Goal: Task Accomplishment & Management: Manage account settings

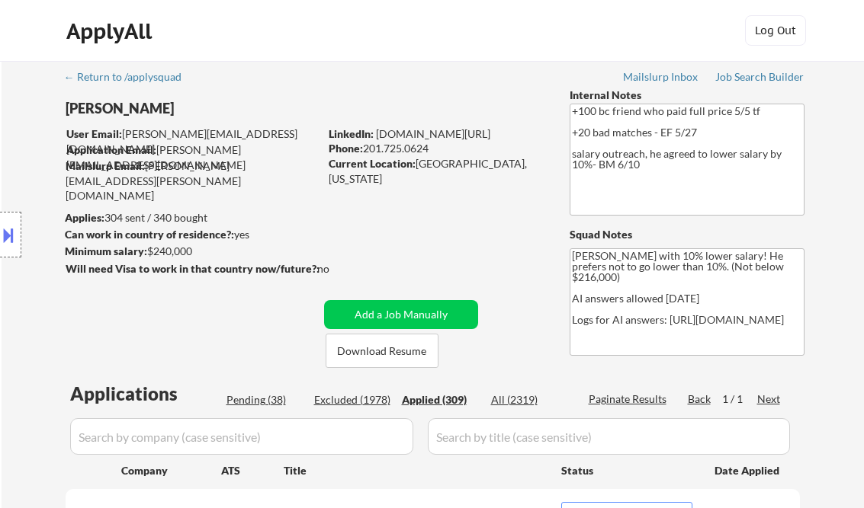
select select ""applied""
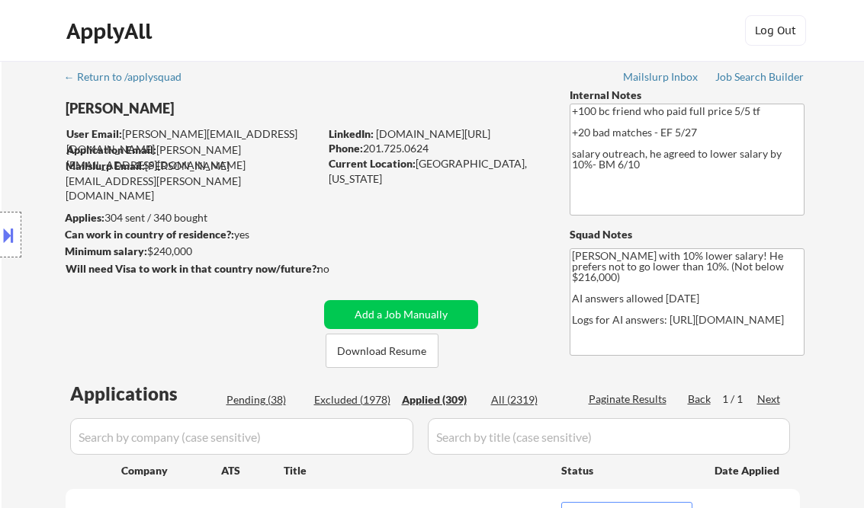
select select ""applied""
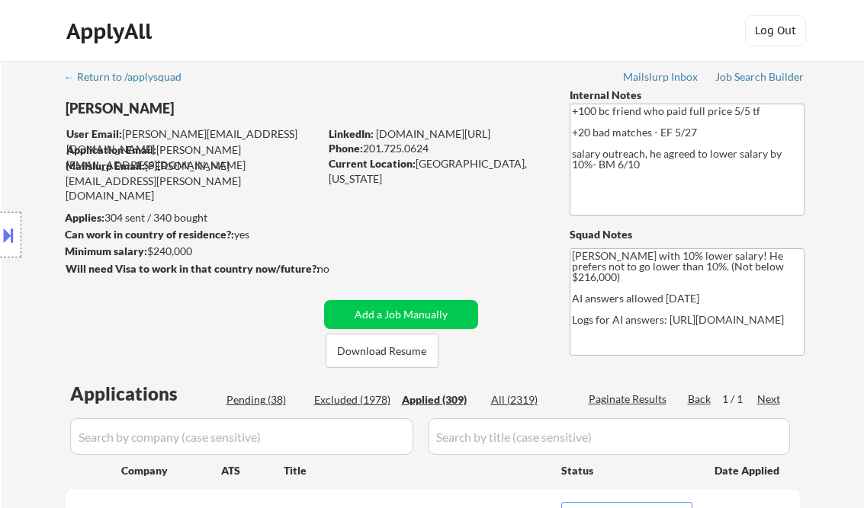
select select ""applied""
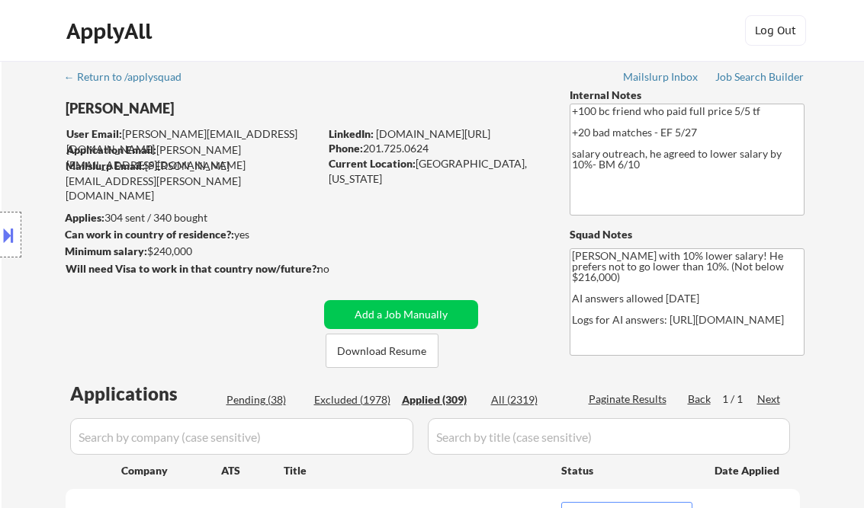
select select ""applied""
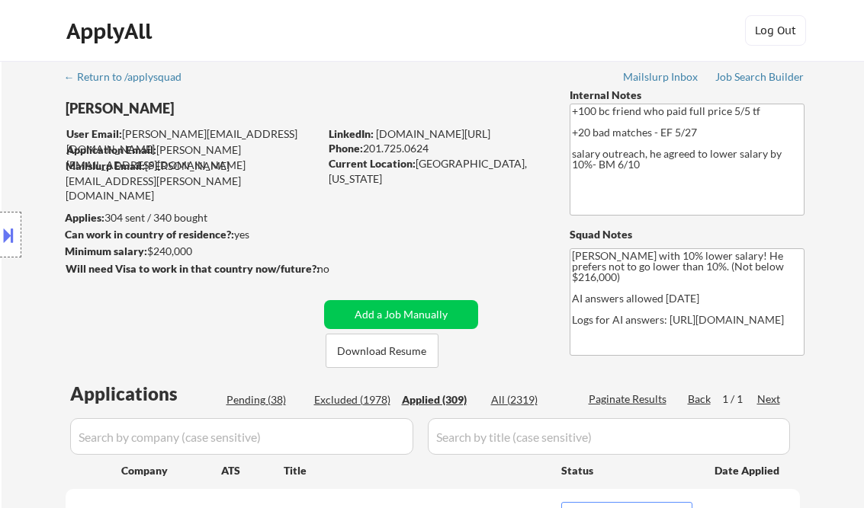
select select ""applied""
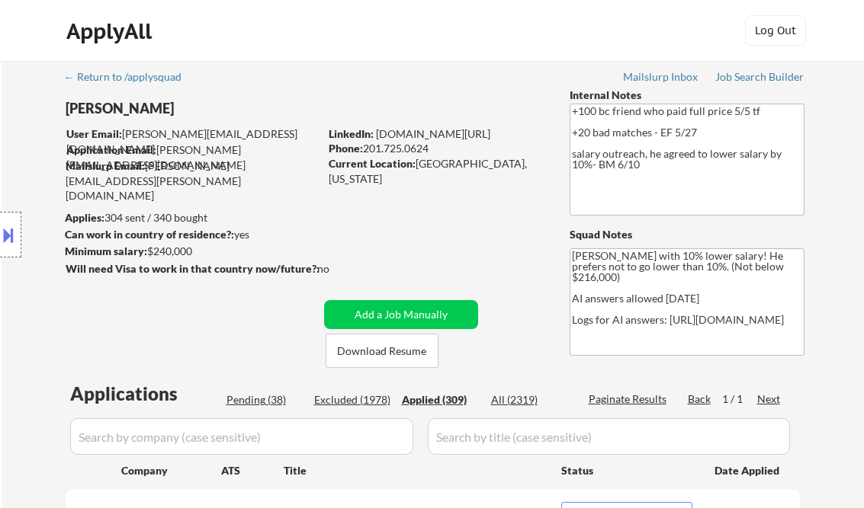
select select ""applied""
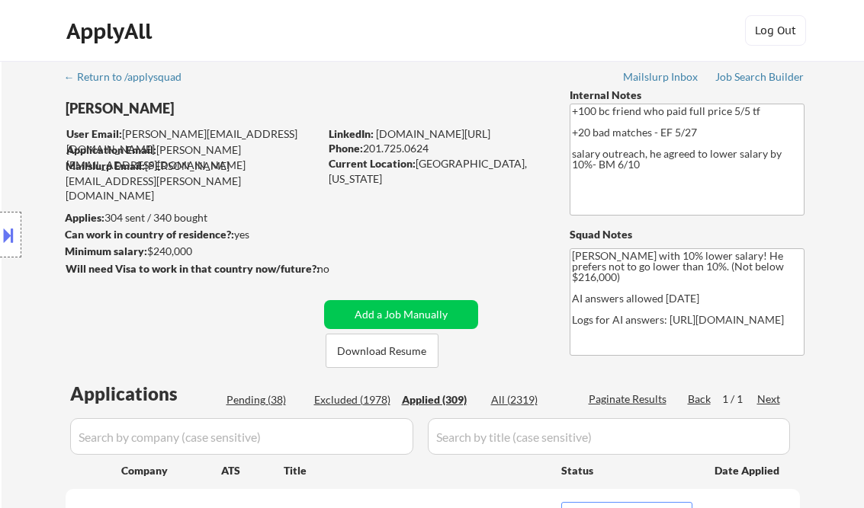
select select ""applied""
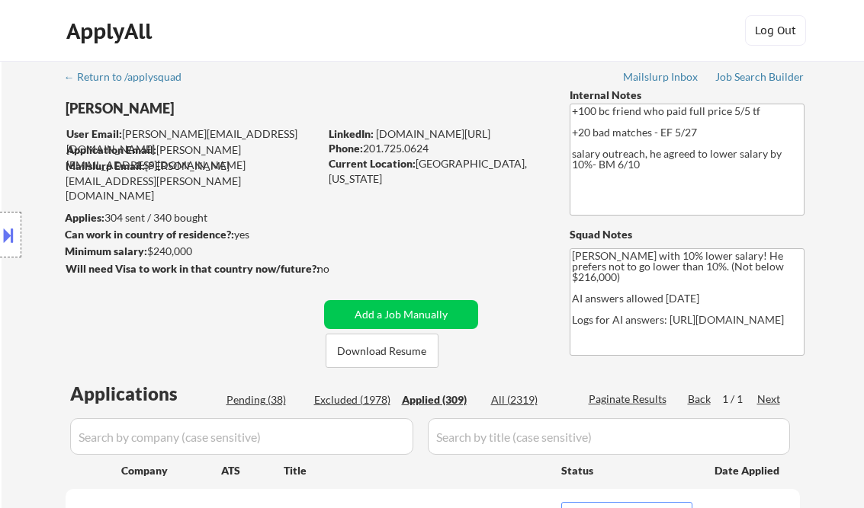
select select ""applied""
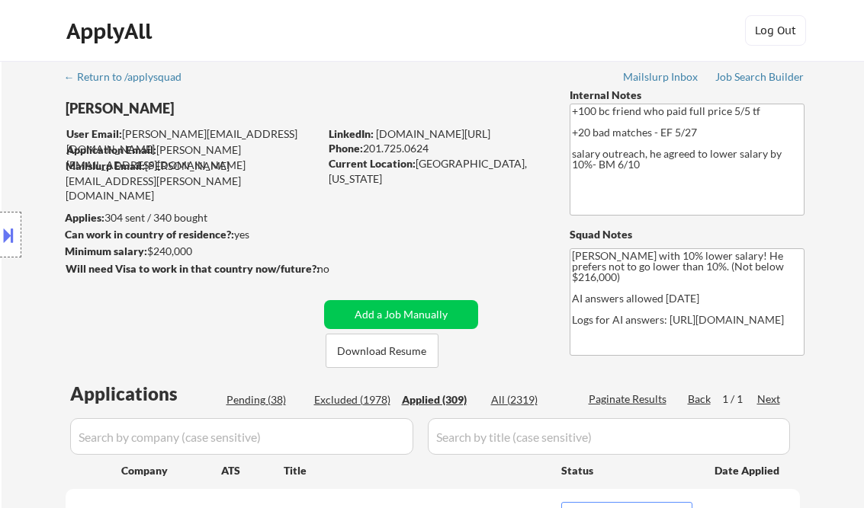
select select ""applied""
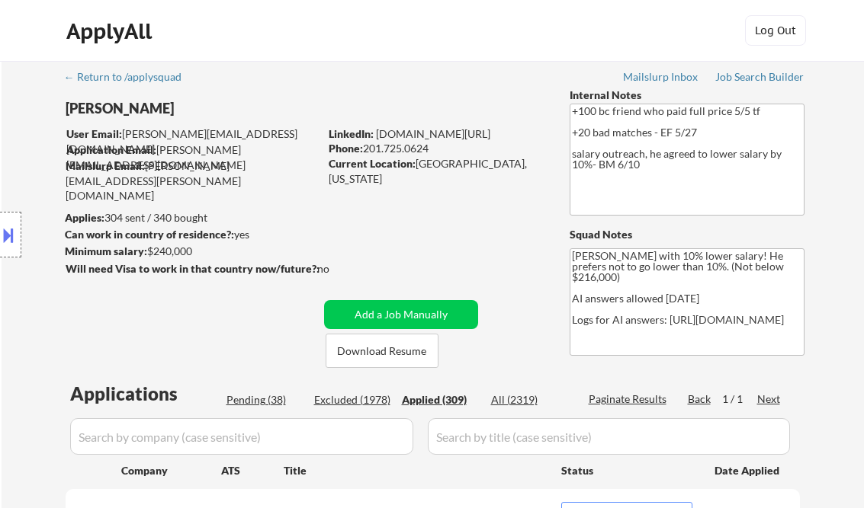
select select ""applied""
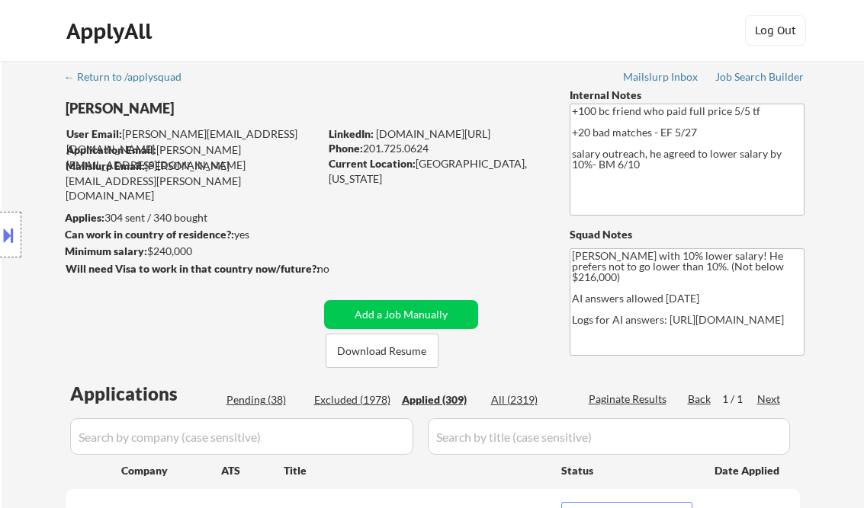
select select ""applied""
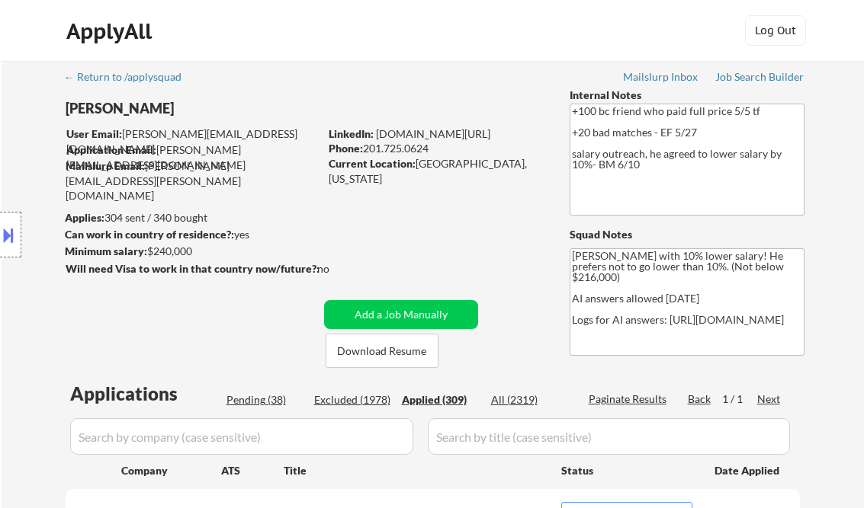
select select ""applied""
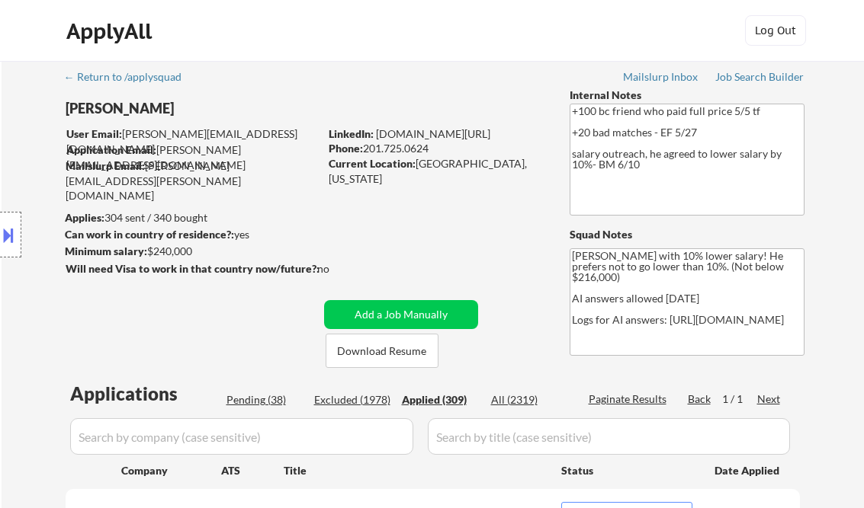
select select ""applied""
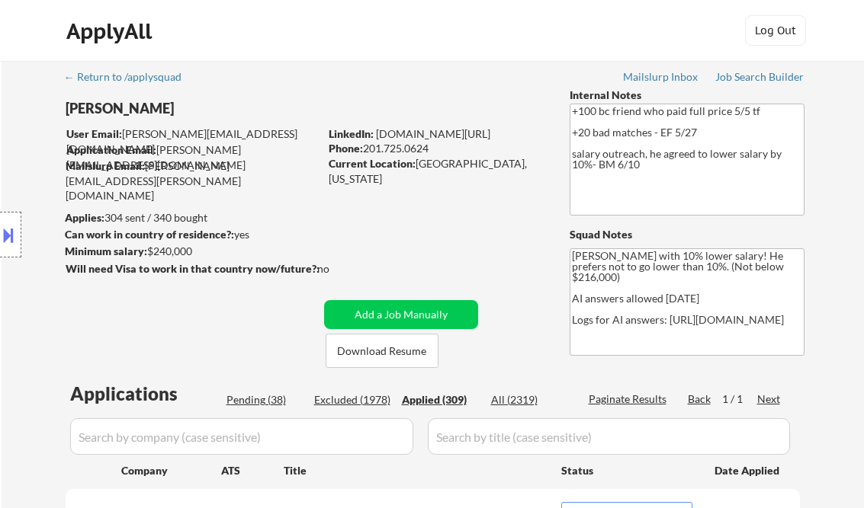
select select ""applied""
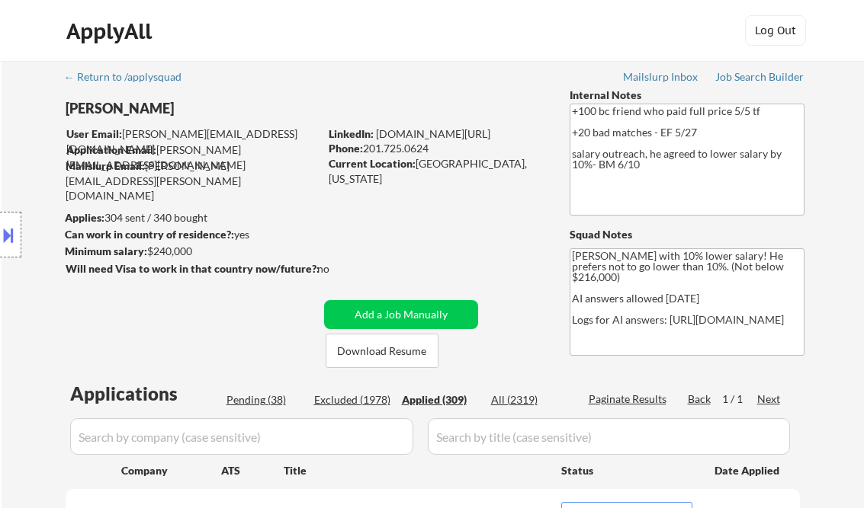
select select ""applied""
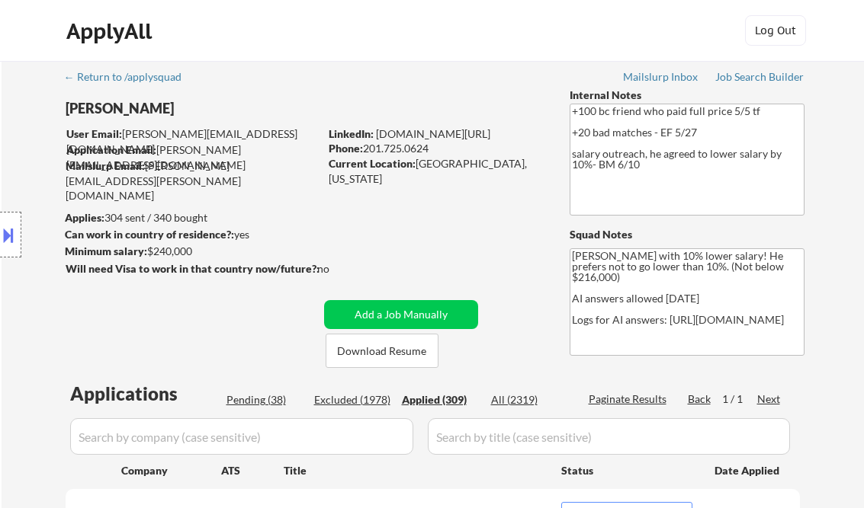
select select ""applied""
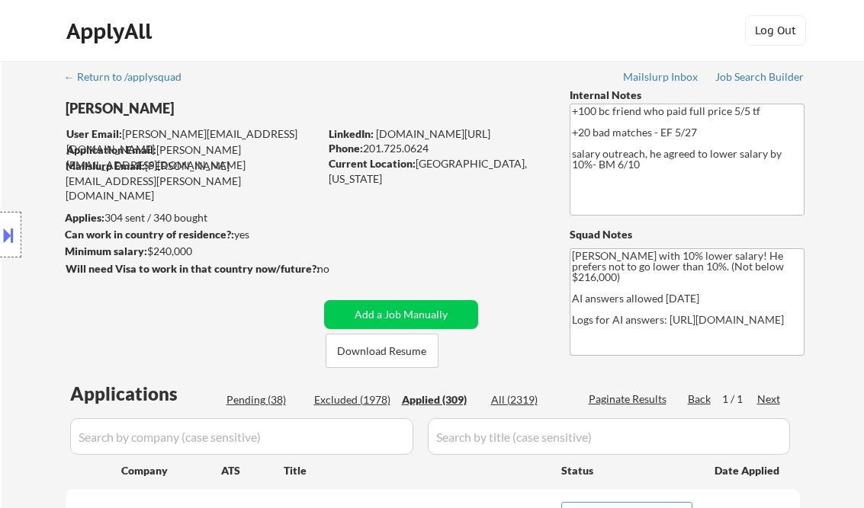
select select ""applied""
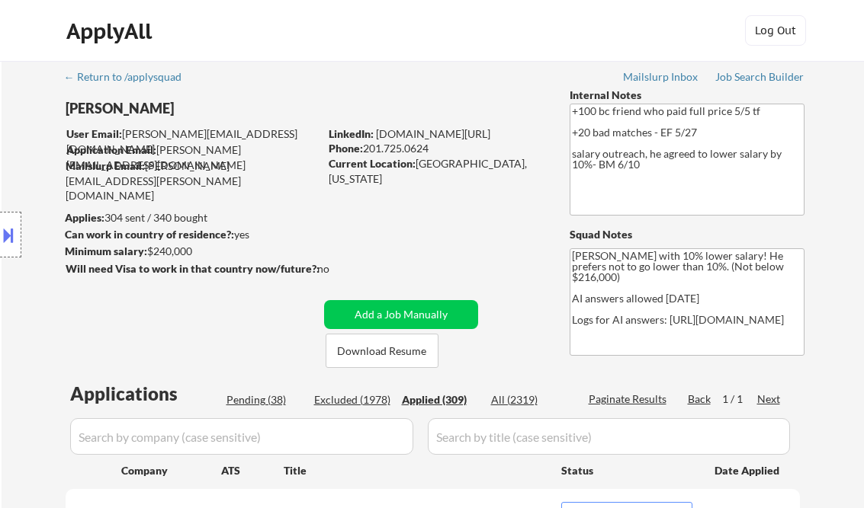
select select ""applied""
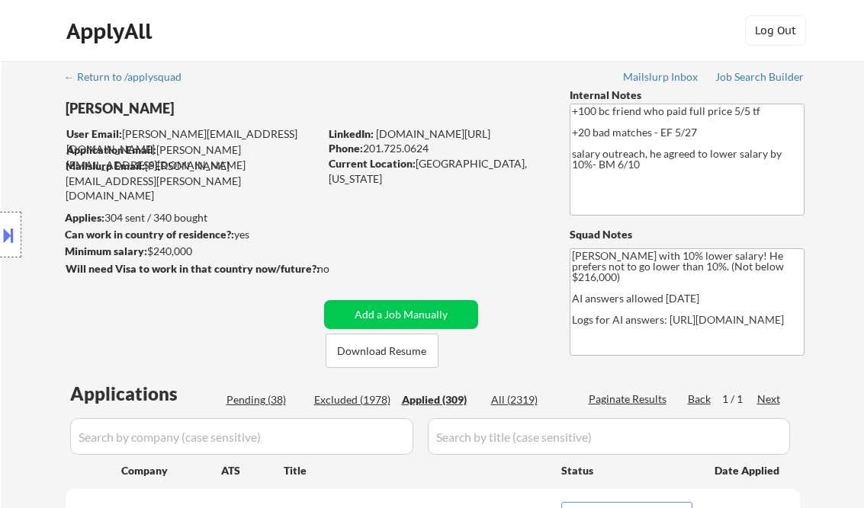
select select ""applied""
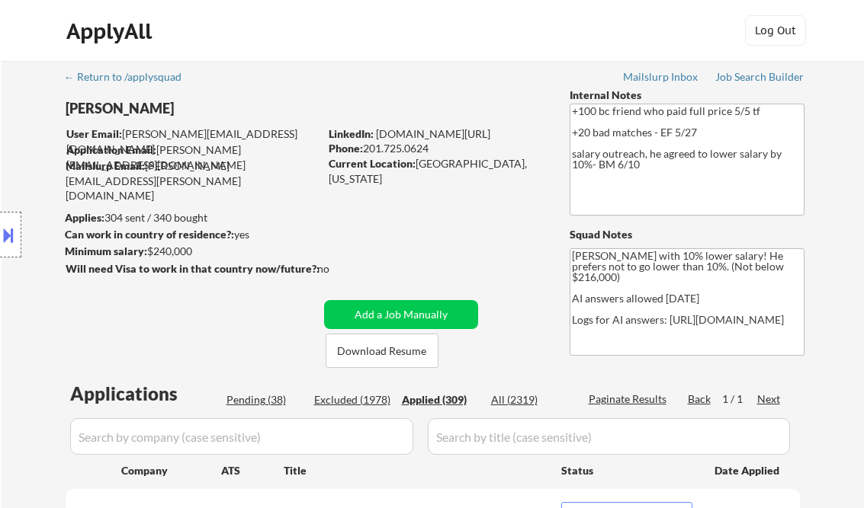
select select ""applied""
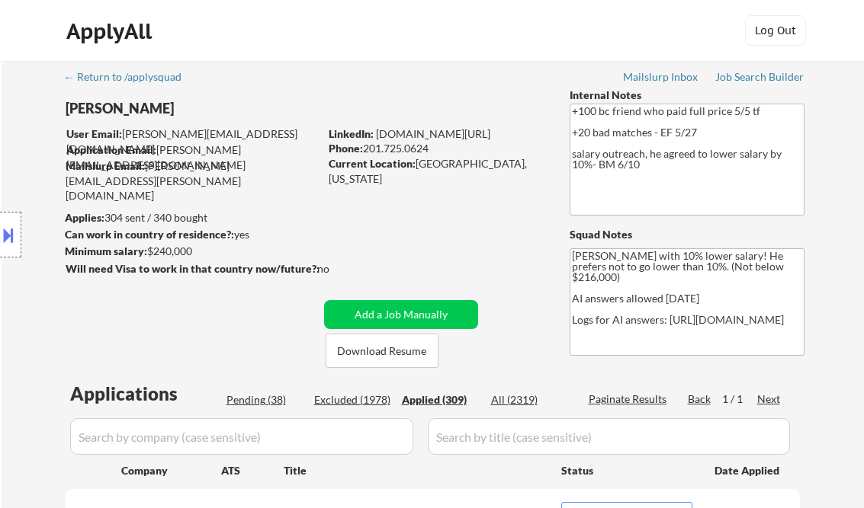
select select ""applied""
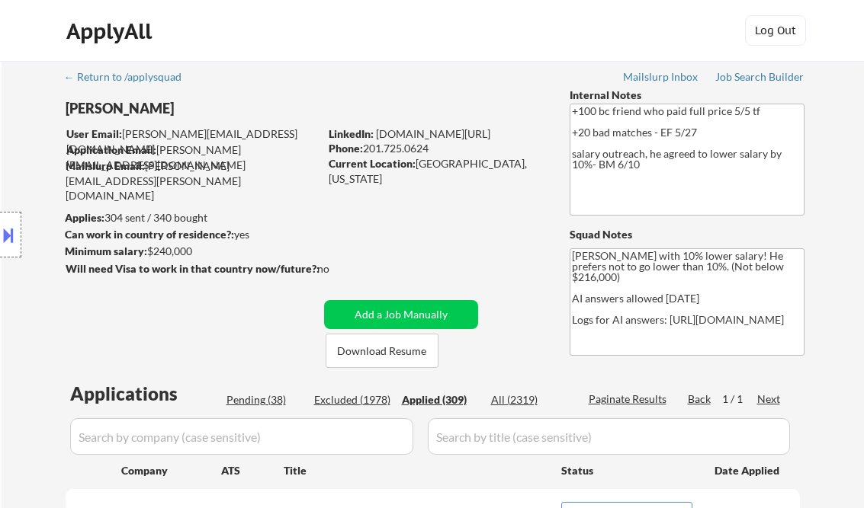
select select ""applied""
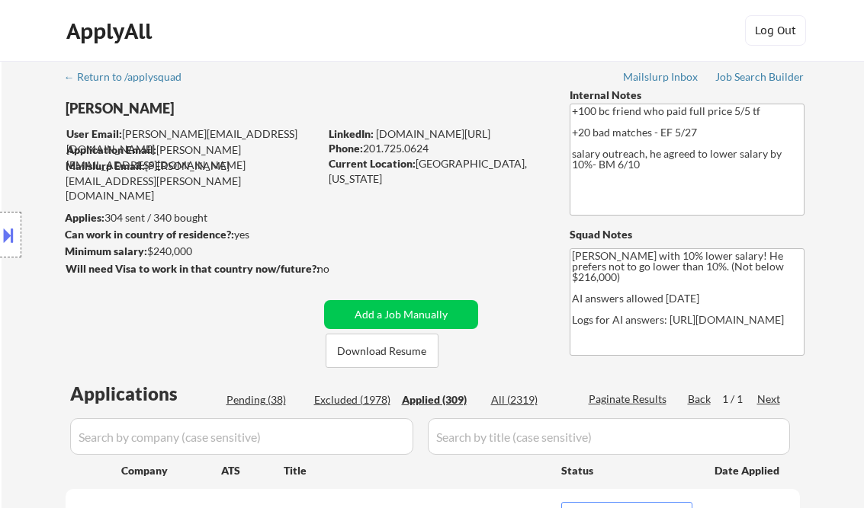
select select ""applied""
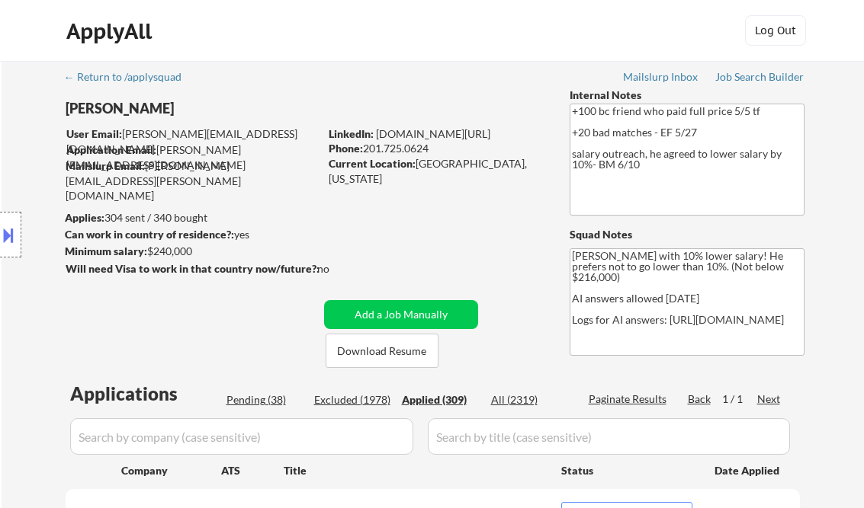
select select ""applied""
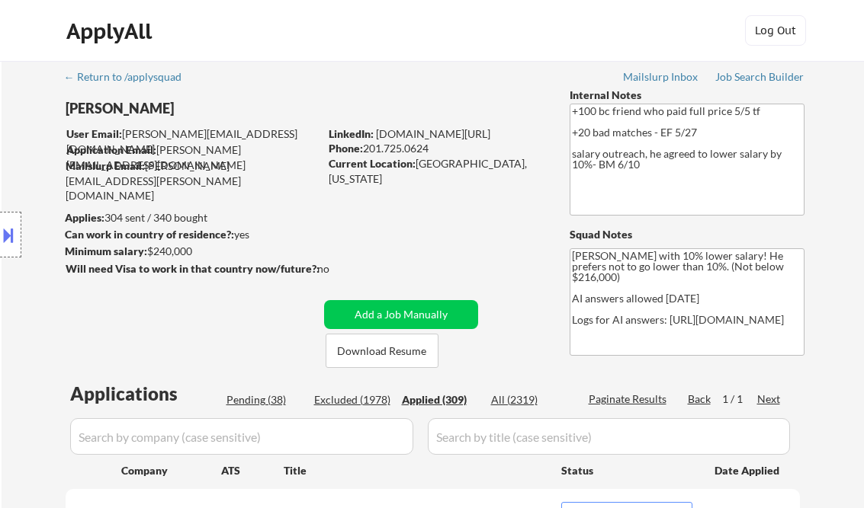
select select ""applied""
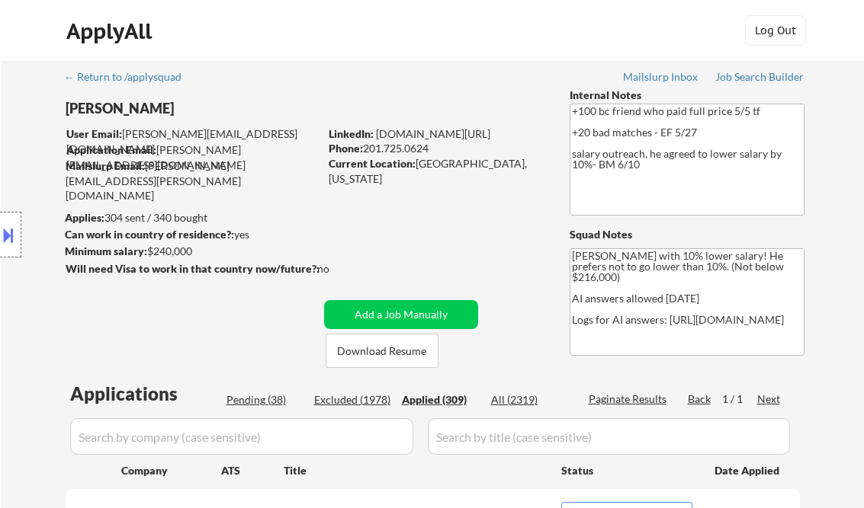
select select ""applied""
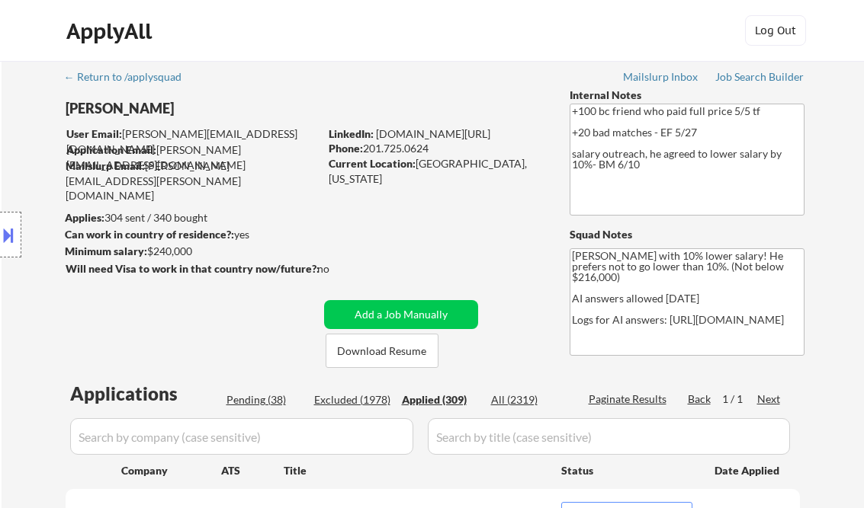
select select ""applied""
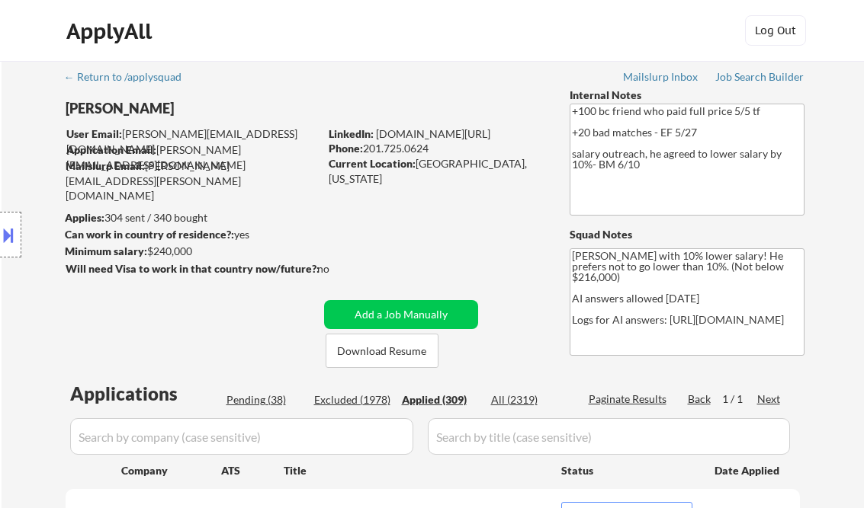
select select ""applied""
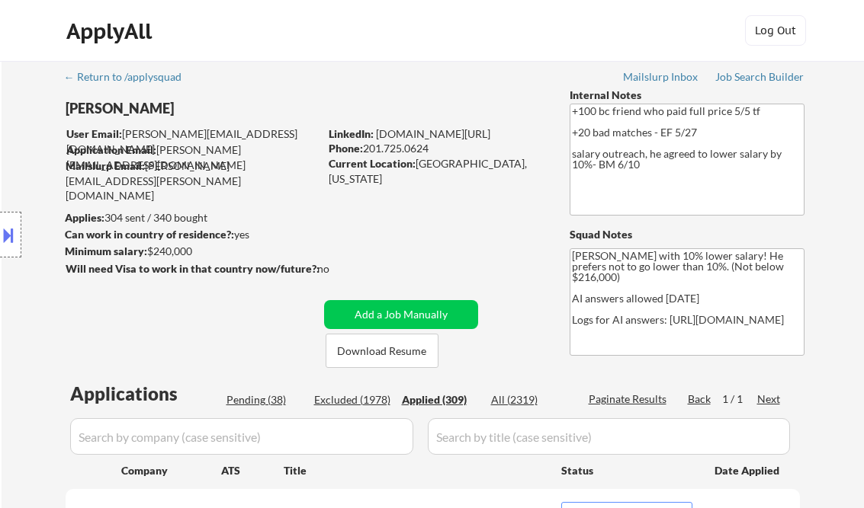
select select ""applied""
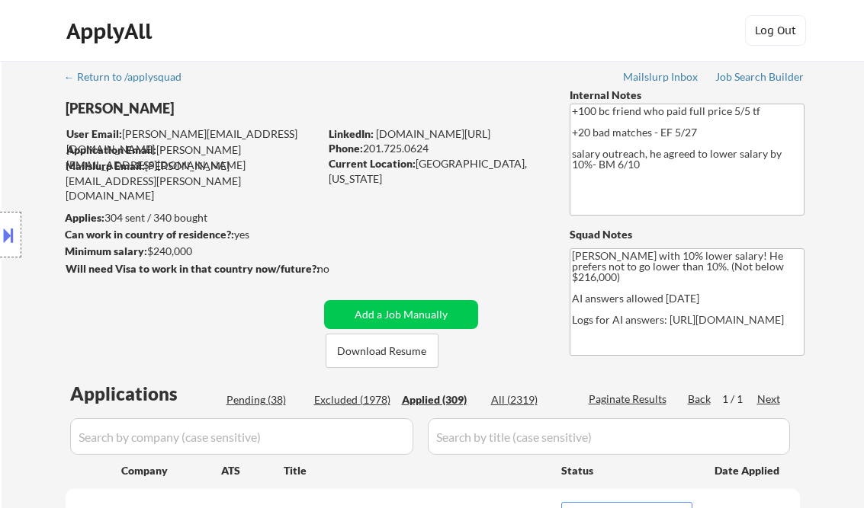
select select ""applied""
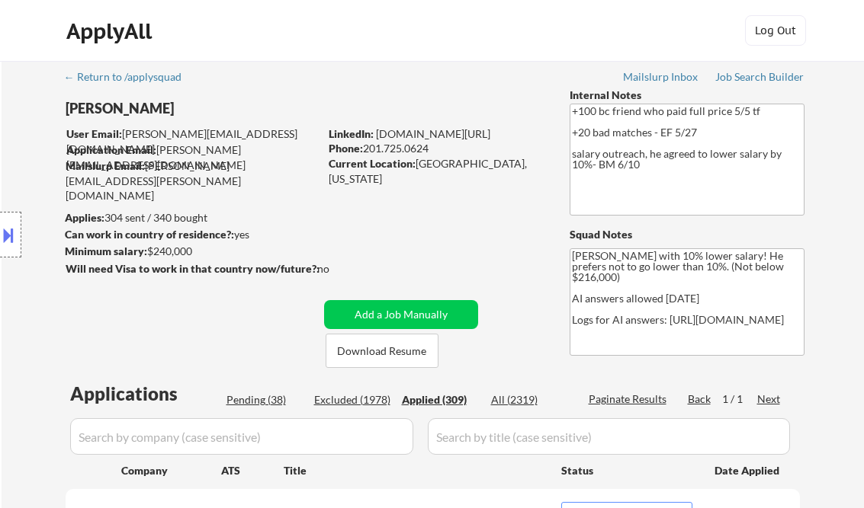
select select ""applied""
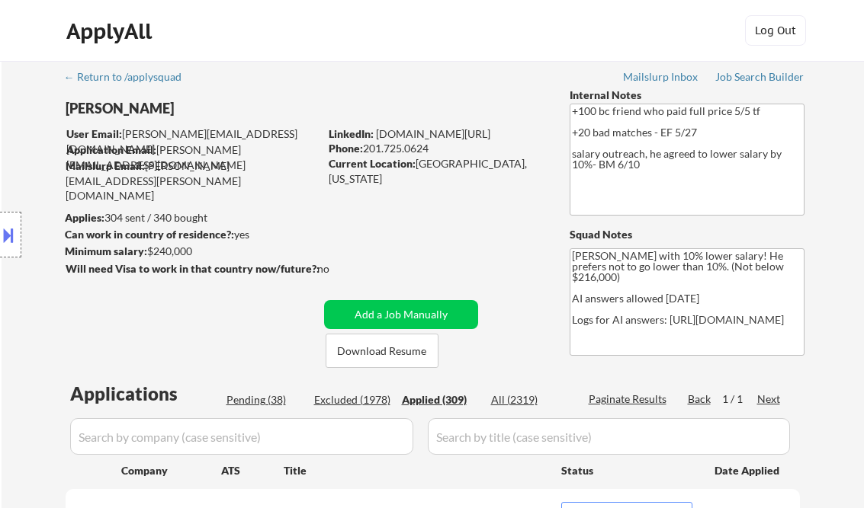
select select ""applied""
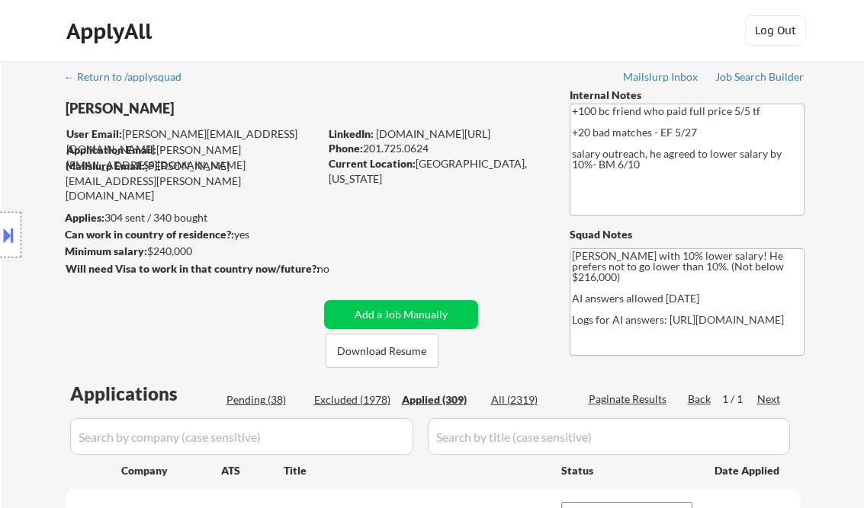
select select ""applied""
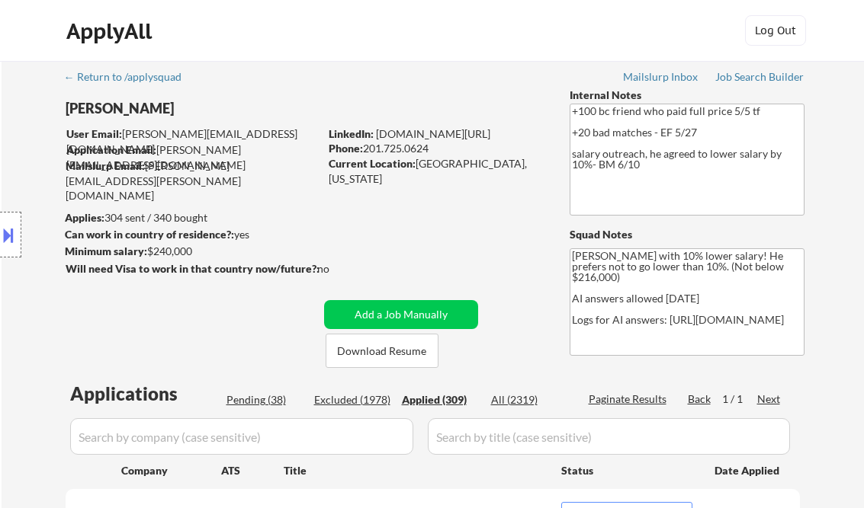
select select ""applied""
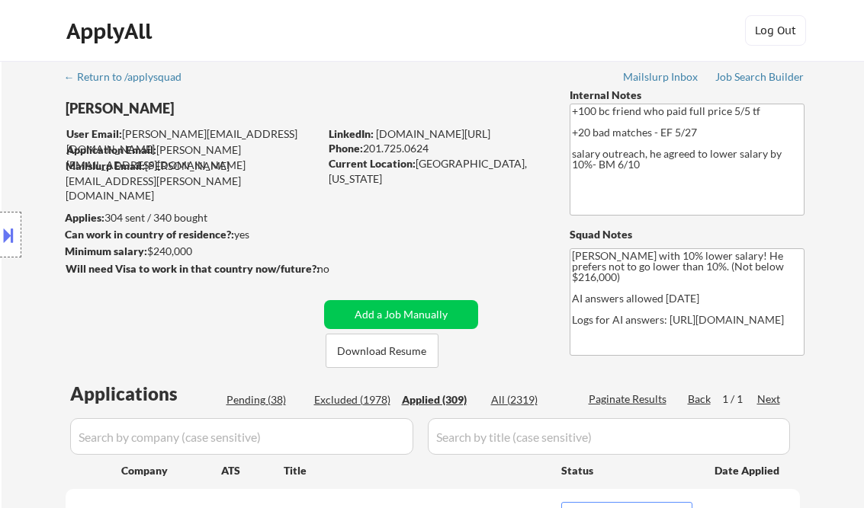
select select ""applied""
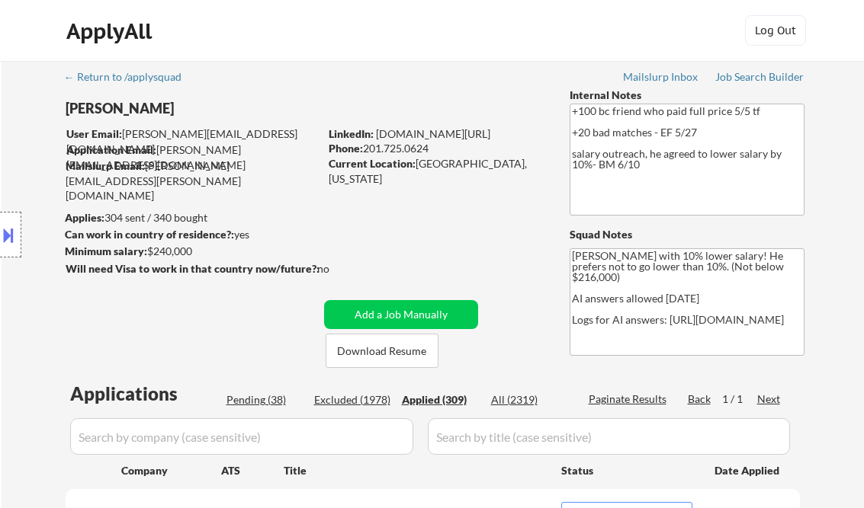
select select ""applied""
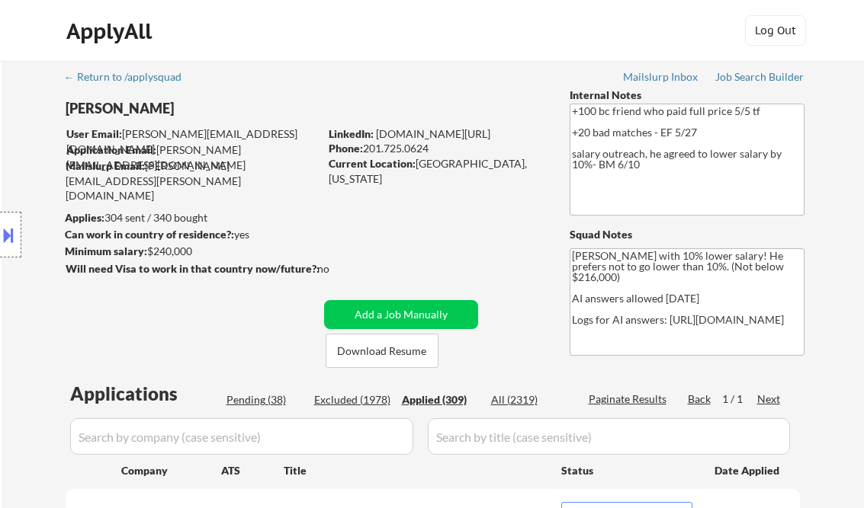
select select ""applied""
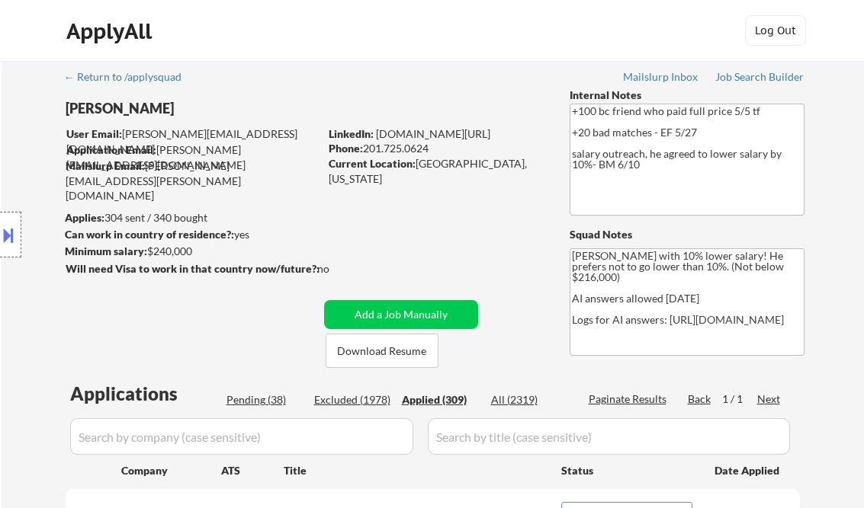
select select ""applied""
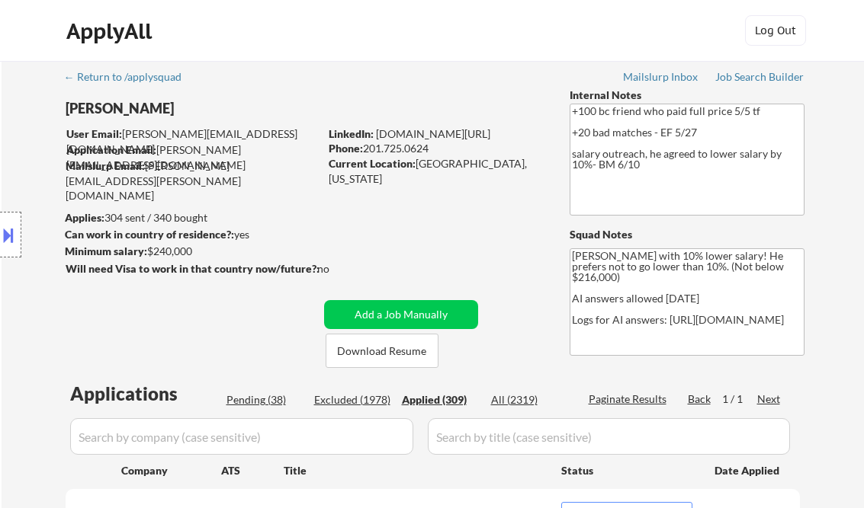
select select ""applied""
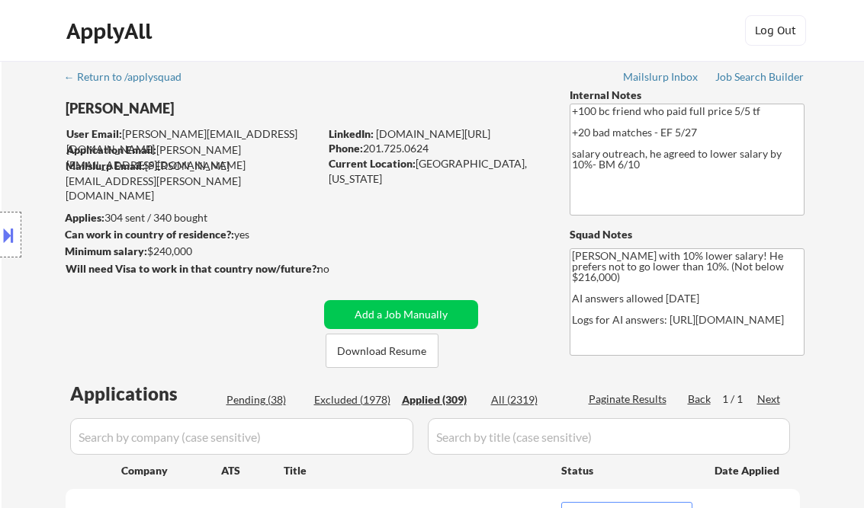
select select ""applied""
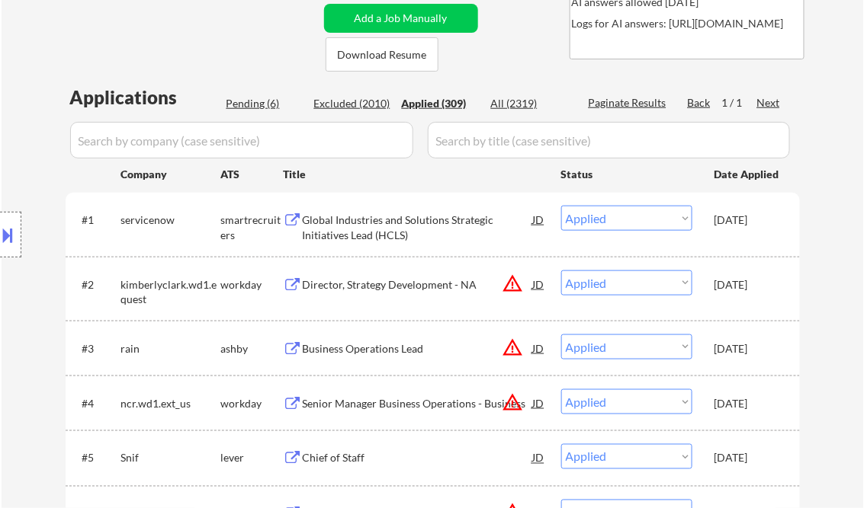
scroll to position [305, 0]
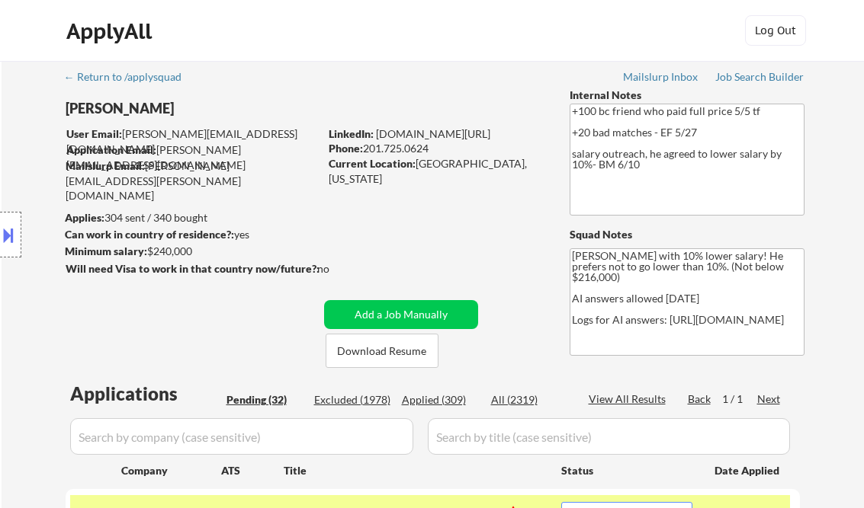
select select ""pending""
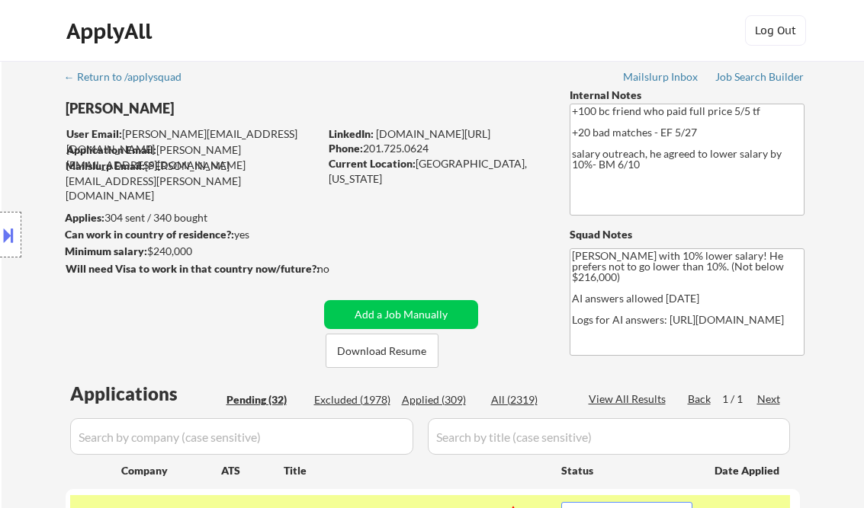
select select ""pending""
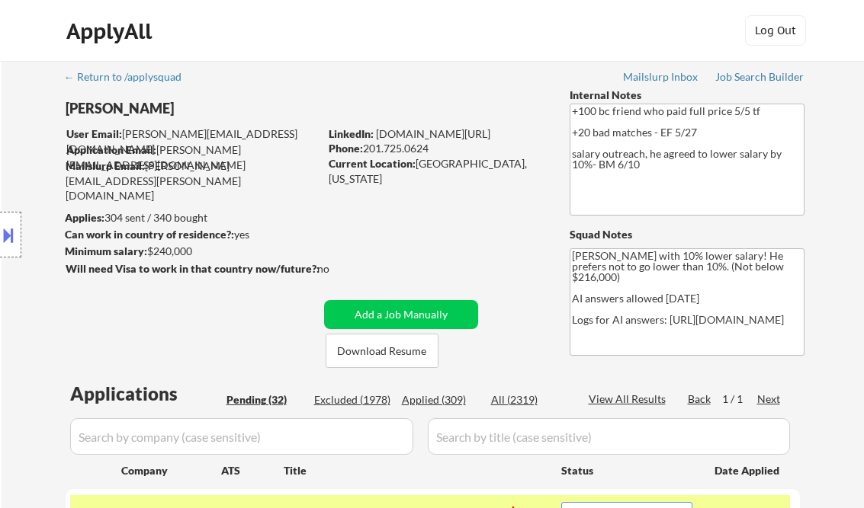
select select ""pending""
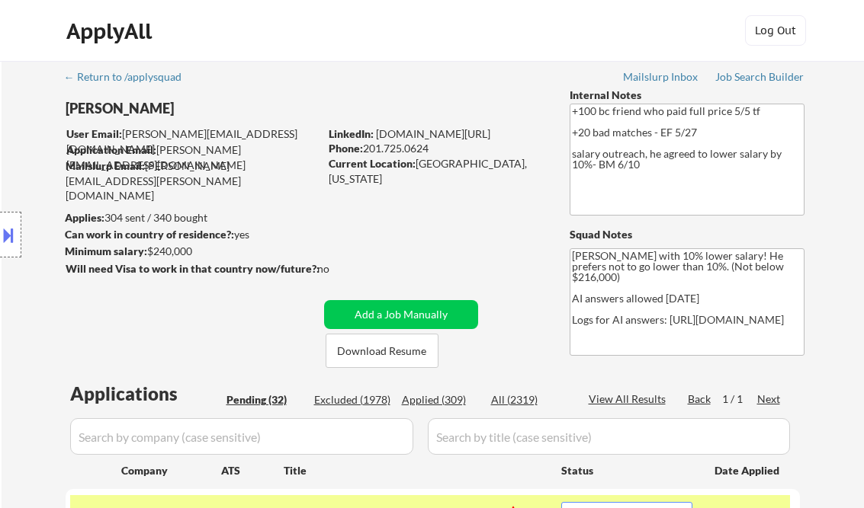
select select ""pending""
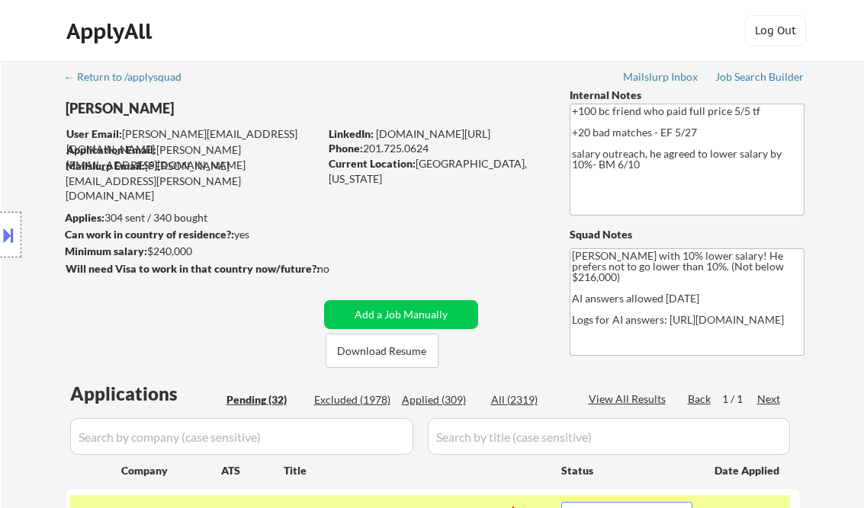
select select ""pending""
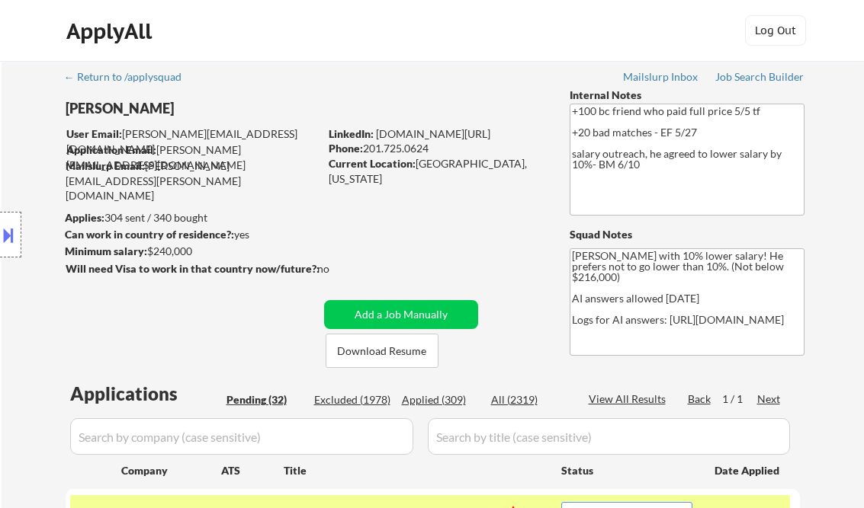
select select ""pending""
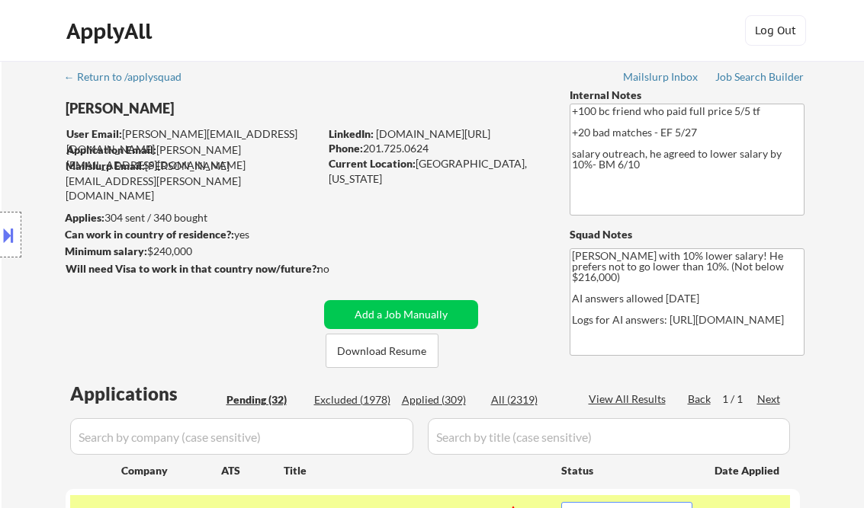
select select ""pending""
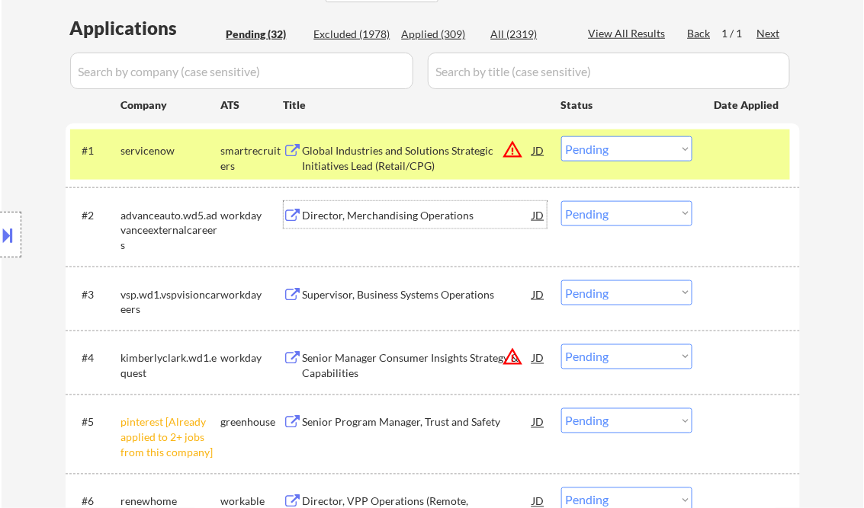
click at [638, 153] on select "Choose an option... Pending Applied Excluded (Questions) Excluded (Expired) Exc…" at bounding box center [626, 148] width 131 height 25
click at [561, 136] on select "Choose an option... Pending Applied Excluded (Questions) Excluded (Expired) Exc…" at bounding box center [626, 148] width 131 height 25
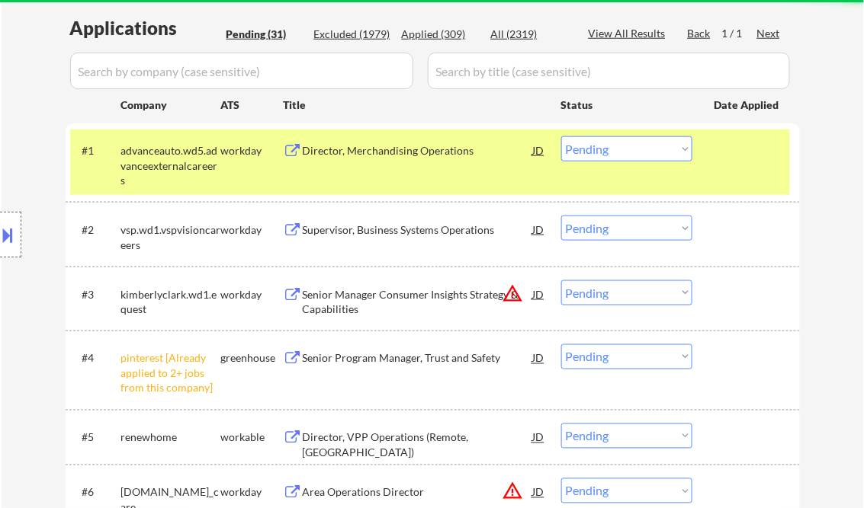
click at [384, 158] on div "Director, Merchandising Operations" at bounding box center [418, 149] width 230 height 27
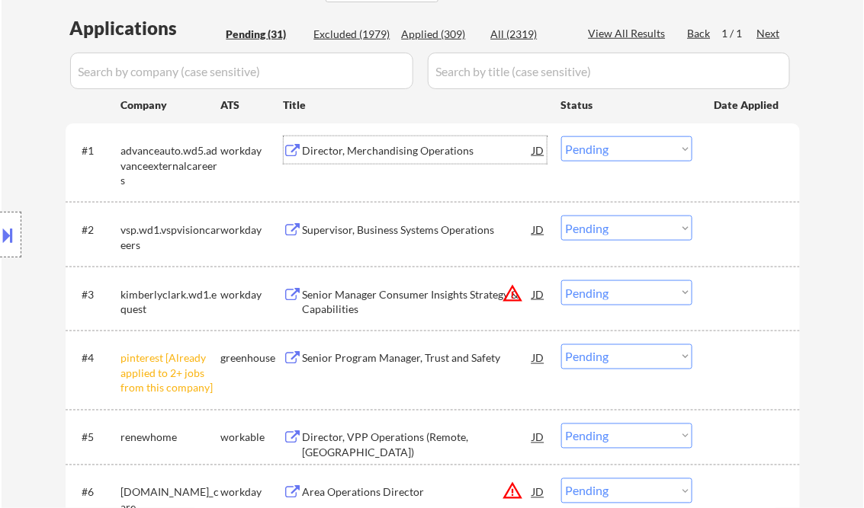
click at [6, 229] on button at bounding box center [8, 235] width 17 height 25
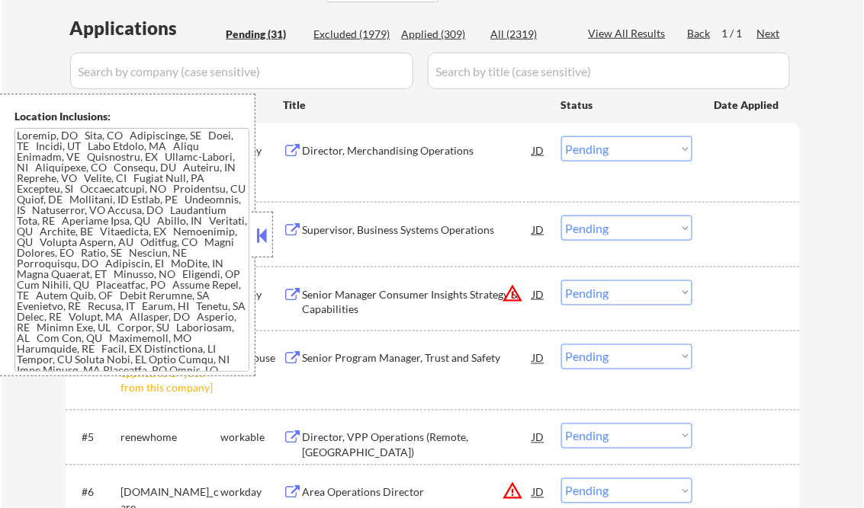
click at [263, 222] on div at bounding box center [262, 235] width 21 height 46
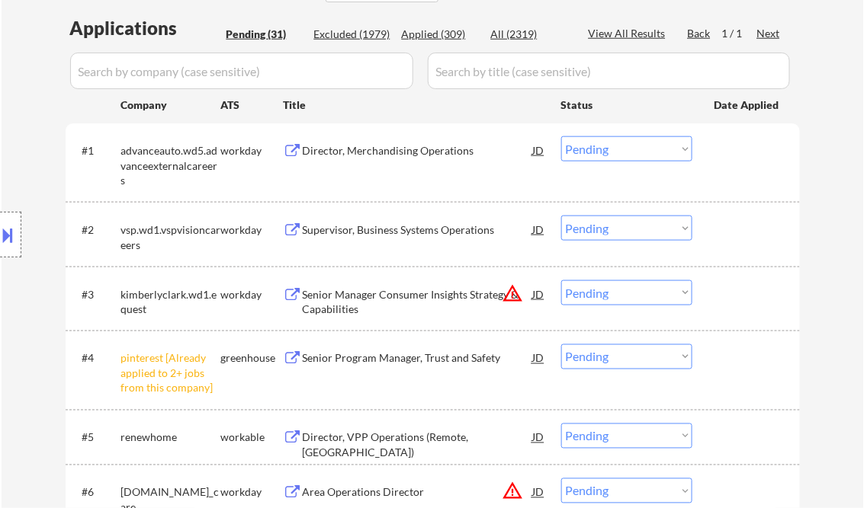
click at [611, 145] on select "Choose an option... Pending Applied Excluded (Questions) Excluded (Expired) Exc…" at bounding box center [626, 148] width 131 height 25
click at [561, 136] on select "Choose an option... Pending Applied Excluded (Questions) Excluded (Expired) Exc…" at bounding box center [626, 148] width 131 height 25
click at [390, 230] on div "Supervisor, Business Systems Operations" at bounding box center [418, 230] width 230 height 15
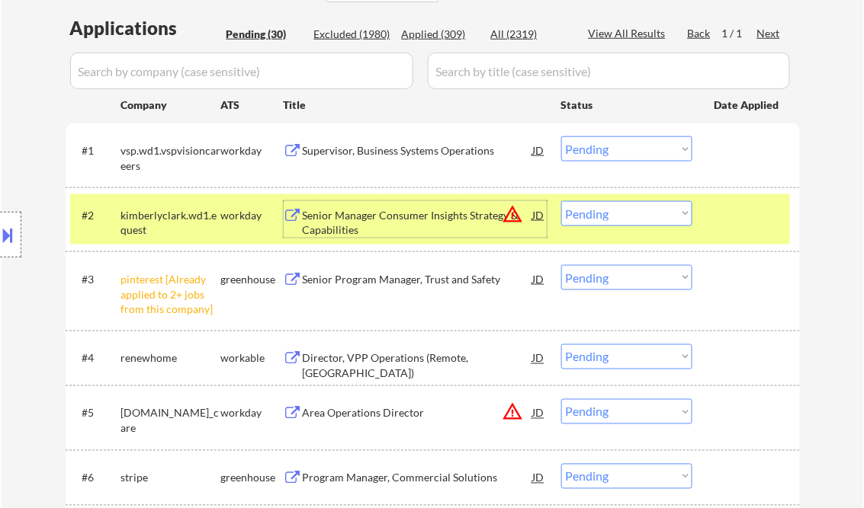
click at [620, 149] on select "Choose an option... Pending Applied Excluded (Questions) Excluded (Expired) Exc…" at bounding box center [626, 148] width 131 height 25
click at [561, 136] on select "Choose an option... Pending Applied Excluded (Questions) Excluded (Expired) Exc…" at bounding box center [626, 148] width 131 height 25
click at [389, 204] on div "Senior Manager Consumer Insights Strategy & Capabilities" at bounding box center [418, 219] width 230 height 37
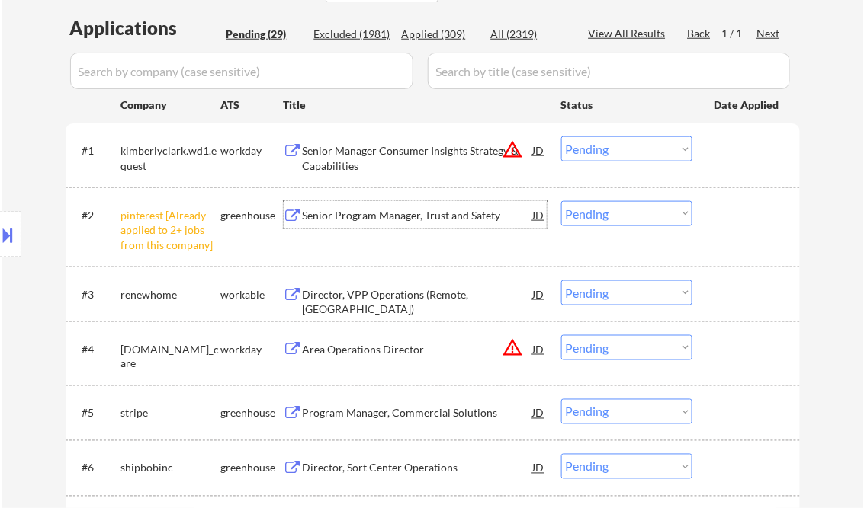
drag, startPoint x: 617, startPoint y: 145, endPoint x: 626, endPoint y: 162, distance: 18.7
click at [618, 145] on select "Choose an option... Pending Applied Excluded (Questions) Excluded (Expired) Exc…" at bounding box center [626, 148] width 131 height 25
click at [561, 136] on select "Choose an option... Pending Applied Excluded (Questions) Excluded (Expired) Exc…" at bounding box center [626, 148] width 131 height 25
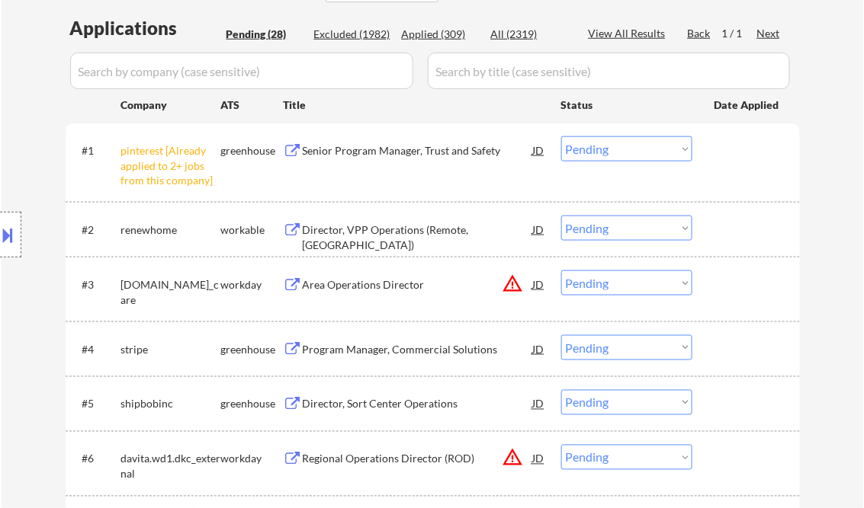
click at [602, 151] on select "Choose an option... Pending Applied Excluded (Questions) Excluded (Expired) Exc…" at bounding box center [626, 148] width 131 height 25
click at [561, 136] on select "Choose an option... Pending Applied Excluded (Questions) Excluded (Expired) Exc…" at bounding box center [626, 148] width 131 height 25
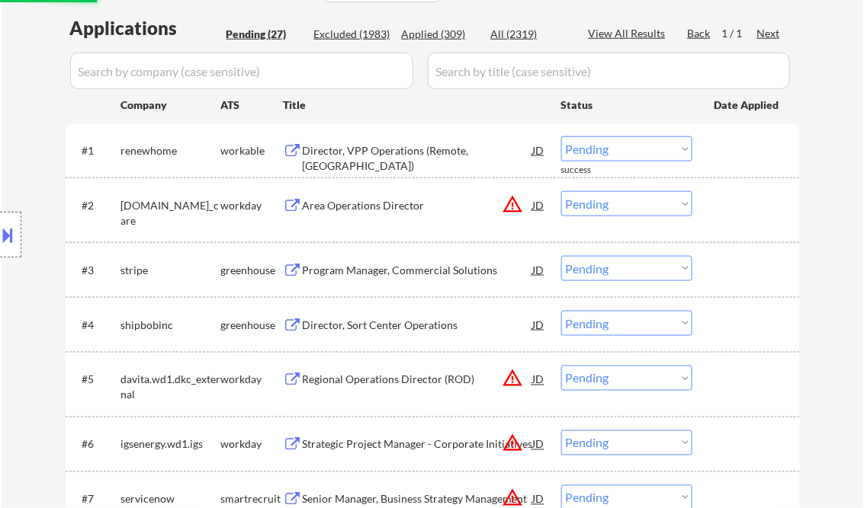
click at [390, 144] on div "Director, VPP Operations (Remote, US)" at bounding box center [418, 158] width 230 height 30
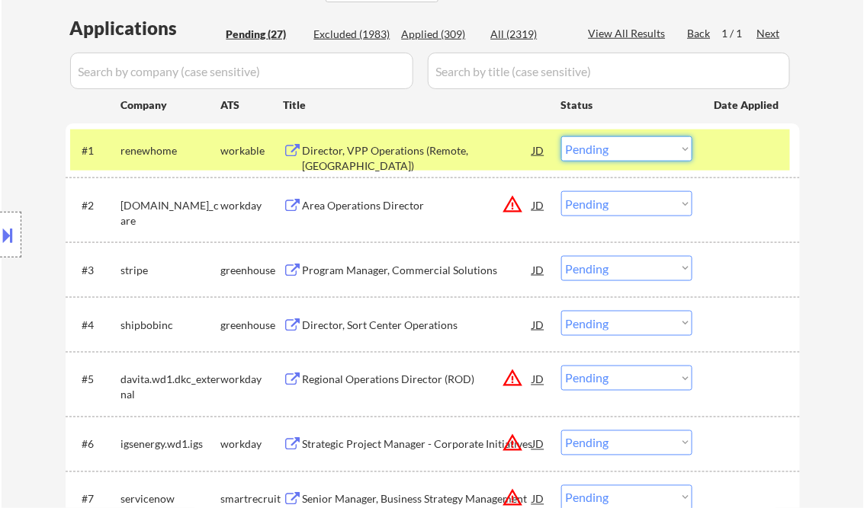
drag, startPoint x: 628, startPoint y: 154, endPoint x: 630, endPoint y: 163, distance: 9.3
click at [628, 154] on select "Choose an option... Pending Applied Excluded (Questions) Excluded (Expired) Exc…" at bounding box center [626, 148] width 131 height 25
click at [561, 136] on select "Choose an option... Pending Applied Excluded (Questions) Excluded (Expired) Exc…" at bounding box center [626, 148] width 131 height 25
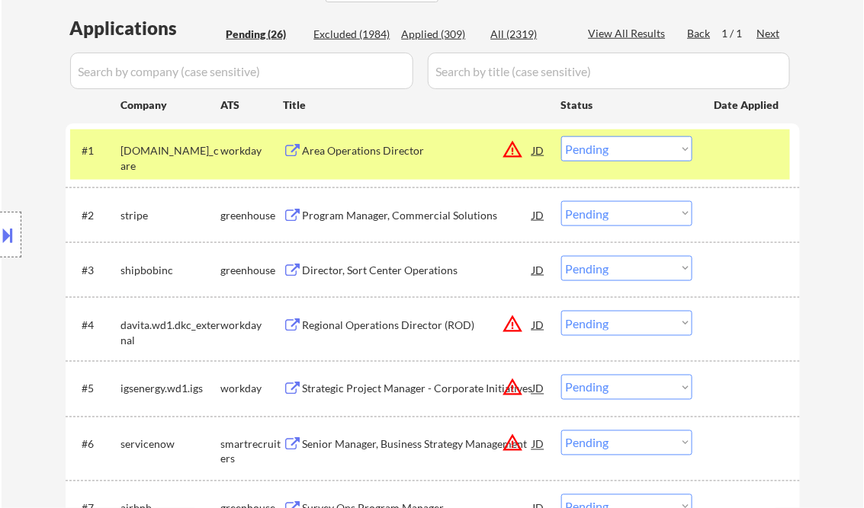
click at [403, 155] on div "Area Operations Director" at bounding box center [418, 150] width 230 height 15
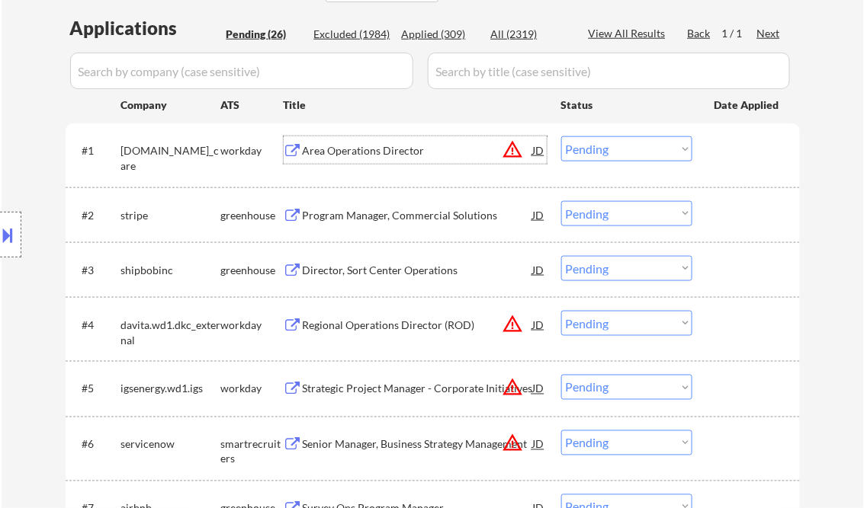
drag, startPoint x: 611, startPoint y: 149, endPoint x: 614, endPoint y: 159, distance: 11.3
click at [611, 149] on select "Choose an option... Pending Applied Excluded (Questions) Excluded (Expired) Exc…" at bounding box center [626, 148] width 131 height 25
click at [561, 136] on select "Choose an option... Pending Applied Excluded (Questions) Excluded (Expired) Exc…" at bounding box center [626, 148] width 131 height 25
click at [460, 216] on div "Program Manager, Commercial Solutions" at bounding box center [418, 215] width 230 height 15
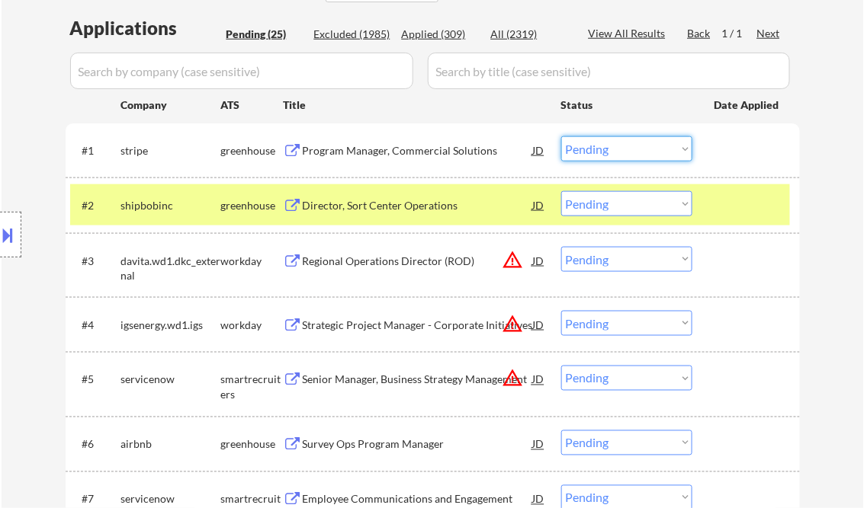
drag, startPoint x: 602, startPoint y: 142, endPoint x: 620, endPoint y: 158, distance: 23.7
click at [602, 142] on select "Choose an option... Pending Applied Excluded (Questions) Excluded (Expired) Exc…" at bounding box center [626, 148] width 131 height 25
click at [561, 136] on select "Choose an option... Pending Applied Excluded (Questions) Excluded (Expired) Exc…" at bounding box center [626, 148] width 131 height 25
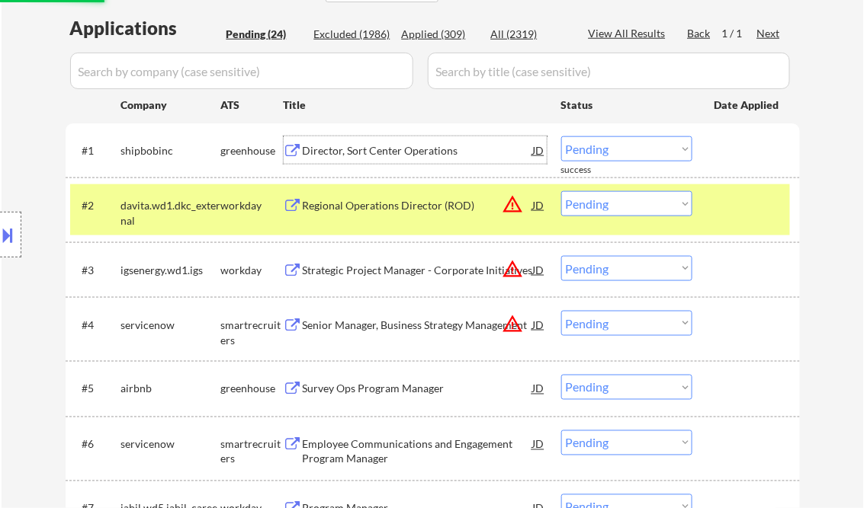
click at [366, 153] on div "Director, Sort Center Operations" at bounding box center [418, 150] width 230 height 15
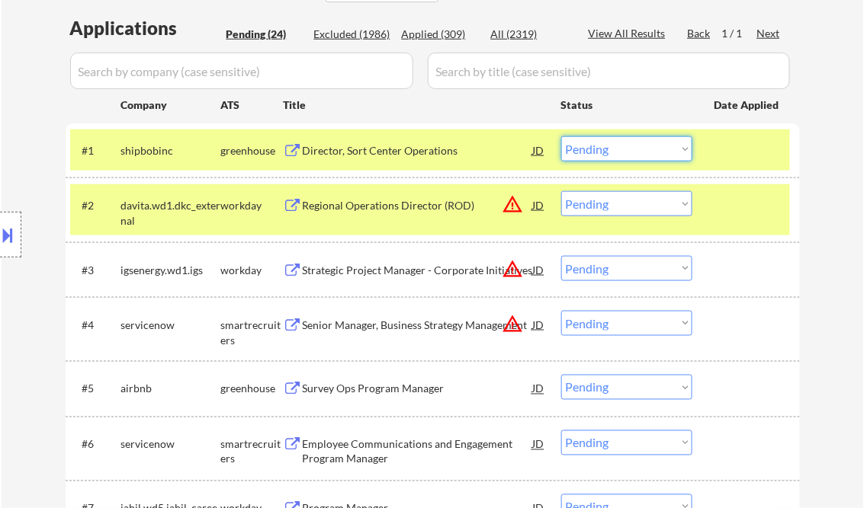
drag, startPoint x: 627, startPoint y: 142, endPoint x: 628, endPoint y: 157, distance: 15.3
click at [627, 142] on select "Choose an option... Pending Applied Excluded (Questions) Excluded (Expired) Exc…" at bounding box center [626, 148] width 131 height 25
click at [561, 136] on select "Choose an option... Pending Applied Excluded (Questions) Excluded (Expired) Exc…" at bounding box center [626, 148] width 131 height 25
click at [714, 161] on div at bounding box center [747, 149] width 67 height 27
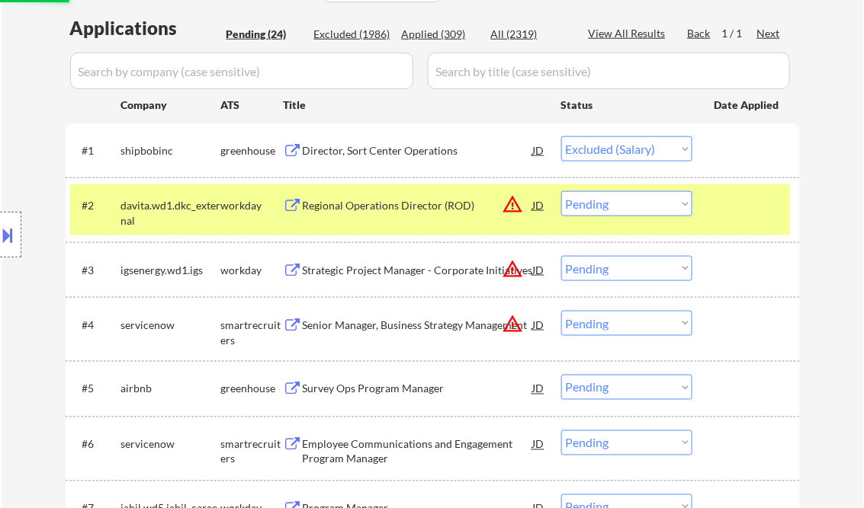
click at [733, 222] on div "#2 davita.wd1.dkc_external workday Regional Operations Director (ROD) JD warnin…" at bounding box center [430, 209] width 720 height 50
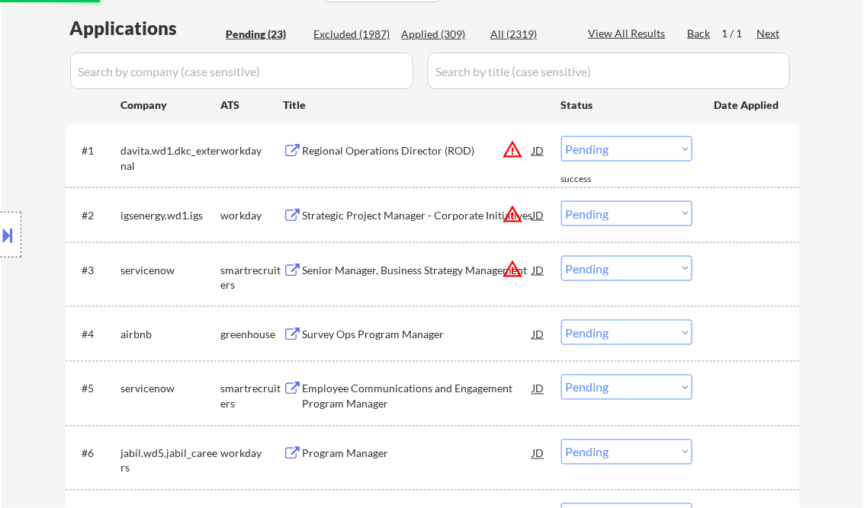
click at [378, 155] on div "Regional Operations Director (ROD)" at bounding box center [418, 150] width 230 height 15
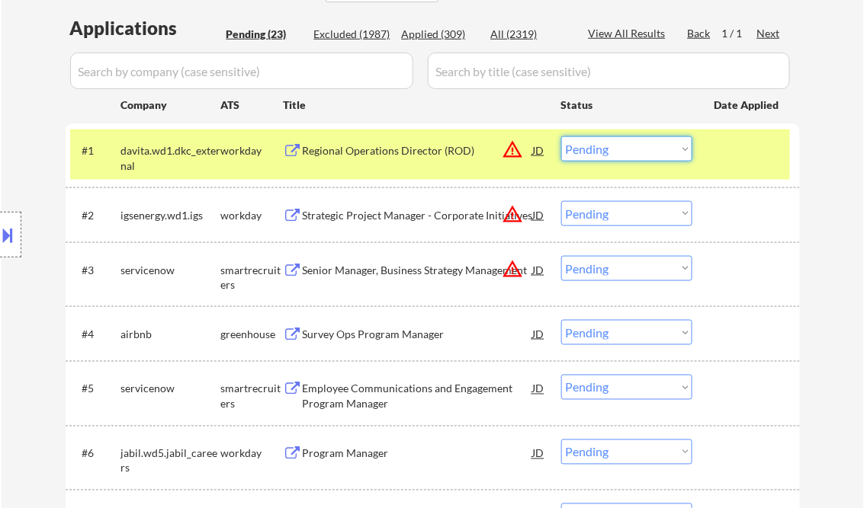
drag, startPoint x: 620, startPoint y: 152, endPoint x: 621, endPoint y: 162, distance: 10.8
click at [620, 152] on select "Choose an option... Pending Applied Excluded (Questions) Excluded (Expired) Exc…" at bounding box center [626, 148] width 131 height 25
click at [561, 136] on select "Choose an option... Pending Applied Excluded (Questions) Excluded (Expired) Exc…" at bounding box center [626, 148] width 131 height 25
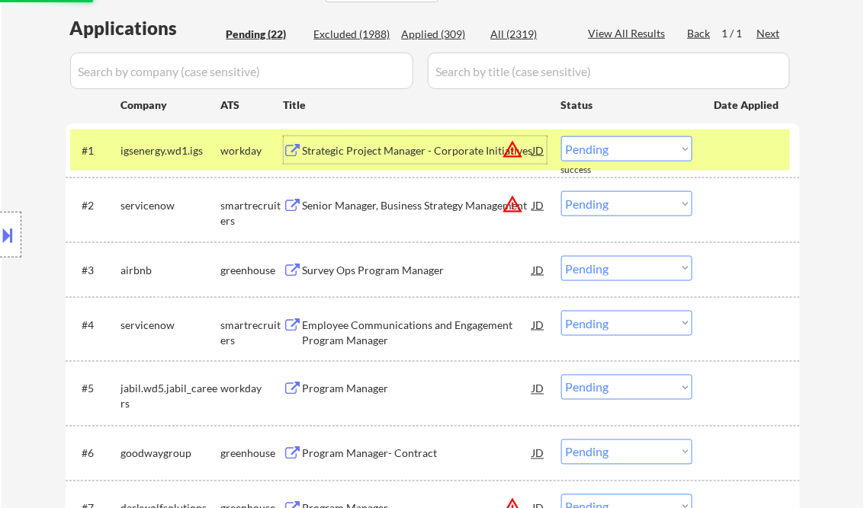
click at [393, 155] on div "Strategic Project Manager - Corporate Initiatives" at bounding box center [418, 150] width 230 height 15
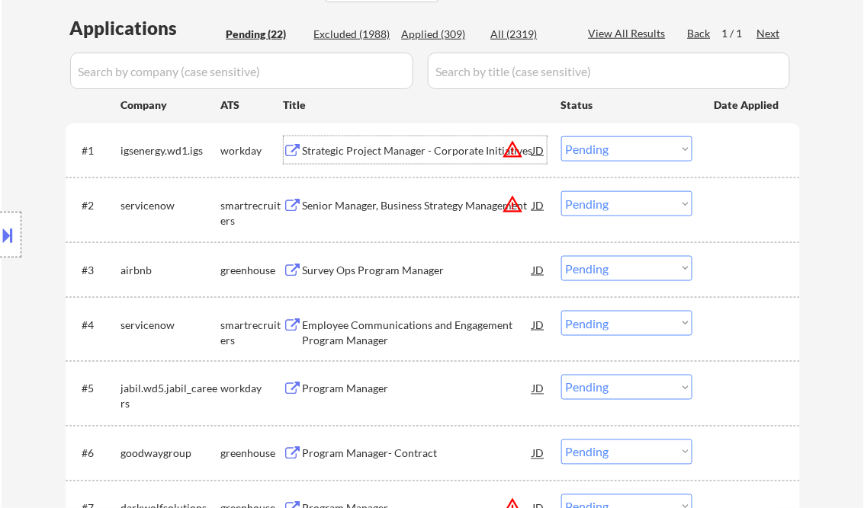
click at [599, 148] on select "Choose an option... Pending Applied Excluded (Questions) Excluded (Expired) Exc…" at bounding box center [626, 148] width 131 height 25
click at [561, 136] on select "Choose an option... Pending Applied Excluded (Questions) Excluded (Expired) Exc…" at bounding box center [626, 148] width 131 height 25
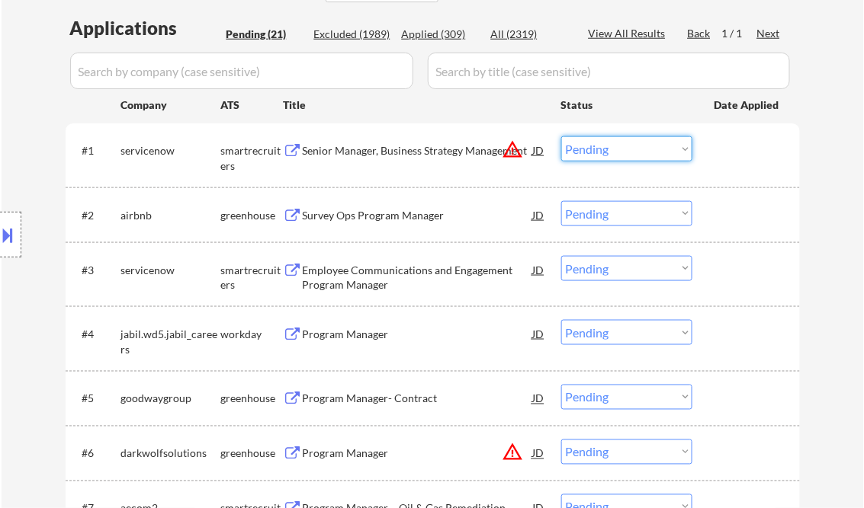
click at [586, 152] on select "Choose an option... Pending Applied Excluded (Questions) Excluded (Expired) Exc…" at bounding box center [626, 148] width 131 height 25
click at [561, 136] on select "Choose an option... Pending Applied Excluded (Questions) Excluded (Expired) Exc…" at bounding box center [626, 148] width 131 height 25
click at [340, 214] on div "Survey Ops Program Manager" at bounding box center [418, 215] width 230 height 15
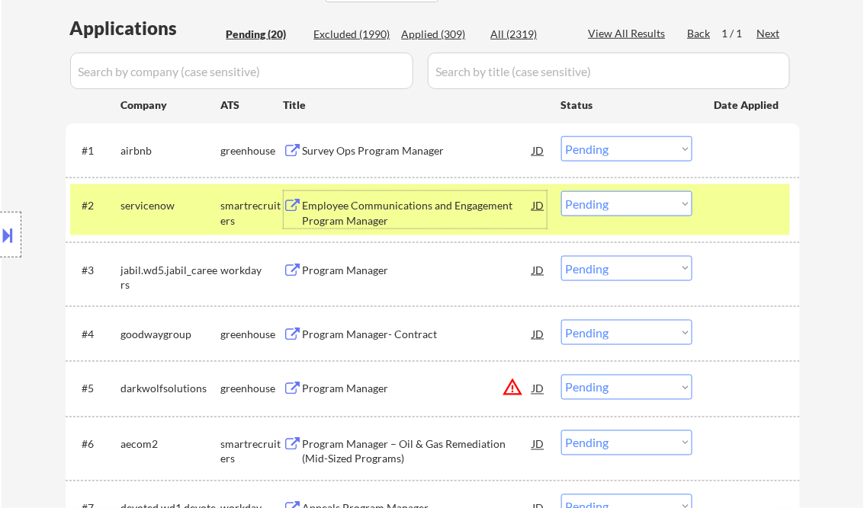
click at [601, 149] on select "Choose an option... Pending Applied Excluded (Questions) Excluded (Expired) Exc…" at bounding box center [626, 148] width 131 height 25
click at [561, 136] on select "Choose an option... Pending Applied Excluded (Questions) Excluded (Expired) Exc…" at bounding box center [626, 148] width 131 height 25
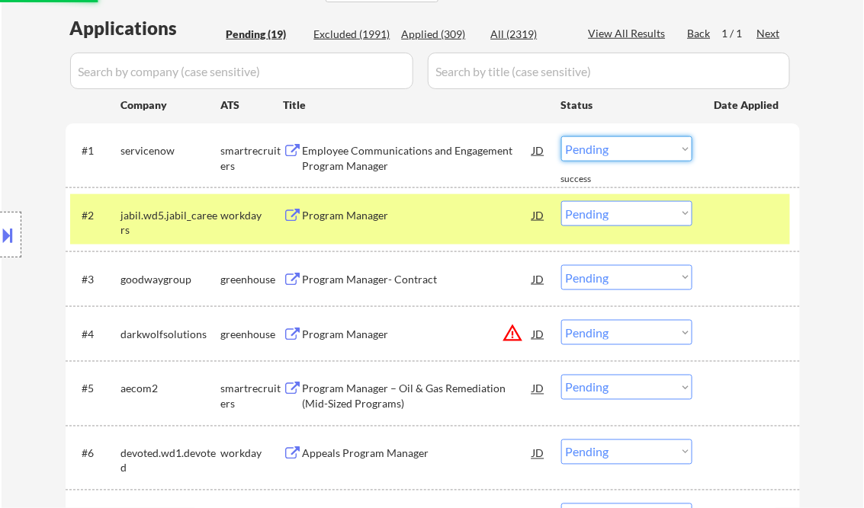
click at [602, 148] on select "Choose an option... Pending Applied Excluded (Questions) Excluded (Expired) Exc…" at bounding box center [626, 148] width 131 height 25
click at [561, 136] on select "Choose an option... Pending Applied Excluded (Questions) Excluded (Expired) Exc…" at bounding box center [626, 148] width 131 height 25
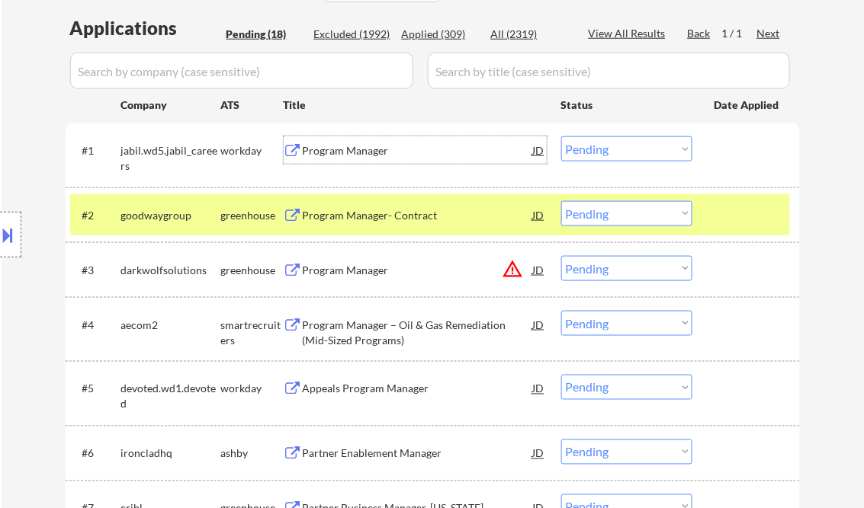
click at [372, 145] on div "Program Manager" at bounding box center [418, 150] width 230 height 15
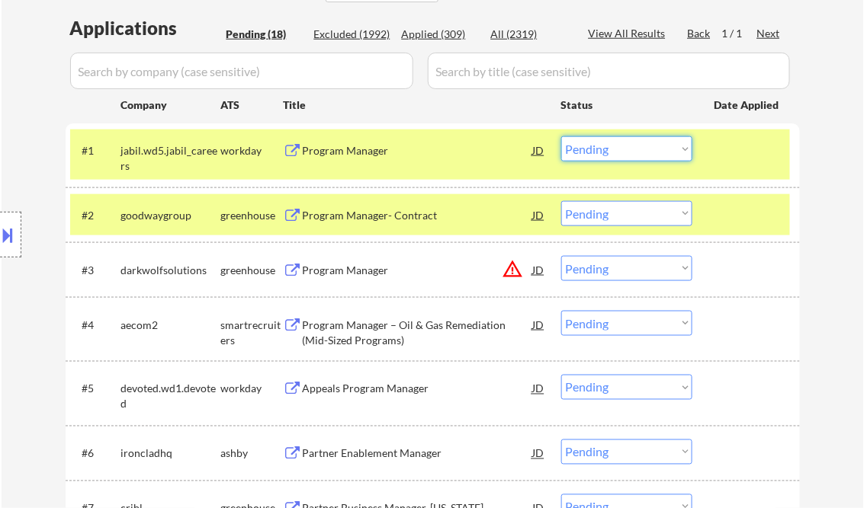
click at [620, 155] on select "Choose an option... Pending Applied Excluded (Questions) Excluded (Expired) Exc…" at bounding box center [626, 148] width 131 height 25
click at [561, 136] on select "Choose an option... Pending Applied Excluded (Questions) Excluded (Expired) Exc…" at bounding box center [626, 148] width 131 height 25
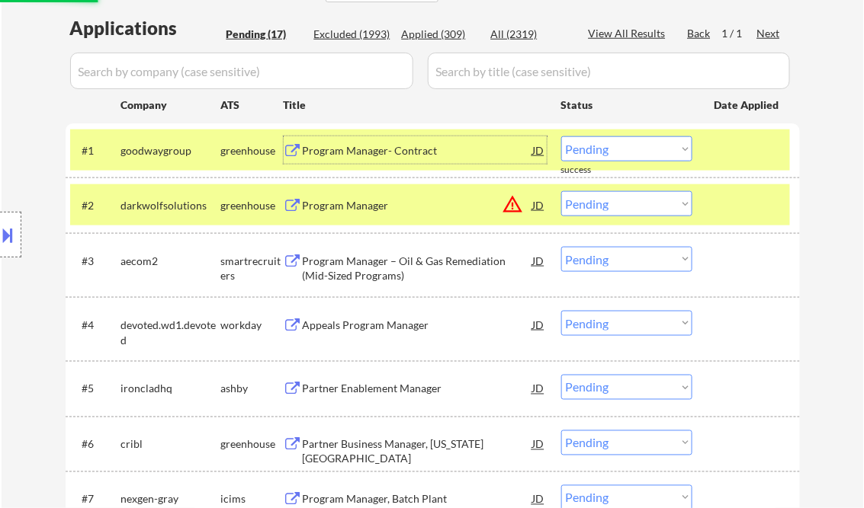
click at [386, 160] on div "Program Manager- Contract" at bounding box center [418, 149] width 230 height 27
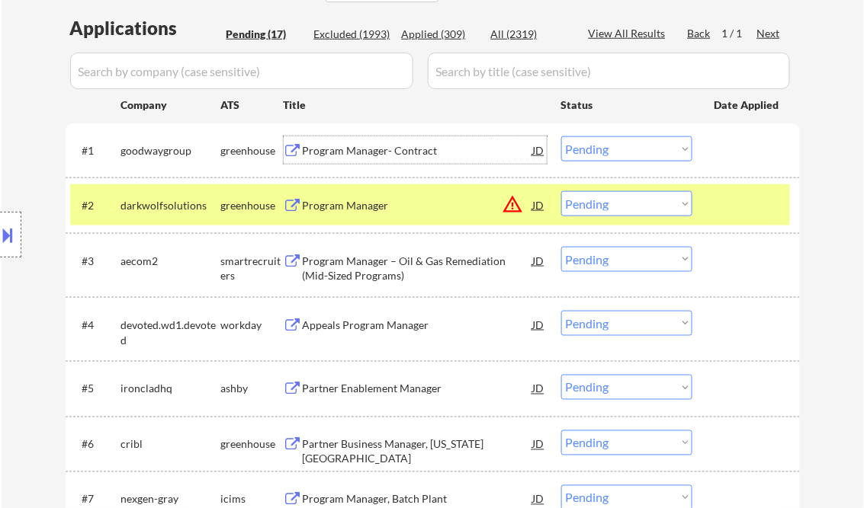
click at [591, 154] on select "Choose an option... Pending Applied Excluded (Questions) Excluded (Expired) Exc…" at bounding box center [626, 148] width 131 height 25
click at [561, 136] on select "Choose an option... Pending Applied Excluded (Questions) Excluded (Expired) Exc…" at bounding box center [626, 148] width 131 height 25
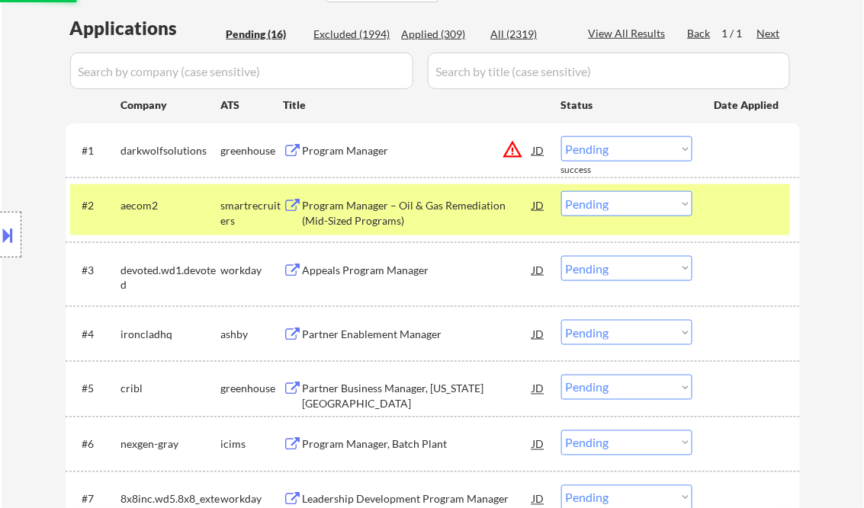
click at [345, 159] on div "Program Manager" at bounding box center [418, 149] width 230 height 27
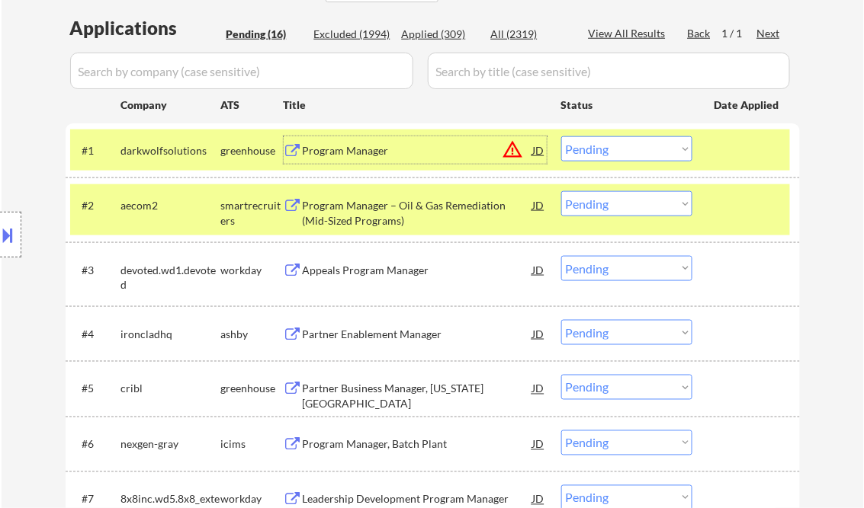
click at [628, 146] on select "Choose an option... Pending Applied Excluded (Questions) Excluded (Expired) Exc…" at bounding box center [626, 148] width 131 height 25
click at [561, 136] on select "Choose an option... Pending Applied Excluded (Questions) Excluded (Expired) Exc…" at bounding box center [626, 148] width 131 height 25
click at [418, 210] on div "Program Manager – Oil & Gas Remediation (Mid-Sized Programs)" at bounding box center [418, 213] width 230 height 30
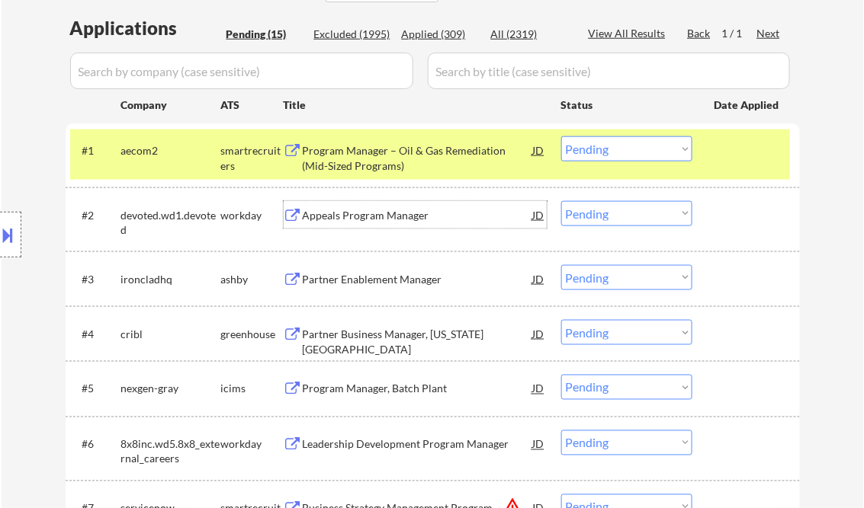
click at [657, 157] on select "Choose an option... Pending Applied Excluded (Questions) Excluded (Expired) Exc…" at bounding box center [626, 148] width 131 height 25
click at [561, 136] on select "Choose an option... Pending Applied Excluded (Questions) Excluded (Expired) Exc…" at bounding box center [626, 148] width 131 height 25
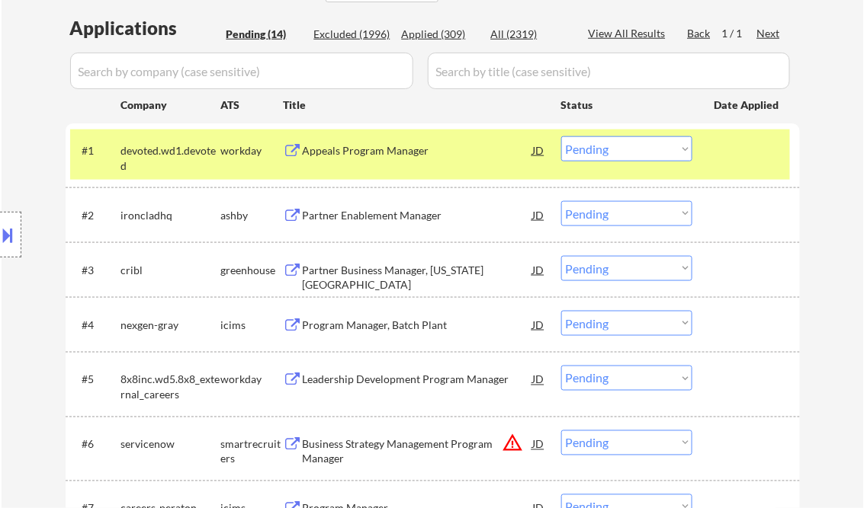
click at [375, 149] on div "Appeals Program Manager" at bounding box center [418, 150] width 230 height 15
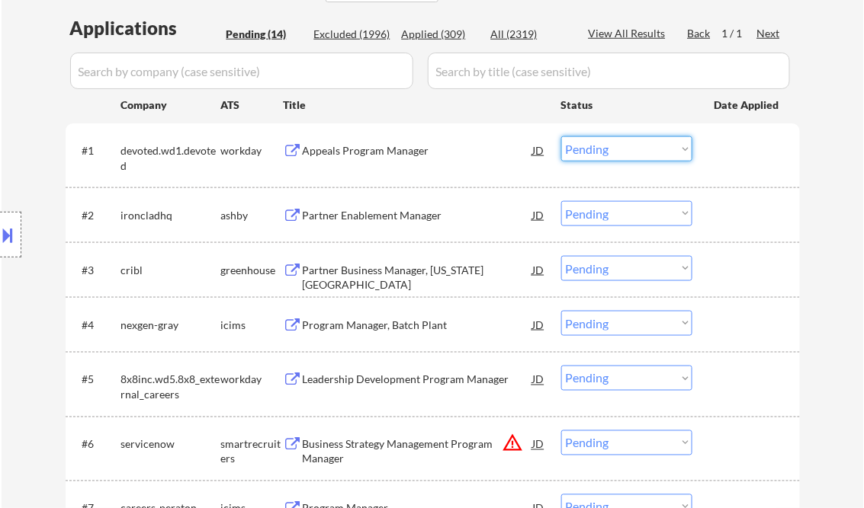
click at [611, 153] on select "Choose an option... Pending Applied Excluded (Questions) Excluded (Expired) Exc…" at bounding box center [626, 148] width 131 height 25
click at [561, 136] on select "Choose an option... Pending Applied Excluded (Questions) Excluded (Expired) Exc…" at bounding box center [626, 148] width 131 height 25
click at [431, 221] on div "Partner Enablement Manager" at bounding box center [418, 215] width 230 height 15
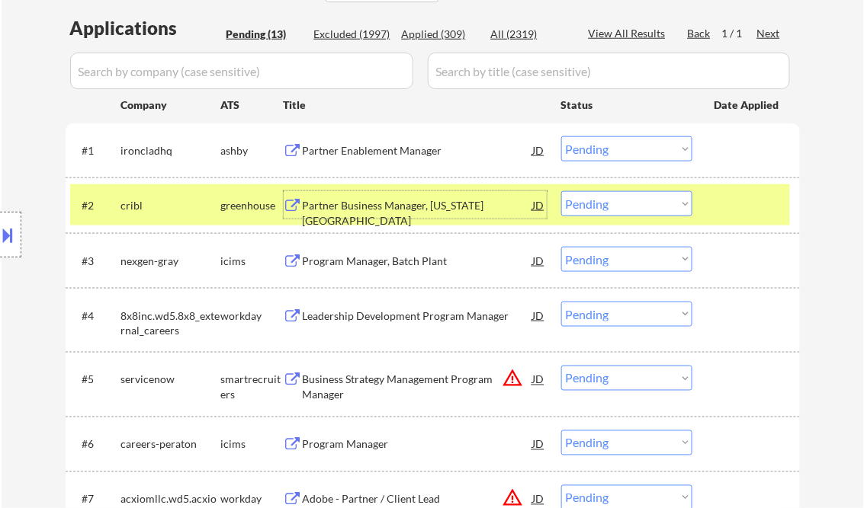
click at [627, 149] on select "Choose an option... Pending Applied Excluded (Questions) Excluded (Expired) Exc…" at bounding box center [626, 148] width 131 height 25
click at [561, 136] on select "Choose an option... Pending Applied Excluded (Questions) Excluded (Expired) Exc…" at bounding box center [626, 148] width 131 height 25
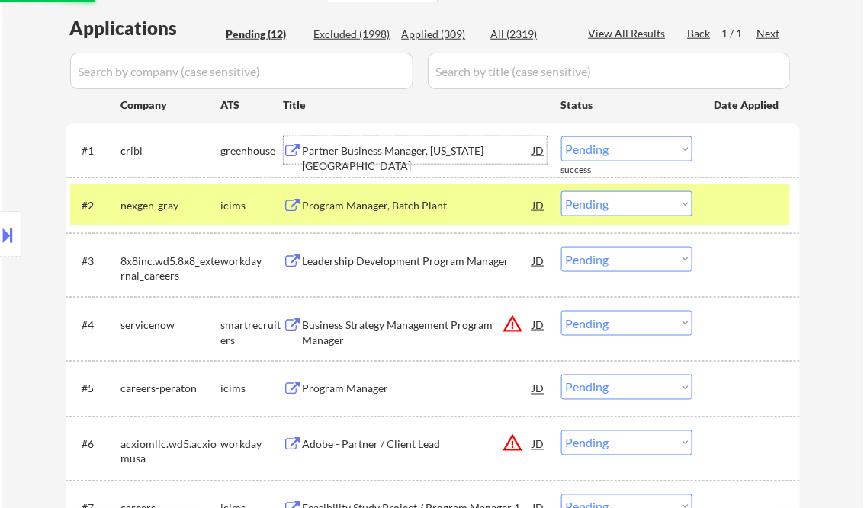
click at [408, 151] on div "Partner Business Manager, Washington D.C." at bounding box center [418, 158] width 230 height 30
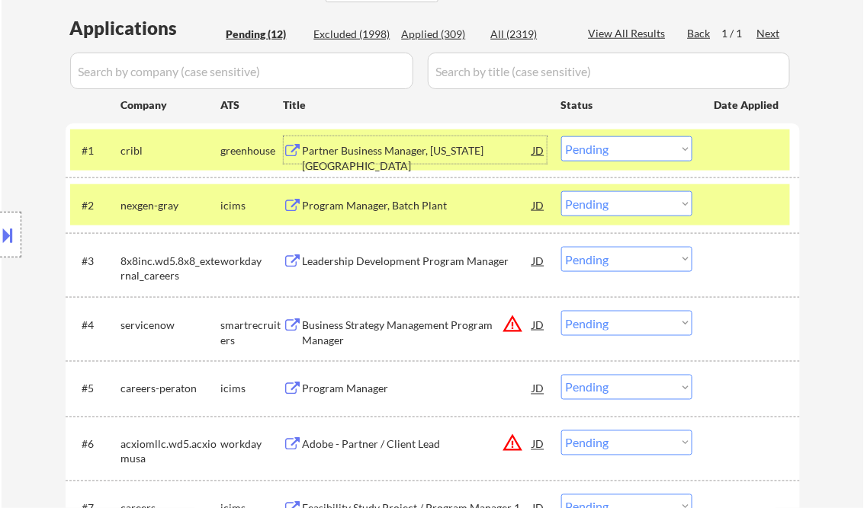
click at [8, 221] on div at bounding box center [10, 235] width 21 height 46
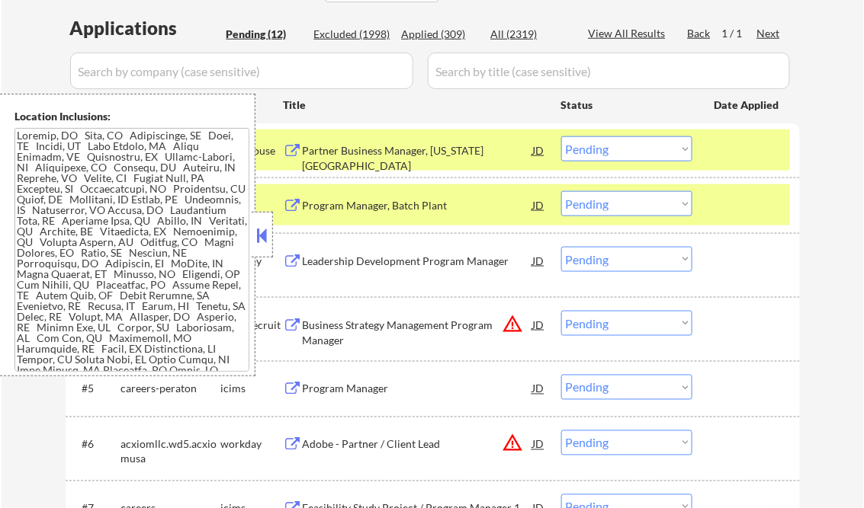
click at [258, 234] on button at bounding box center [262, 235] width 17 height 23
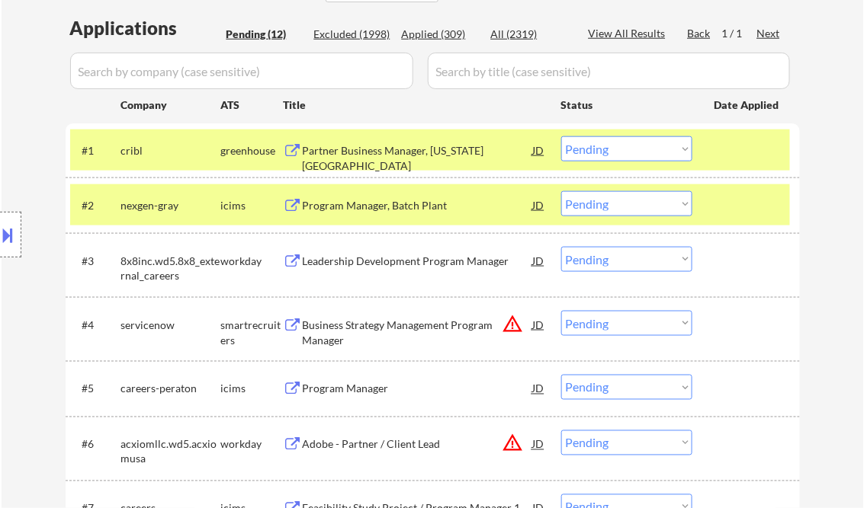
click at [601, 146] on select "Choose an option... Pending Applied Excluded (Questions) Excluded (Expired) Exc…" at bounding box center [626, 148] width 131 height 25
click at [561, 136] on select "Choose an option... Pending Applied Excluded (Questions) Excluded (Expired) Exc…" at bounding box center [626, 148] width 131 height 25
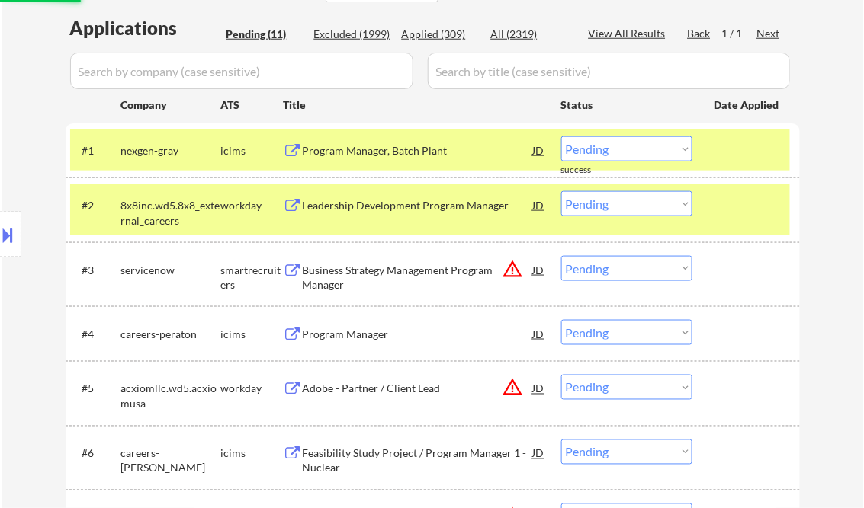
click at [390, 146] on div "Program Manager, Batch Plant" at bounding box center [418, 150] width 230 height 15
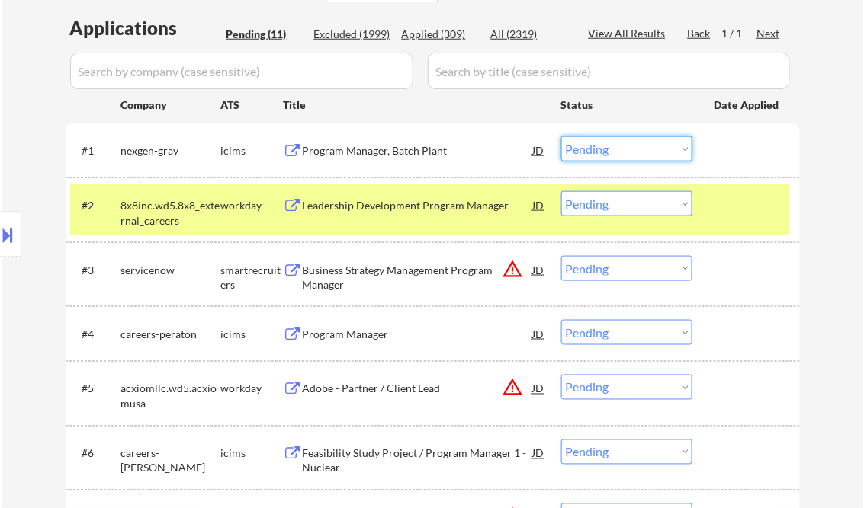
drag, startPoint x: 608, startPoint y: 155, endPoint x: 617, endPoint y: 162, distance: 11.4
click at [608, 155] on select "Choose an option... Pending Applied Excluded (Questions) Excluded (Expired) Exc…" at bounding box center [626, 148] width 131 height 25
click at [561, 136] on select "Choose an option... Pending Applied Excluded (Questions) Excluded (Expired) Exc…" at bounding box center [626, 148] width 131 height 25
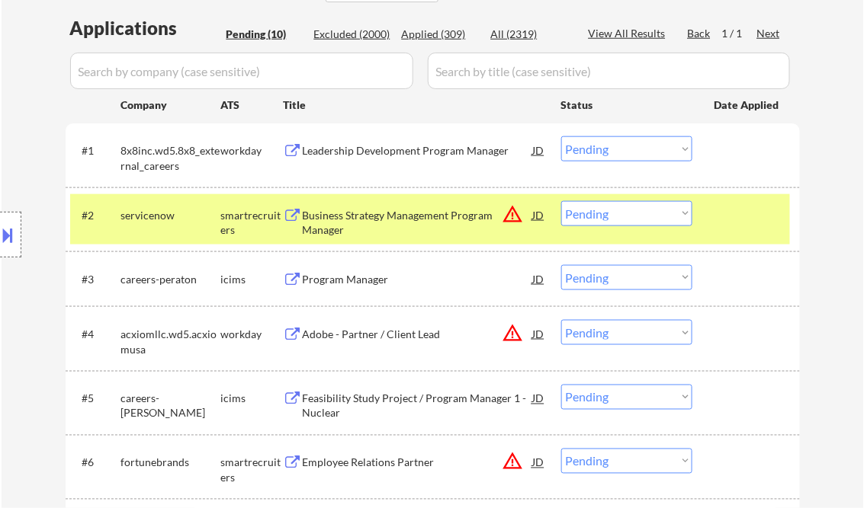
click at [440, 157] on div "Leadership Development Program Manager" at bounding box center [418, 150] width 230 height 15
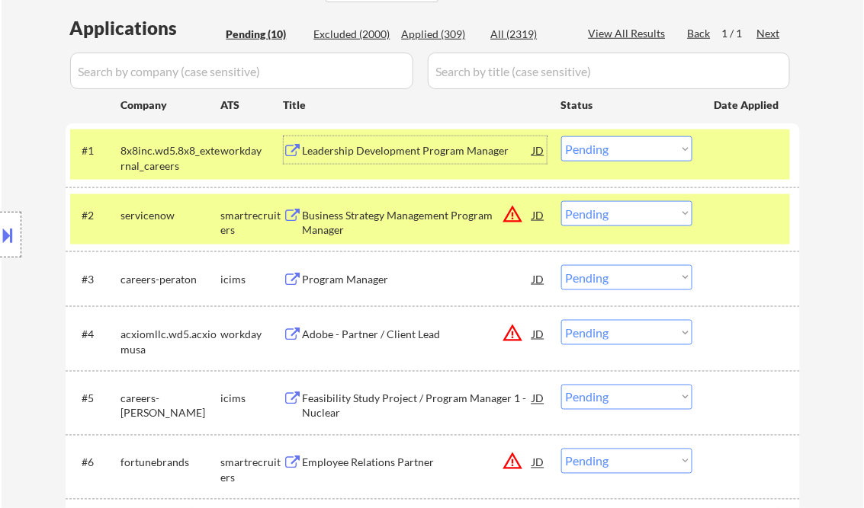
click at [613, 146] on select "Choose an option... Pending Applied Excluded (Questions) Excluded (Expired) Exc…" at bounding box center [626, 148] width 131 height 25
click at [561, 136] on select "Choose an option... Pending Applied Excluded (Questions) Excluded (Expired) Exc…" at bounding box center [626, 148] width 131 height 25
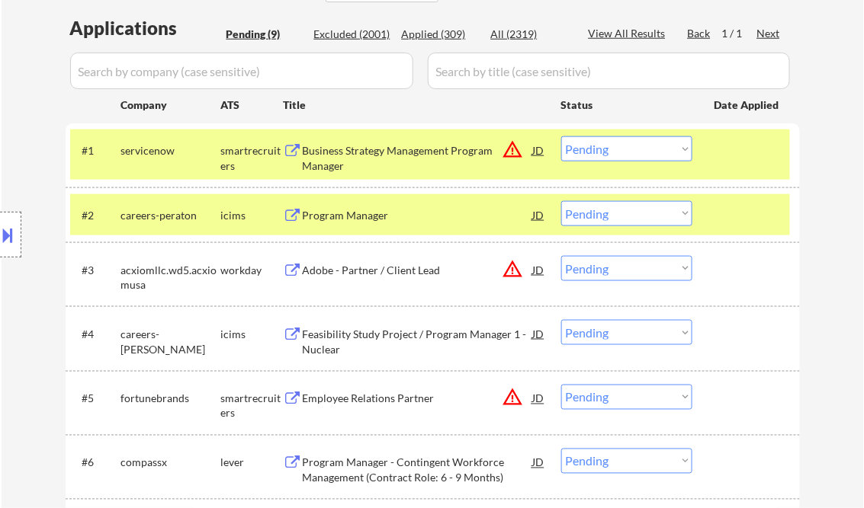
drag, startPoint x: 617, startPoint y: 150, endPoint x: 625, endPoint y: 160, distance: 12.5
click at [617, 150] on select "Choose an option... Pending Applied Excluded (Questions) Excluded (Expired) Exc…" at bounding box center [626, 148] width 131 height 25
click at [561, 136] on select "Choose an option... Pending Applied Excluded (Questions) Excluded (Expired) Exc…" at bounding box center [626, 148] width 131 height 25
click at [729, 217] on div at bounding box center [747, 214] width 67 height 27
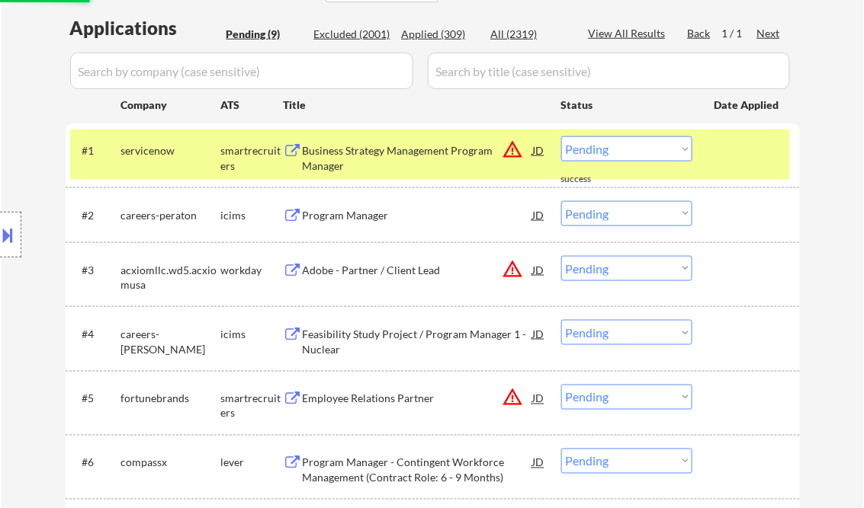
click at [730, 158] on div at bounding box center [747, 149] width 67 height 27
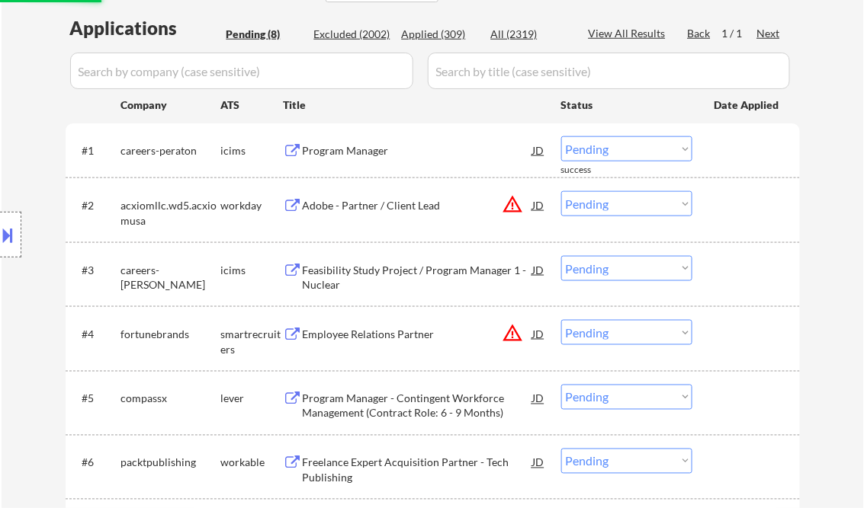
click at [364, 147] on div "Program Manager" at bounding box center [418, 150] width 230 height 15
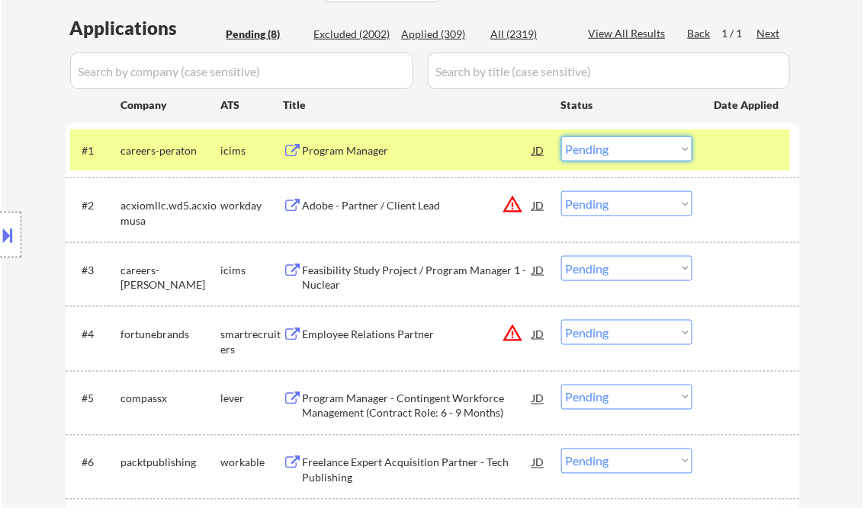
drag, startPoint x: 623, startPoint y: 152, endPoint x: 627, endPoint y: 161, distance: 8.9
click at [623, 152] on select "Choose an option... Pending Applied Excluded (Questions) Excluded (Expired) Exc…" at bounding box center [626, 148] width 131 height 25
click at [561, 136] on select "Choose an option... Pending Applied Excluded (Questions) Excluded (Expired) Exc…" at bounding box center [626, 148] width 131 height 25
click at [345, 197] on div "Adobe - Partner / Client Lead" at bounding box center [418, 204] width 230 height 27
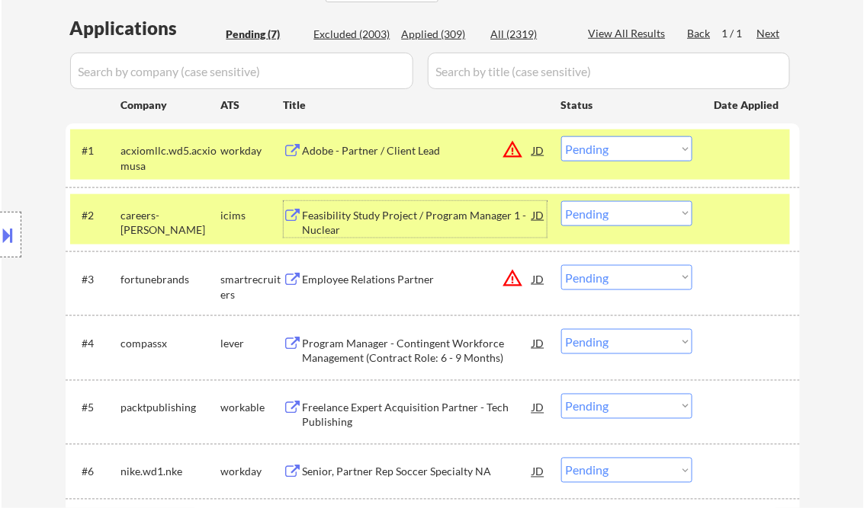
click at [612, 155] on select "Choose an option... Pending Applied Excluded (Questions) Excluded (Expired) Exc…" at bounding box center [626, 148] width 131 height 25
click at [561, 136] on select "Choose an option... Pending Applied Excluded (Questions) Excluded (Expired) Exc…" at bounding box center [626, 148] width 131 height 25
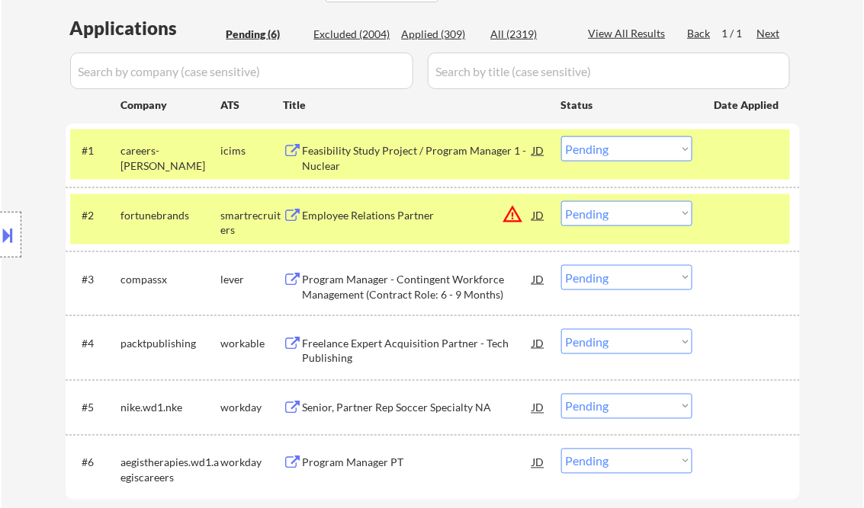
click at [730, 219] on div at bounding box center [747, 214] width 67 height 27
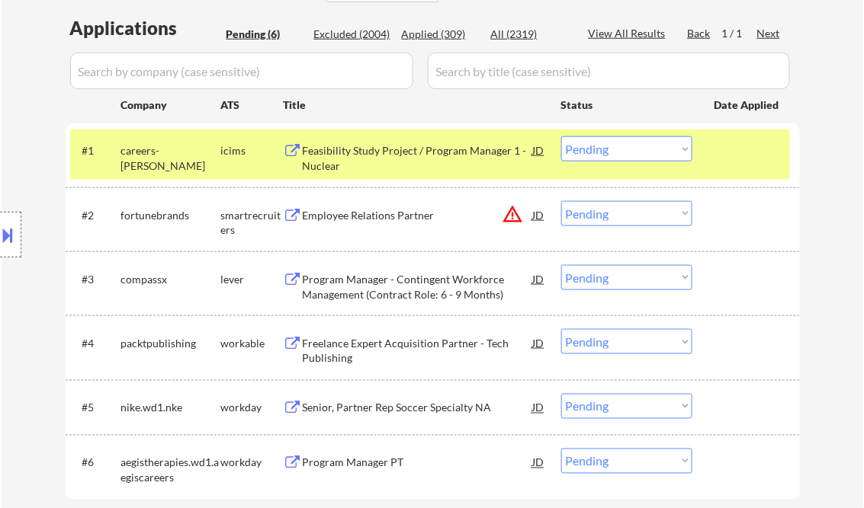
click at [714, 168] on div "#1 careers-sargentlundy icims Feasibility Study Project / Program Manager 1 - N…" at bounding box center [430, 155] width 720 height 50
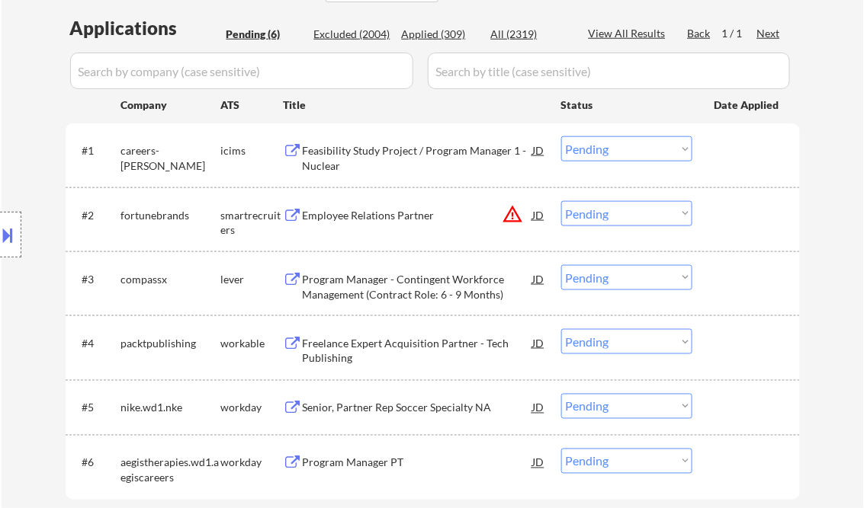
click at [433, 149] on div "Feasibility Study Project / Program Manager 1 - Nuclear" at bounding box center [418, 158] width 230 height 30
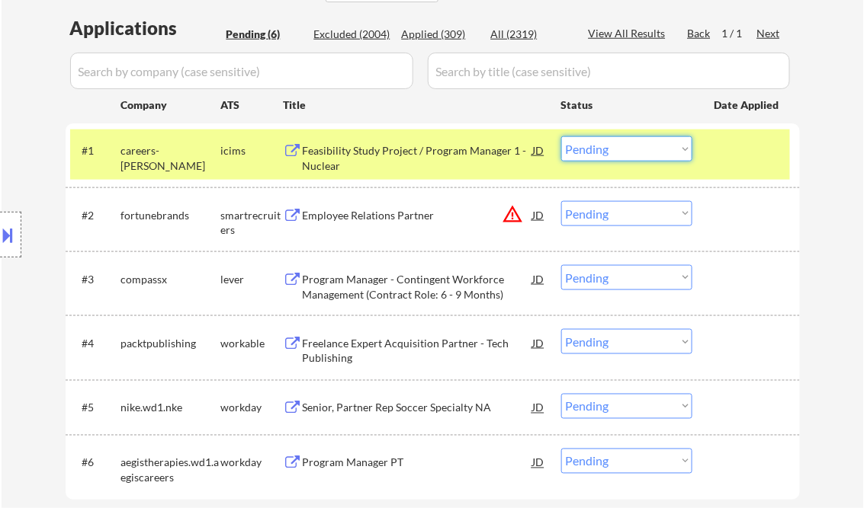
drag, startPoint x: 604, startPoint y: 153, endPoint x: 610, endPoint y: 160, distance: 9.2
click at [604, 153] on select "Choose an option... Pending Applied Excluded (Questions) Excluded (Expired) Exc…" at bounding box center [626, 148] width 131 height 25
click at [561, 136] on select "Choose an option... Pending Applied Excluded (Questions) Excluded (Expired) Exc…" at bounding box center [626, 148] width 131 height 25
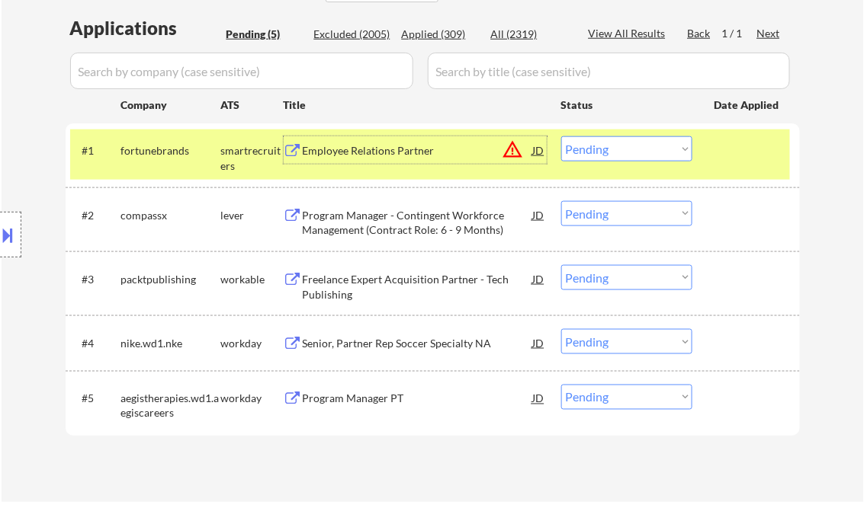
click at [378, 155] on div "Employee Relations Partner" at bounding box center [418, 150] width 230 height 15
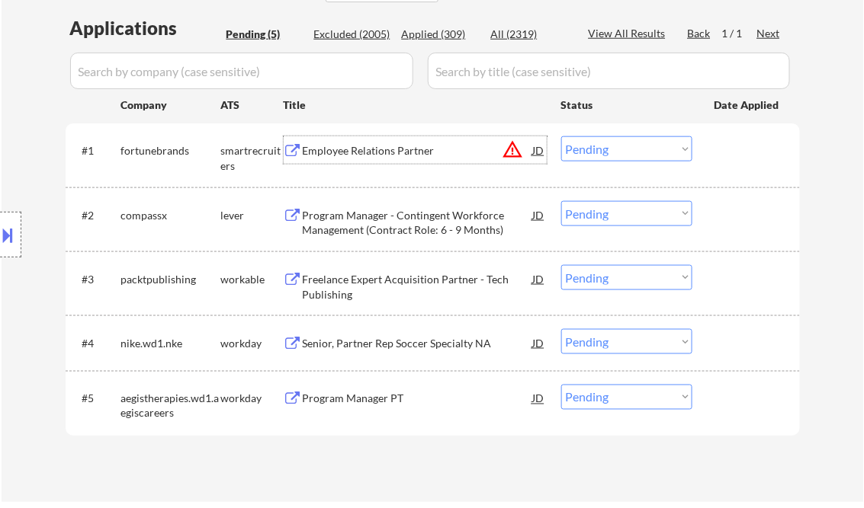
drag, startPoint x: 616, startPoint y: 150, endPoint x: 617, endPoint y: 161, distance: 10.8
click at [616, 150] on select "Choose an option... Pending Applied Excluded (Questions) Excluded (Expired) Exc…" at bounding box center [626, 148] width 131 height 25
click at [561, 136] on select "Choose an option... Pending Applied Excluded (Questions) Excluded (Expired) Exc…" at bounding box center [626, 148] width 131 height 25
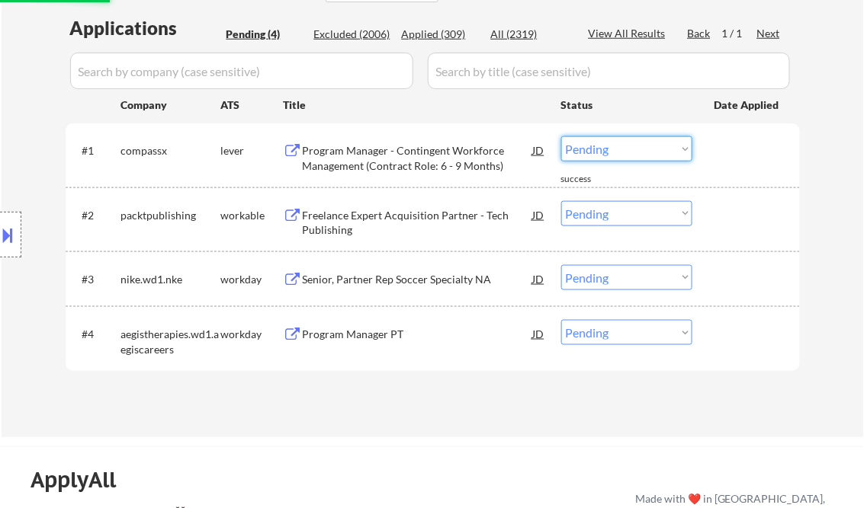
click at [599, 157] on select "Choose an option... Pending Applied Excluded (Questions) Excluded (Expired) Exc…" at bounding box center [626, 148] width 131 height 25
click at [561, 136] on select "Choose an option... Pending Applied Excluded (Questions) Excluded (Expired) Exc…" at bounding box center [626, 148] width 131 height 25
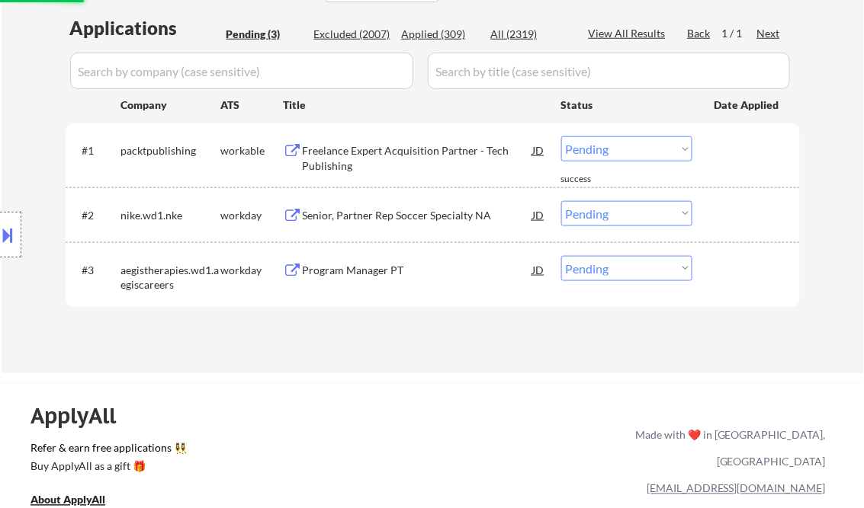
click at [620, 153] on select "Choose an option... Pending Applied Excluded (Questions) Excluded (Expired) Exc…" at bounding box center [626, 148] width 131 height 25
click at [561, 136] on select "Choose an option... Pending Applied Excluded (Questions) Excluded (Expired) Exc…" at bounding box center [626, 148] width 131 height 25
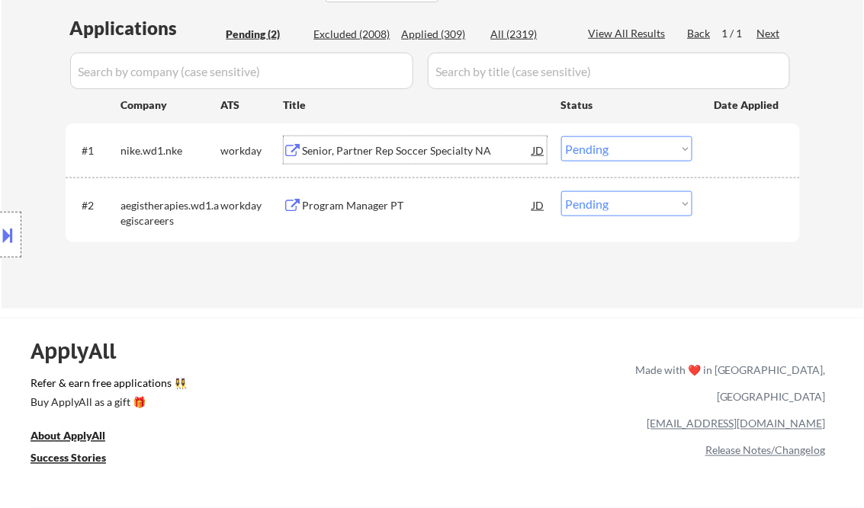
click at [393, 149] on div "Senior, Partner Rep Soccer Specialty NA" at bounding box center [418, 150] width 230 height 15
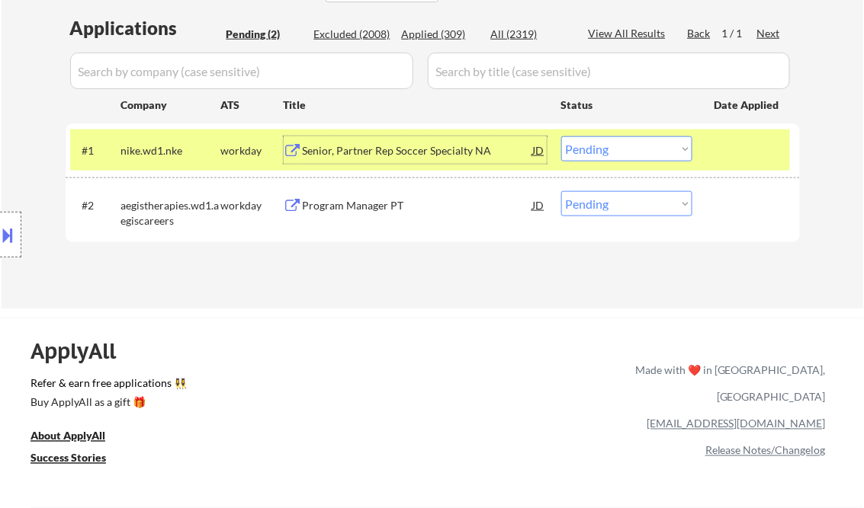
click at [614, 153] on select "Choose an option... Pending Applied Excluded (Questions) Excluded (Expired) Exc…" at bounding box center [626, 148] width 131 height 25
click at [601, 159] on select "Choose an option... Pending Applied Excluded (Questions) Excluded (Expired) Exc…" at bounding box center [626, 148] width 131 height 25
click at [561, 136] on select "Choose an option... Pending Applied Excluded (Questions) Excluded (Expired) Exc…" at bounding box center [626, 148] width 131 height 25
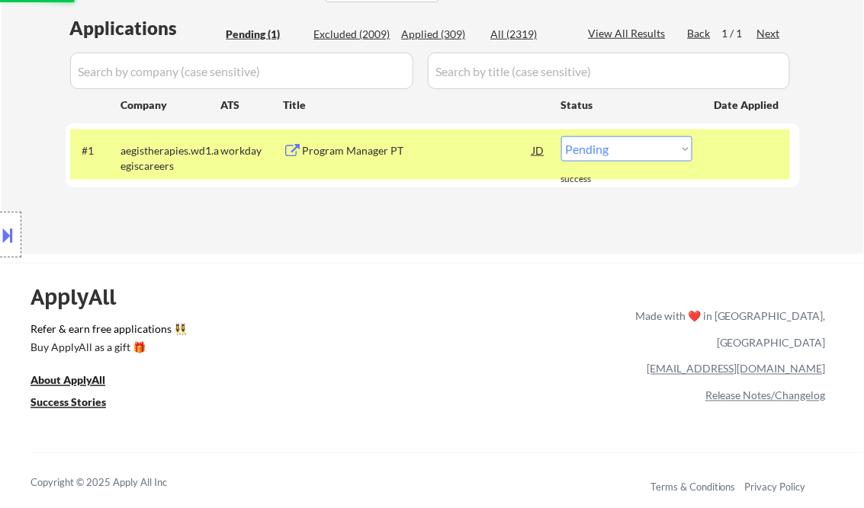
click at [361, 159] on div "Program Manager PT" at bounding box center [418, 149] width 230 height 27
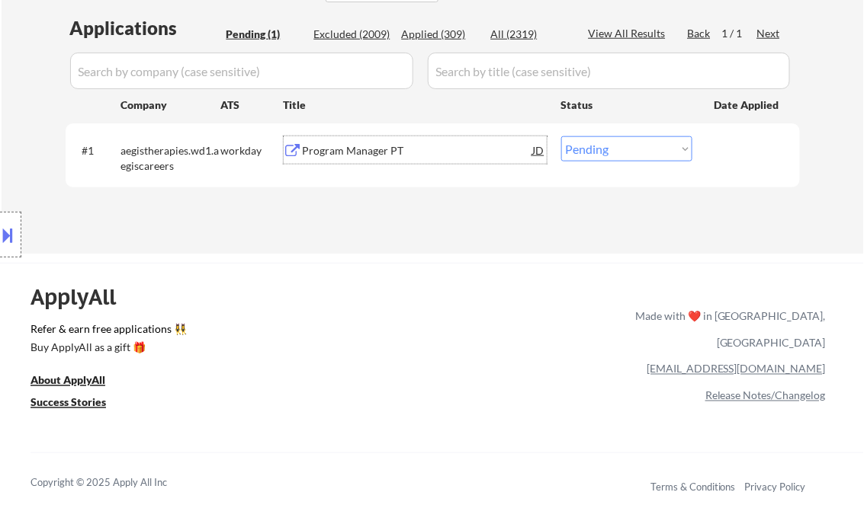
click at [635, 157] on select "Choose an option... Pending Applied Excluded (Questions) Excluded (Expired) Exc…" at bounding box center [626, 148] width 131 height 25
select select ""excluded__expired_""
click at [561, 136] on select "Choose an option... Pending Applied Excluded (Questions) Excluded (Expired) Exc…" at bounding box center [626, 148] width 131 height 25
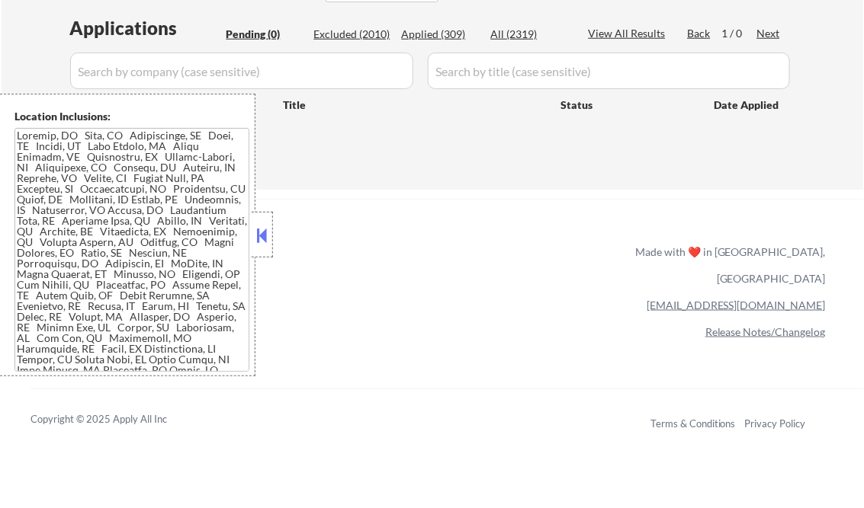
scroll to position [305, 0]
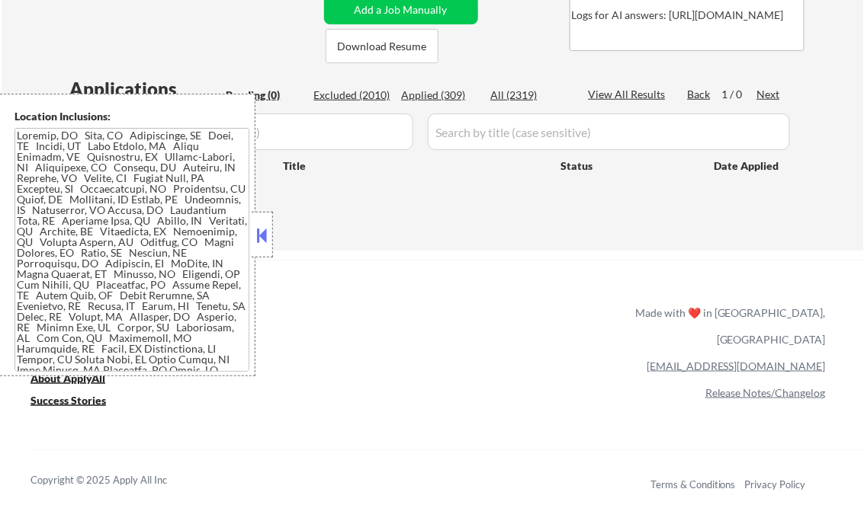
click at [266, 246] on button at bounding box center [262, 235] width 17 height 23
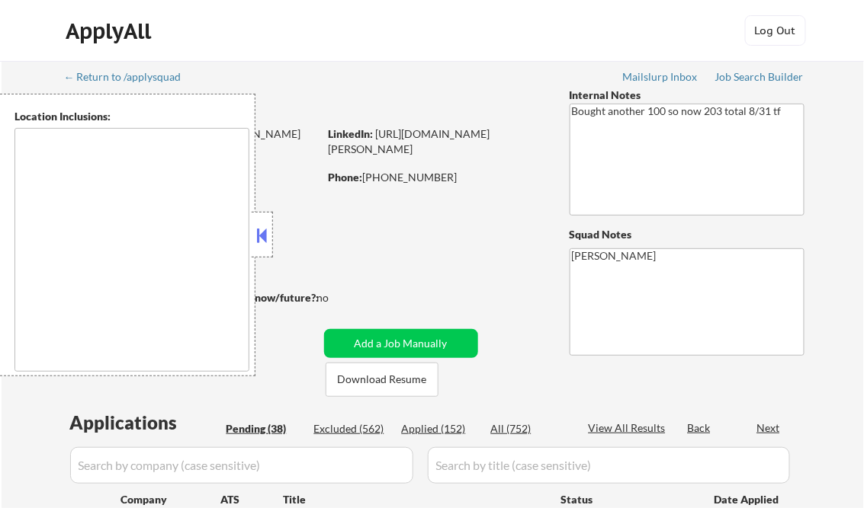
type textarea "[GEOGRAPHIC_DATA], [GEOGRAPHIC_DATA] [GEOGRAPHIC_DATA], [GEOGRAPHIC_DATA] [GEOG…"
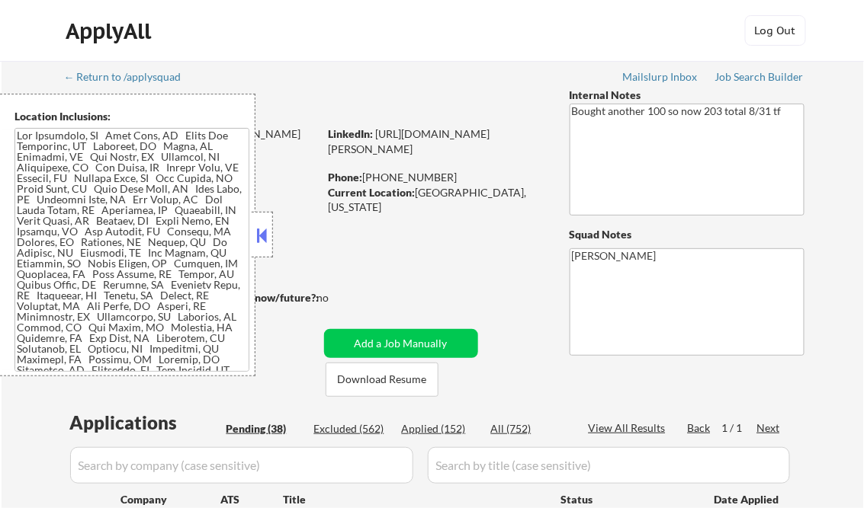
click at [260, 235] on button at bounding box center [262, 235] width 17 height 23
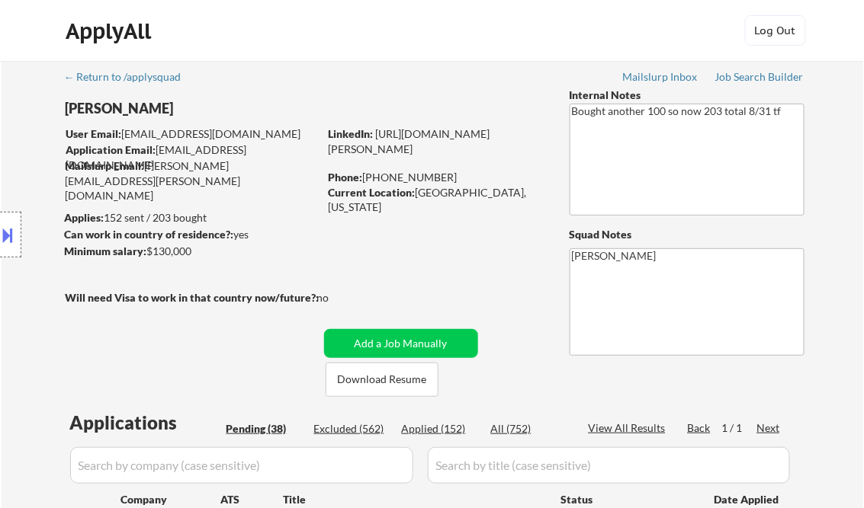
select select ""pending""
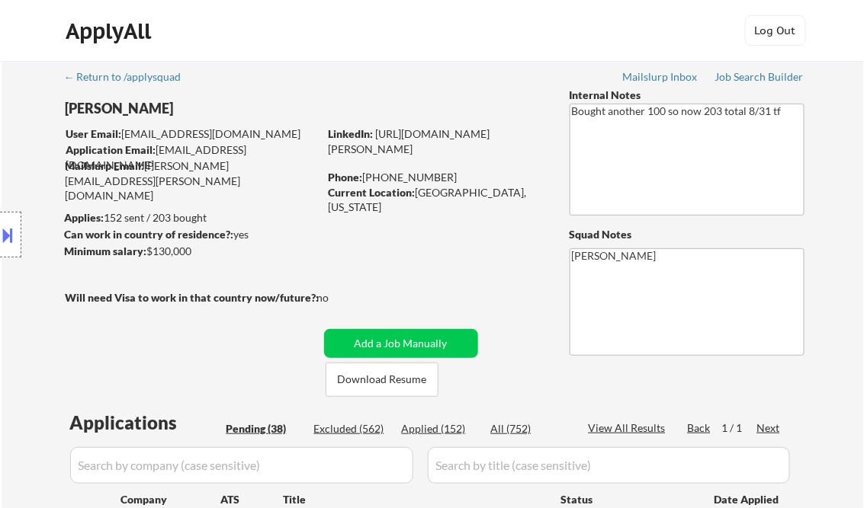
select select ""pending""
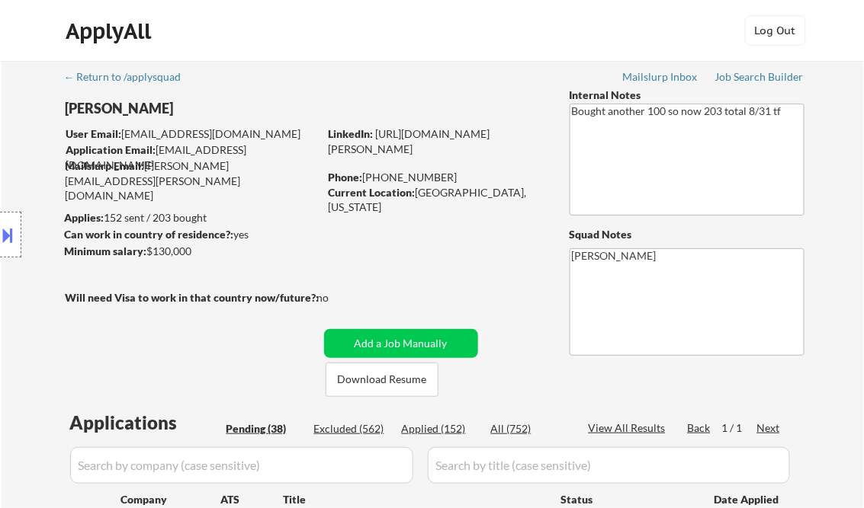
select select ""pending""
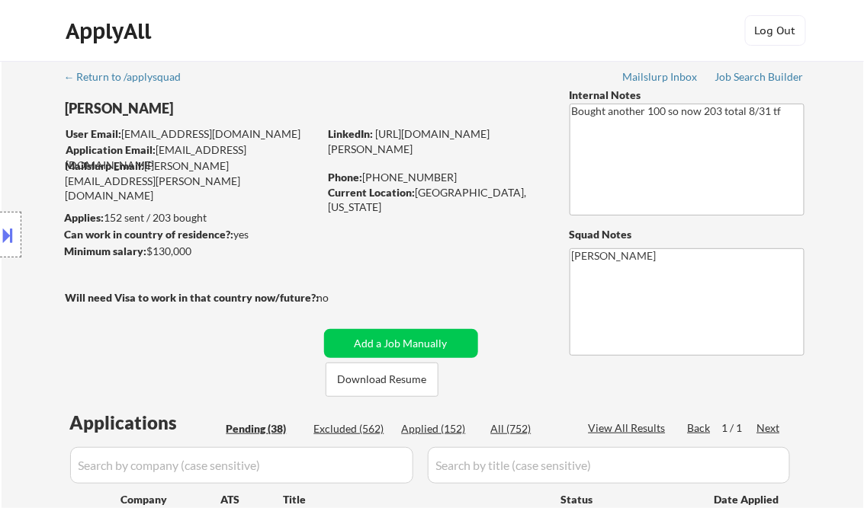
select select ""pending""
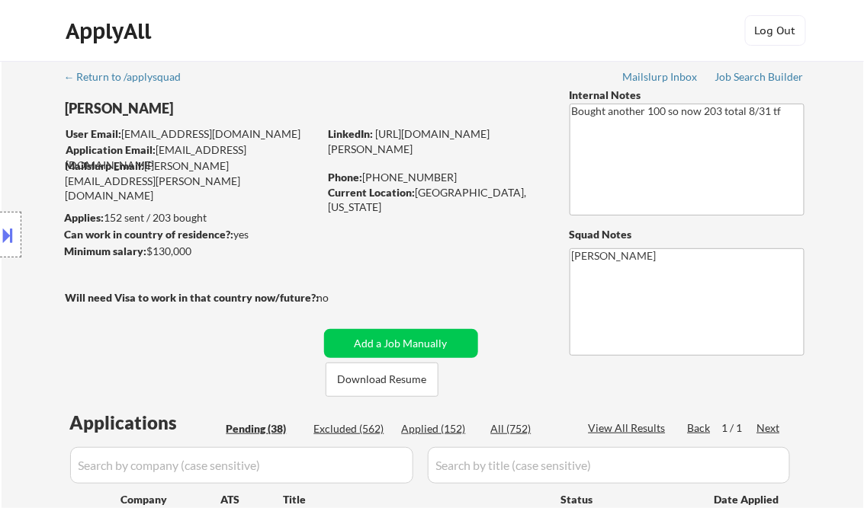
select select ""pending""
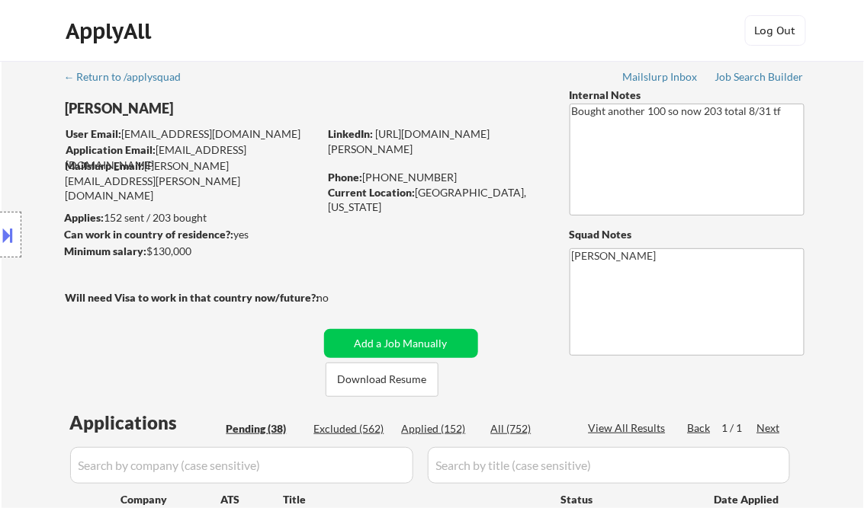
select select ""pending""
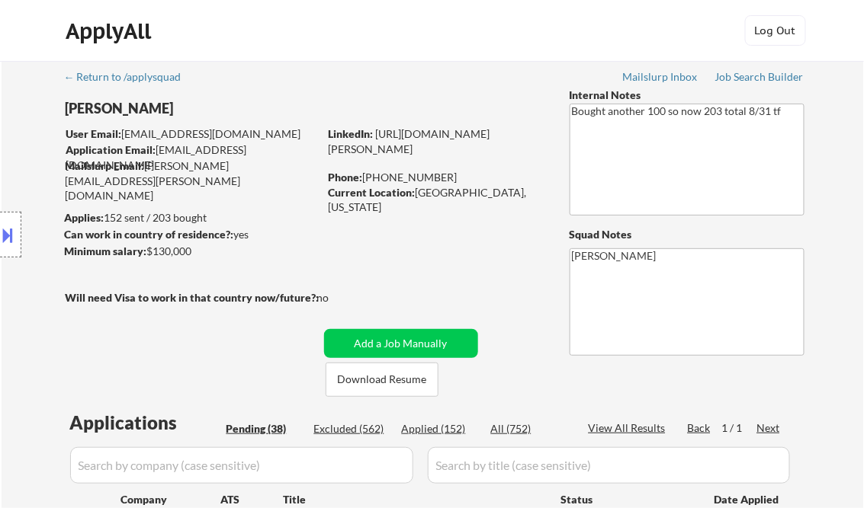
select select ""pending""
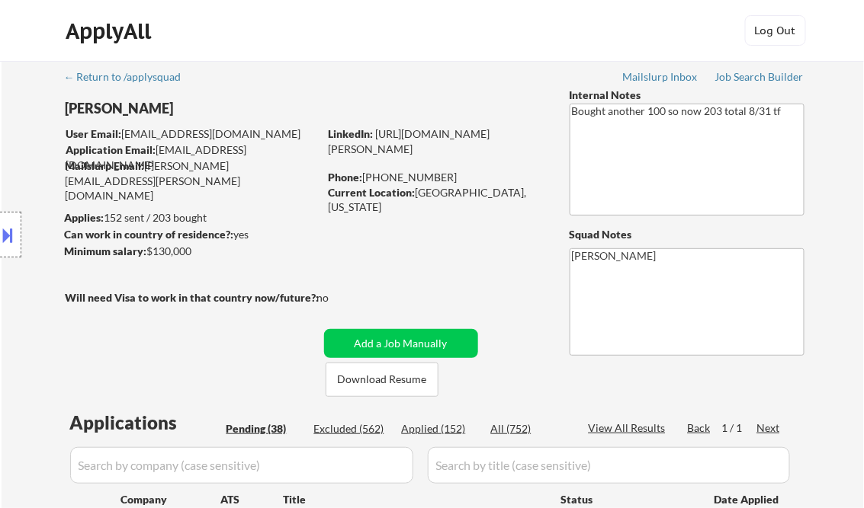
select select ""pending""
click at [771, 78] on div "Job Search Builder" at bounding box center [759, 77] width 89 height 11
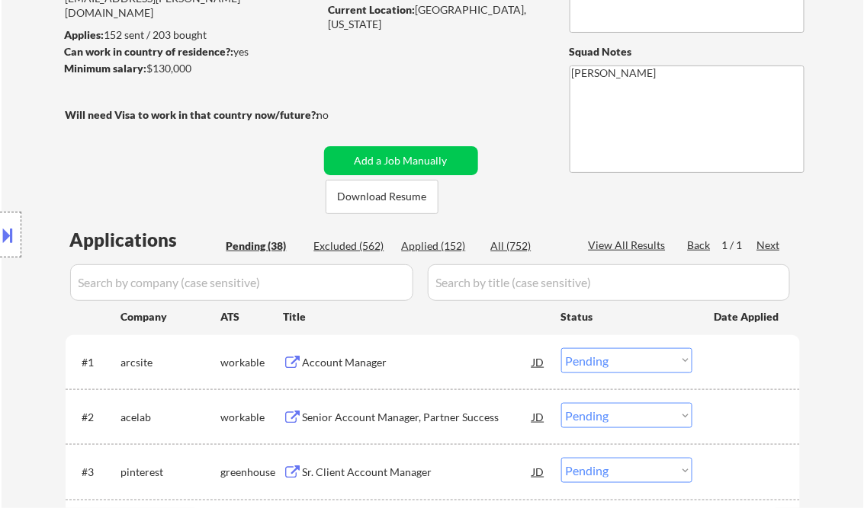
scroll to position [305, 0]
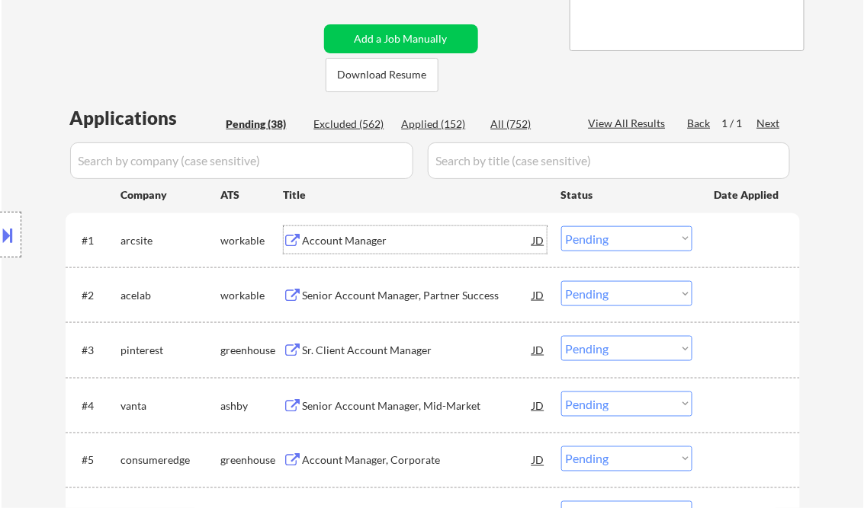
click at [352, 240] on div "Account Manager" at bounding box center [418, 240] width 230 height 15
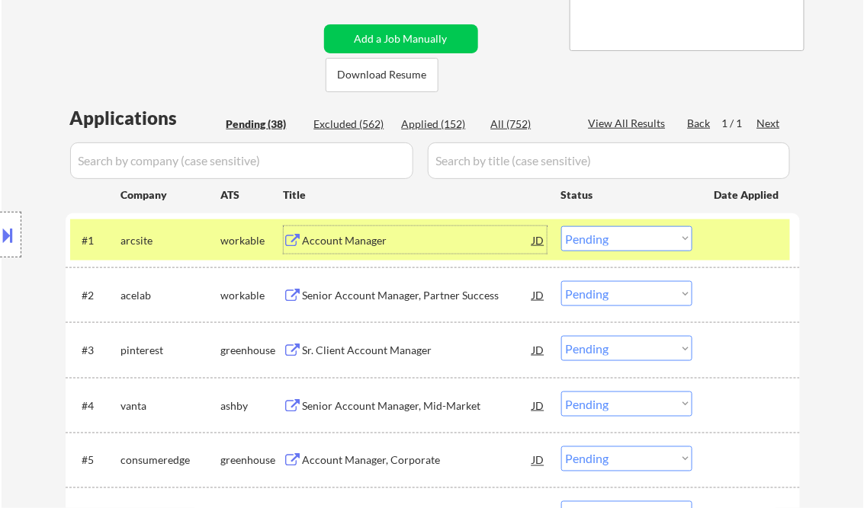
click at [625, 236] on select "Choose an option... Pending Applied Excluded (Questions) Excluded (Expired) Exc…" at bounding box center [626, 238] width 131 height 25
click at [561, 226] on select "Choose an option... Pending Applied Excluded (Questions) Excluded (Expired) Exc…" at bounding box center [626, 238] width 131 height 25
click at [413, 292] on div "Senior Account Manager, Partner Success" at bounding box center [418, 295] width 230 height 15
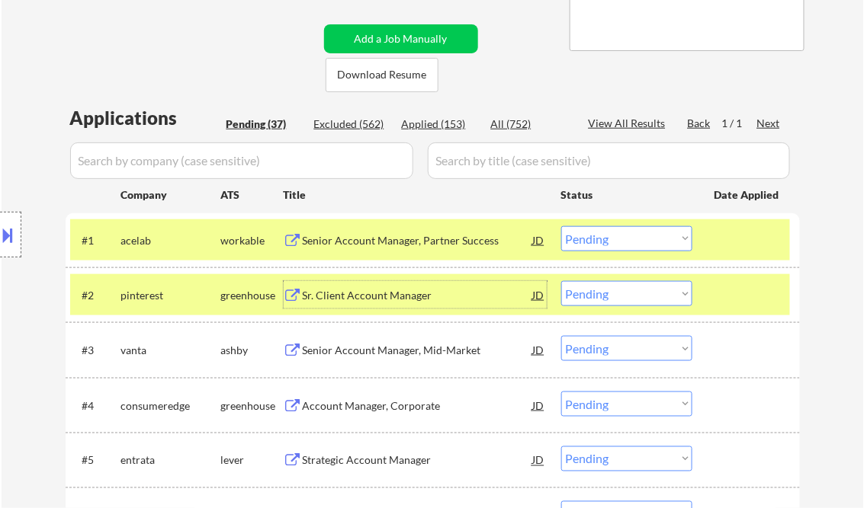
drag, startPoint x: 597, startPoint y: 241, endPoint x: 605, endPoint y: 251, distance: 13.0
click at [598, 241] on select "Choose an option... Pending Applied Excluded (Questions) Excluded (Expired) Exc…" at bounding box center [626, 238] width 131 height 25
click at [561, 226] on select "Choose an option... Pending Applied Excluded (Questions) Excluded (Expired) Exc…" at bounding box center [626, 238] width 131 height 25
click at [349, 297] on div "Sr. Client Account Manager" at bounding box center [418, 295] width 230 height 15
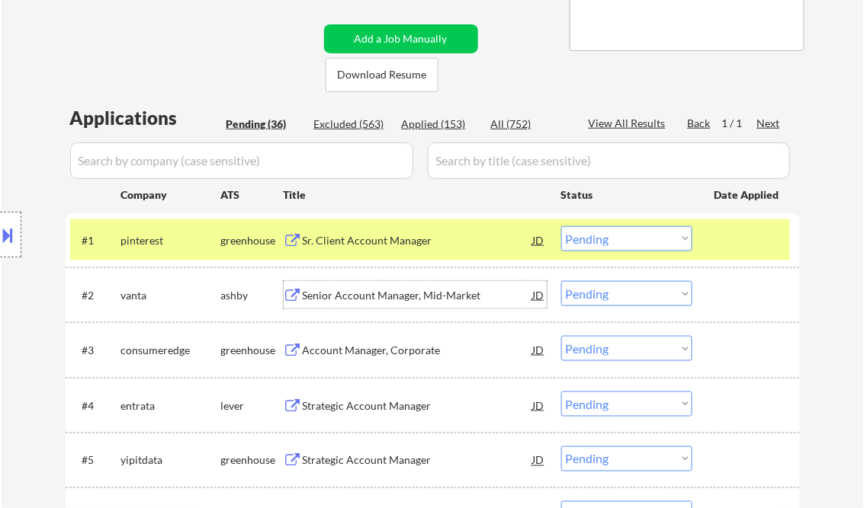
drag, startPoint x: 623, startPoint y: 243, endPoint x: 622, endPoint y: 253, distance: 10.0
click at [623, 243] on select "Choose an option... Pending Applied Excluded (Questions) Excluded (Expired) Exc…" at bounding box center [626, 238] width 131 height 25
click at [561, 226] on select "Choose an option... Pending Applied Excluded (Questions) Excluded (Expired) Exc…" at bounding box center [626, 238] width 131 height 25
click at [392, 291] on div "Senior Account Manager, Mid-Market" at bounding box center [418, 295] width 230 height 15
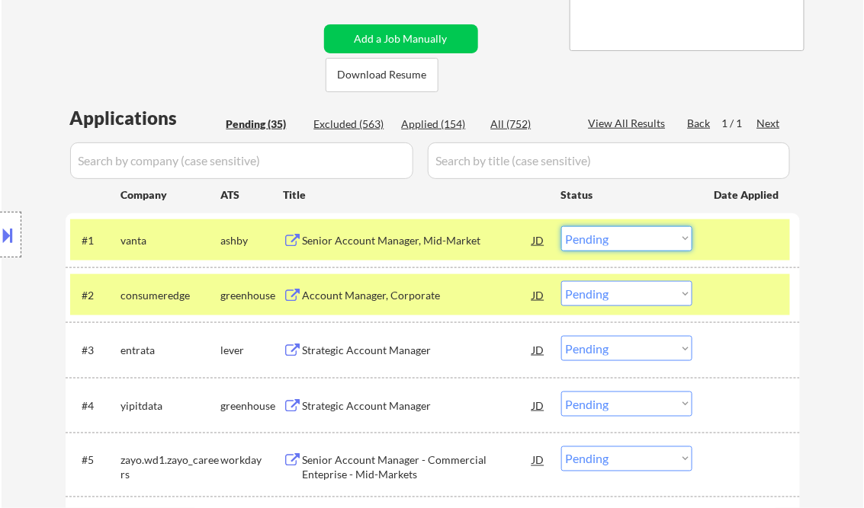
drag, startPoint x: 653, startPoint y: 235, endPoint x: 659, endPoint y: 250, distance: 16.2
click at [653, 235] on select "Choose an option... Pending Applied Excluded (Questions) Excluded (Expired) Exc…" at bounding box center [626, 238] width 131 height 25
click at [561, 226] on select "Choose an option... Pending Applied Excluded (Questions) Excluded (Expired) Exc…" at bounding box center [626, 238] width 131 height 25
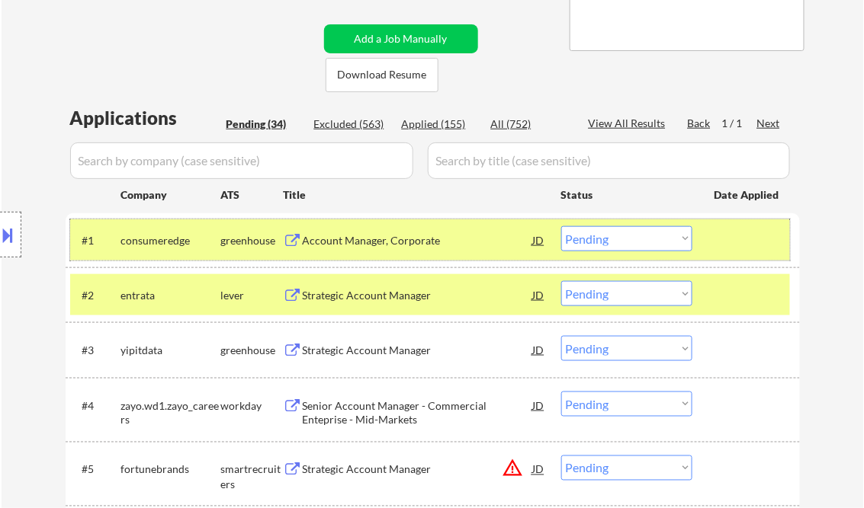
click at [734, 245] on div at bounding box center [747, 239] width 67 height 27
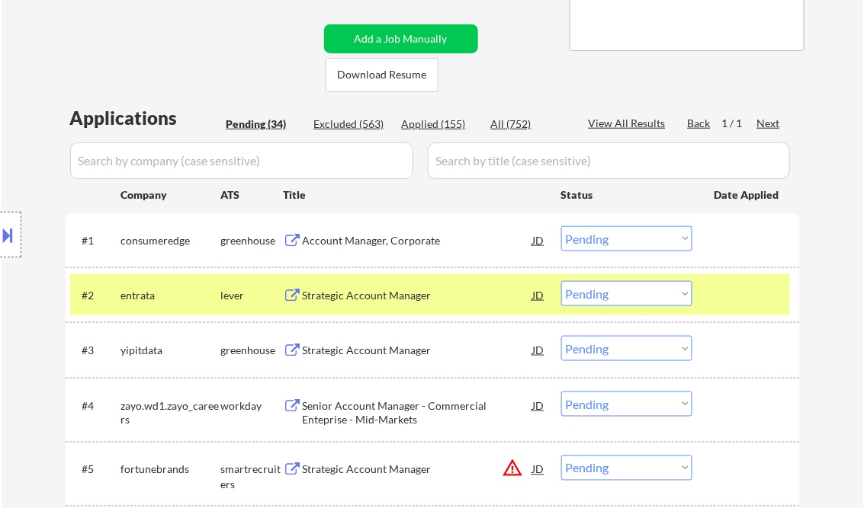
click at [742, 296] on div at bounding box center [747, 294] width 67 height 27
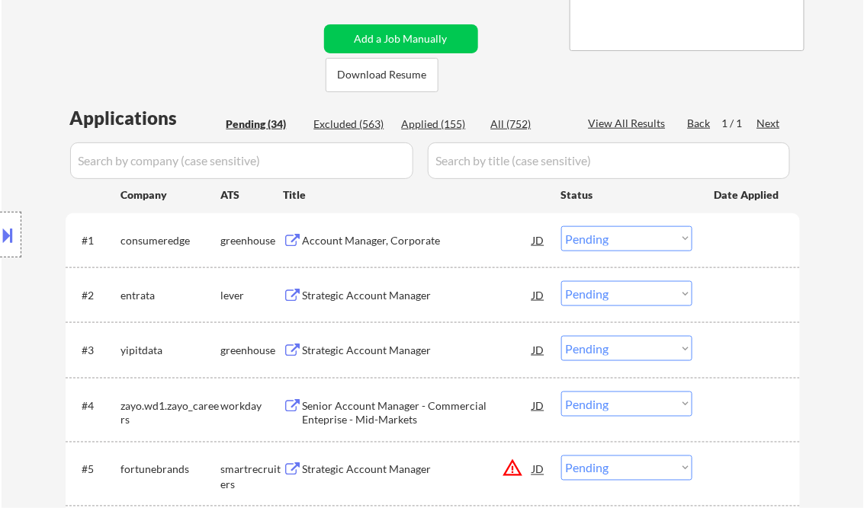
click at [385, 241] on div "Account Manager, Corporate" at bounding box center [418, 240] width 230 height 15
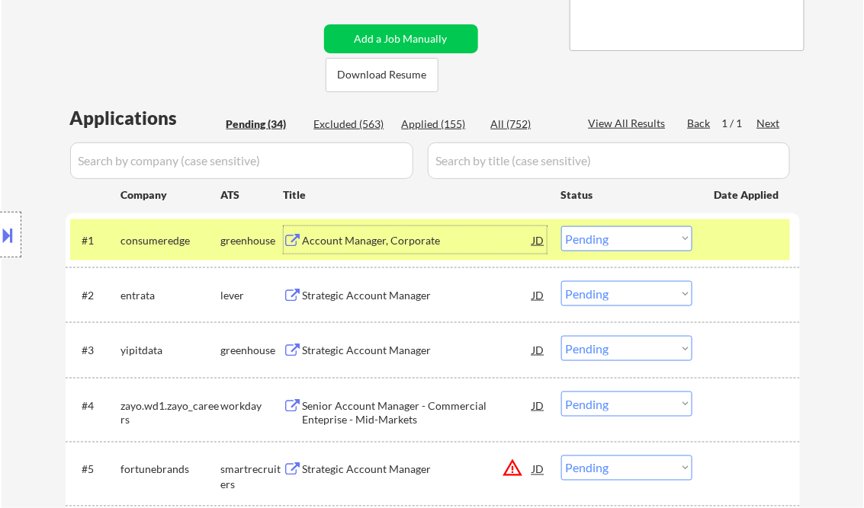
drag, startPoint x: 637, startPoint y: 242, endPoint x: 642, endPoint y: 249, distance: 8.2
click at [637, 242] on select "Choose an option... Pending Applied Excluded (Questions) Excluded (Expired) Exc…" at bounding box center [626, 238] width 131 height 25
click at [561, 226] on select "Choose an option... Pending Applied Excluded (Questions) Excluded (Expired) Exc…" at bounding box center [626, 238] width 131 height 25
click at [376, 291] on div "Strategic Account Manager" at bounding box center [418, 295] width 230 height 15
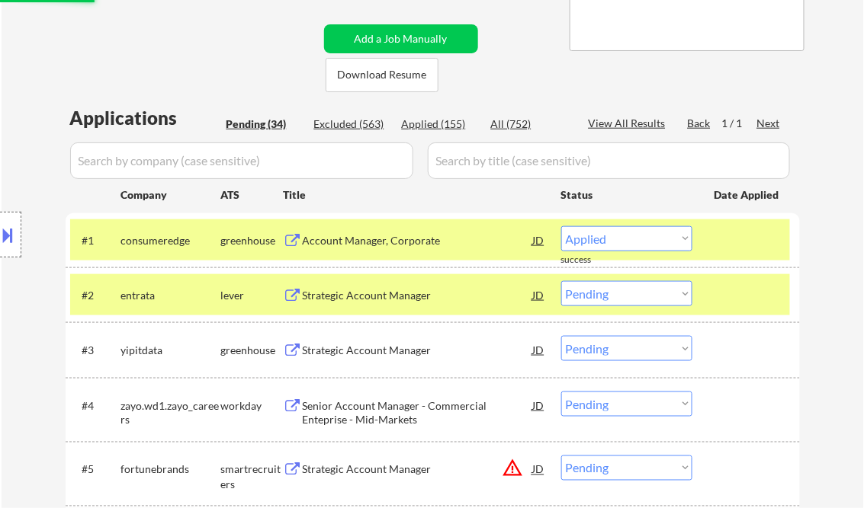
select select ""pending""
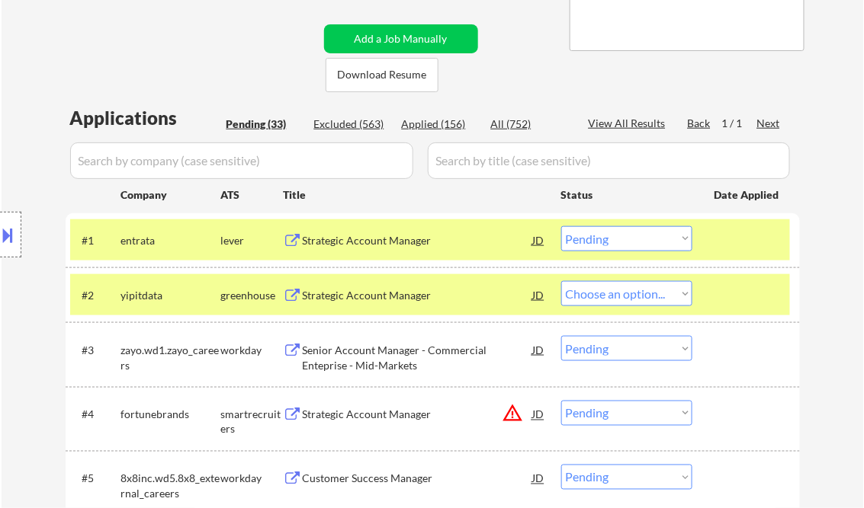
select select ""pending""
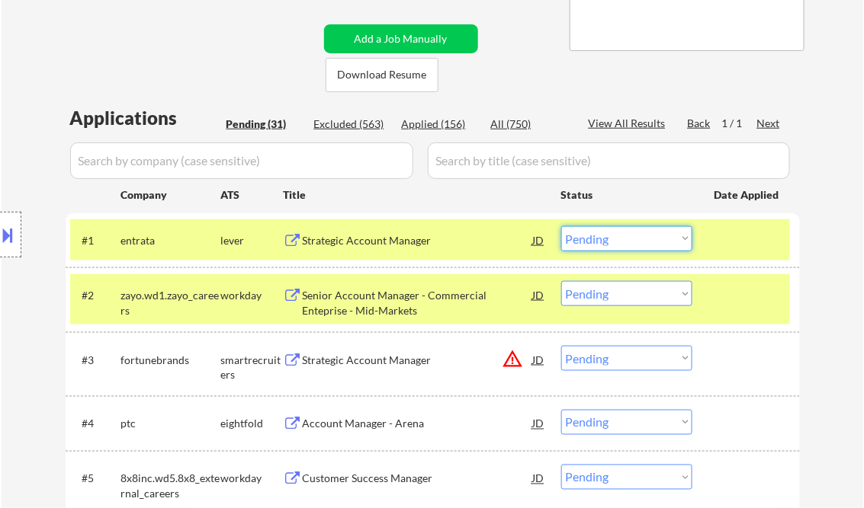
drag, startPoint x: 619, startPoint y: 239, endPoint x: 634, endPoint y: 252, distance: 20.0
click at [619, 239] on select "Choose an option... Pending Applied Excluded (Questions) Excluded (Expired) Exc…" at bounding box center [626, 238] width 131 height 25
click at [561, 226] on select "Choose an option... Pending Applied Excluded (Questions) Excluded (Expired) Exc…" at bounding box center [626, 238] width 131 height 25
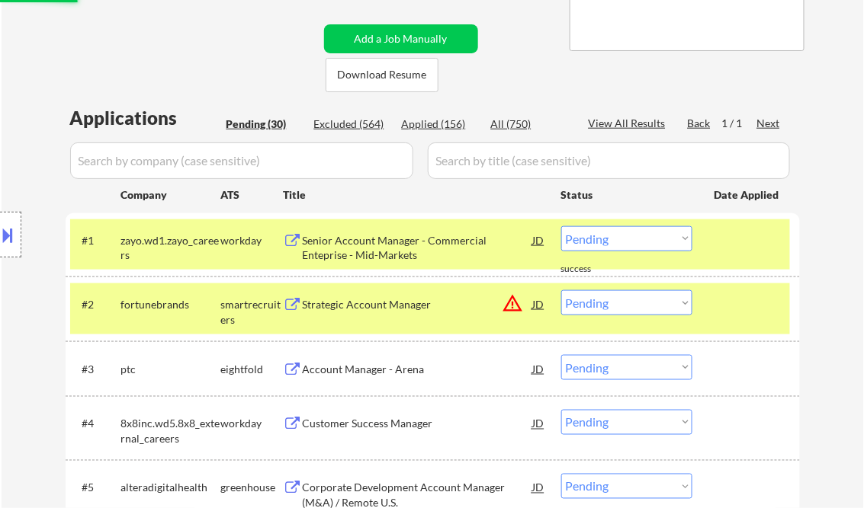
click at [394, 248] on div "Senior Account Manager - Commercial Enteprise - Mid-Markets" at bounding box center [418, 248] width 230 height 30
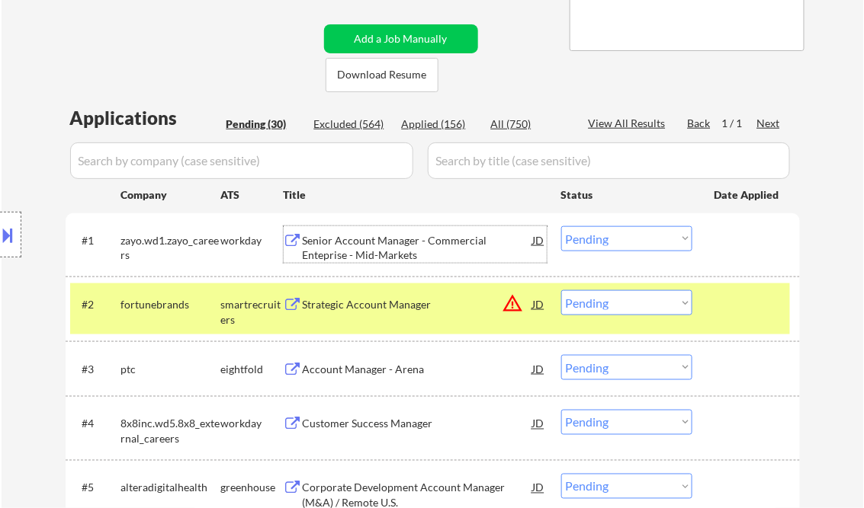
drag, startPoint x: 640, startPoint y: 235, endPoint x: 646, endPoint y: 252, distance: 17.8
click at [640, 235] on select "Choose an option... Pending Applied Excluded (Questions) Excluded (Expired) Exc…" at bounding box center [626, 238] width 131 height 25
click at [561, 226] on select "Choose an option... Pending Applied Excluded (Questions) Excluded (Expired) Exc…" at bounding box center [626, 238] width 131 height 25
click at [378, 304] on div "Strategic Account Manager" at bounding box center [418, 304] width 230 height 15
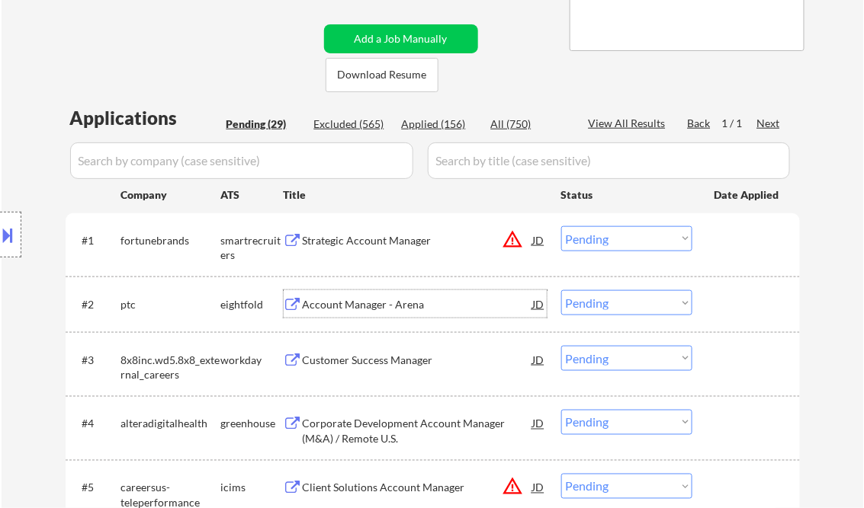
drag, startPoint x: 627, startPoint y: 239, endPoint x: 647, endPoint y: 252, distance: 24.3
click at [628, 240] on select "Choose an option... Pending Applied Excluded (Questions) Excluded (Expired) Exc…" at bounding box center [626, 238] width 131 height 25
click at [561, 226] on select "Choose an option... Pending Applied Excluded (Questions) Excluded (Expired) Exc…" at bounding box center [626, 238] width 131 height 25
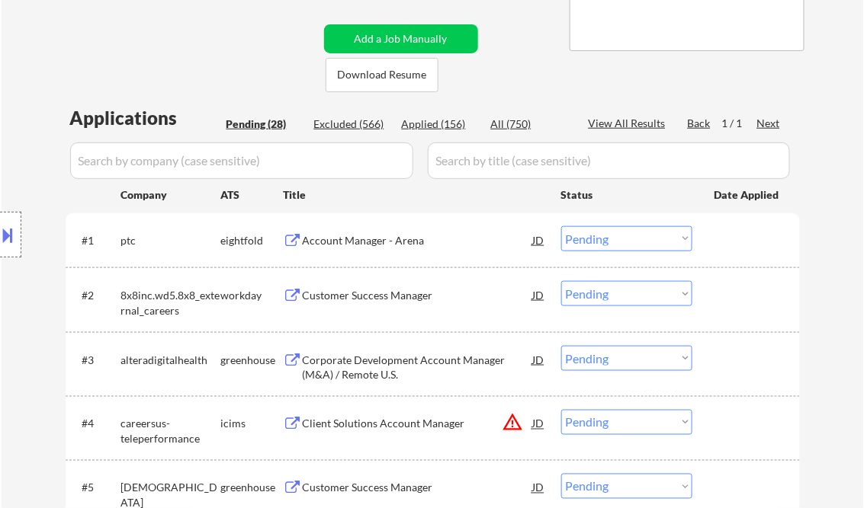
click at [402, 245] on div "Account Manager - Arena" at bounding box center [418, 240] width 230 height 15
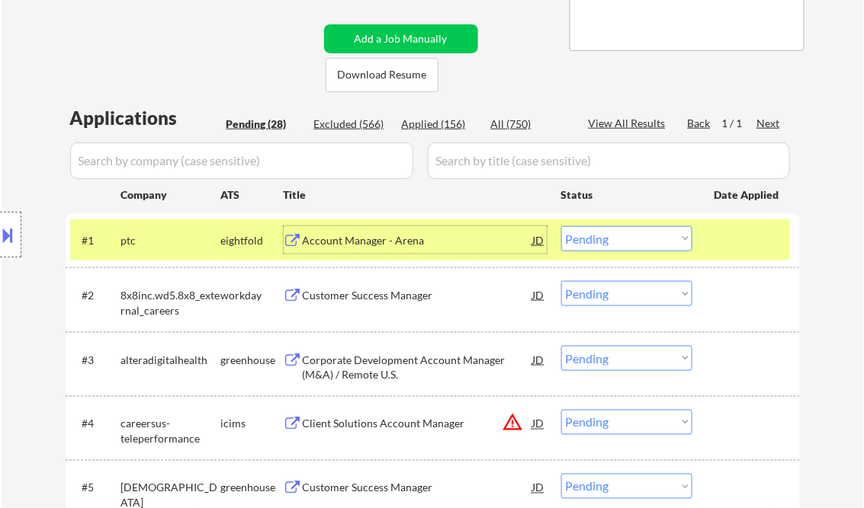
click at [613, 237] on select "Choose an option... Pending Applied Excluded (Questions) Excluded (Expired) Exc…" at bounding box center [626, 238] width 131 height 25
click at [561, 226] on select "Choose an option... Pending Applied Excluded (Questions) Excluded (Expired) Exc…" at bounding box center [626, 238] width 131 height 25
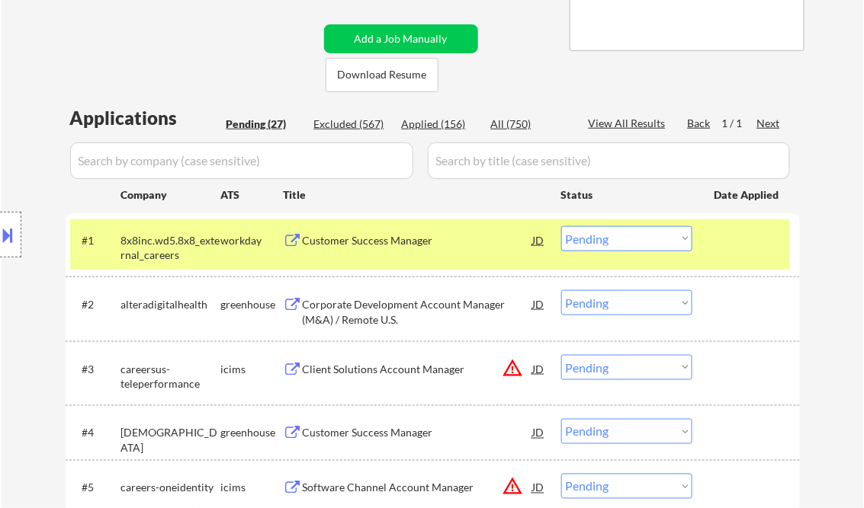
click at [376, 244] on div "Customer Success Manager" at bounding box center [418, 240] width 230 height 15
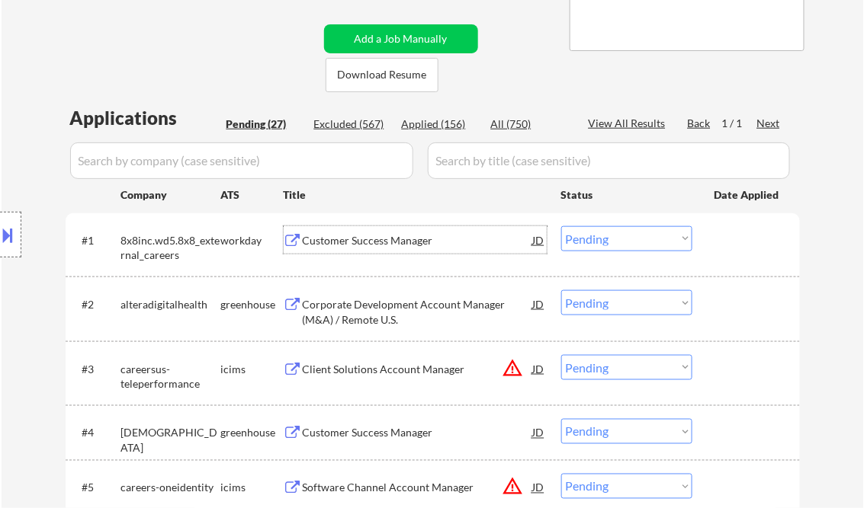
click at [627, 242] on select "Choose an option... Pending Applied Excluded (Questions) Excluded (Expired) Exc…" at bounding box center [626, 238] width 131 height 25
click at [561, 226] on select "Choose an option... Pending Applied Excluded (Questions) Excluded (Expired) Exc…" at bounding box center [626, 238] width 131 height 25
click at [394, 322] on div "Corporate Development Account Manager (M&A) / Remote U.S." at bounding box center [418, 312] width 230 height 30
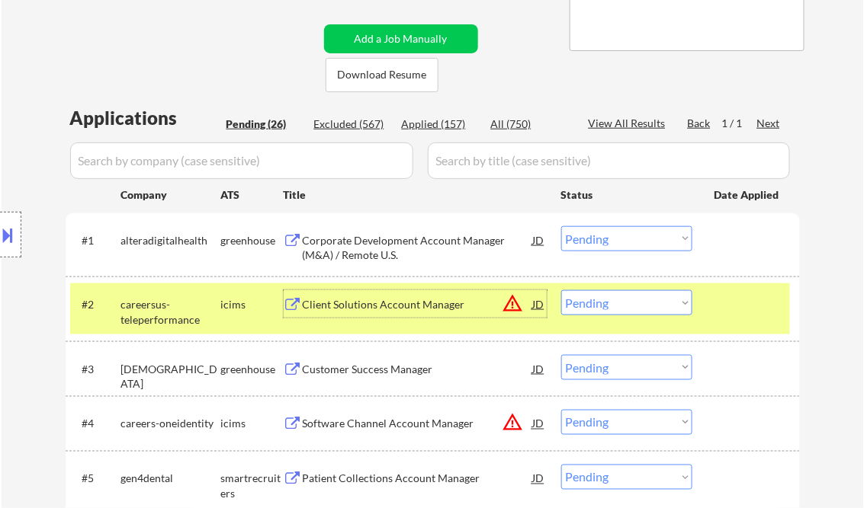
drag, startPoint x: 627, startPoint y: 245, endPoint x: 635, endPoint y: 252, distance: 10.8
click at [627, 245] on select "Choose an option... Pending Applied Excluded (Questions) Excluded (Expired) Exc…" at bounding box center [626, 238] width 131 height 25
click at [561, 226] on select "Choose an option... Pending Applied Excluded (Questions) Excluded (Expired) Exc…" at bounding box center [626, 238] width 131 height 25
click at [371, 310] on div "Client Solutions Account Manager" at bounding box center [418, 304] width 230 height 15
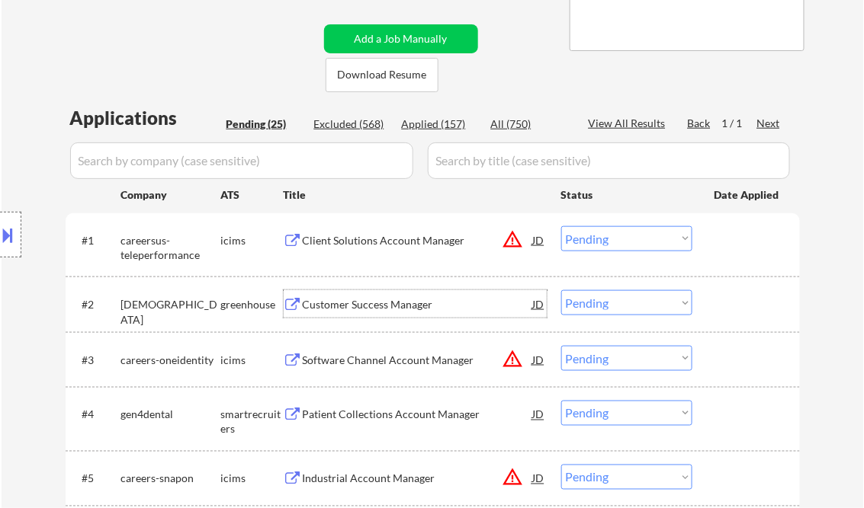
click at [602, 235] on select "Choose an option... Pending Applied Excluded (Questions) Excluded (Expired) Exc…" at bounding box center [626, 238] width 131 height 25
click at [561, 226] on select "Choose an option... Pending Applied Excluded (Questions) Excluded (Expired) Exc…" at bounding box center [626, 238] width 131 height 25
click at [381, 300] on div "Customer Success Manager" at bounding box center [418, 304] width 230 height 15
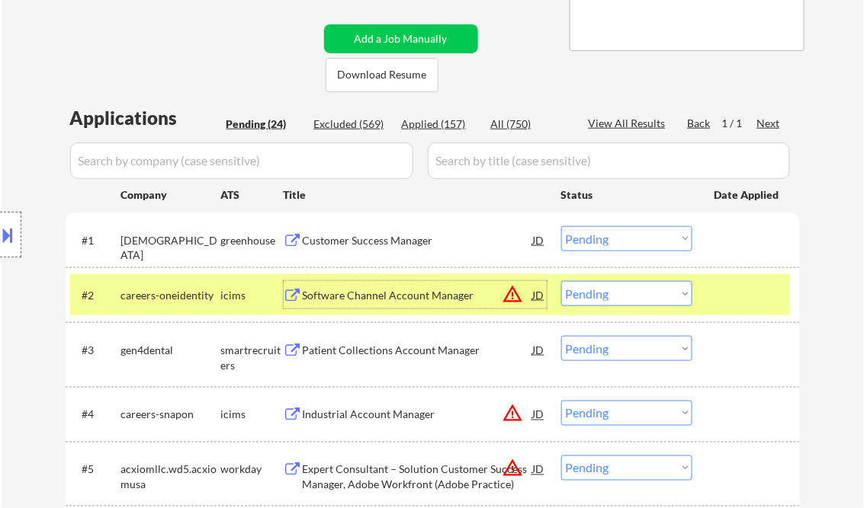
click at [625, 239] on select "Choose an option... Pending Applied Excluded (Questions) Excluded (Expired) Exc…" at bounding box center [626, 238] width 131 height 25
click at [561, 226] on select "Choose an option... Pending Applied Excluded (Questions) Excluded (Expired) Exc…" at bounding box center [626, 238] width 131 height 25
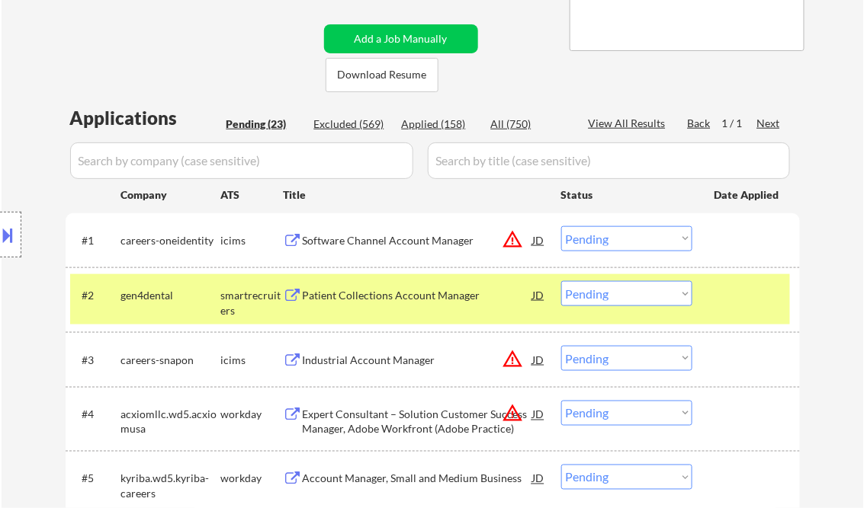
click at [373, 247] on div "Software Channel Account Manager" at bounding box center [418, 240] width 230 height 15
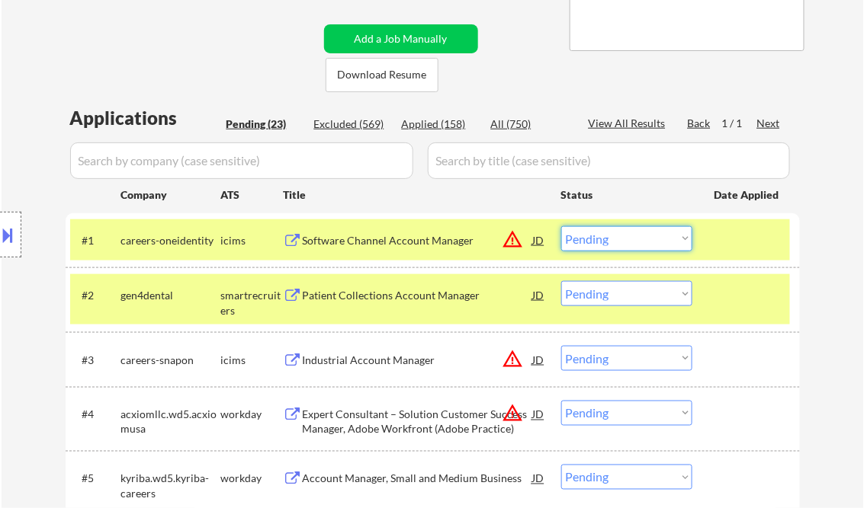
click at [621, 238] on select "Choose an option... Pending Applied Excluded (Questions) Excluded (Expired) Exc…" at bounding box center [626, 238] width 131 height 25
click at [561, 226] on select "Choose an option... Pending Applied Excluded (Questions) Excluded (Expired) Exc…" at bounding box center [626, 238] width 131 height 25
click at [383, 292] on div "Patient Collections Account Manager" at bounding box center [418, 295] width 230 height 15
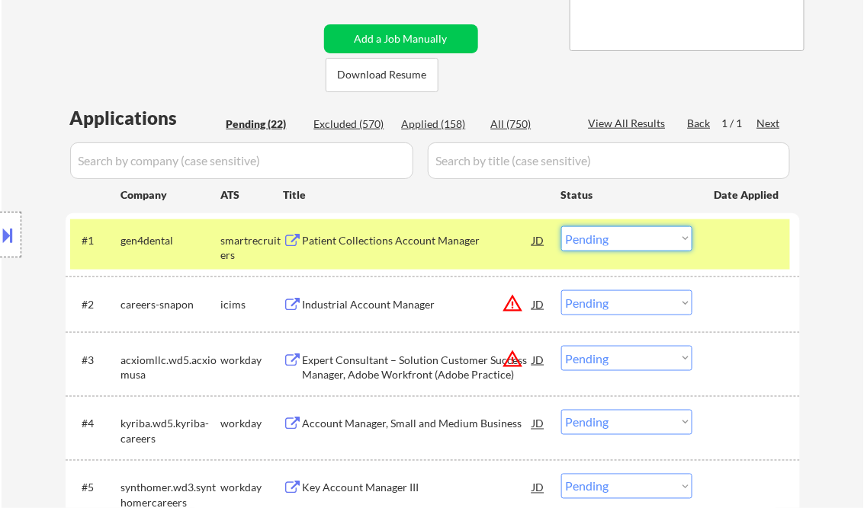
drag, startPoint x: 631, startPoint y: 242, endPoint x: 639, endPoint y: 250, distance: 11.3
click at [631, 242] on select "Choose an option... Pending Applied Excluded (Questions) Excluded (Expired) Exc…" at bounding box center [626, 238] width 131 height 25
click at [561, 226] on select "Choose an option... Pending Applied Excluded (Questions) Excluded (Expired) Exc…" at bounding box center [626, 238] width 131 height 25
click at [378, 307] on div "Industrial Account Manager" at bounding box center [418, 304] width 230 height 15
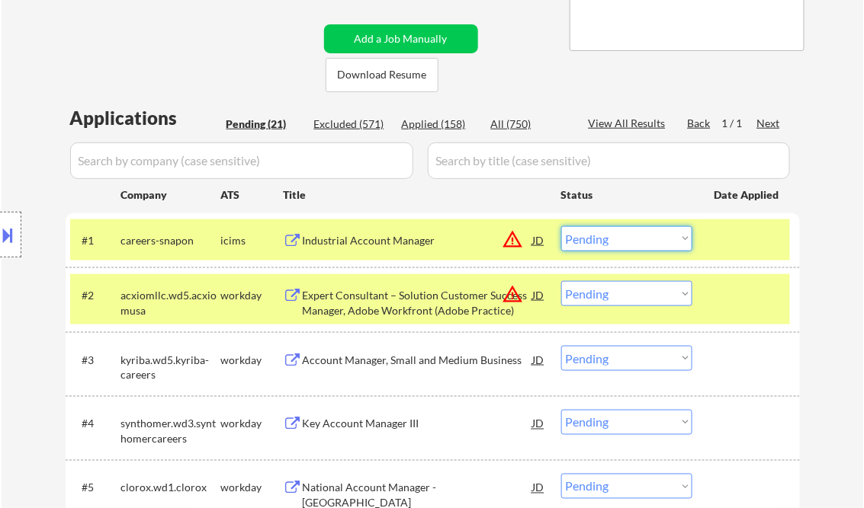
click at [615, 239] on select "Choose an option... Pending Applied Excluded (Questions) Excluded (Expired) Exc…" at bounding box center [626, 238] width 131 height 25
click at [561, 226] on select "Choose an option... Pending Applied Excluded (Questions) Excluded (Expired) Exc…" at bounding box center [626, 238] width 131 height 25
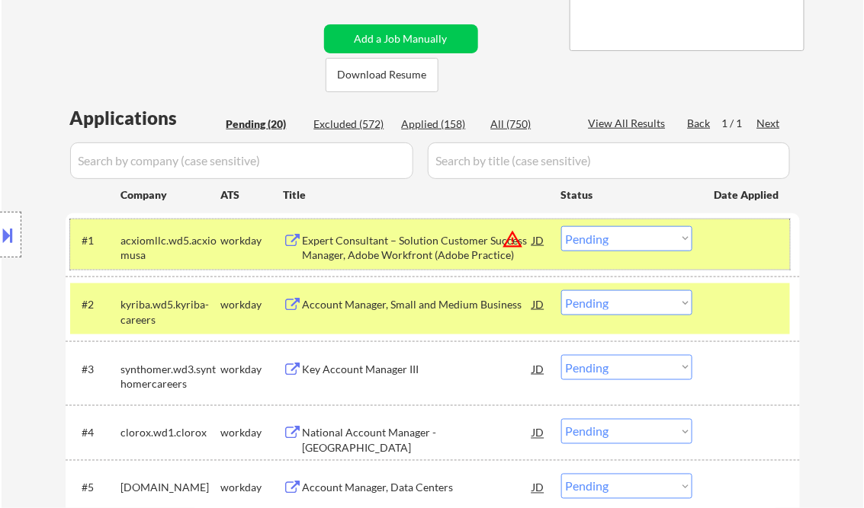
click at [752, 247] on div at bounding box center [747, 239] width 67 height 27
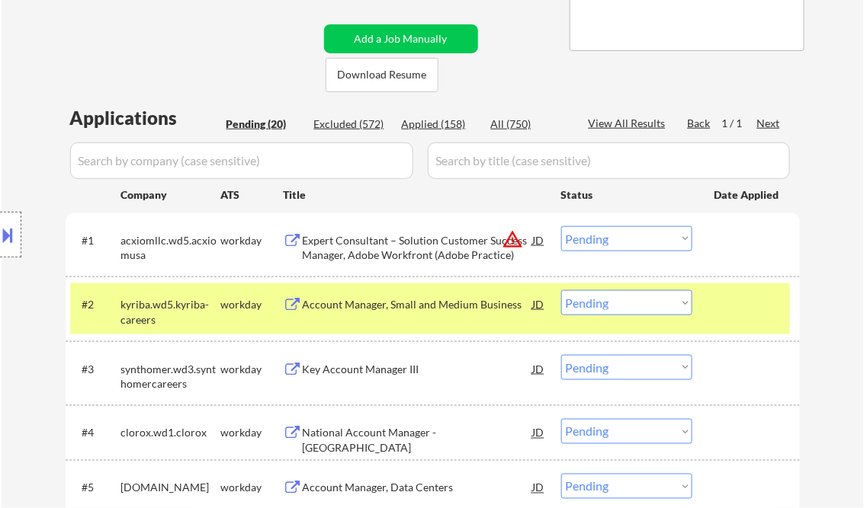
click at [758, 305] on div at bounding box center [747, 303] width 67 height 27
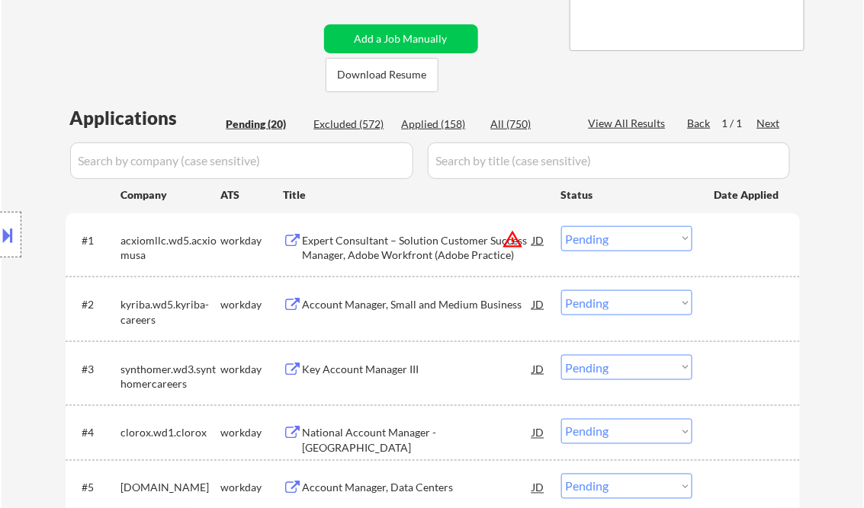
click at [422, 252] on div "Expert Consultant – Solution Customer Success Manager, Adobe Workfront (Adobe P…" at bounding box center [418, 248] width 230 height 30
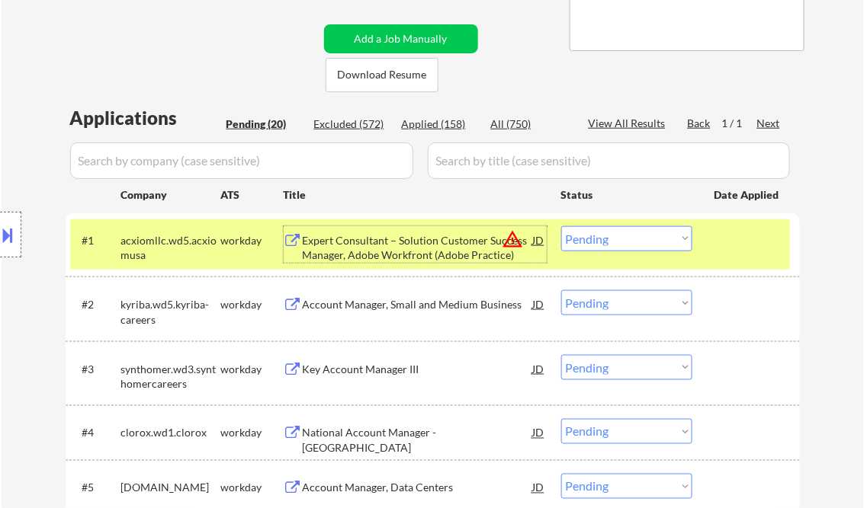
drag, startPoint x: 612, startPoint y: 230, endPoint x: 616, endPoint y: 249, distance: 19.4
click at [612, 230] on select "Choose an option... Pending Applied Excluded (Questions) Excluded (Expired) Exc…" at bounding box center [626, 238] width 131 height 25
click at [561, 226] on select "Choose an option... Pending Applied Excluded (Questions) Excluded (Expired) Exc…" at bounding box center [626, 238] width 131 height 25
click at [431, 313] on div "Account Manager, Small and Medium Business" at bounding box center [418, 303] width 230 height 27
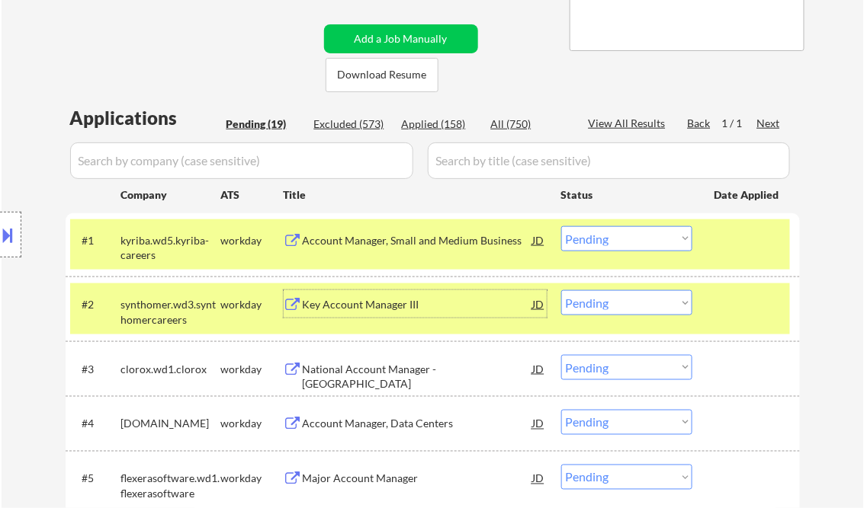
click at [614, 239] on select "Choose an option... Pending Applied Excluded (Questions) Excluded (Expired) Exc…" at bounding box center [626, 238] width 131 height 25
click at [561, 226] on select "Choose an option... Pending Applied Excluded (Questions) Excluded (Expired) Exc…" at bounding box center [626, 238] width 131 height 25
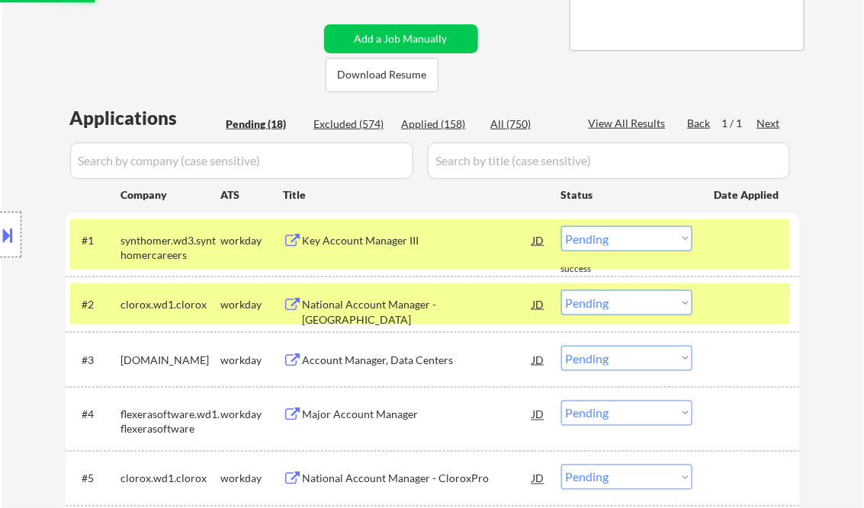
click at [386, 234] on div "Key Account Manager III" at bounding box center [418, 240] width 230 height 15
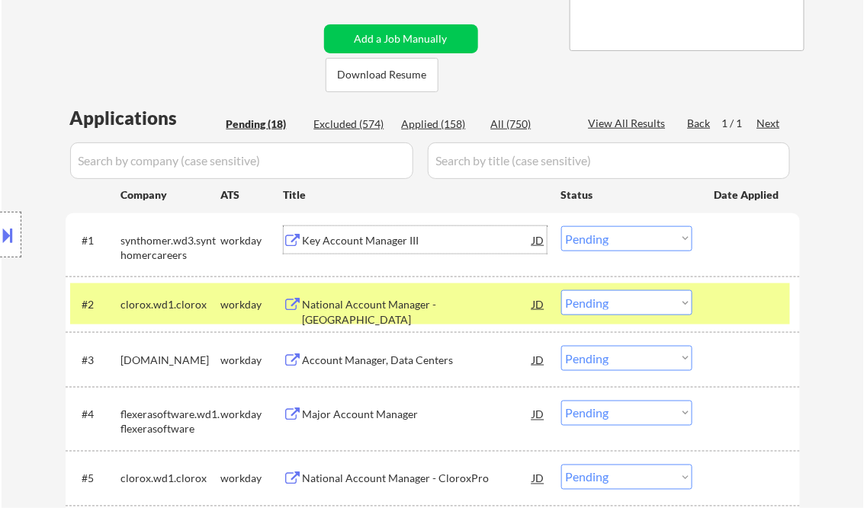
click at [637, 238] on select "Choose an option... Pending Applied Excluded (Questions) Excluded (Expired) Exc…" at bounding box center [626, 238] width 131 height 25
click at [561, 226] on select "Choose an option... Pending Applied Excluded (Questions) Excluded (Expired) Exc…" at bounding box center [626, 238] width 131 height 25
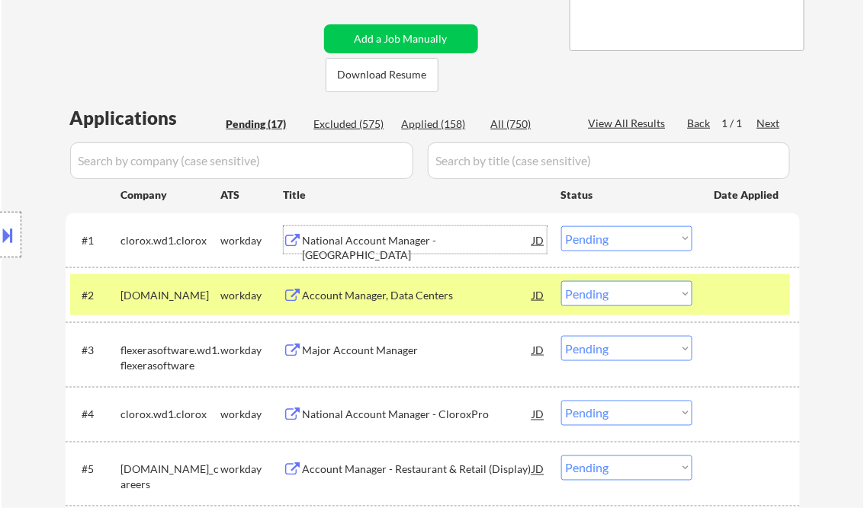
click at [409, 233] on div "National Account Manager - MedSurg" at bounding box center [418, 248] width 230 height 30
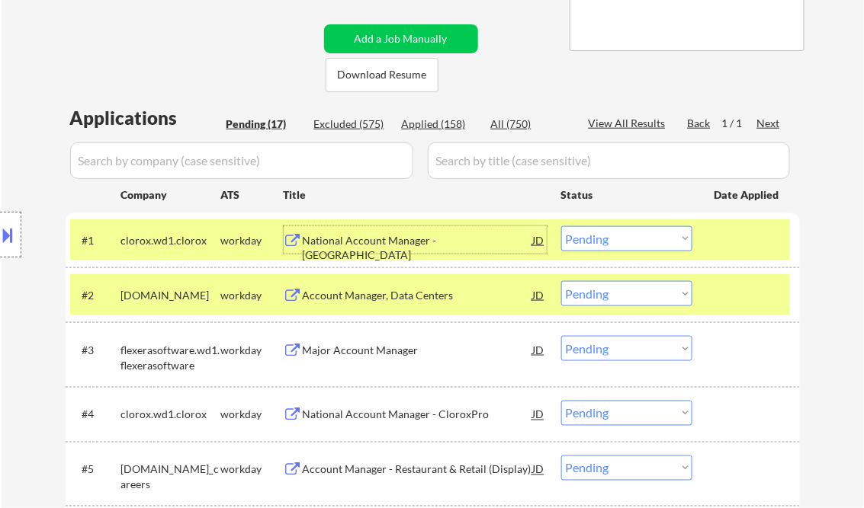
drag, startPoint x: 602, startPoint y: 236, endPoint x: 611, endPoint y: 253, distance: 19.8
click at [602, 236] on select "Choose an option... Pending Applied Excluded (Questions) Excluded (Expired) Exc…" at bounding box center [626, 238] width 131 height 25
click at [561, 226] on select "Choose an option... Pending Applied Excluded (Questions) Excluded (Expired) Exc…" at bounding box center [626, 238] width 131 height 25
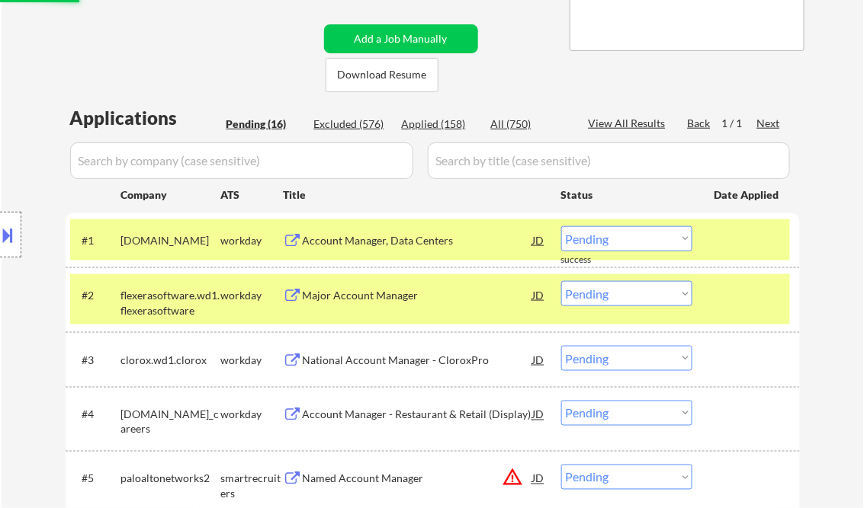
click at [350, 242] on div "Account Manager, Data Centers" at bounding box center [418, 240] width 230 height 15
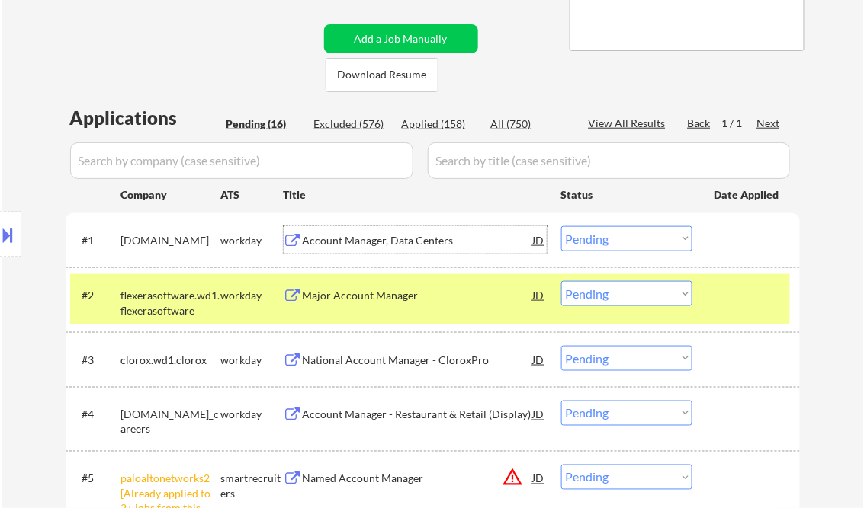
click at [604, 244] on select "Choose an option... Pending Applied Excluded (Questions) Excluded (Expired) Exc…" at bounding box center [626, 238] width 131 height 25
click at [561, 226] on select "Choose an option... Pending Applied Excluded (Questions) Excluded (Expired) Exc…" at bounding box center [626, 238] width 131 height 25
click at [367, 294] on div "Major Account Manager" at bounding box center [418, 295] width 230 height 15
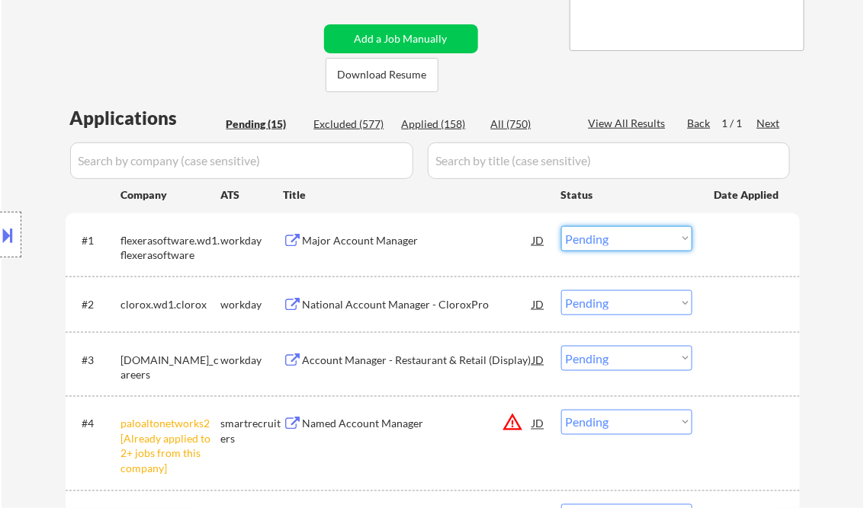
drag, startPoint x: 595, startPoint y: 239, endPoint x: 604, endPoint y: 249, distance: 13.5
click at [595, 239] on select "Choose an option... Pending Applied Excluded (Questions) Excluded (Expired) Exc…" at bounding box center [626, 238] width 131 height 25
click at [561, 226] on select "Choose an option... Pending Applied Excluded (Questions) Excluded (Expired) Exc…" at bounding box center [626, 238] width 131 height 25
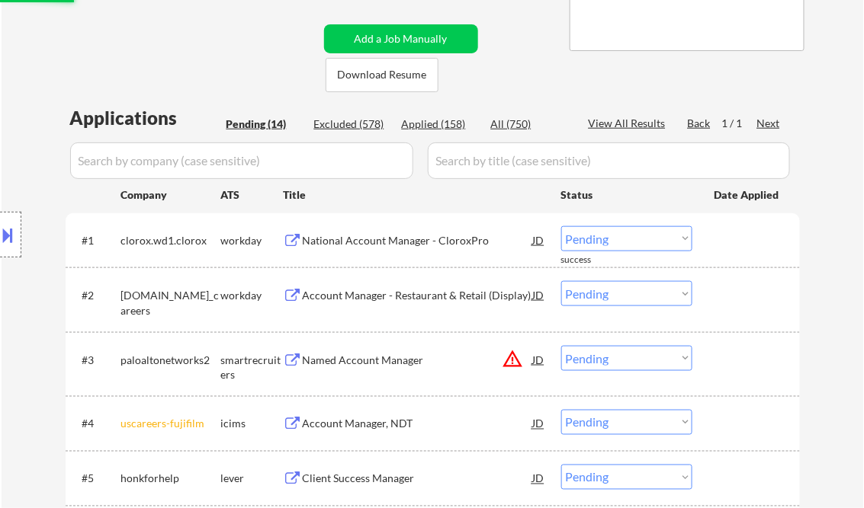
click at [336, 250] on div "National Account Manager - CloroxPro" at bounding box center [418, 239] width 230 height 27
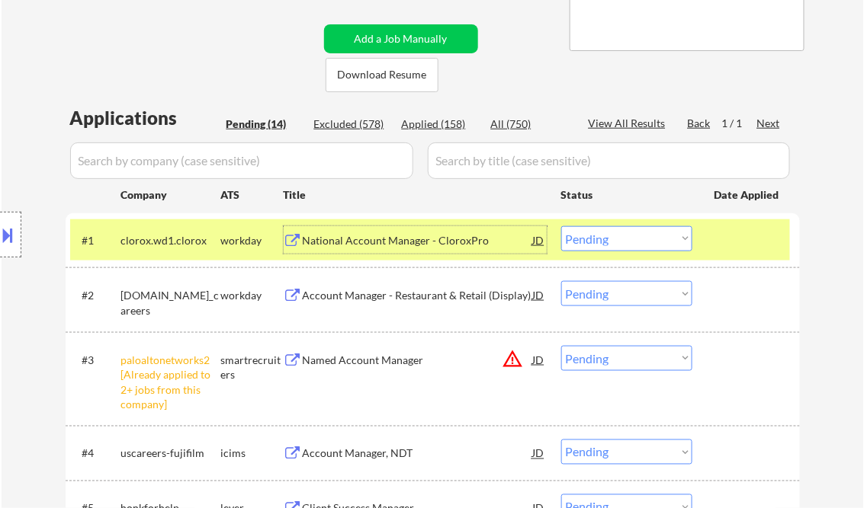
click at [611, 245] on select "Choose an option... Pending Applied Excluded (Questions) Excluded (Expired) Exc…" at bounding box center [626, 238] width 131 height 25
click at [561, 226] on select "Choose an option... Pending Applied Excluded (Questions) Excluded (Expired) Exc…" at bounding box center [626, 238] width 131 height 25
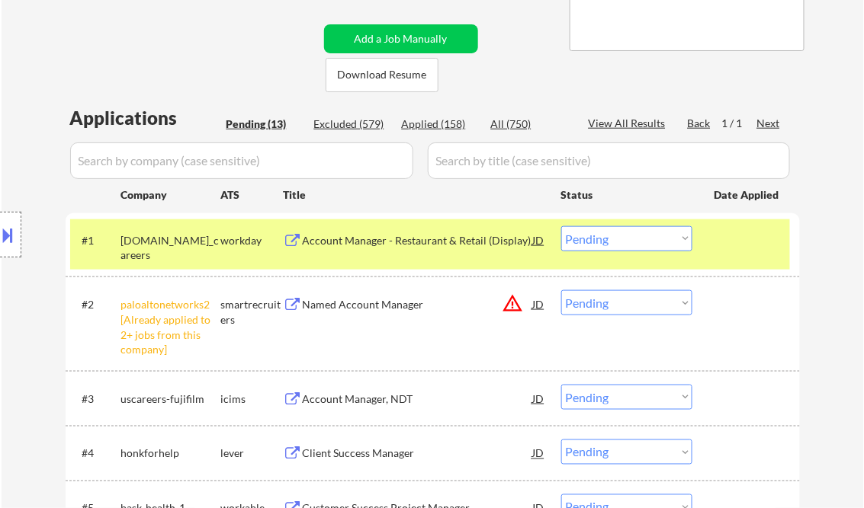
click at [387, 245] on div "Account Manager - Restaurant & Retail (Display)" at bounding box center [418, 240] width 230 height 15
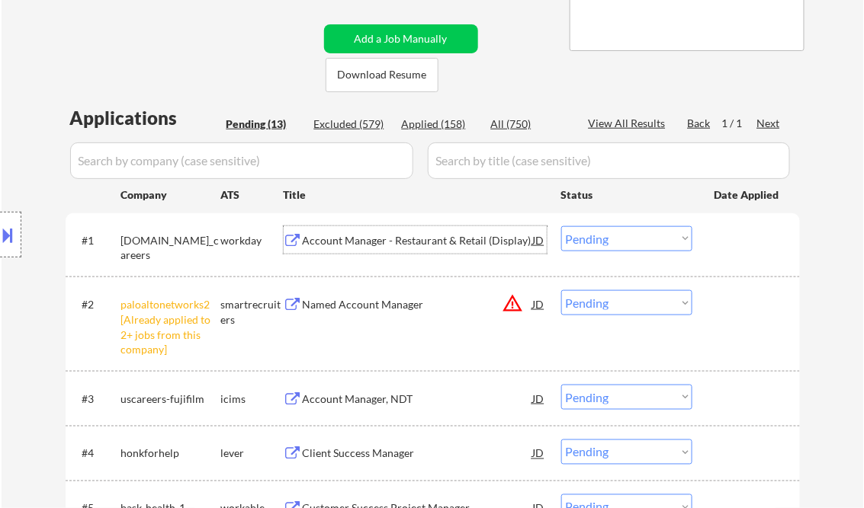
click at [601, 238] on select "Choose an option... Pending Applied Excluded (Questions) Excluded (Expired) Exc…" at bounding box center [626, 238] width 131 height 25
click at [561, 226] on select "Choose an option... Pending Applied Excluded (Questions) Excluded (Expired) Exc…" at bounding box center [626, 238] width 131 height 25
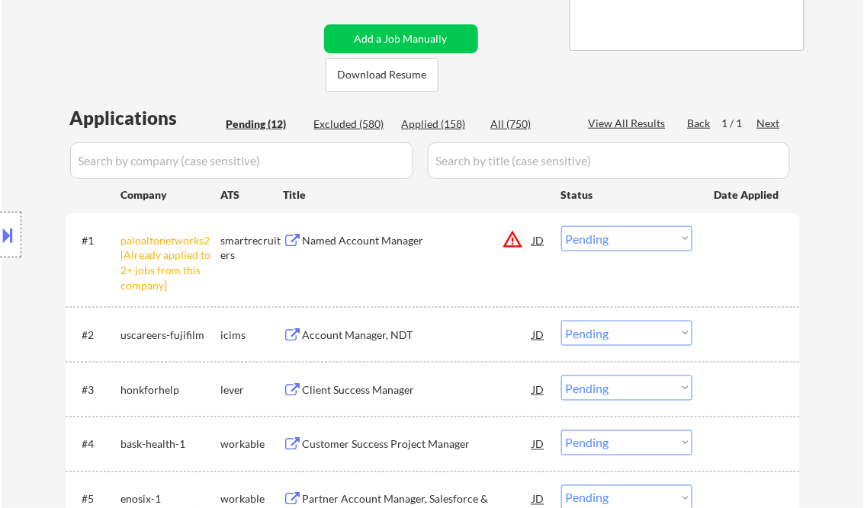
drag, startPoint x: 624, startPoint y: 244, endPoint x: 625, endPoint y: 252, distance: 7.7
click at [624, 244] on select "Choose an option... Pending Applied Excluded (Questions) Excluded (Expired) Exc…" at bounding box center [626, 238] width 131 height 25
click at [561, 226] on select "Choose an option... Pending Applied Excluded (Questions) Excluded (Expired) Exc…" at bounding box center [626, 238] width 131 height 25
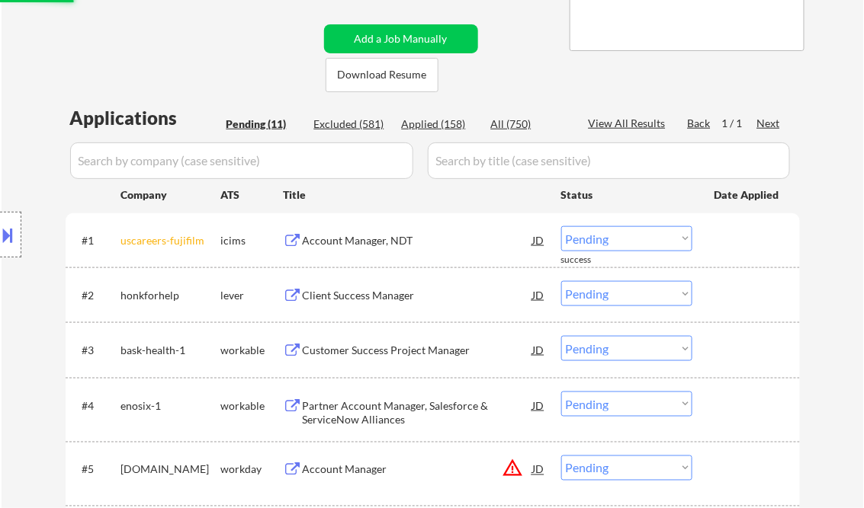
click at [363, 235] on div "Account Manager, NDT" at bounding box center [418, 240] width 230 height 15
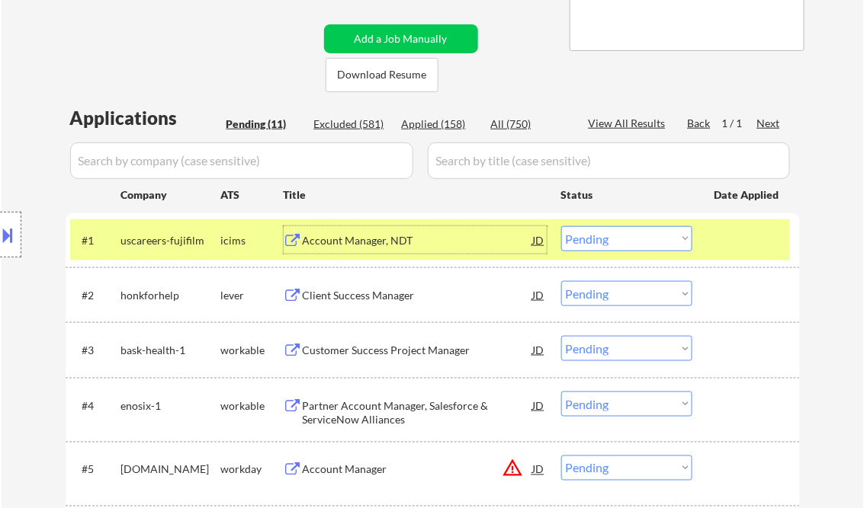
drag, startPoint x: 625, startPoint y: 239, endPoint x: 643, endPoint y: 253, distance: 22.9
click at [625, 239] on select "Choose an option... Pending Applied Excluded (Questions) Excluded (Expired) Exc…" at bounding box center [626, 238] width 131 height 25
click at [561, 226] on select "Choose an option... Pending Applied Excluded (Questions) Excluded (Expired) Exc…" at bounding box center [626, 238] width 131 height 25
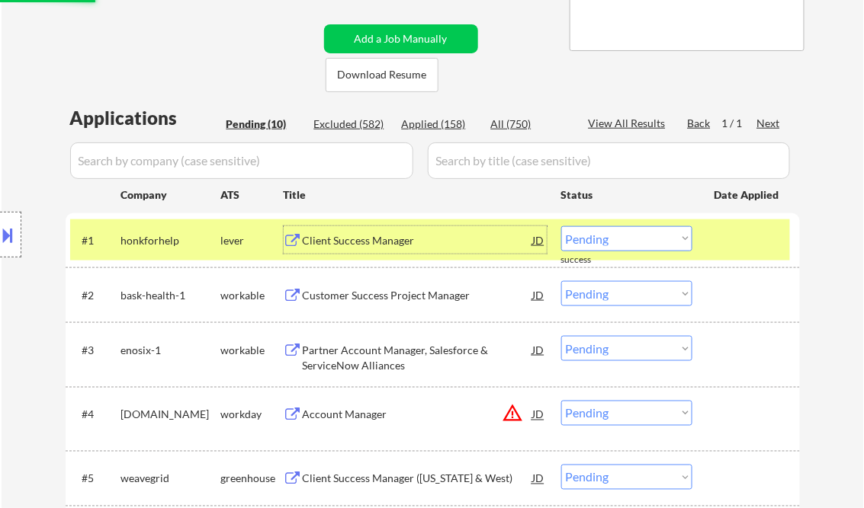
click at [379, 235] on div "Client Success Manager" at bounding box center [418, 240] width 230 height 15
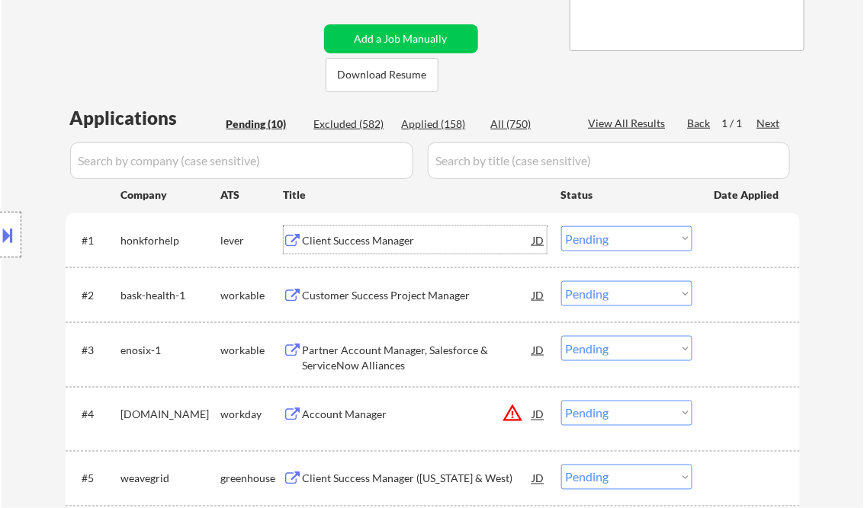
click at [587, 245] on select "Choose an option... Pending Applied Excluded (Questions) Excluded (Expired) Exc…" at bounding box center [626, 238] width 131 height 25
click at [561, 226] on select "Choose an option... Pending Applied Excluded (Questions) Excluded (Expired) Exc…" at bounding box center [626, 238] width 131 height 25
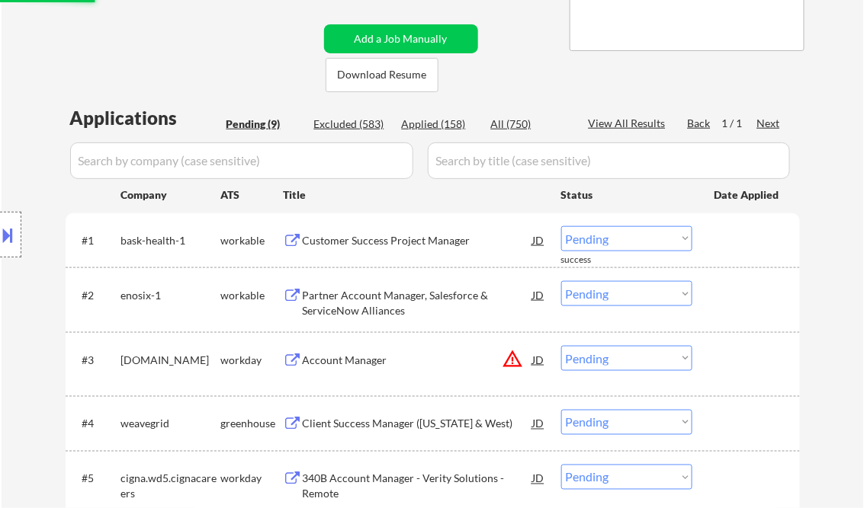
click at [384, 239] on div "Customer Success Project Manager" at bounding box center [418, 240] width 230 height 15
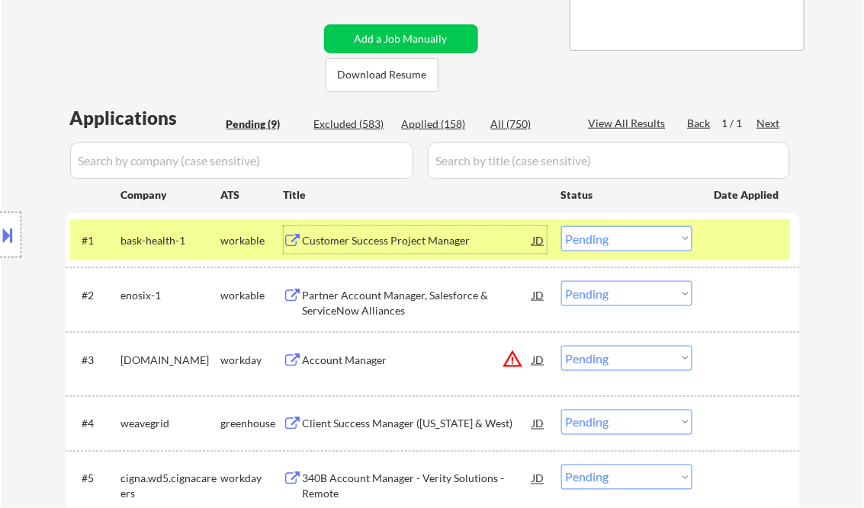
click at [630, 247] on select "Choose an option... Pending Applied Excluded (Questions) Excluded (Expired) Exc…" at bounding box center [626, 238] width 131 height 25
click at [561, 226] on select "Choose an option... Pending Applied Excluded (Questions) Excluded (Expired) Exc…" at bounding box center [626, 238] width 131 height 25
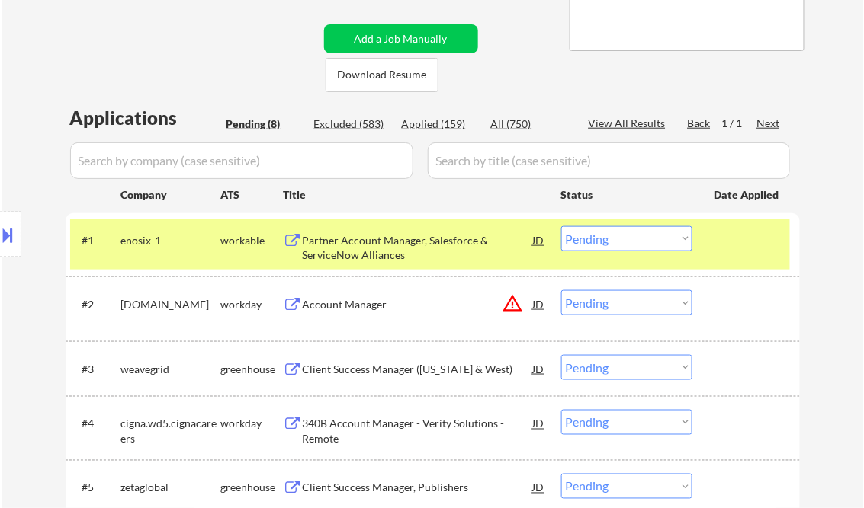
click at [347, 252] on div "Partner Account Manager, Salesforce & ServiceNow Alliances" at bounding box center [418, 248] width 230 height 30
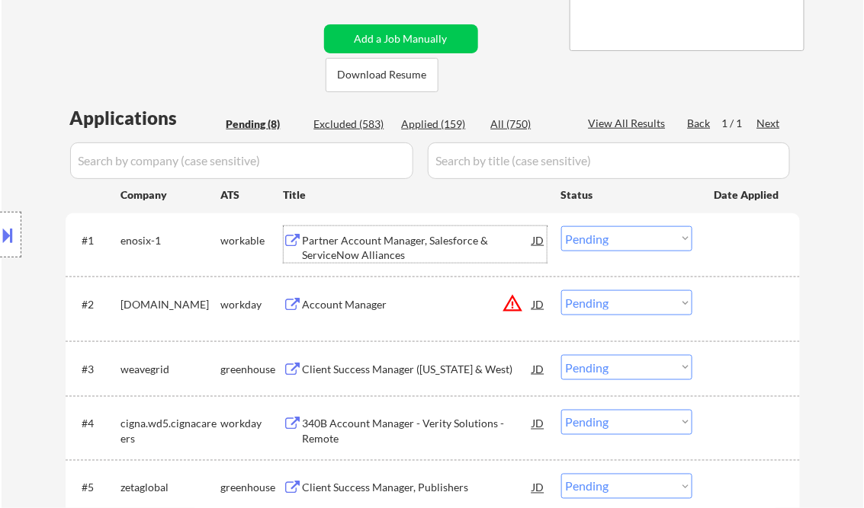
click at [643, 245] on select "Choose an option... Pending Applied Excluded (Questions) Excluded (Expired) Exc…" at bounding box center [626, 238] width 131 height 25
click at [561, 226] on select "Choose an option... Pending Applied Excluded (Questions) Excluded (Expired) Exc…" at bounding box center [626, 238] width 131 height 25
select select ""pending""
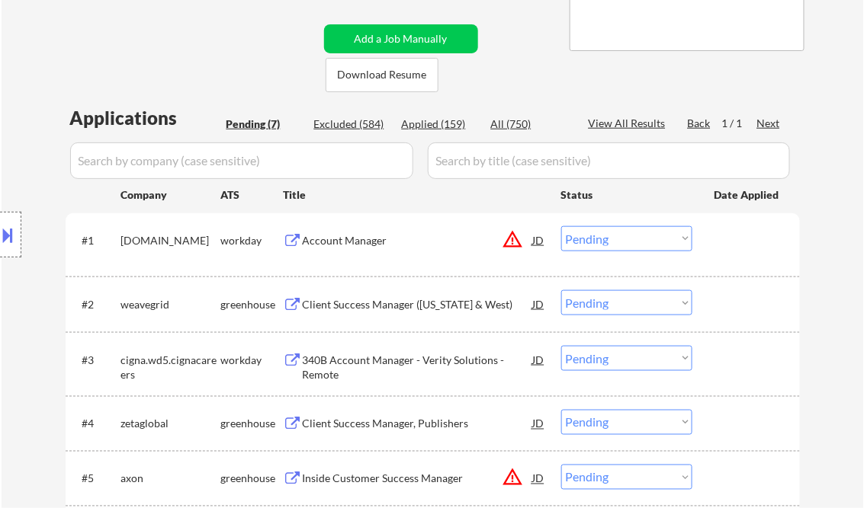
click at [368, 242] on div "Account Manager" at bounding box center [418, 240] width 230 height 15
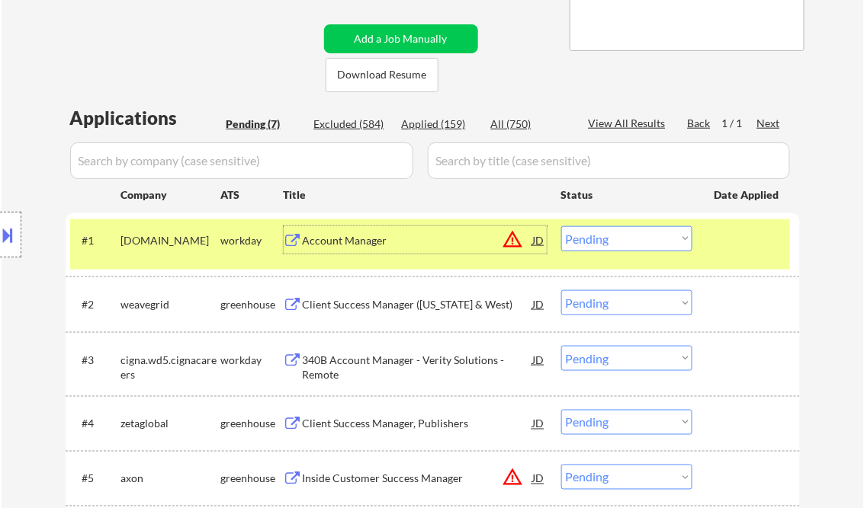
click at [375, 306] on div "Client Success Manager (California & West)" at bounding box center [418, 304] width 230 height 15
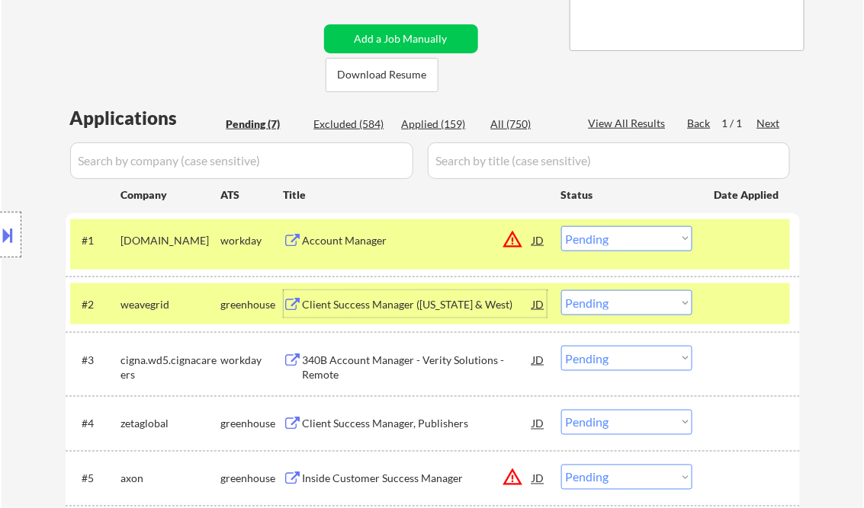
click at [5, 237] on button at bounding box center [8, 235] width 17 height 25
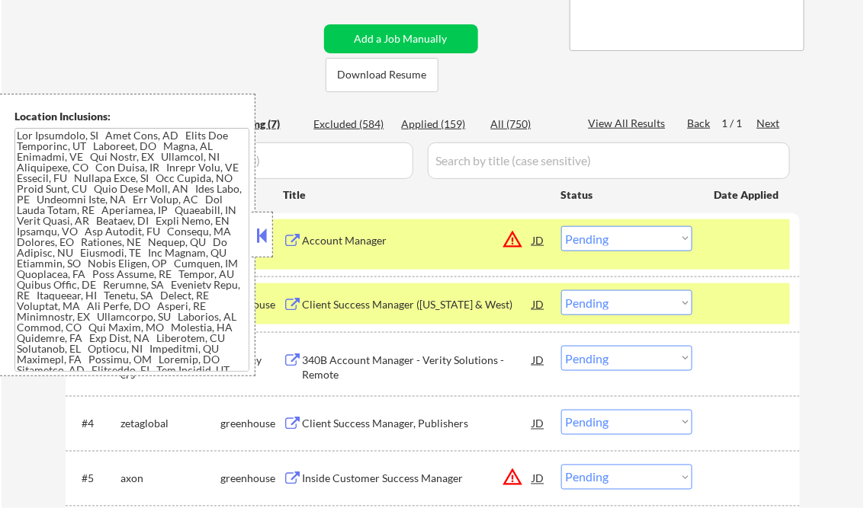
click at [261, 237] on button at bounding box center [262, 235] width 17 height 23
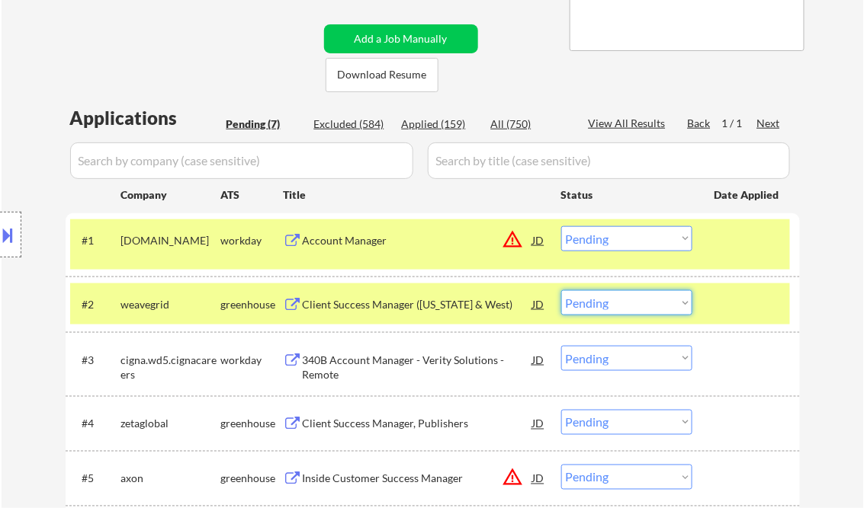
click at [607, 309] on select "Choose an option... Pending Applied Excluded (Questions) Excluded (Expired) Exc…" at bounding box center [626, 302] width 131 height 25
click at [561, 290] on select "Choose an option... Pending Applied Excluded (Questions) Excluded (Expired) Exc…" at bounding box center [626, 302] width 131 height 25
click at [741, 236] on div at bounding box center [747, 239] width 67 height 27
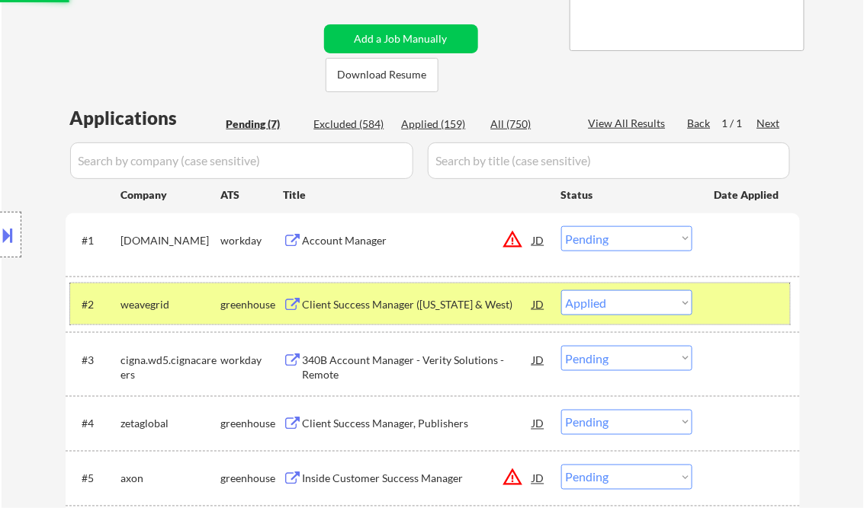
click at [748, 305] on div at bounding box center [747, 303] width 67 height 27
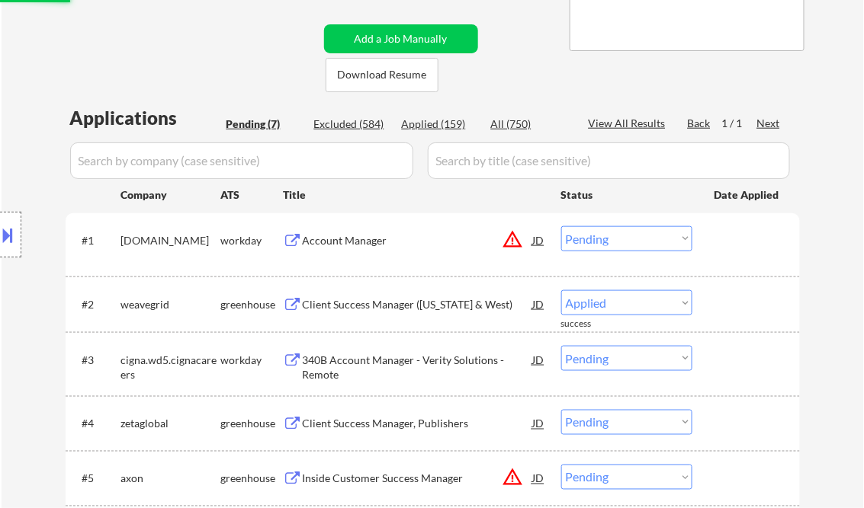
scroll to position [427, 0]
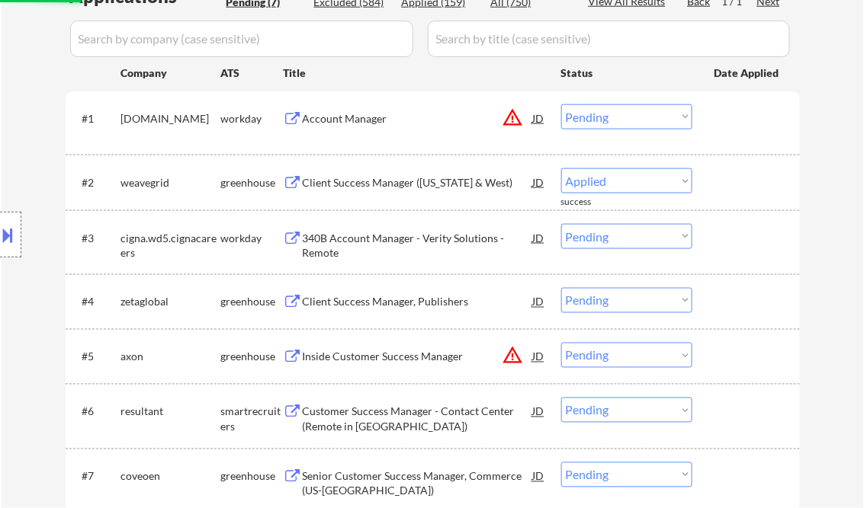
select select ""pending""
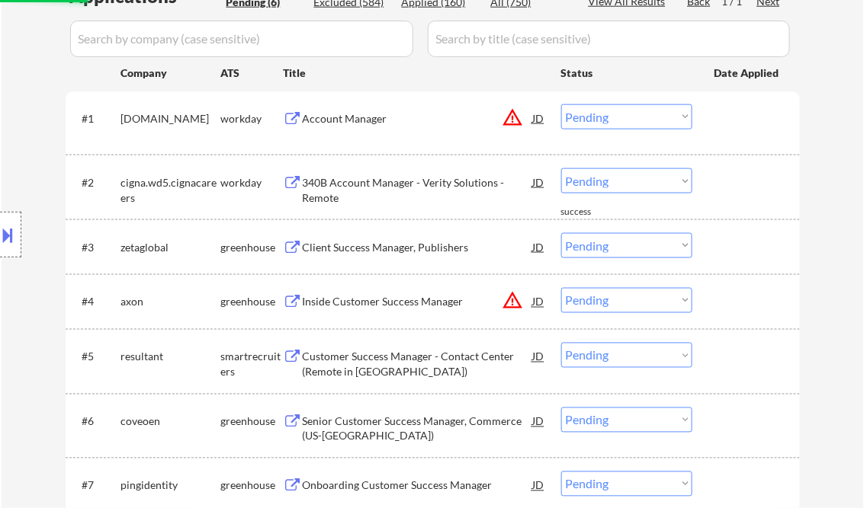
click at [361, 186] on div "340B Account Manager - Verity Solutions - Remote" at bounding box center [418, 190] width 230 height 30
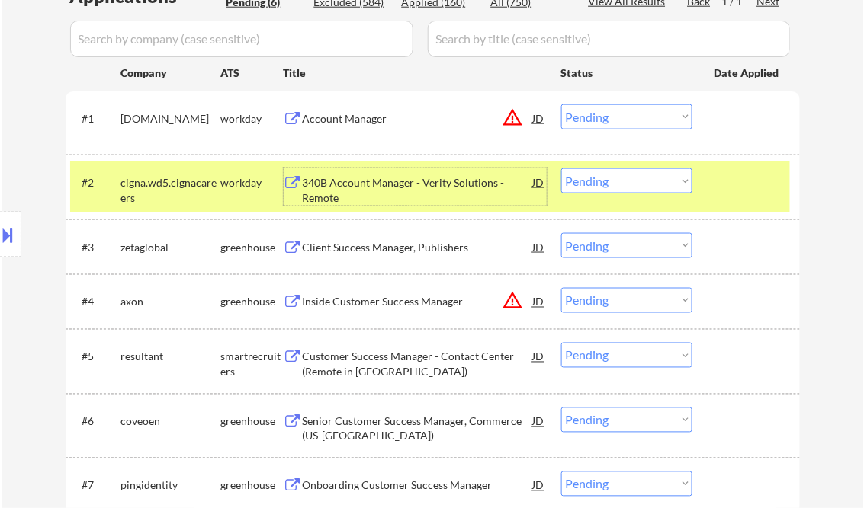
click at [376, 249] on div "Client Success Manager, Publishers" at bounding box center [418, 247] width 230 height 15
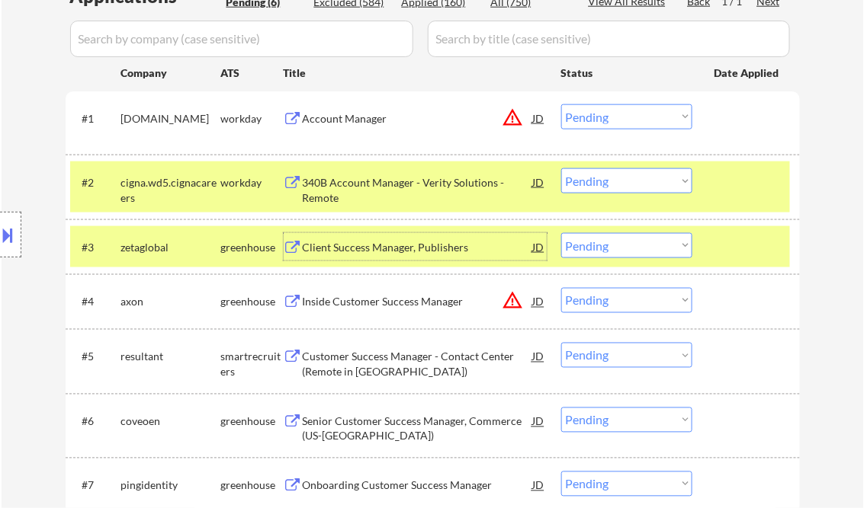
click at [616, 248] on select "Choose an option... Pending Applied Excluded (Questions) Excluded (Expired) Exc…" at bounding box center [626, 245] width 131 height 25
click at [561, 233] on select "Choose an option... Pending Applied Excluded (Questions) Excluded (Expired) Exc…" at bounding box center [626, 245] width 131 height 25
click at [364, 293] on div "Inside Customer Success Manager" at bounding box center [418, 301] width 230 height 27
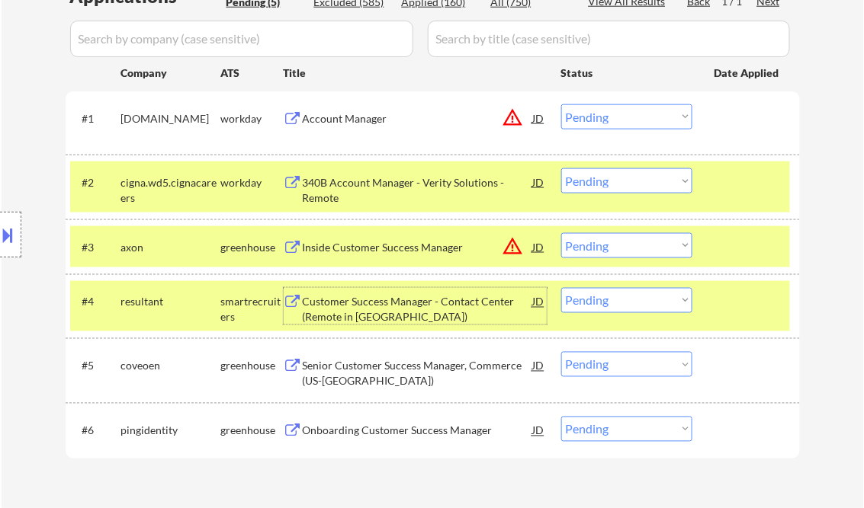
drag, startPoint x: 717, startPoint y: 188, endPoint x: 781, endPoint y: 297, distance: 126.0
click at [717, 188] on div at bounding box center [747, 181] width 67 height 27
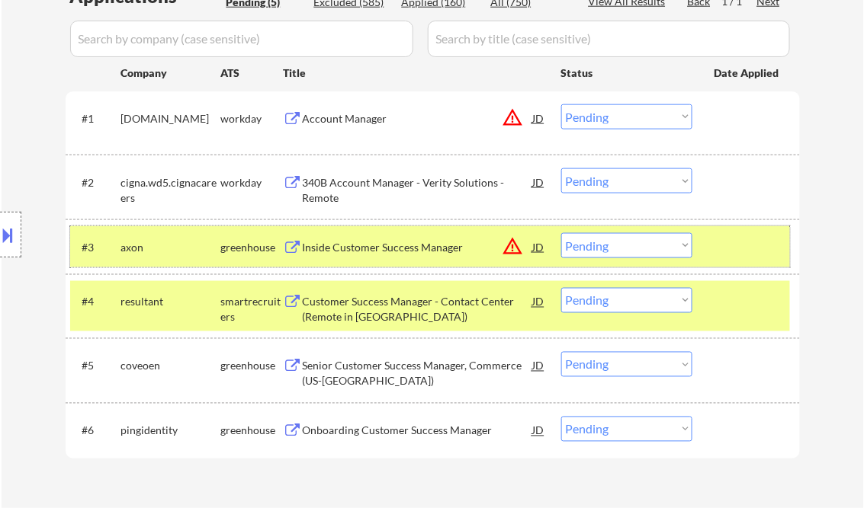
click at [743, 252] on div at bounding box center [747, 246] width 67 height 27
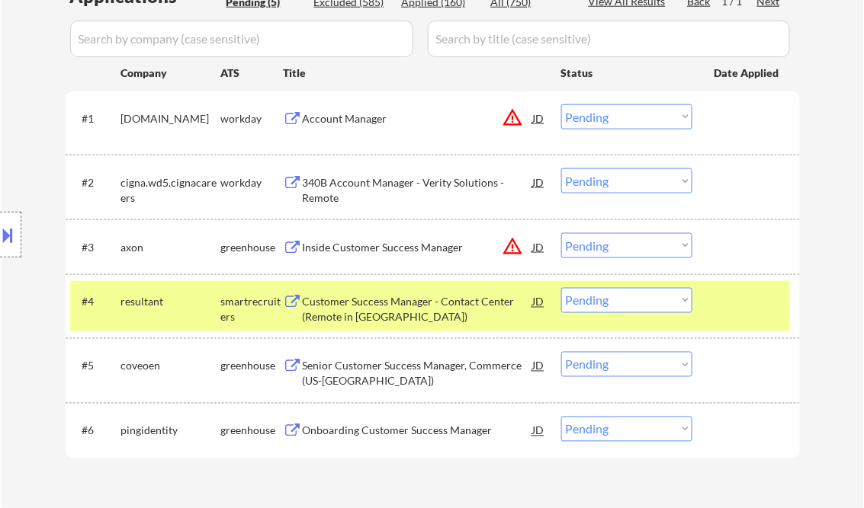
click at [755, 317] on div "#4 resultant smartrecruiters Customer Success Manager - Contact Center (Remote …" at bounding box center [430, 306] width 720 height 50
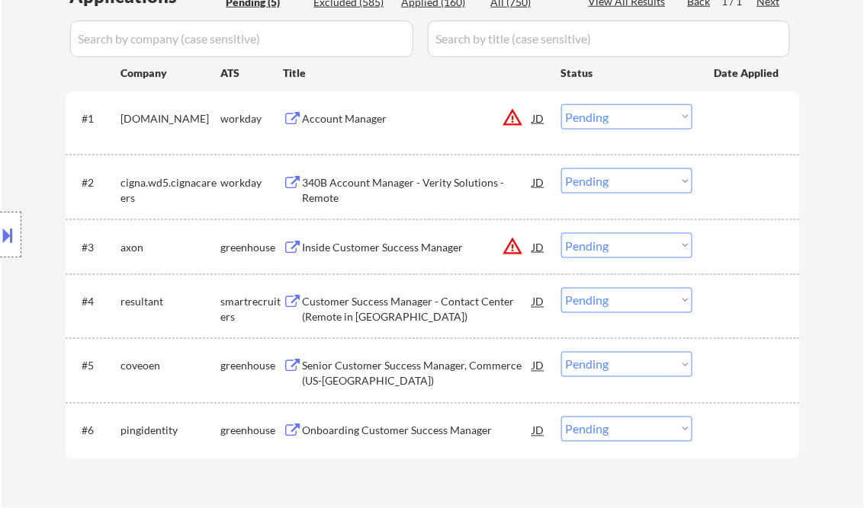
click at [389, 251] on div "Inside Customer Success Manager" at bounding box center [418, 247] width 230 height 15
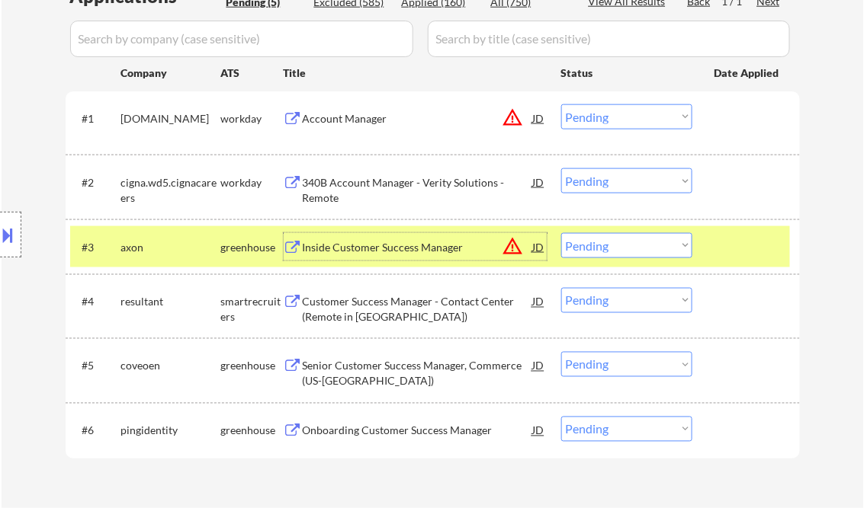
click at [625, 252] on select "Choose an option... Pending Applied Excluded (Questions) Excluded (Expired) Exc…" at bounding box center [626, 245] width 131 height 25
click at [561, 233] on select "Choose an option... Pending Applied Excluded (Questions) Excluded (Expired) Exc…" at bounding box center [626, 245] width 131 height 25
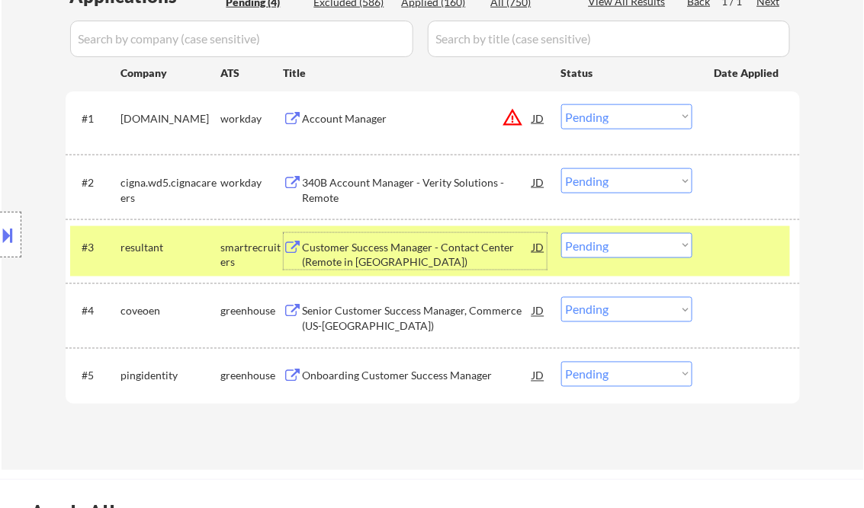
click at [398, 249] on div "Customer Success Manager - Contact Center (Remote in US)" at bounding box center [418, 255] width 230 height 30
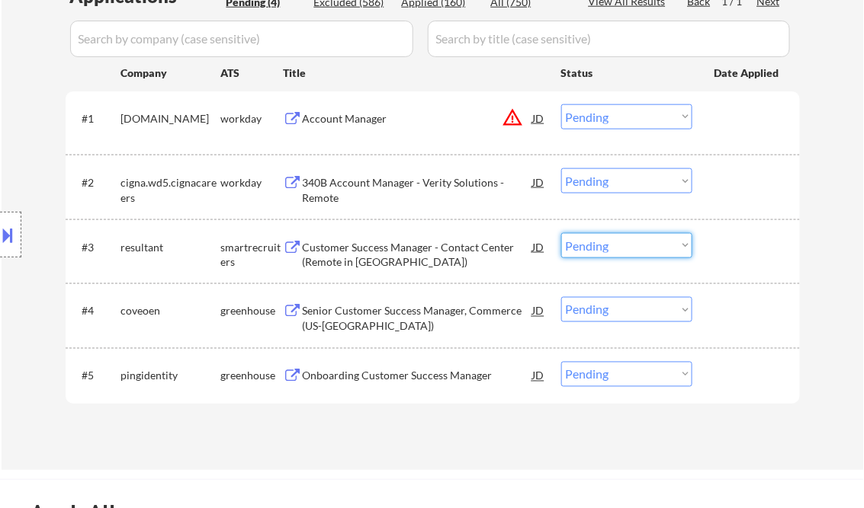
click at [609, 253] on select "Choose an option... Pending Applied Excluded (Questions) Excluded (Expired) Exc…" at bounding box center [626, 245] width 131 height 25
click at [561, 233] on select "Choose an option... Pending Applied Excluded (Questions) Excluded (Expired) Exc…" at bounding box center [626, 245] width 131 height 25
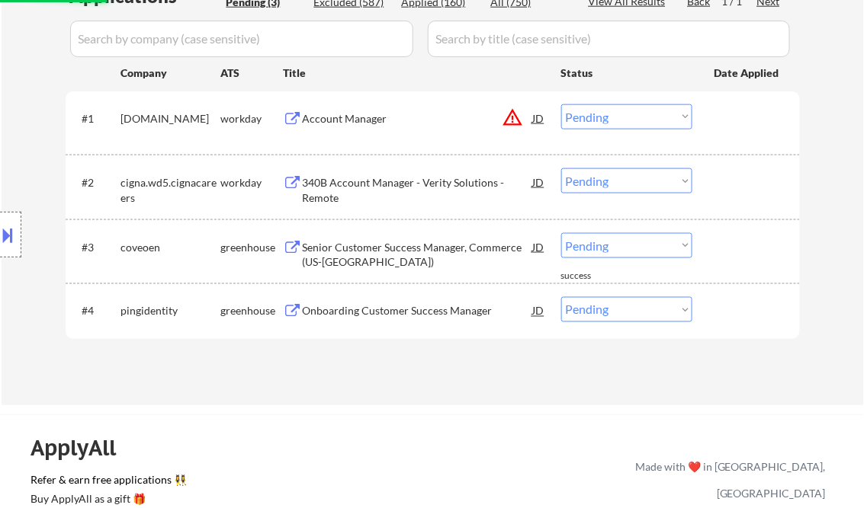
click at [355, 256] on div "Senior Customer Success Manager, Commerce (US-West Coast)" at bounding box center [418, 255] width 230 height 30
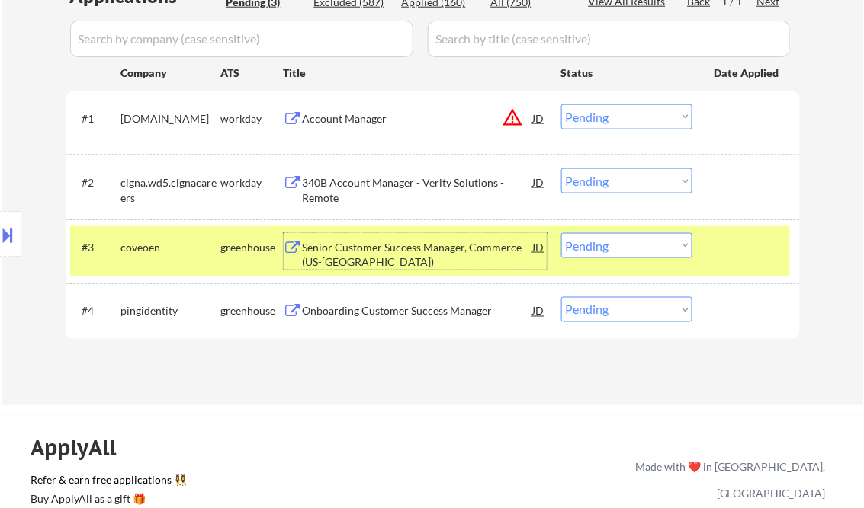
drag, startPoint x: 643, startPoint y: 248, endPoint x: 660, endPoint y: 258, distance: 20.1
click at [643, 248] on select "Choose an option... Pending Applied Excluded (Questions) Excluded (Expired) Exc…" at bounding box center [626, 245] width 131 height 25
click at [561, 233] on select "Choose an option... Pending Applied Excluded (Questions) Excluded (Expired) Exc…" at bounding box center [626, 245] width 131 height 25
click at [459, 319] on div "Onboarding Customer Success Manager" at bounding box center [418, 310] width 230 height 27
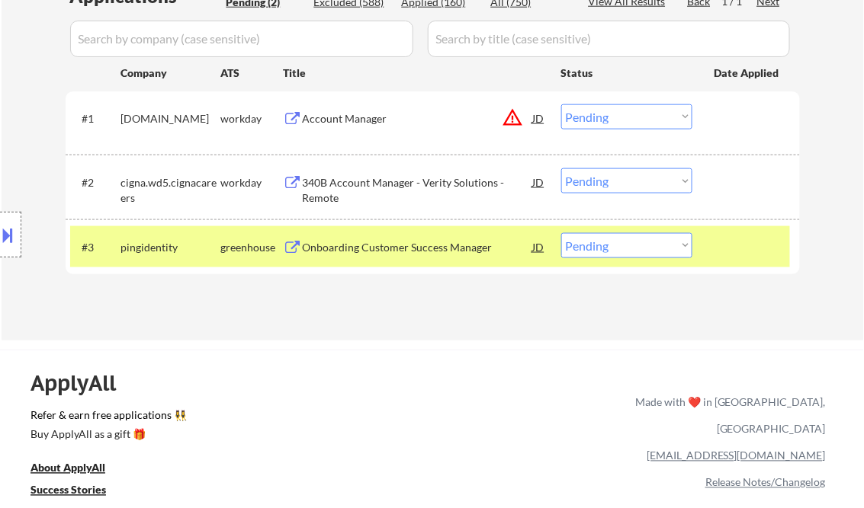
drag, startPoint x: 627, startPoint y: 249, endPoint x: 629, endPoint y: 258, distance: 8.7
click at [627, 249] on select "Choose an option... Pending Applied Excluded (Questions) Excluded (Expired) Exc…" at bounding box center [626, 245] width 131 height 25
select select ""applied""
click at [561, 233] on select "Choose an option... Pending Applied Excluded (Questions) Excluded (Expired) Exc…" at bounding box center [626, 245] width 131 height 25
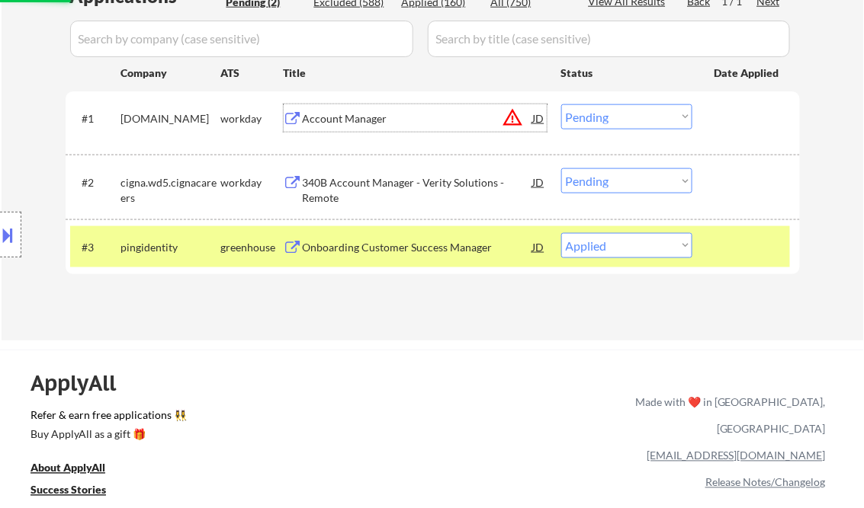
click at [353, 117] on div "Account Manager" at bounding box center [418, 118] width 230 height 15
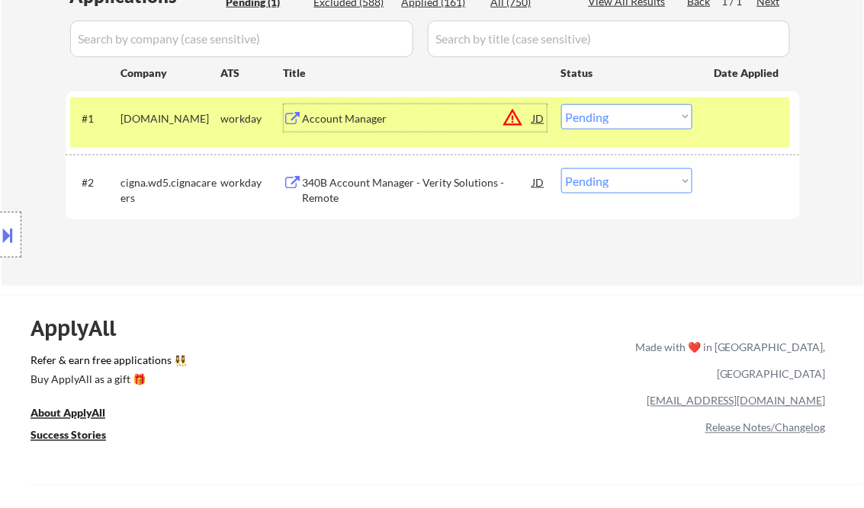
scroll to position [305, 0]
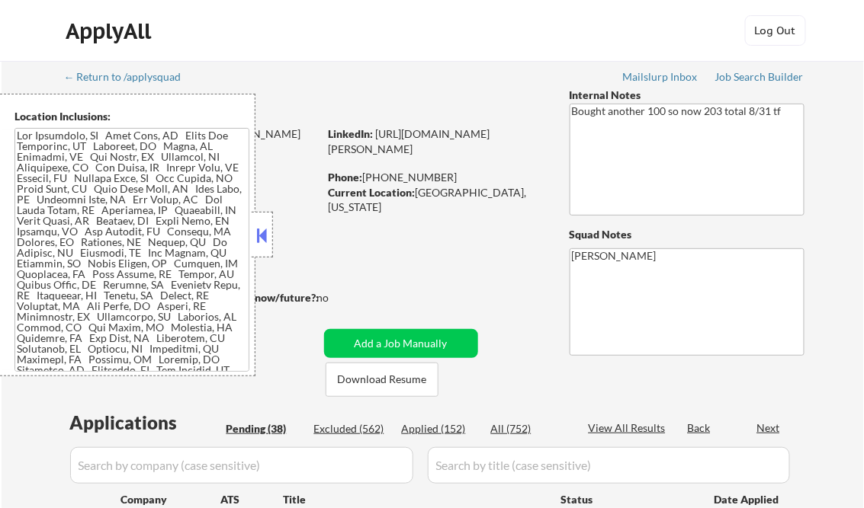
select select ""pending""
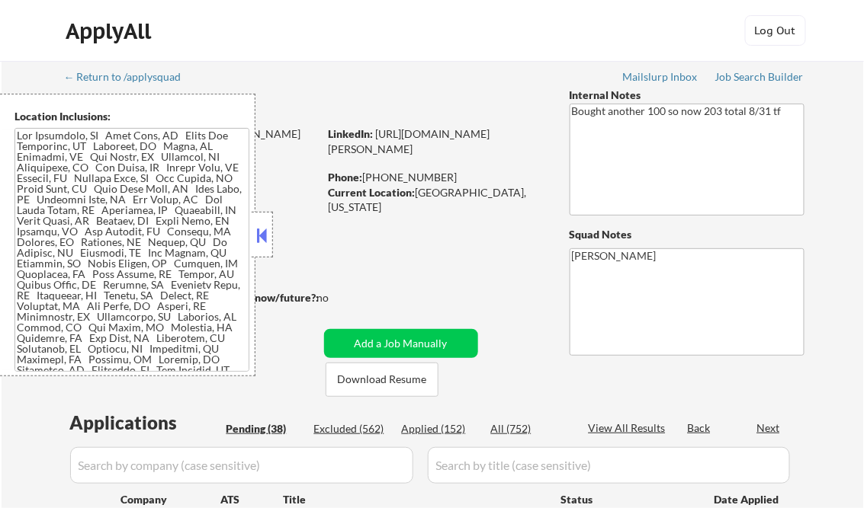
select select ""pending""
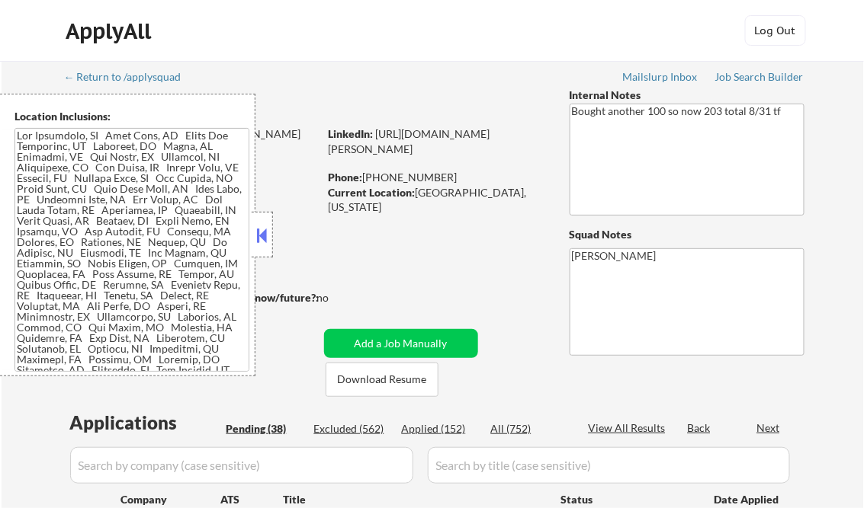
select select ""pending""
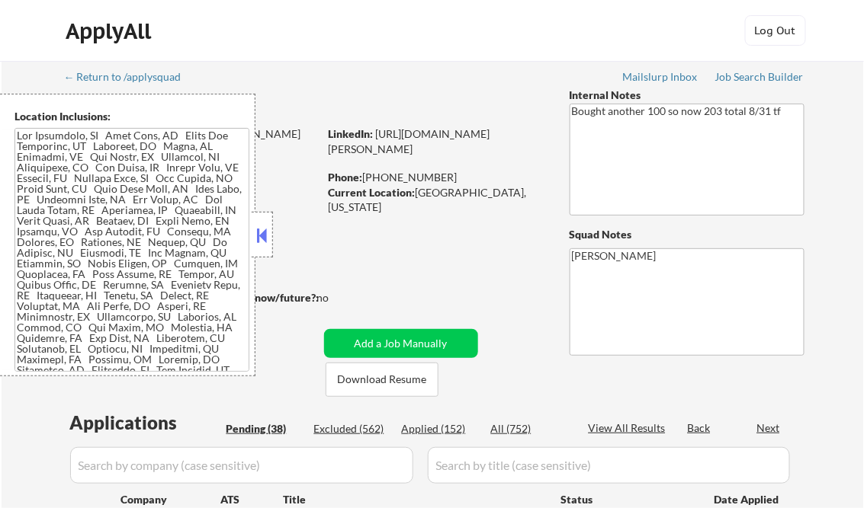
select select ""pending""
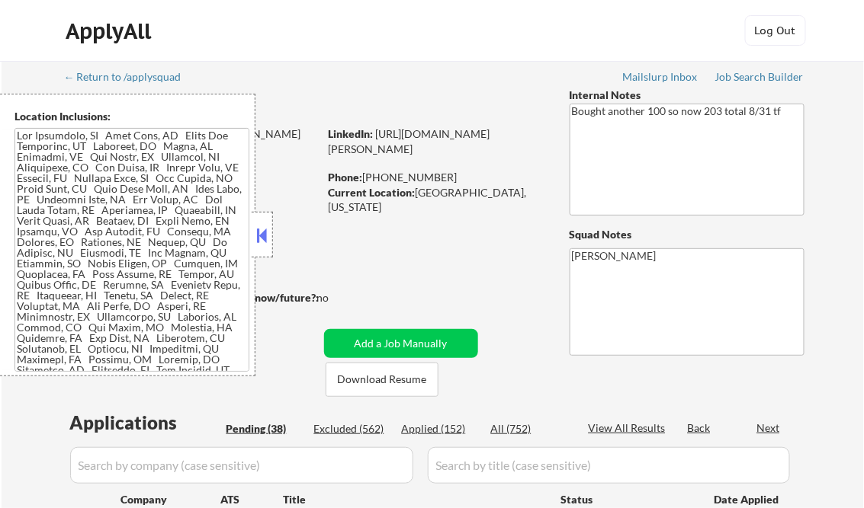
select select ""pending""
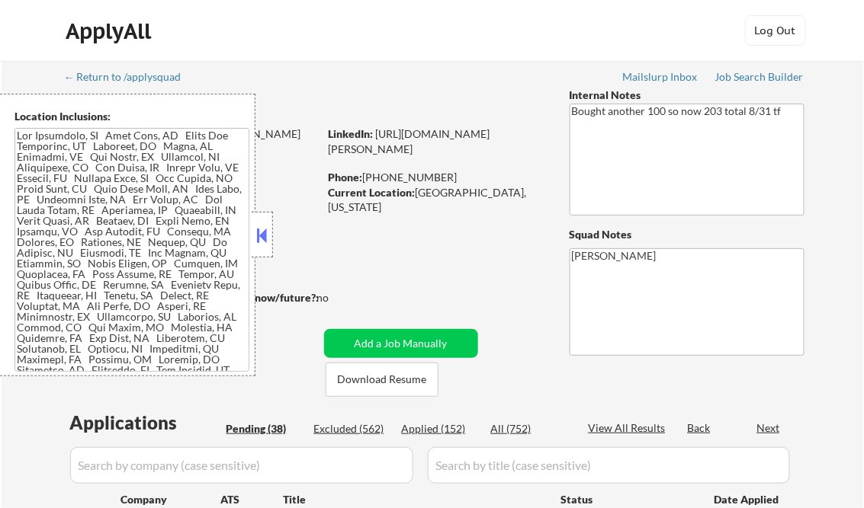
select select ""pending""
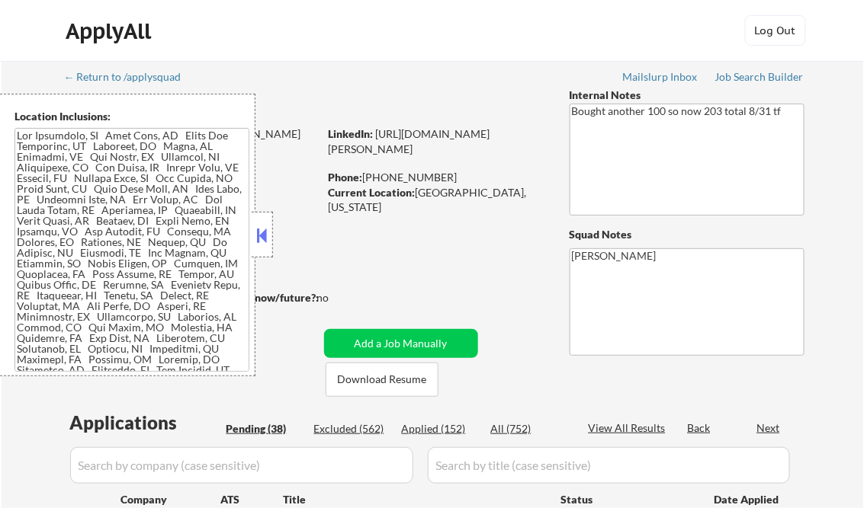
select select ""pending""
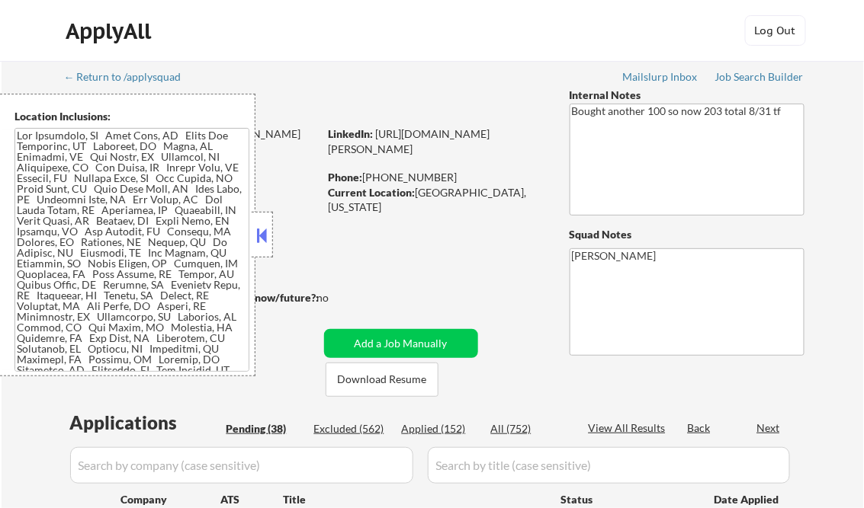
select select ""pending""
click at [263, 229] on button at bounding box center [262, 235] width 17 height 23
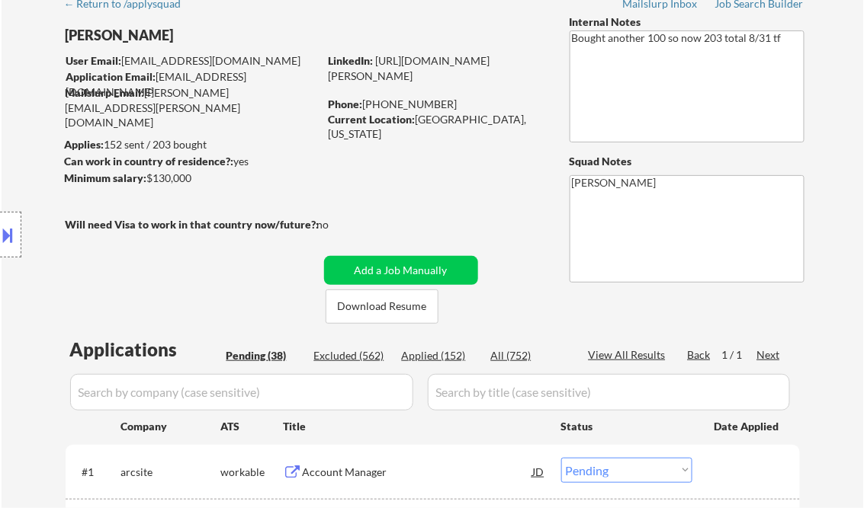
scroll to position [61, 0]
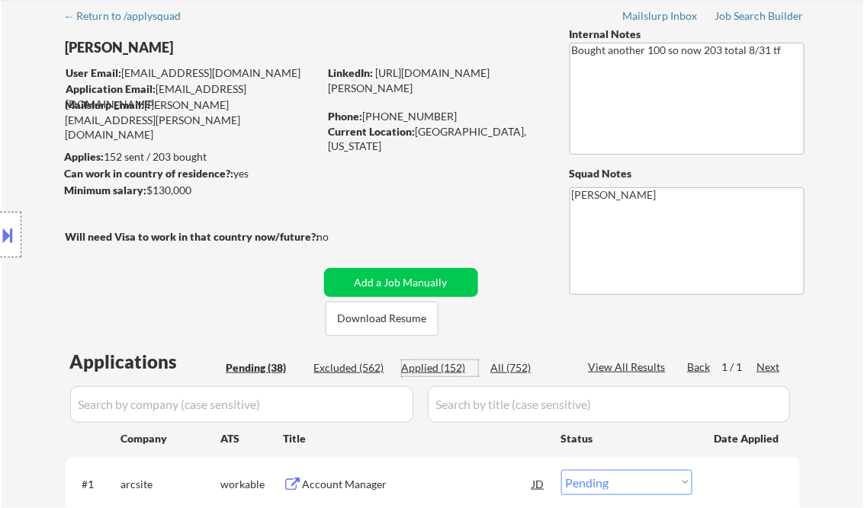
click at [438, 362] on div "Applied (152)" at bounding box center [440, 368] width 76 height 15
click at [627, 370] on div "View All Results" at bounding box center [629, 367] width 82 height 15
select select ""applied""
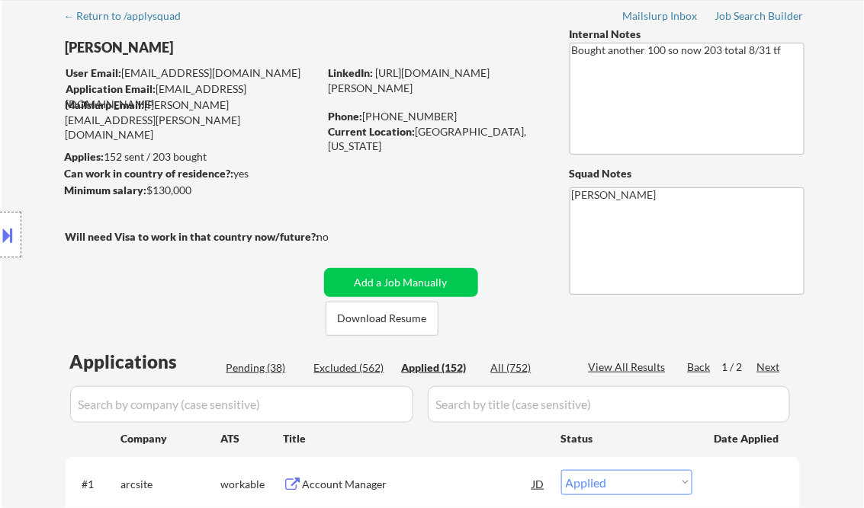
select select ""applied""
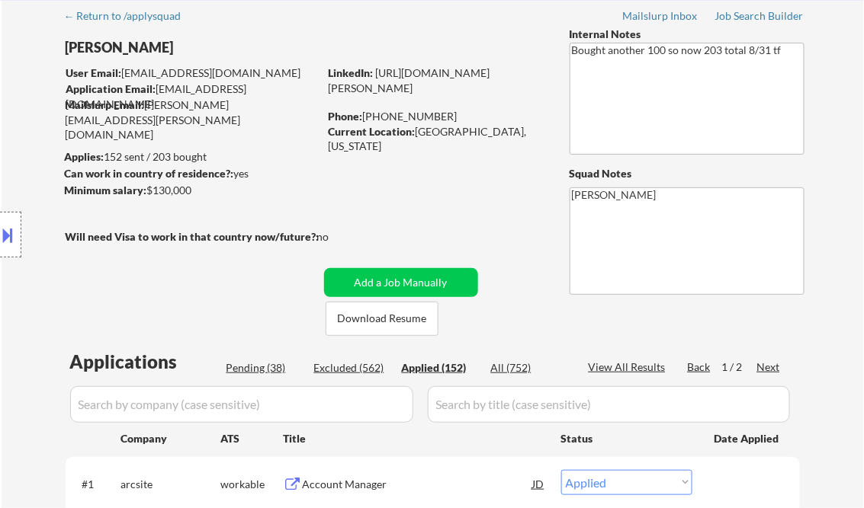
select select ""applied""
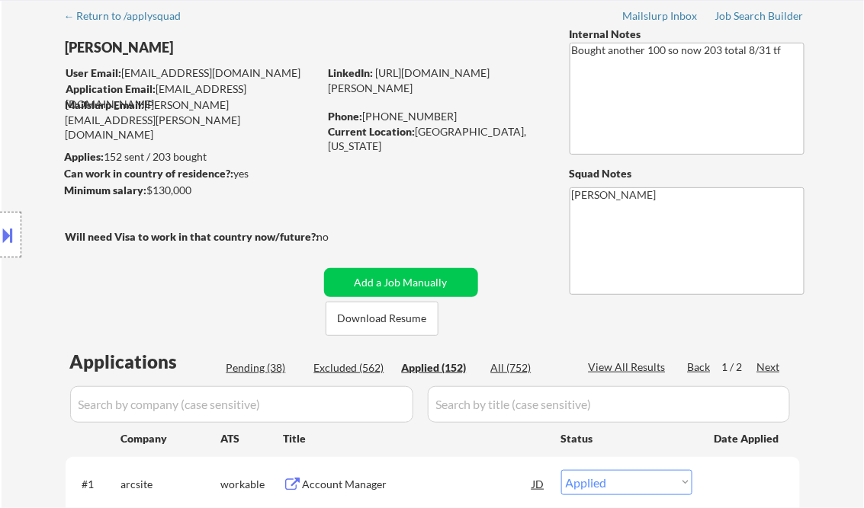
select select ""applied""
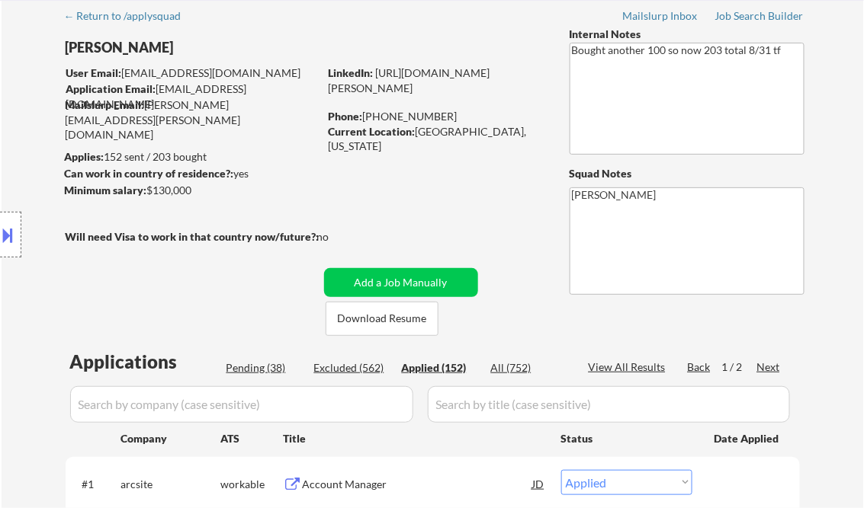
select select ""applied""
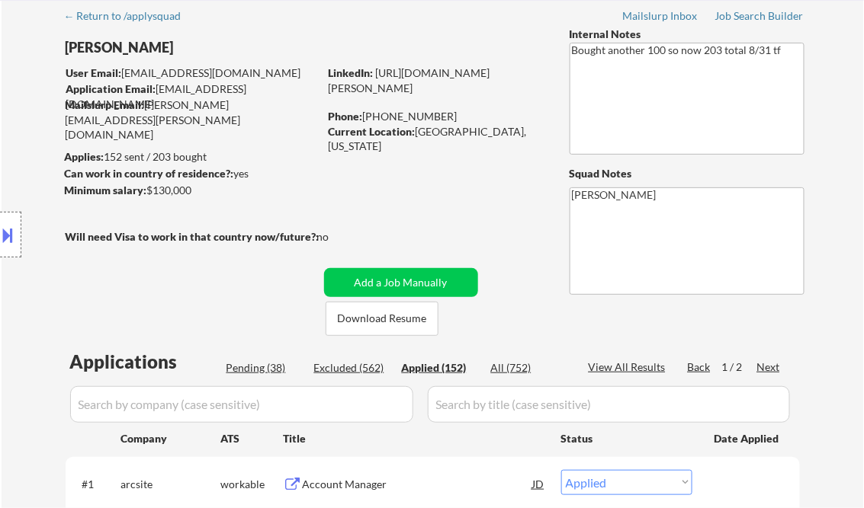
select select ""applied""
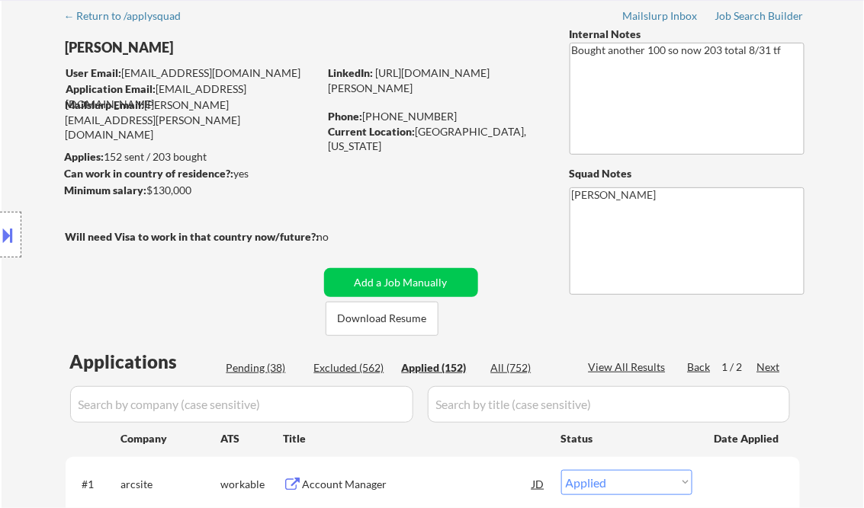
select select ""applied""
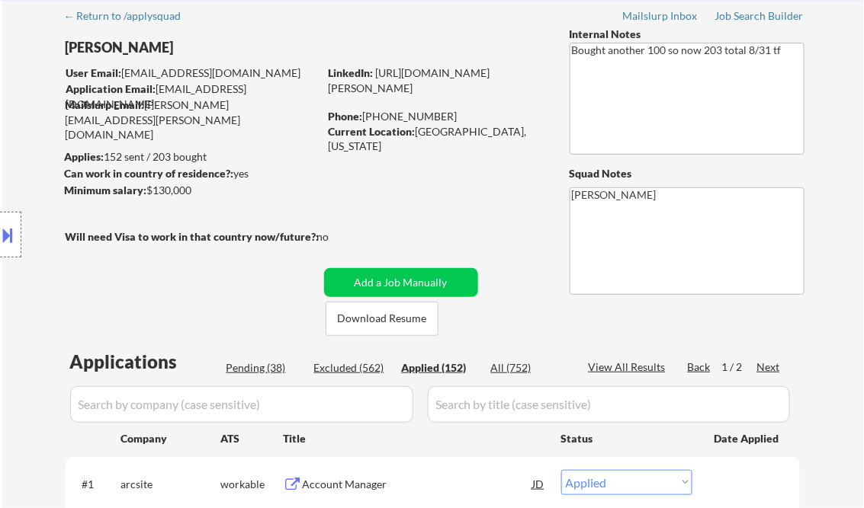
select select ""applied""
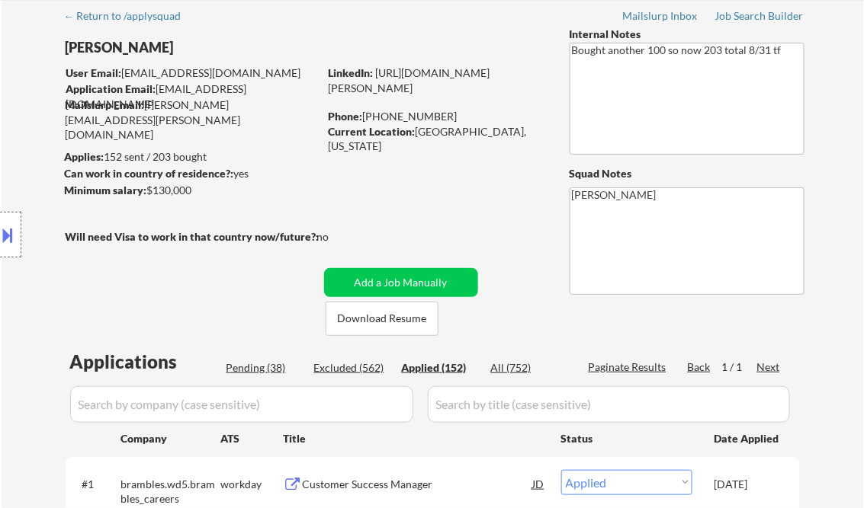
select select ""applied""
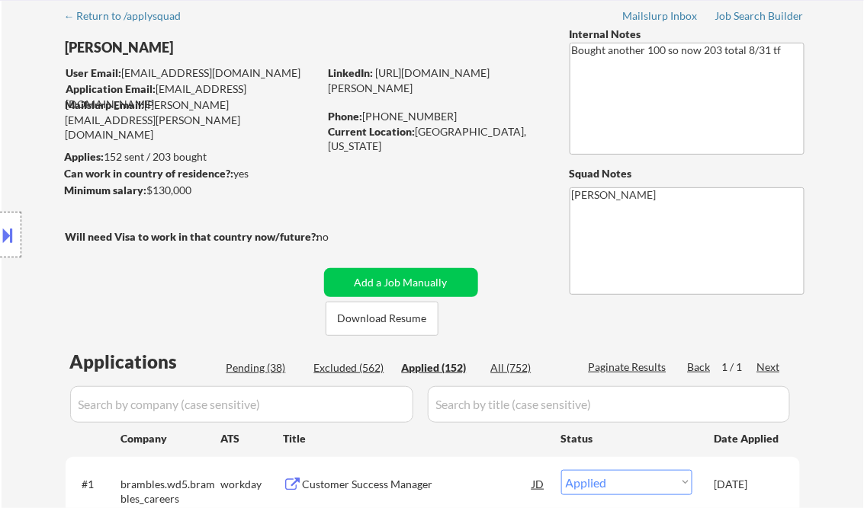
select select ""applied""
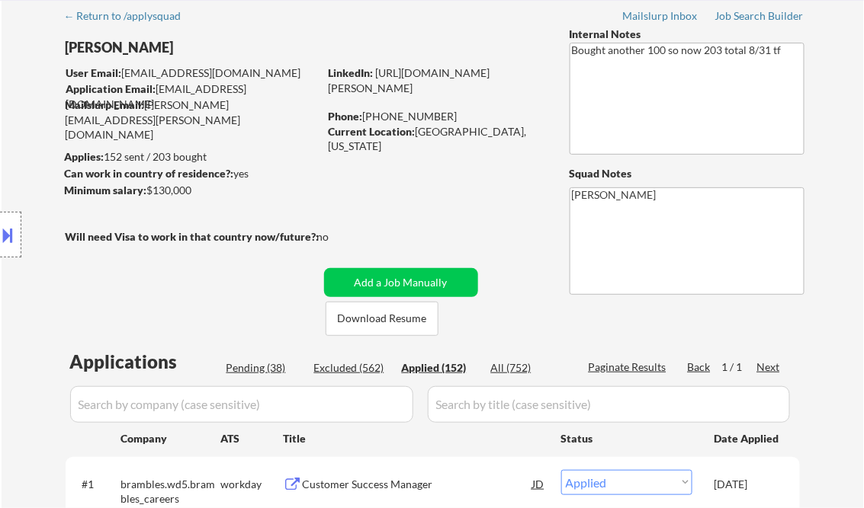
select select ""applied""
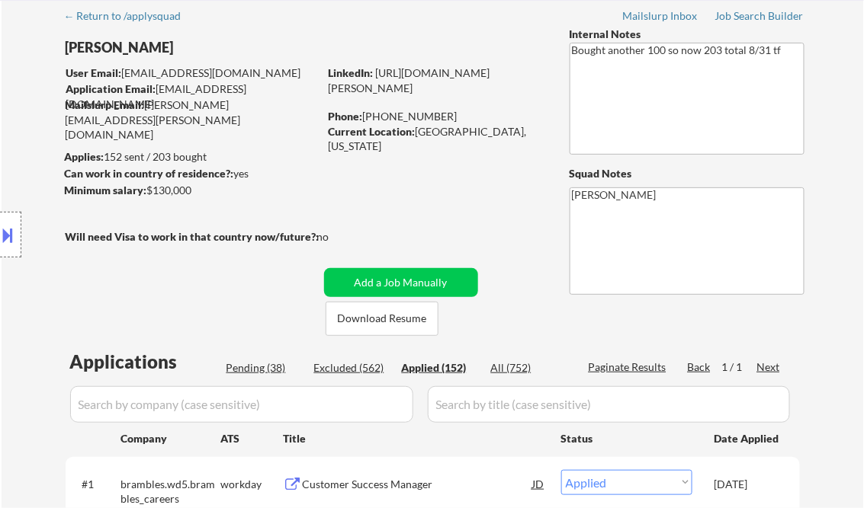
select select ""applied""
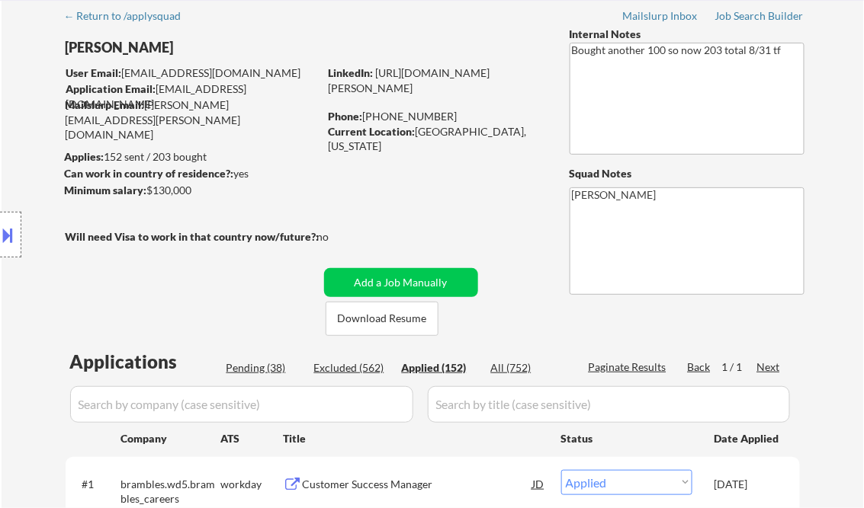
select select ""applied""
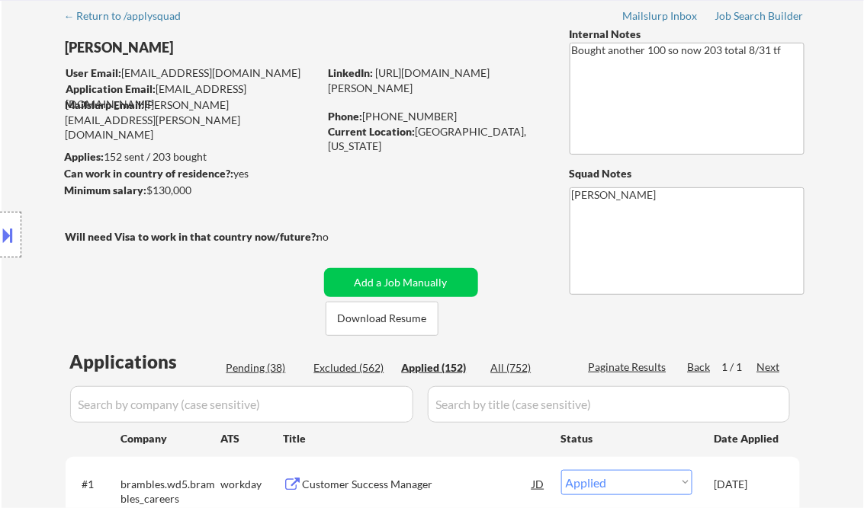
select select ""applied""
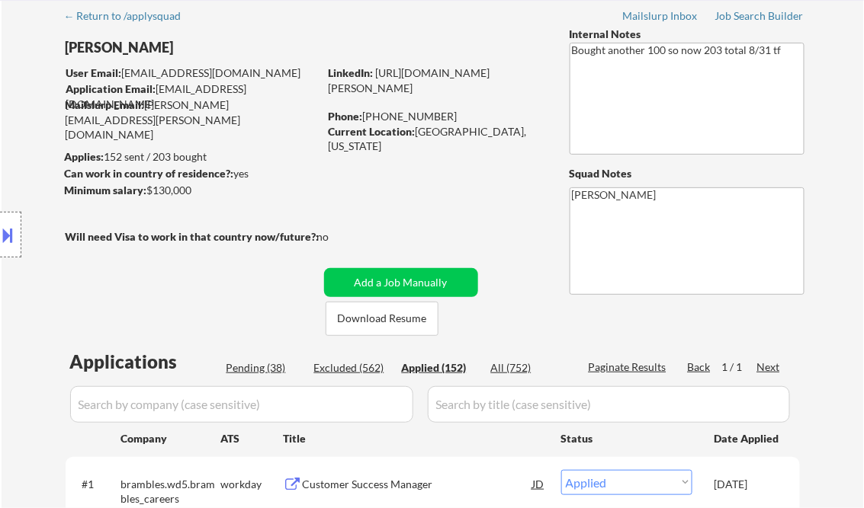
select select ""applied""
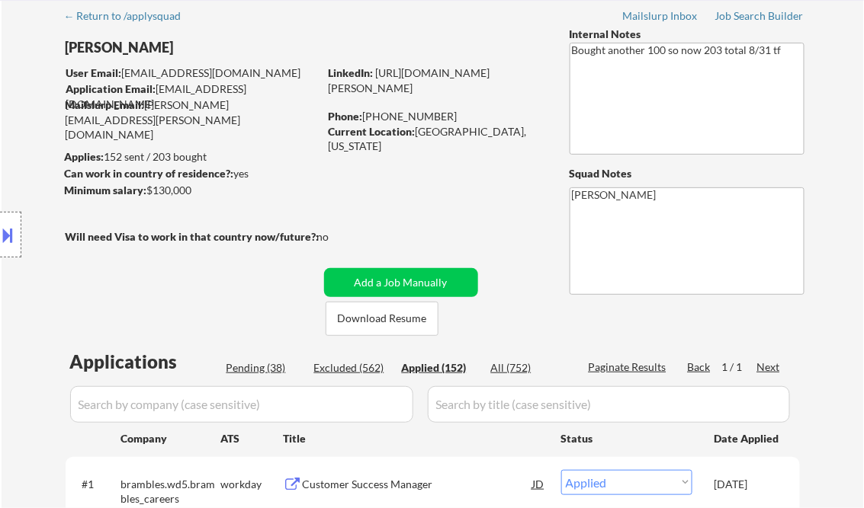
select select ""applied""
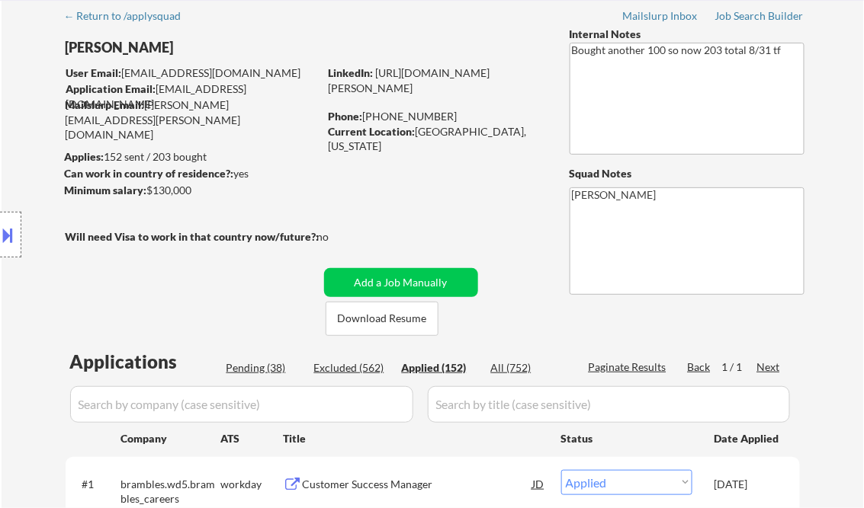
select select ""applied""
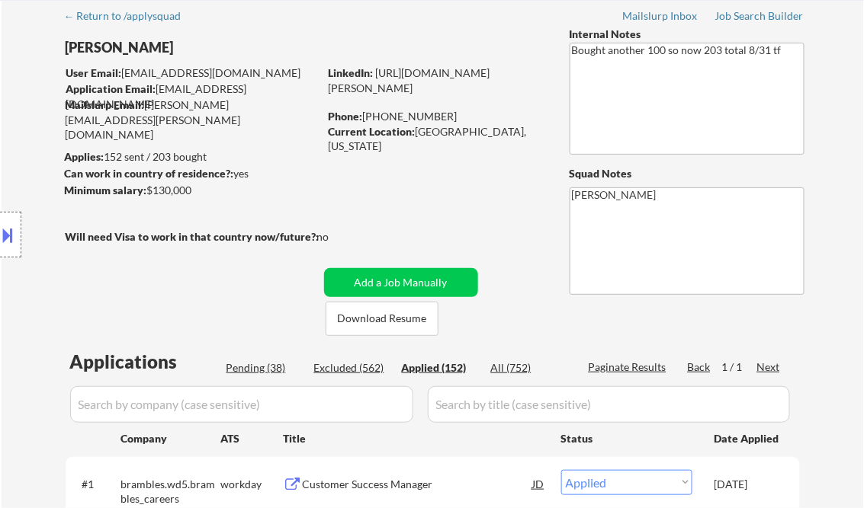
select select ""applied""
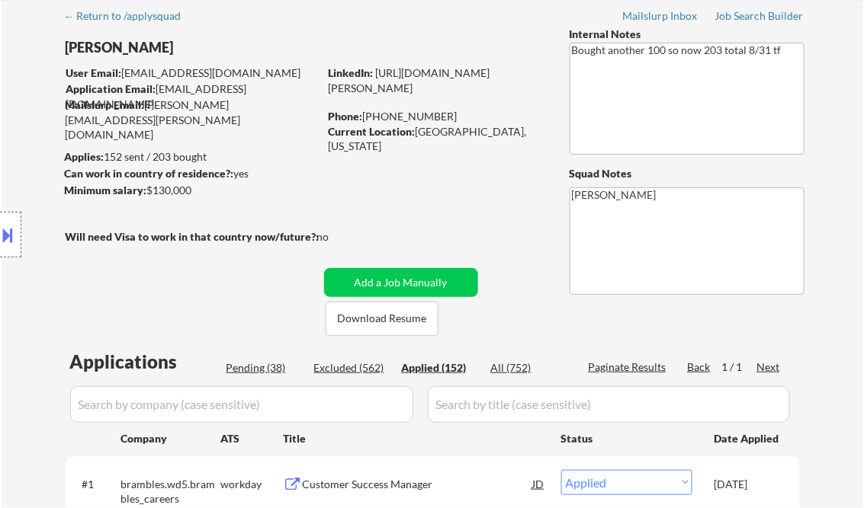
select select ""applied""
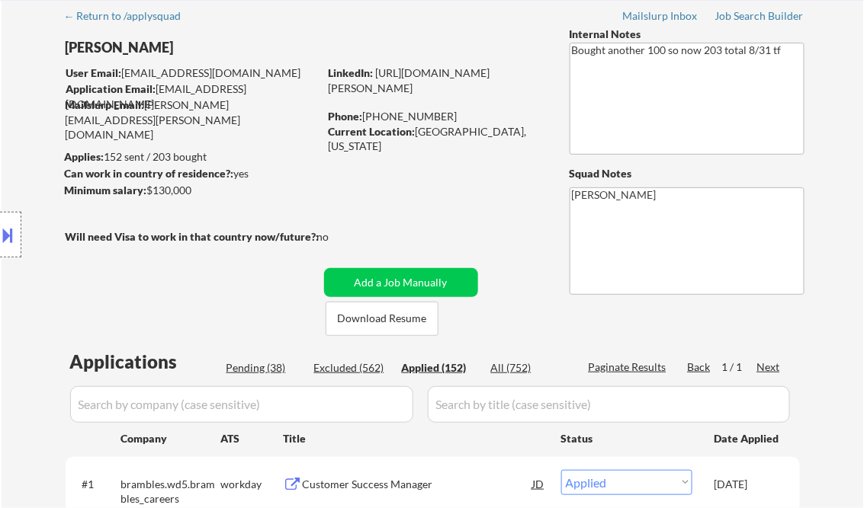
select select ""applied""
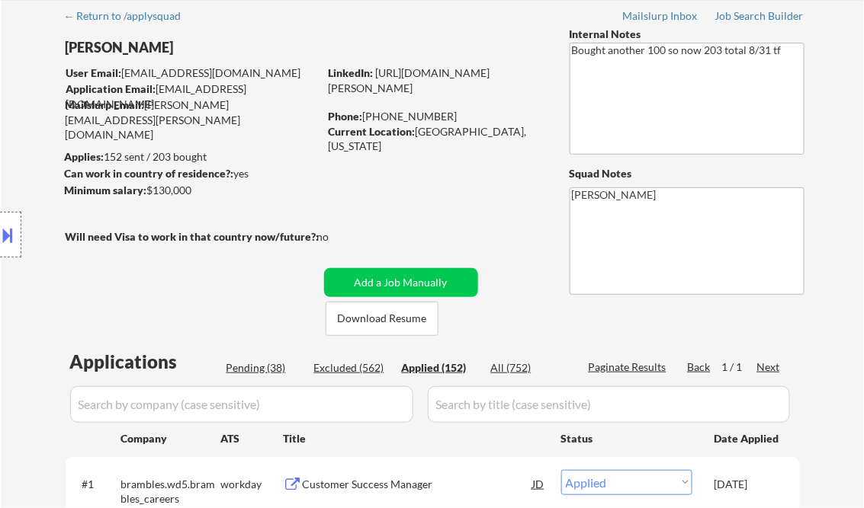
select select ""applied""
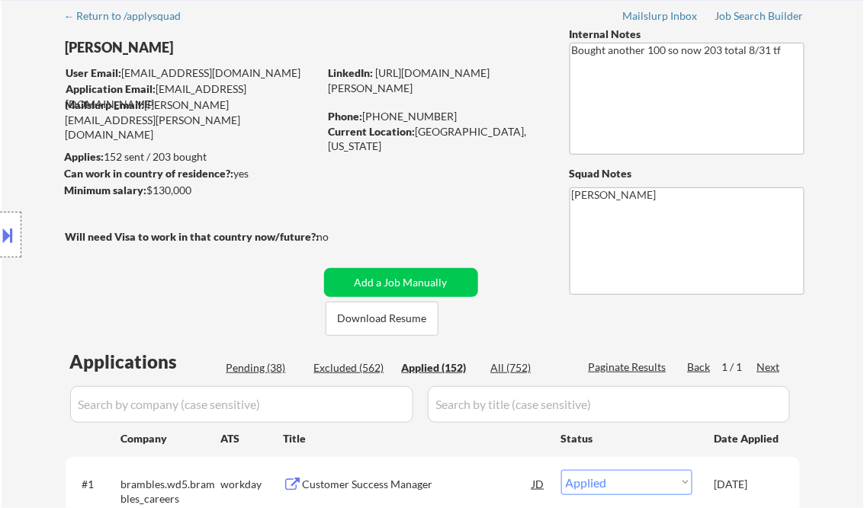
select select ""applied""
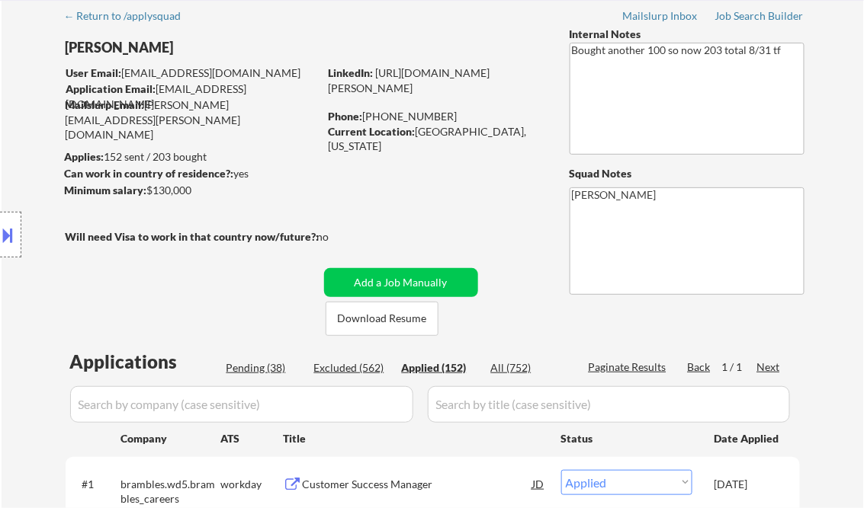
select select ""applied""
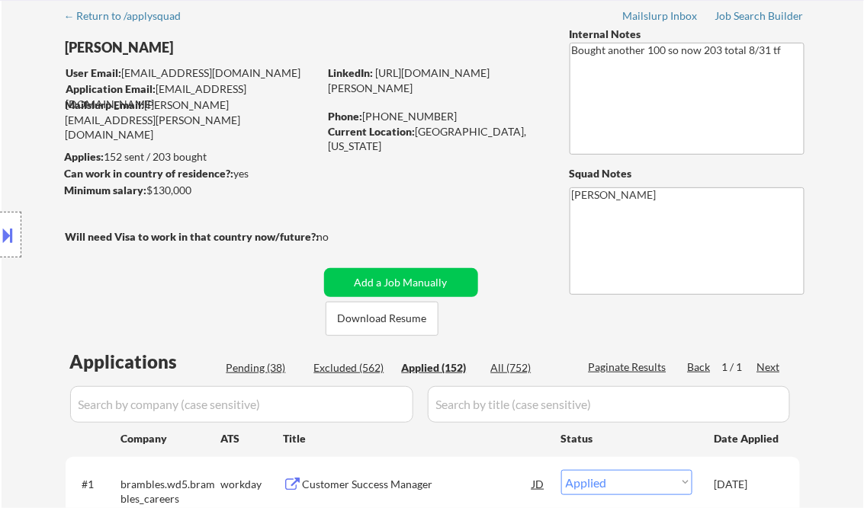
select select ""applied""
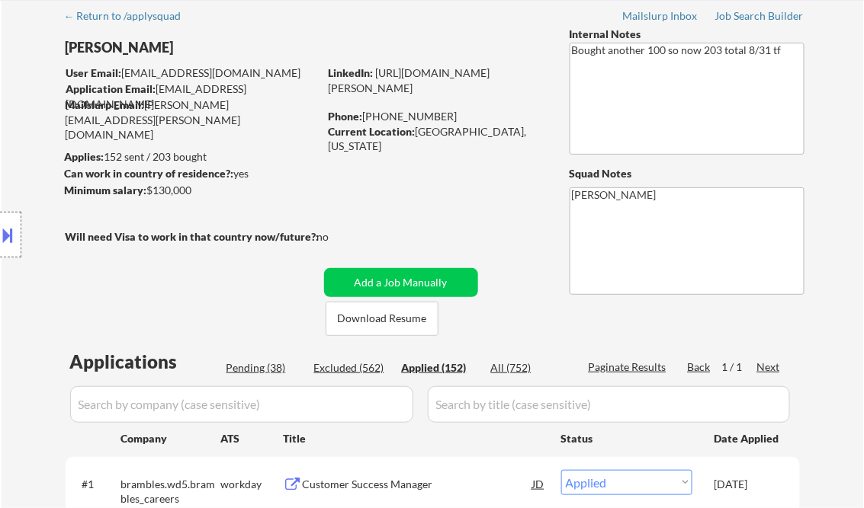
select select ""applied""
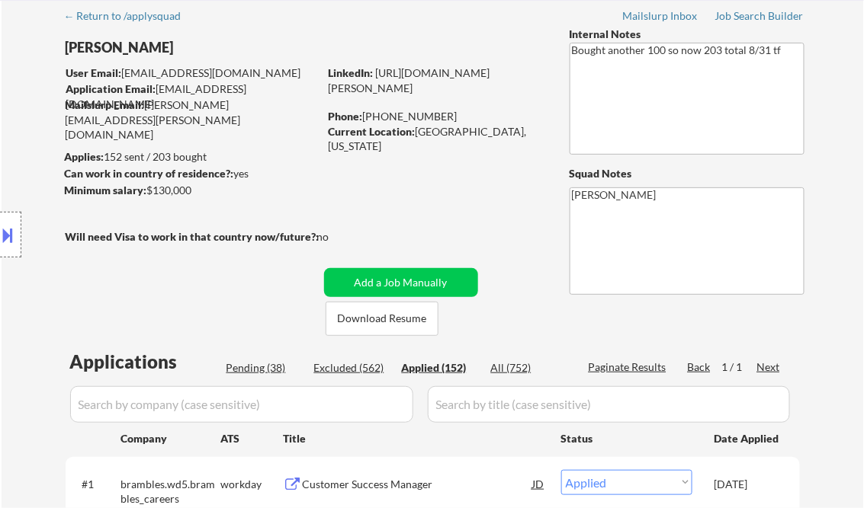
select select ""applied""
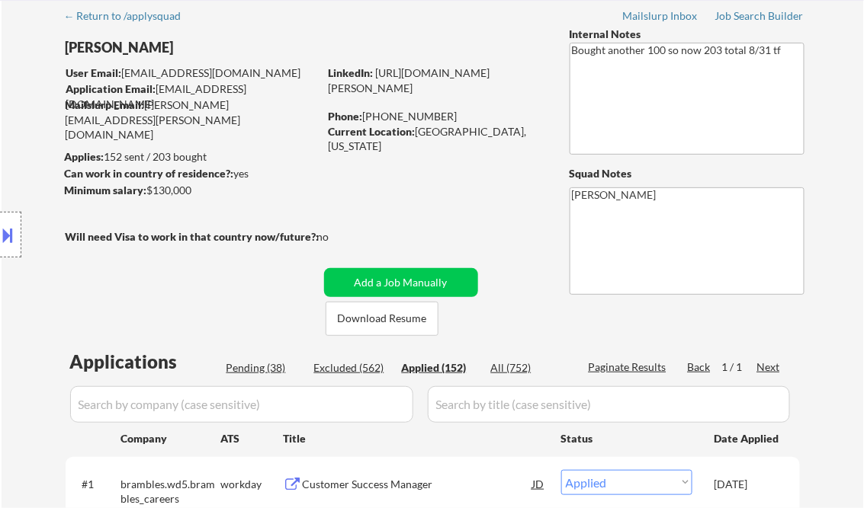
select select ""applied""
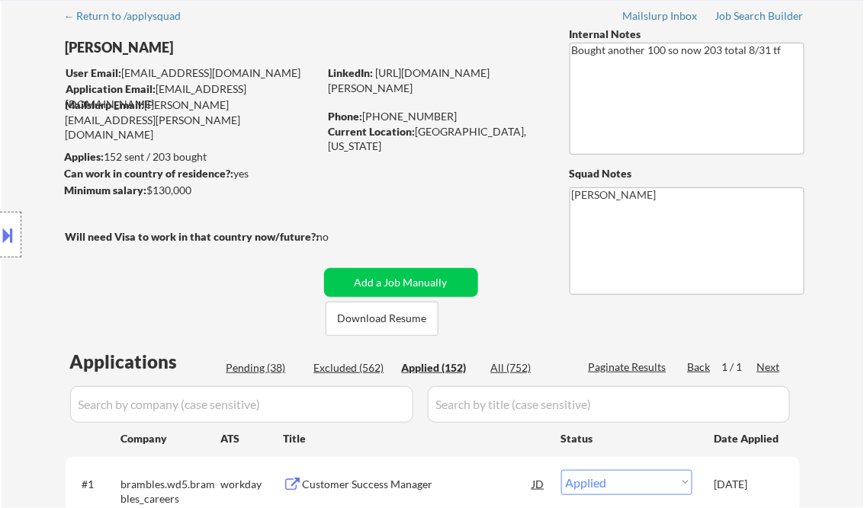
select select ""applied""
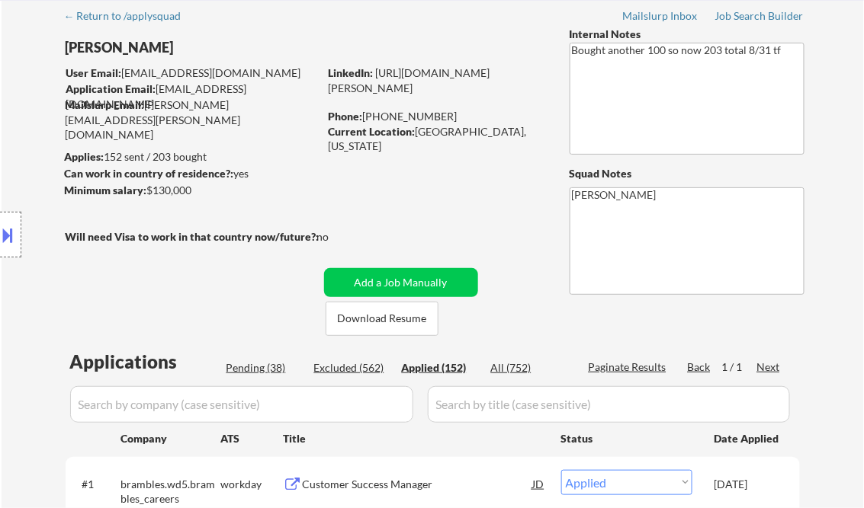
select select ""applied""
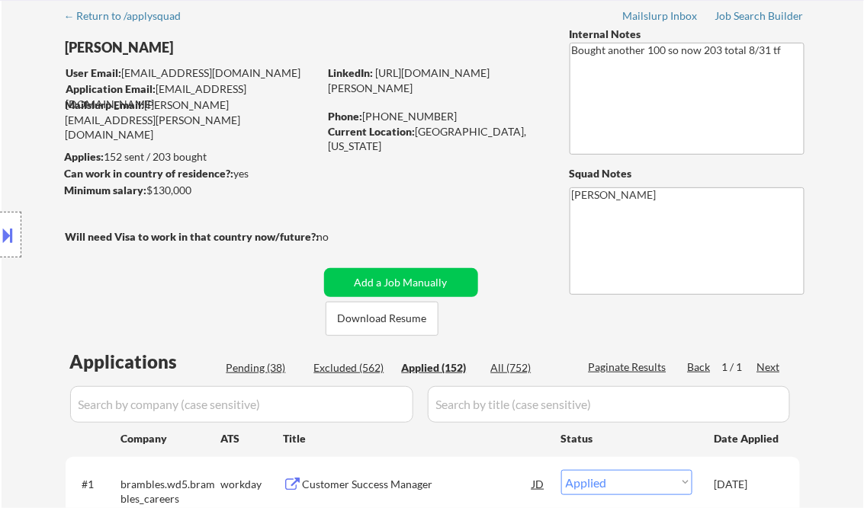
select select ""applied""
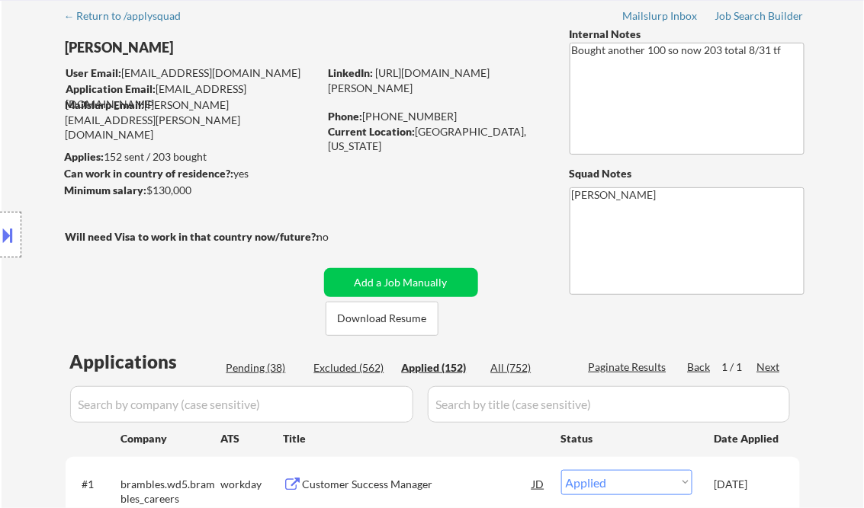
select select ""applied""
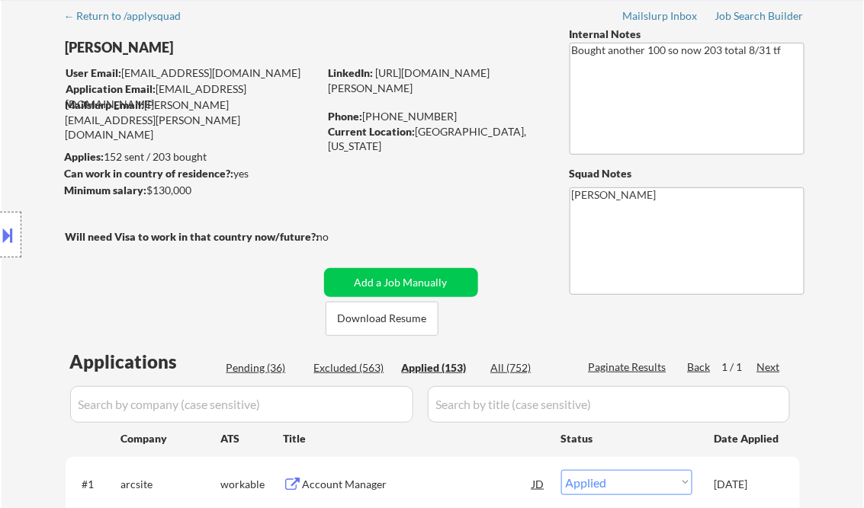
select select ""applied""
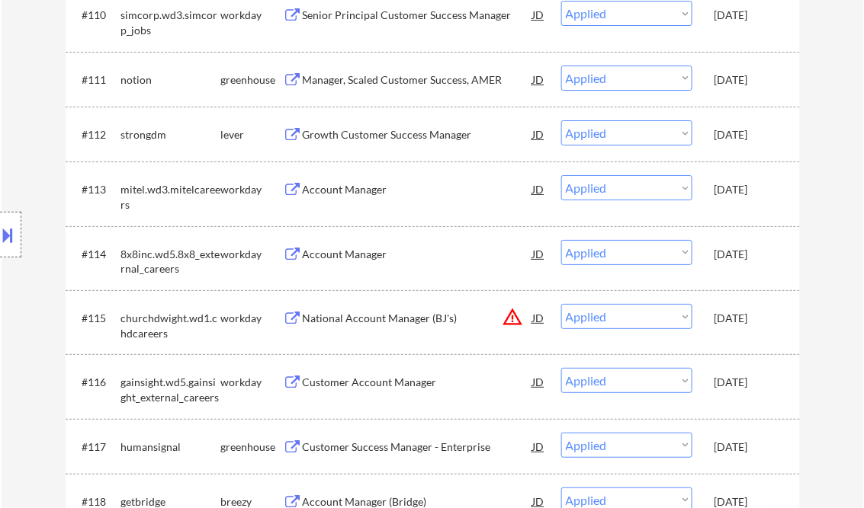
select select ""applied""
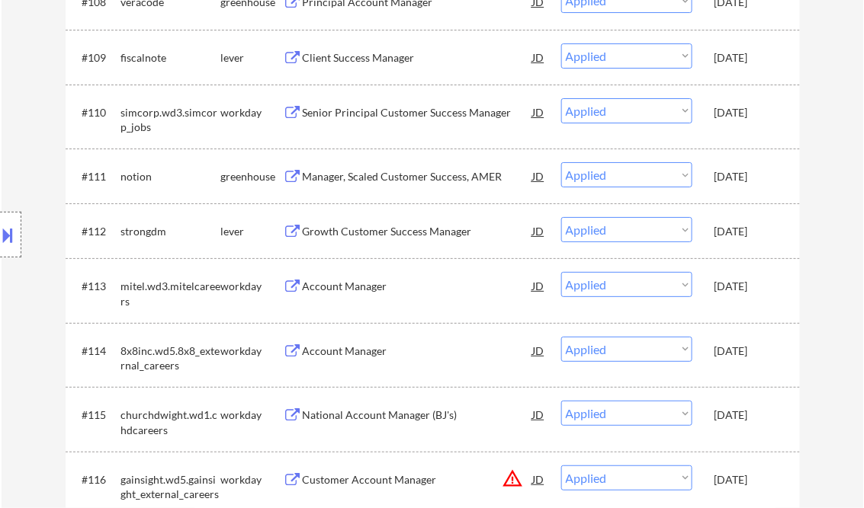
select select ""applied""
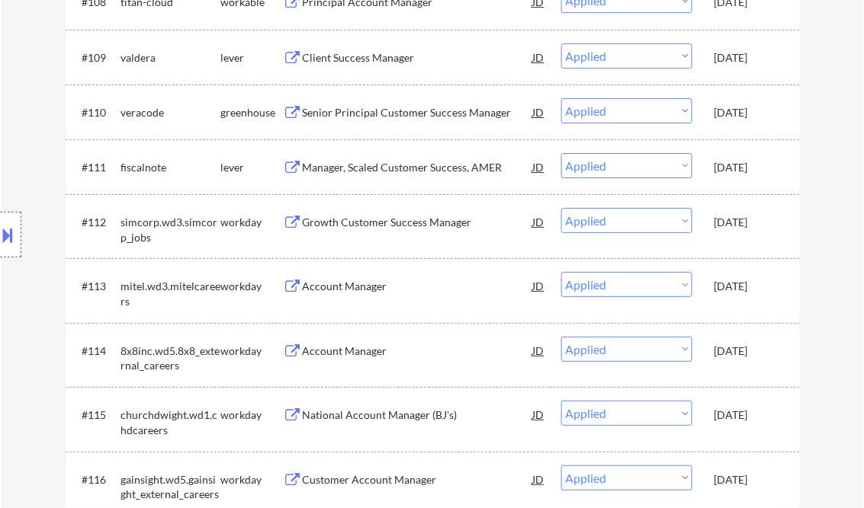
select select ""applied""
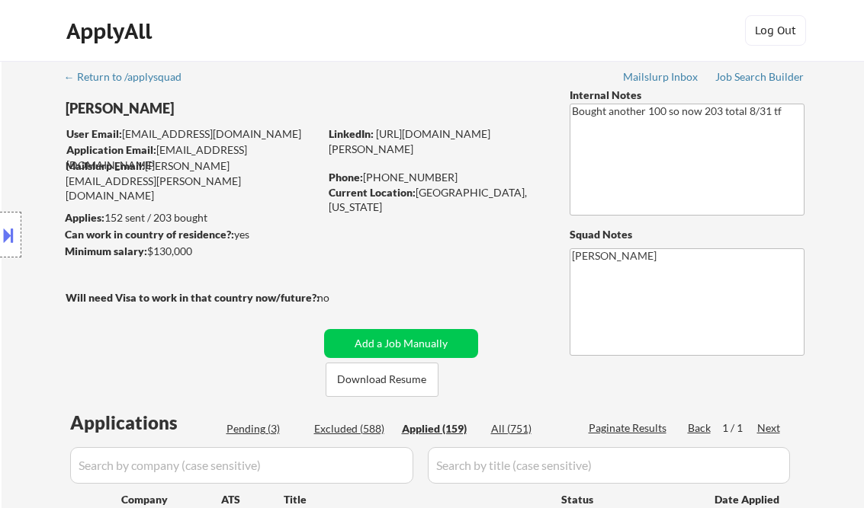
select select ""applied""
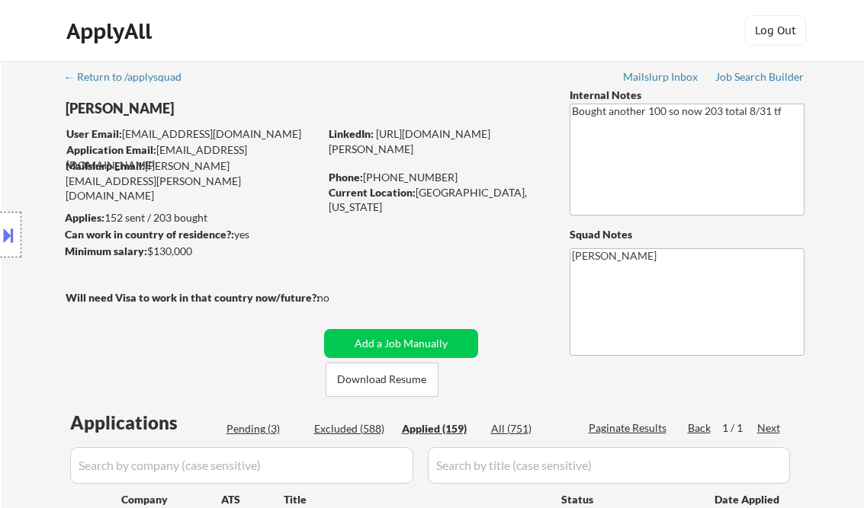
select select ""applied""
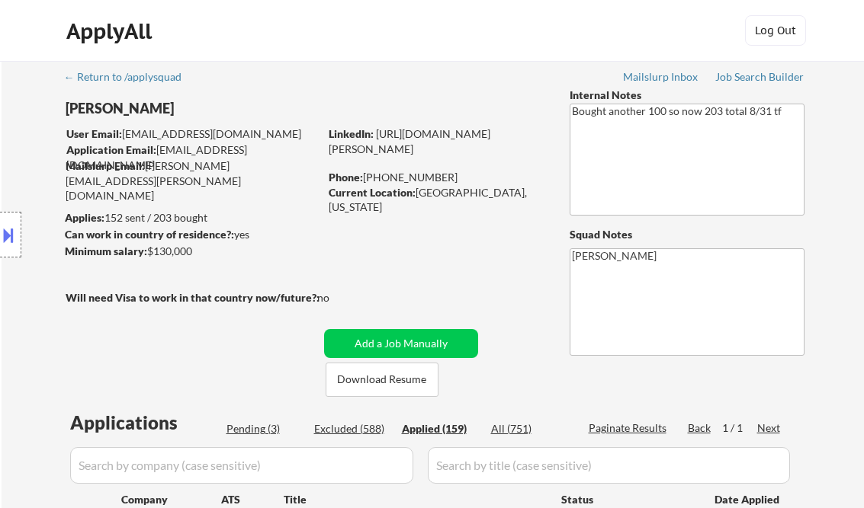
select select ""applied""
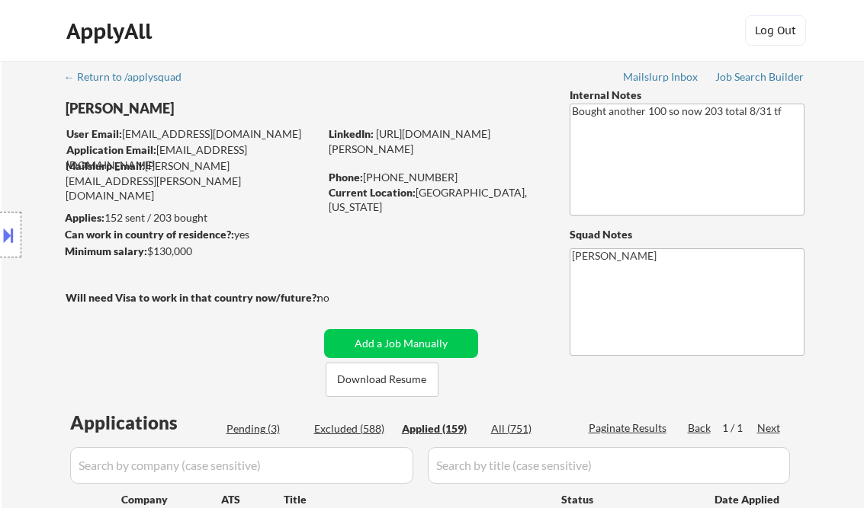
select select ""applied""
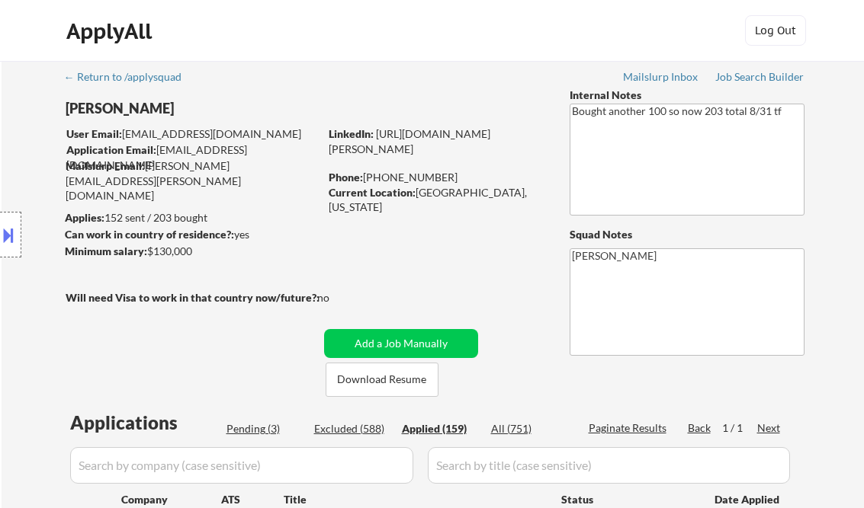
select select ""applied""
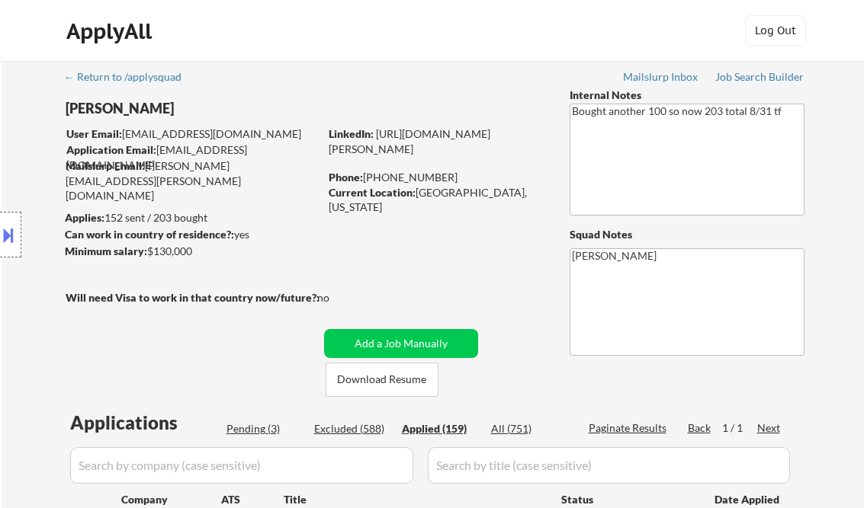
select select ""applied""
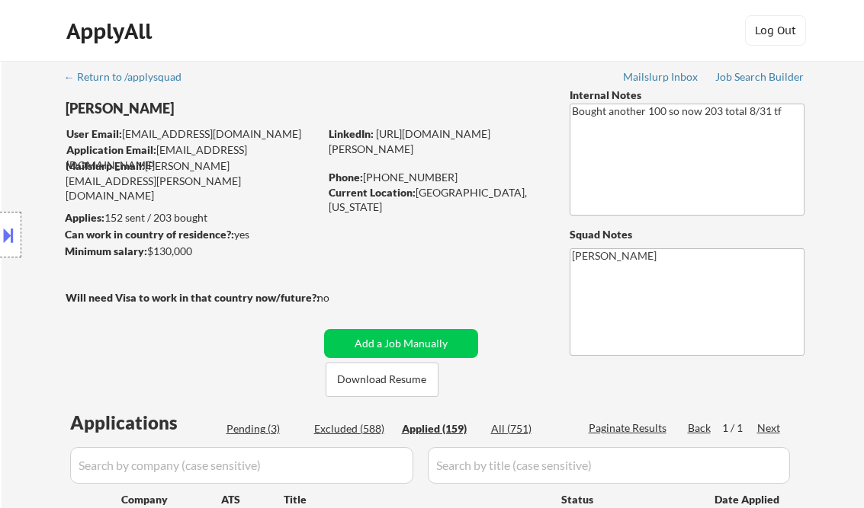
select select ""applied""
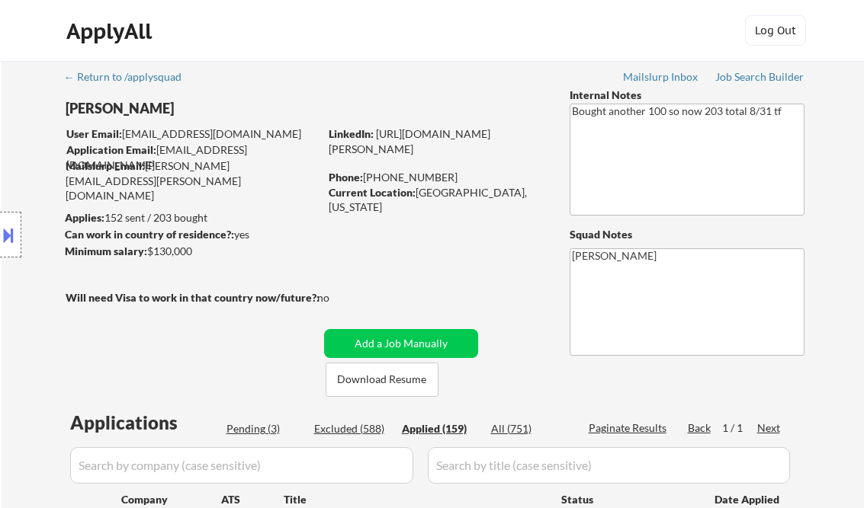
select select ""applied""
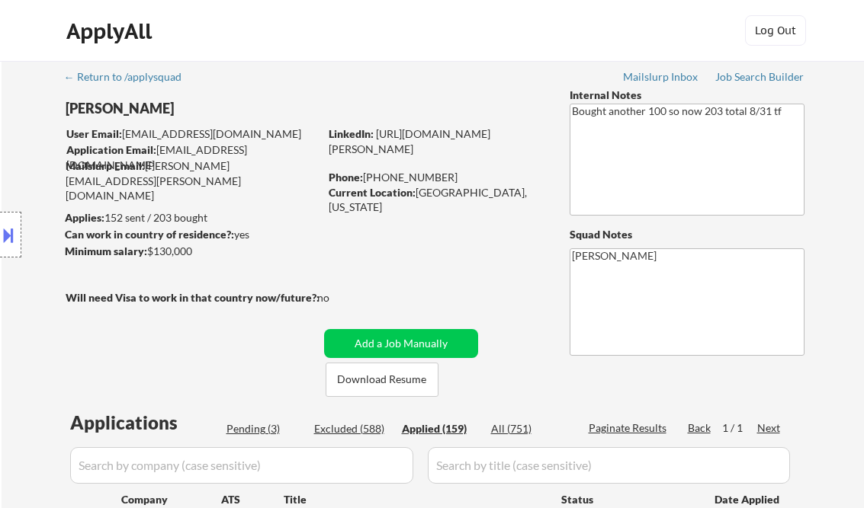
select select ""applied""
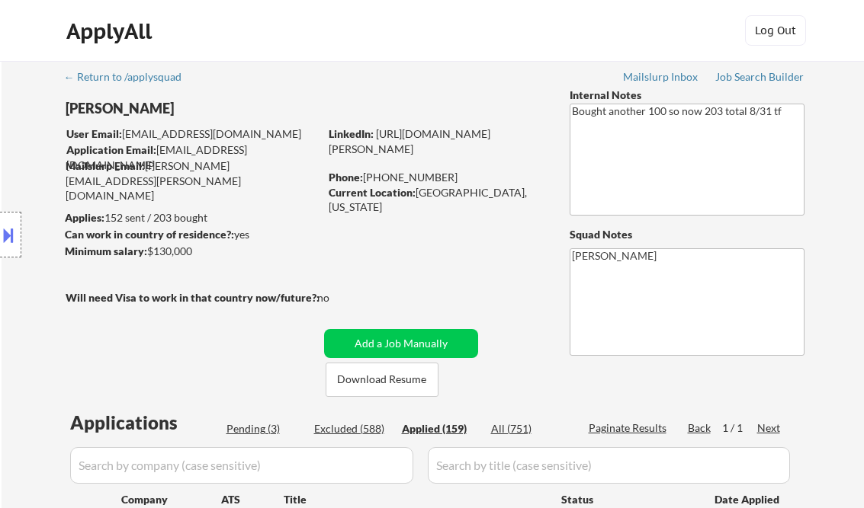
select select ""applied""
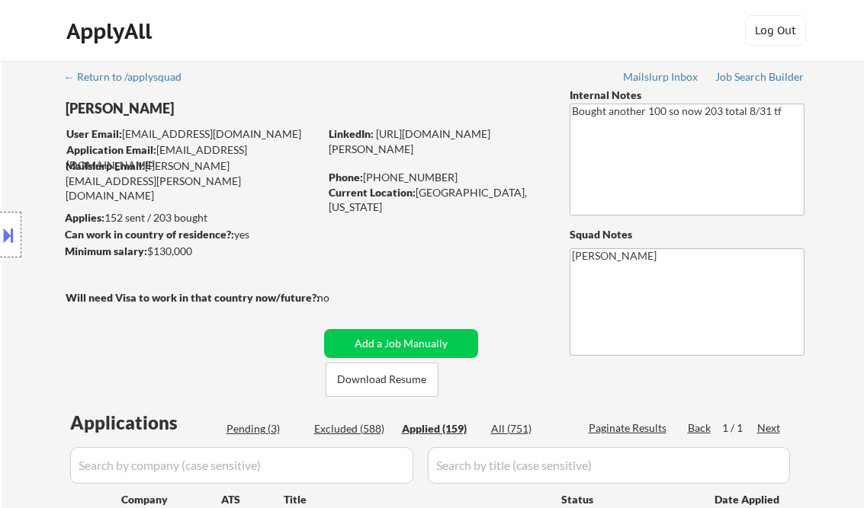
select select ""applied""
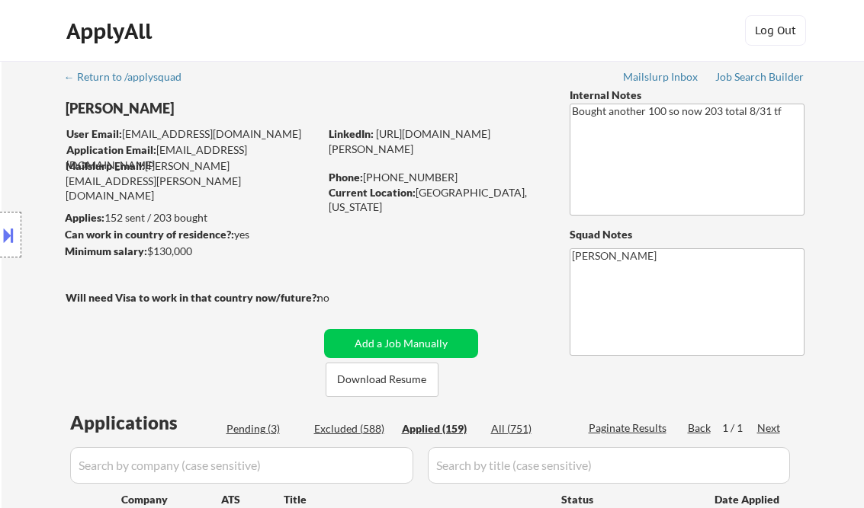
select select ""applied""
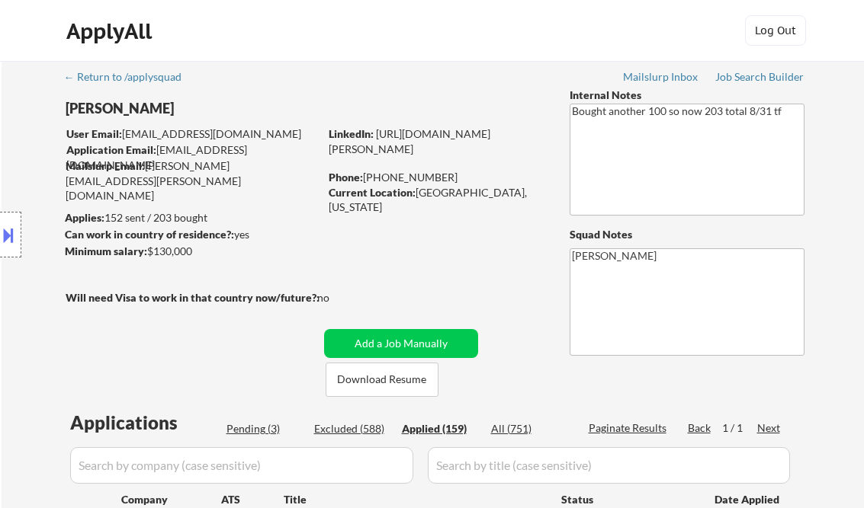
select select ""applied""
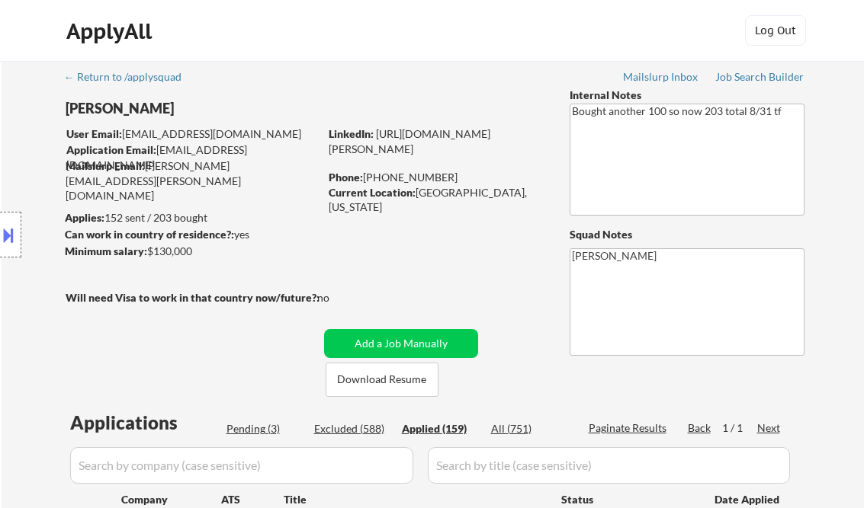
select select ""applied""
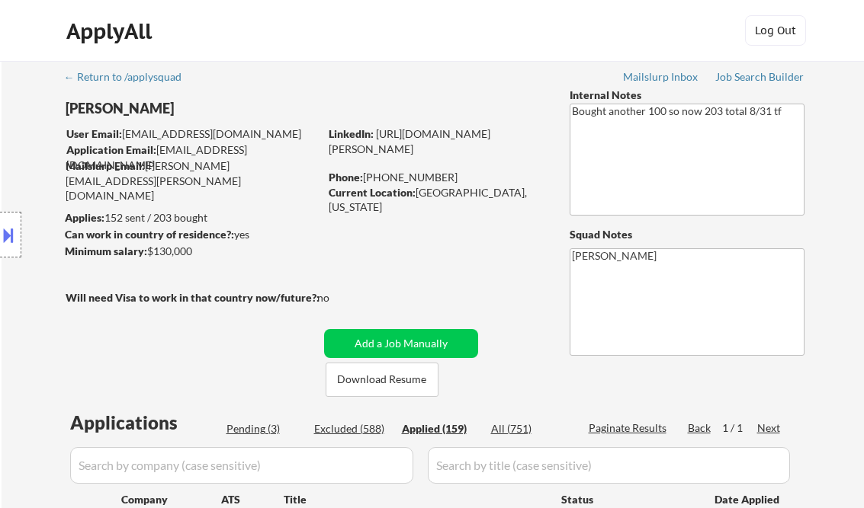
select select ""applied""
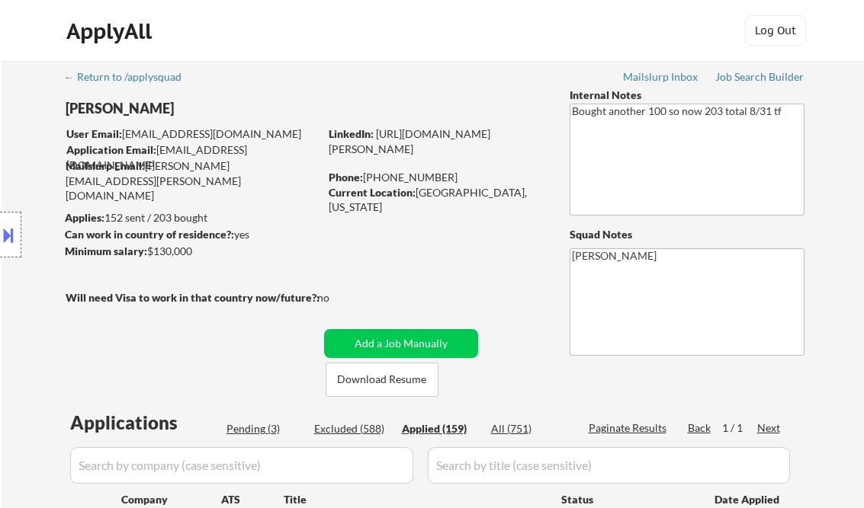
select select ""applied""
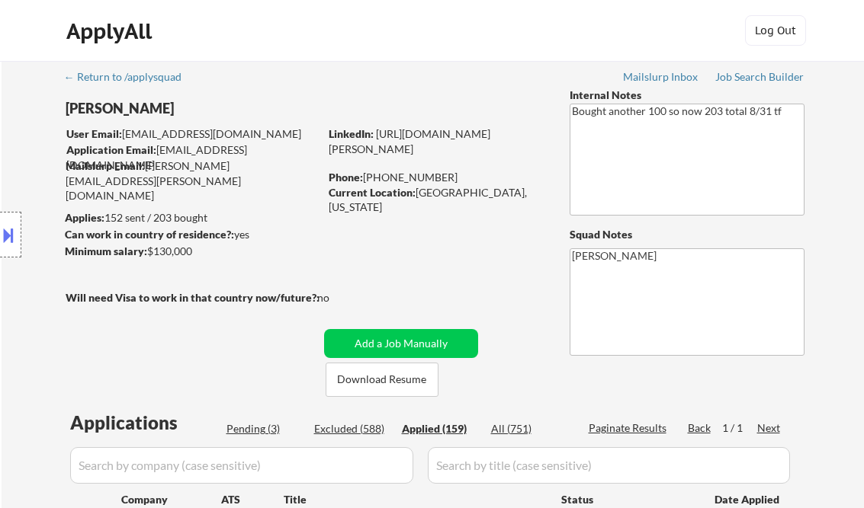
select select ""applied""
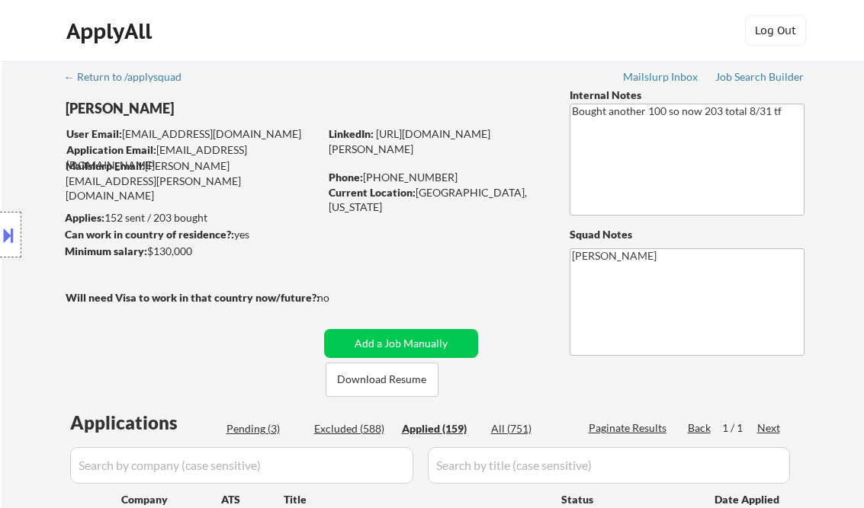
select select ""applied""
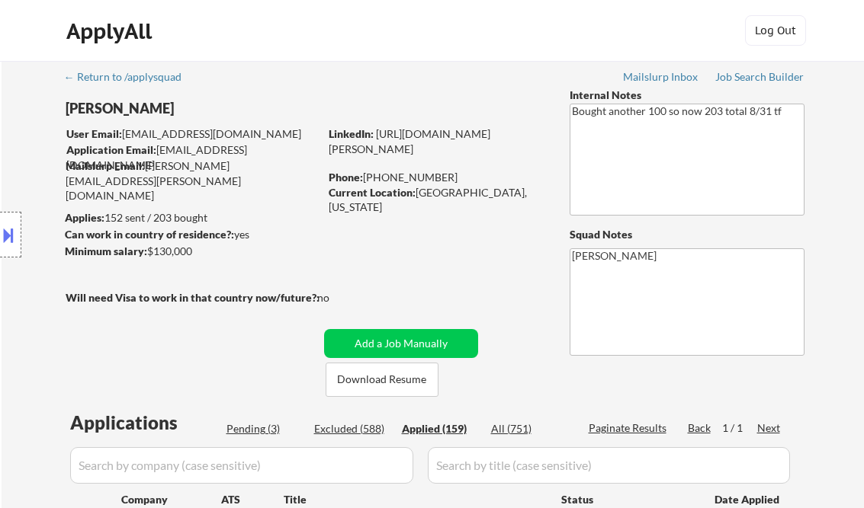
select select ""applied""
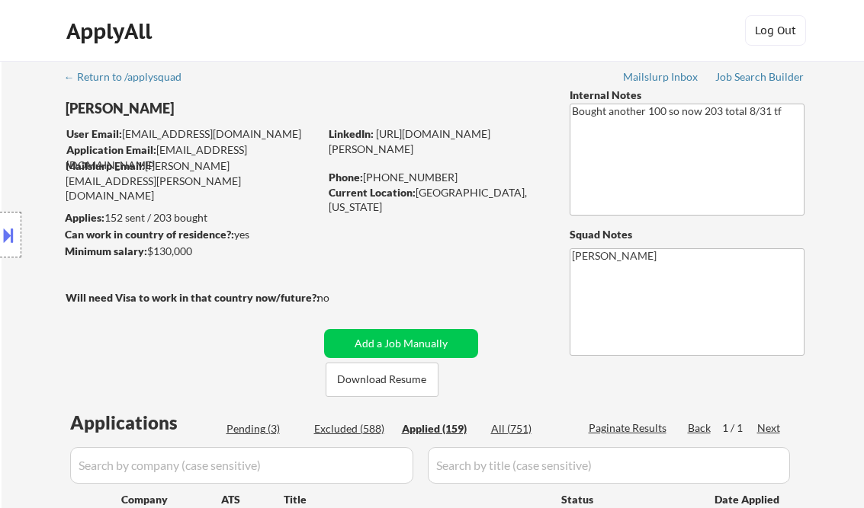
select select ""applied""
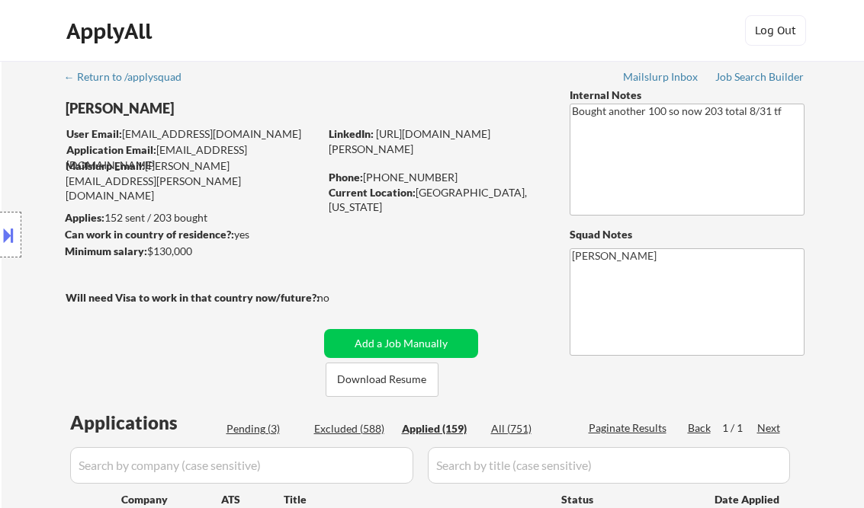
select select ""applied""
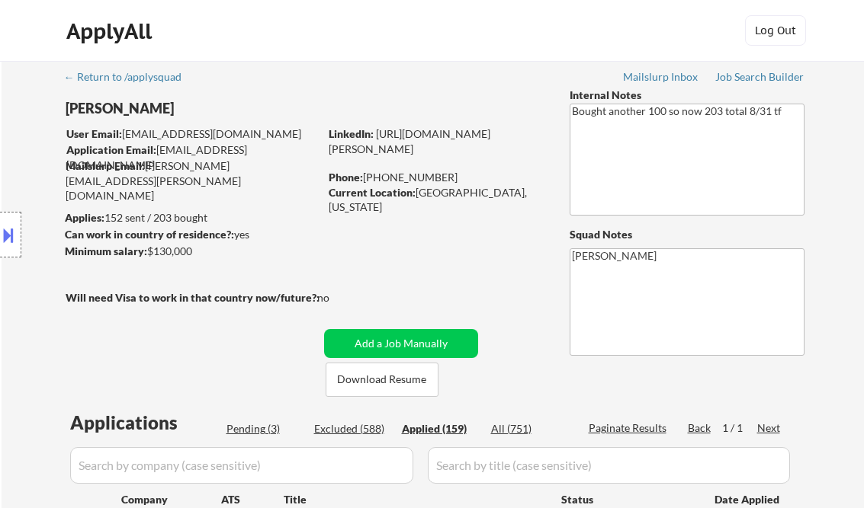
select select ""applied""
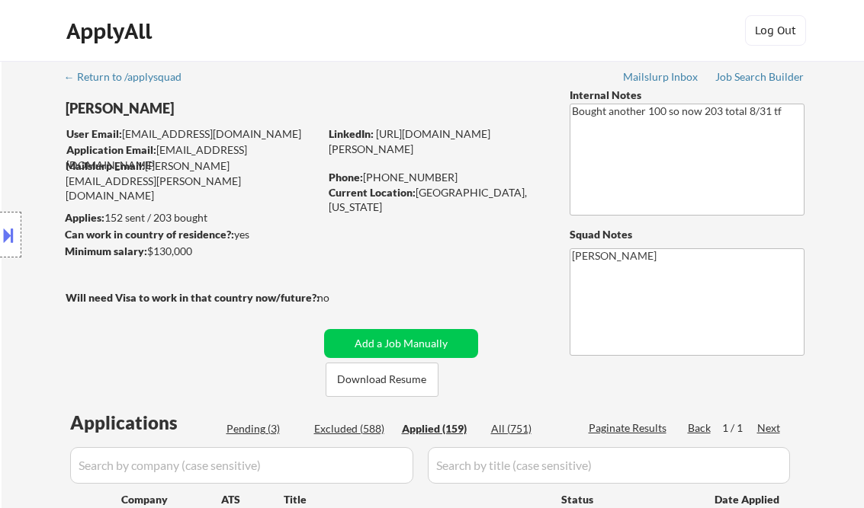
select select ""applied""
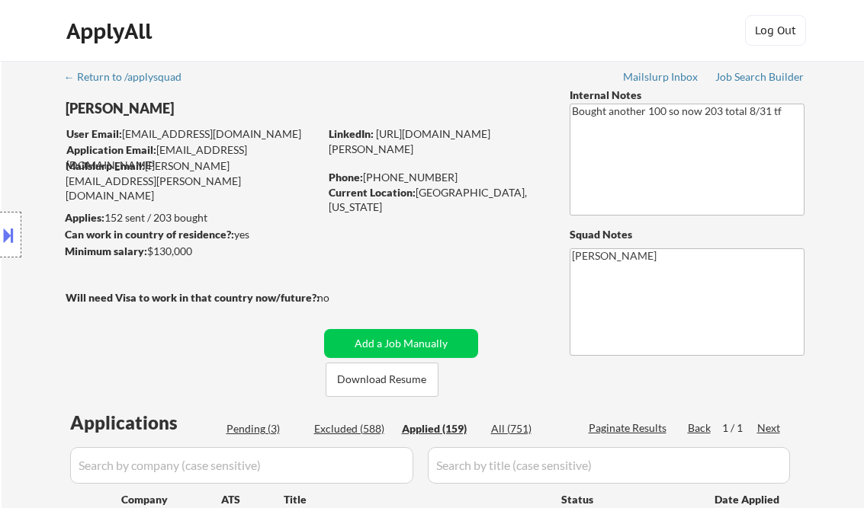
select select ""applied""
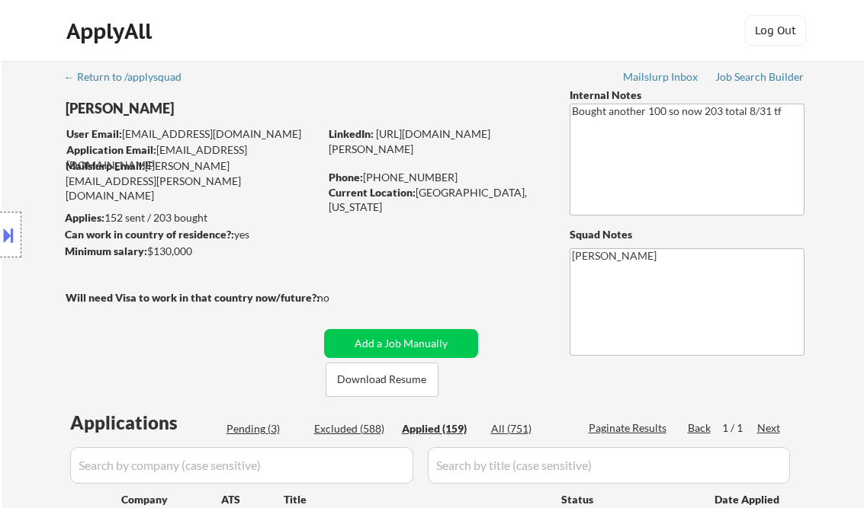
select select ""applied""
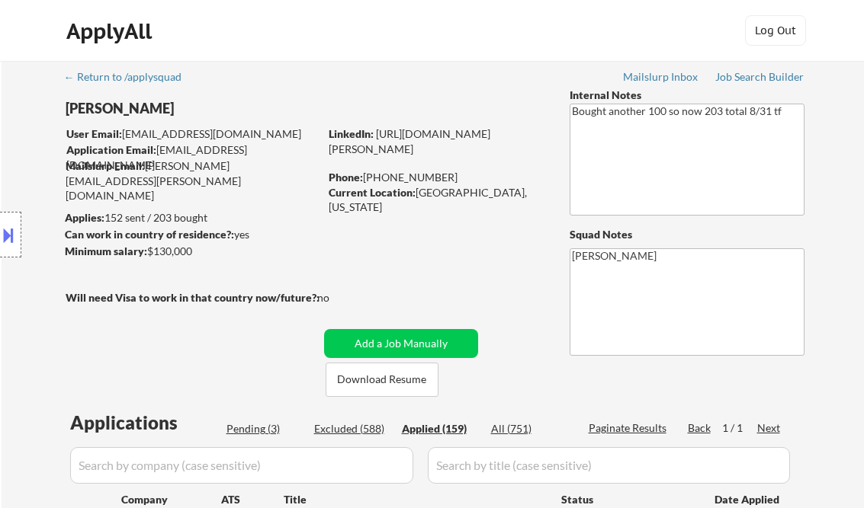
select select ""applied""
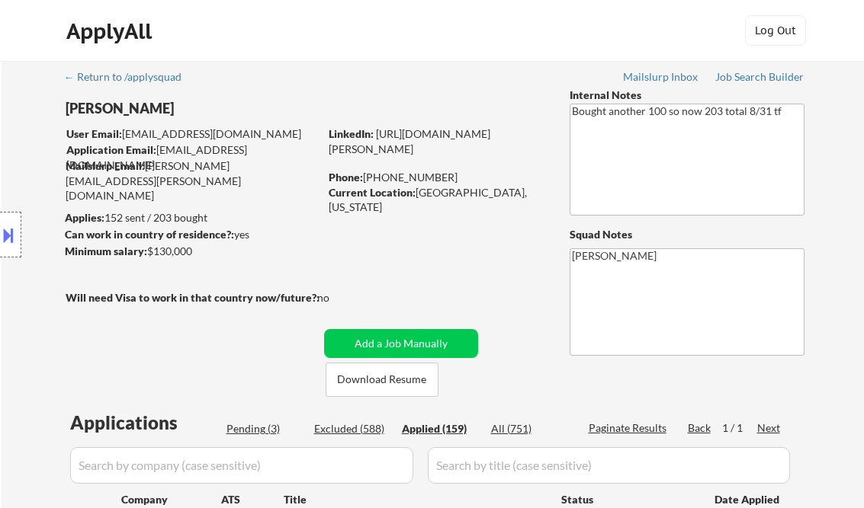
select select ""applied""
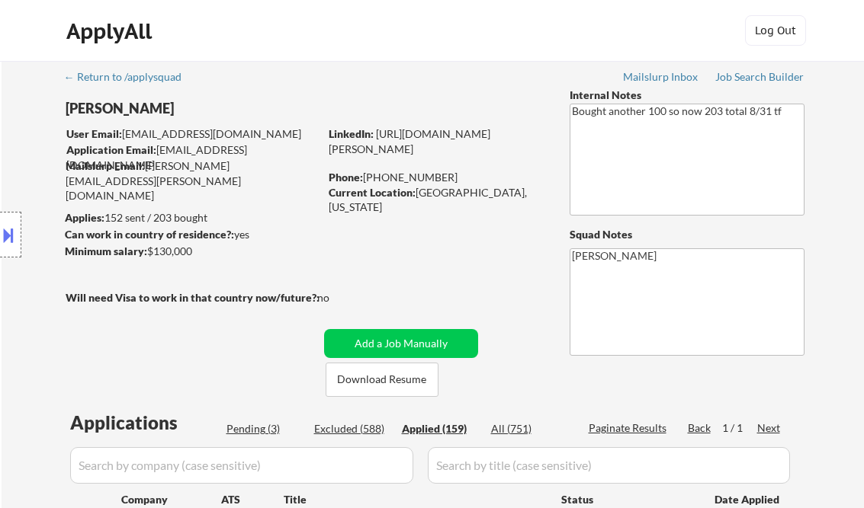
select select ""applied""
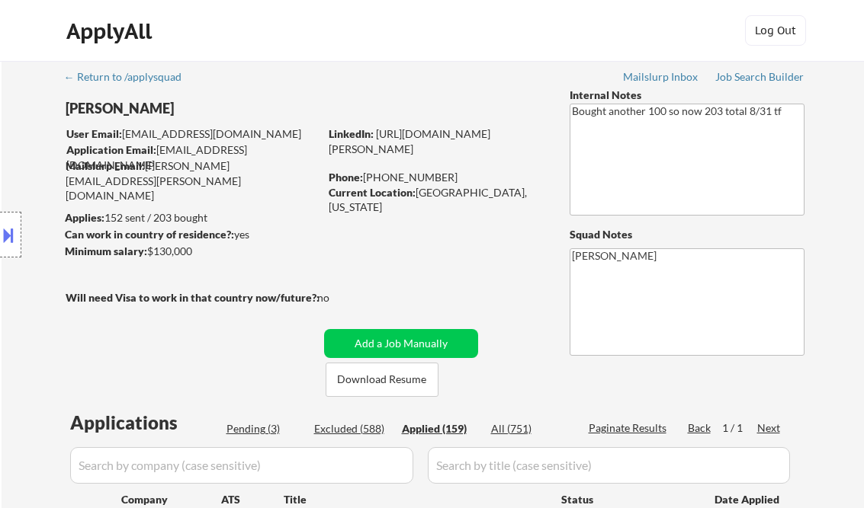
select select ""applied""
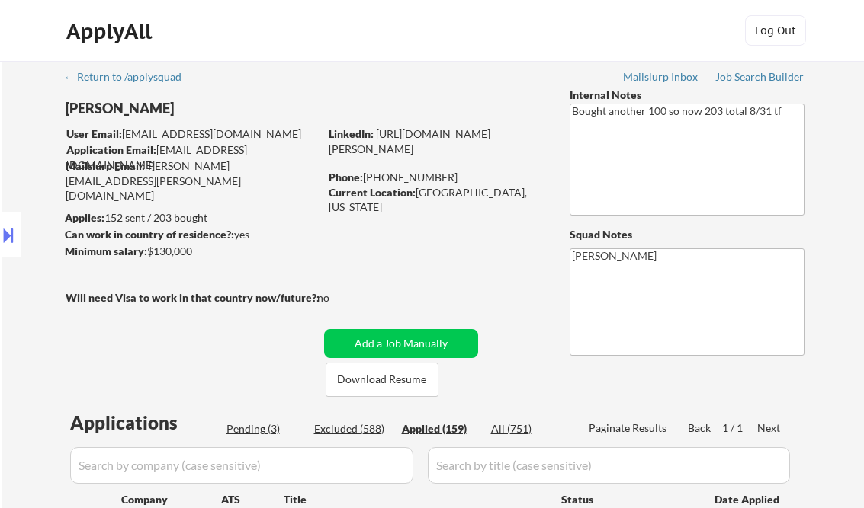
select select ""applied""
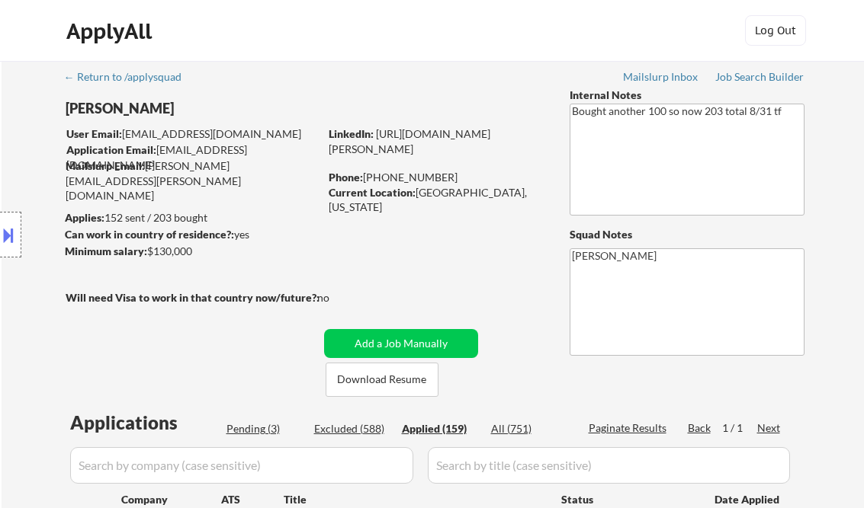
select select ""applied""
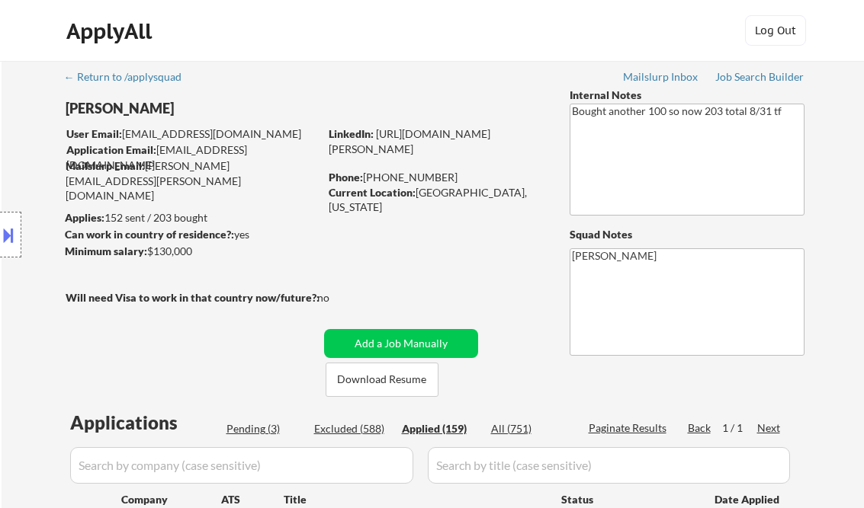
select select ""applied""
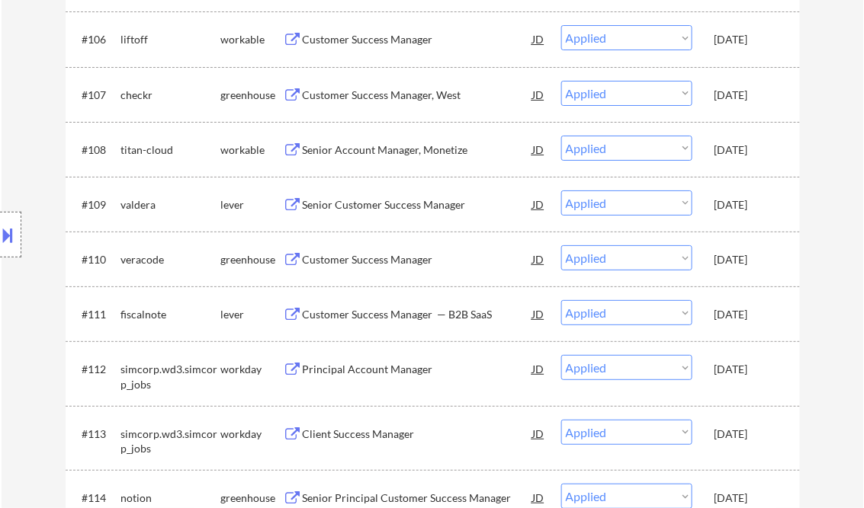
scroll to position [7109, 0]
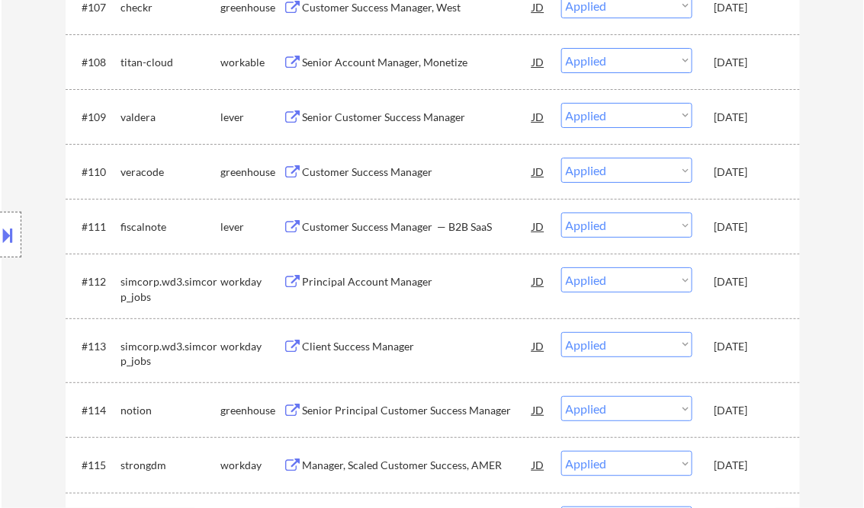
select select ""applied""
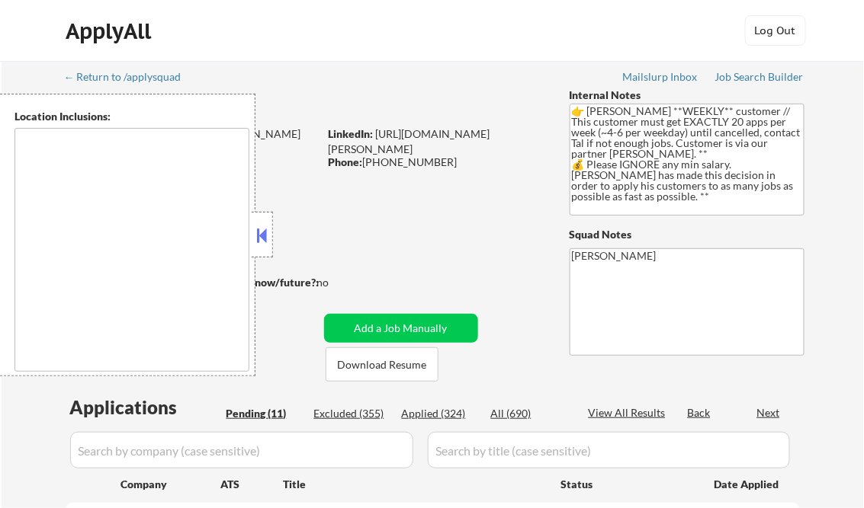
type textarea "[GEOGRAPHIC_DATA], [GEOGRAPHIC_DATA] [GEOGRAPHIC_DATA], [GEOGRAPHIC_DATA], [GEO…"
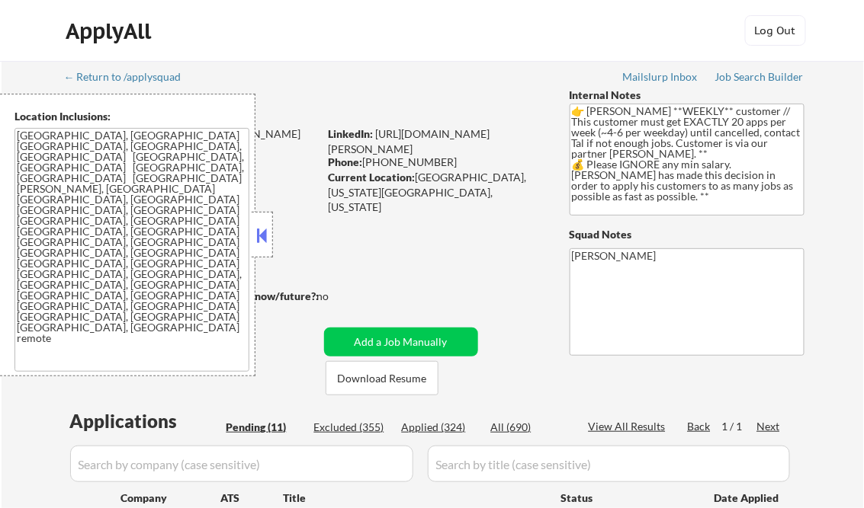
click at [252, 232] on div at bounding box center [262, 235] width 21 height 46
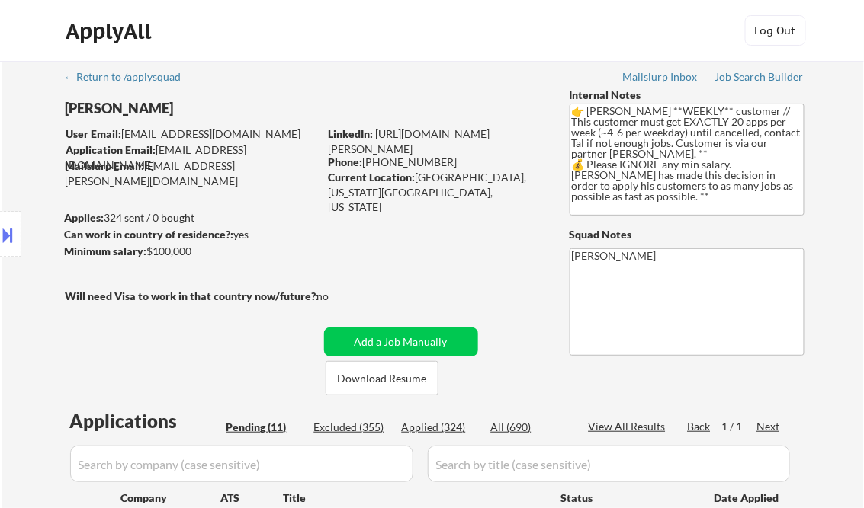
select select ""pending""
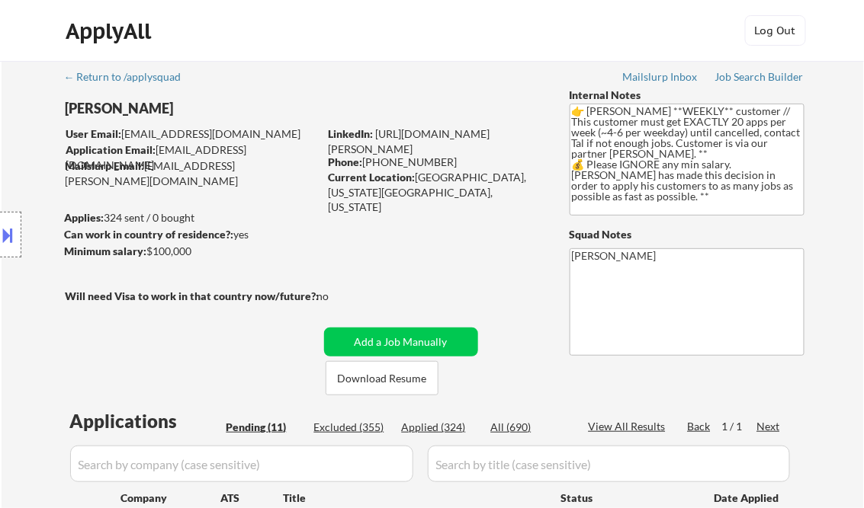
select select ""pending""
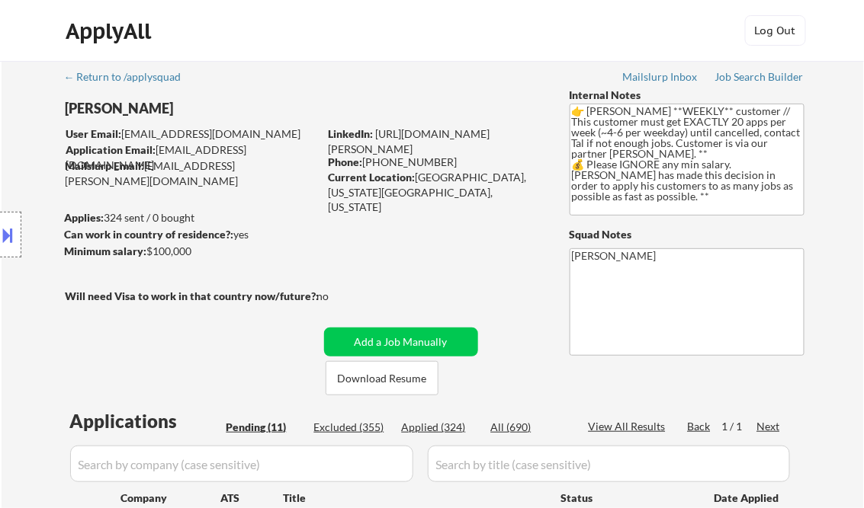
select select ""pending""
click at [759, 80] on div "Job Search Builder" at bounding box center [759, 77] width 89 height 11
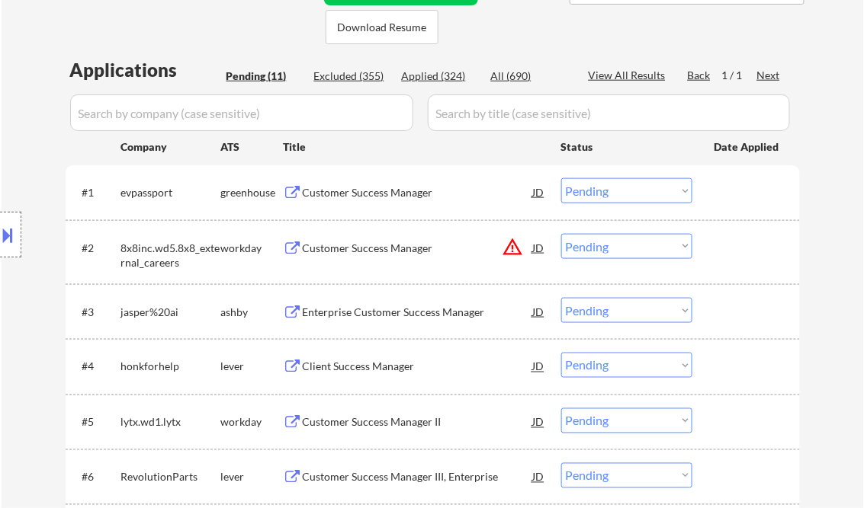
scroll to position [366, 0]
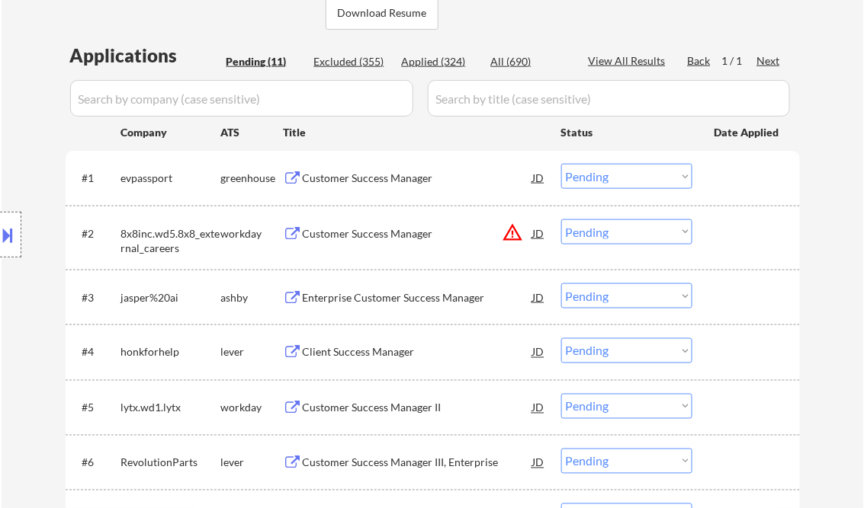
click at [368, 181] on div "Customer Success Manager" at bounding box center [418, 178] width 230 height 15
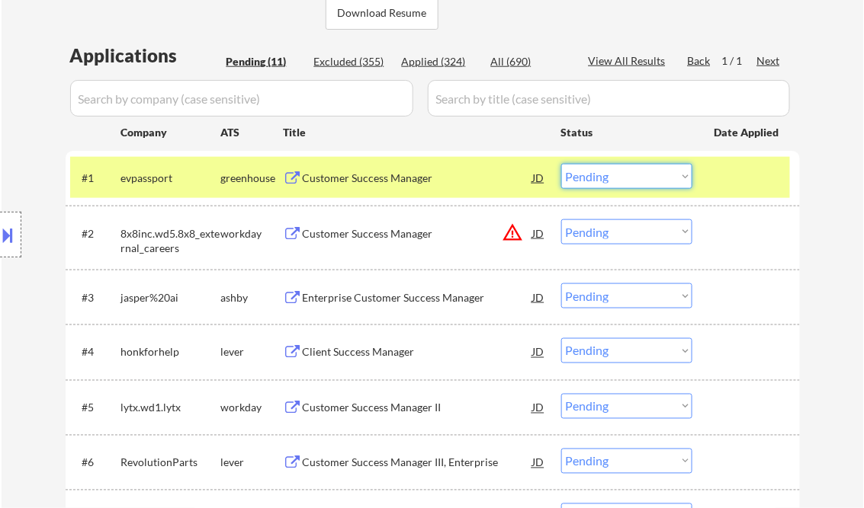
drag, startPoint x: 602, startPoint y: 175, endPoint x: 602, endPoint y: 188, distance: 12.2
click at [602, 175] on select "Choose an option... Pending Applied Excluded (Questions) Excluded (Expired) Exc…" at bounding box center [626, 176] width 131 height 25
click at [561, 164] on select "Choose an option... Pending Applied Excluded (Questions) Excluded (Expired) Exc…" at bounding box center [626, 176] width 131 height 25
click at [377, 232] on div "Customer Success Manager" at bounding box center [418, 233] width 230 height 15
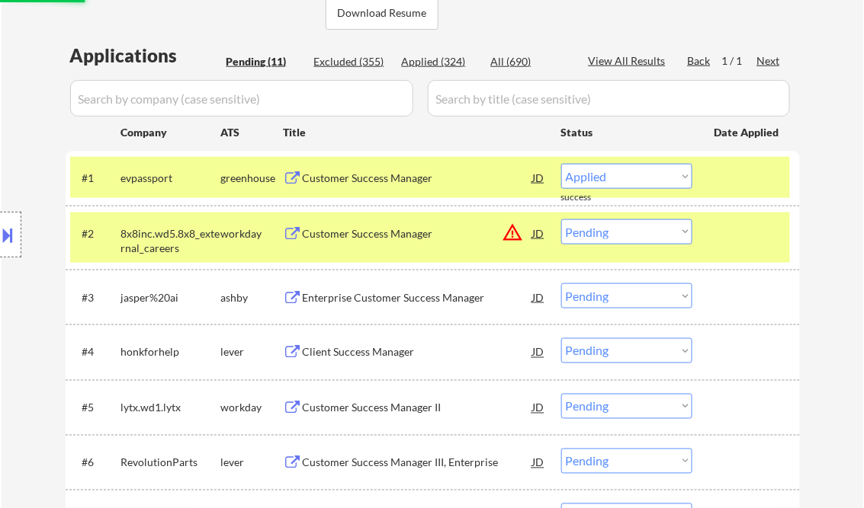
select select ""pending""
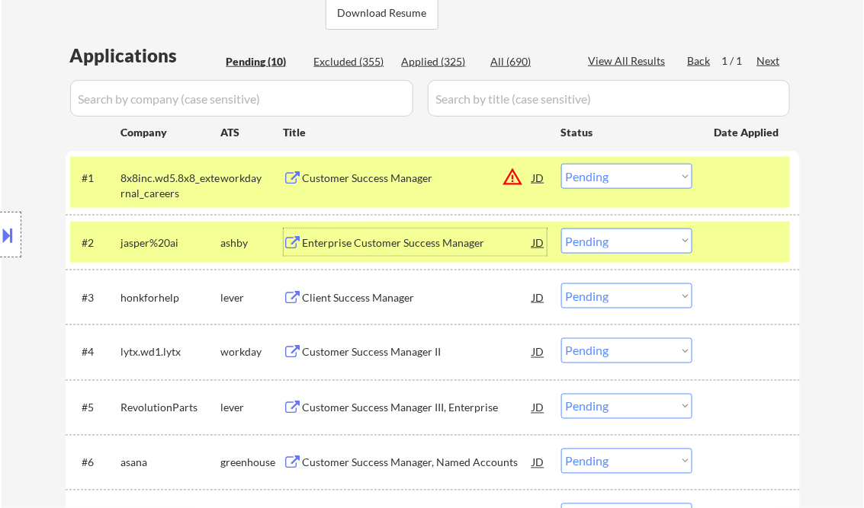
click at [417, 245] on div "Enterprise Customer Success Manager" at bounding box center [418, 243] width 230 height 15
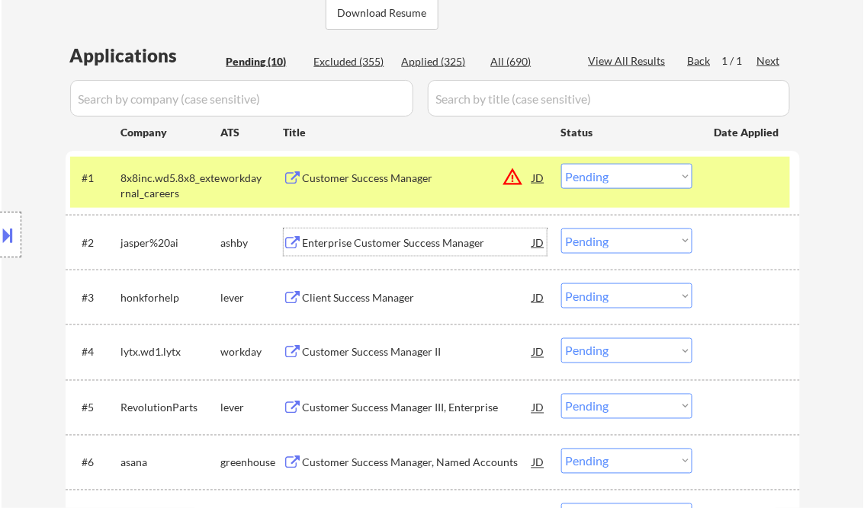
drag, startPoint x: 630, startPoint y: 241, endPoint x: 627, endPoint y: 254, distance: 13.3
click at [630, 241] on select "Choose an option... Pending Applied Excluded (Questions) Excluded (Expired) Exc…" at bounding box center [626, 241] width 131 height 25
click at [561, 229] on select "Choose an option... Pending Applied Excluded (Questions) Excluded (Expired) Exc…" at bounding box center [626, 241] width 131 height 25
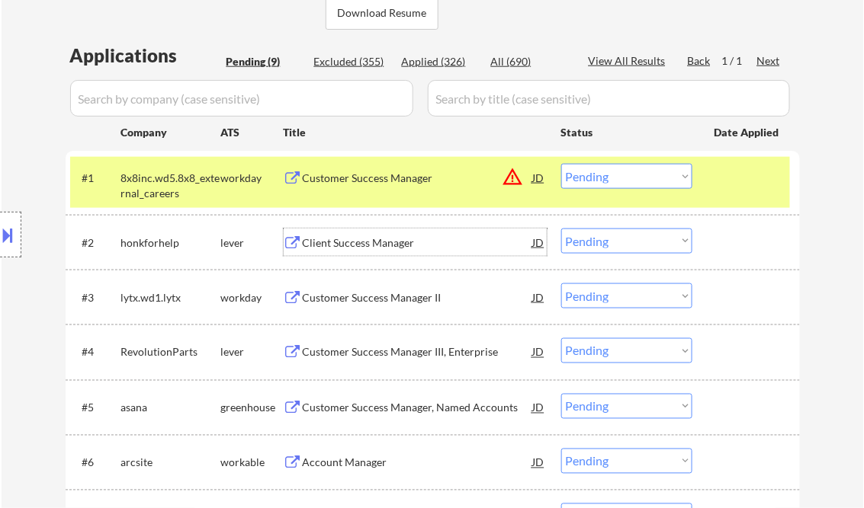
click at [383, 238] on div "Client Success Manager" at bounding box center [418, 243] width 230 height 15
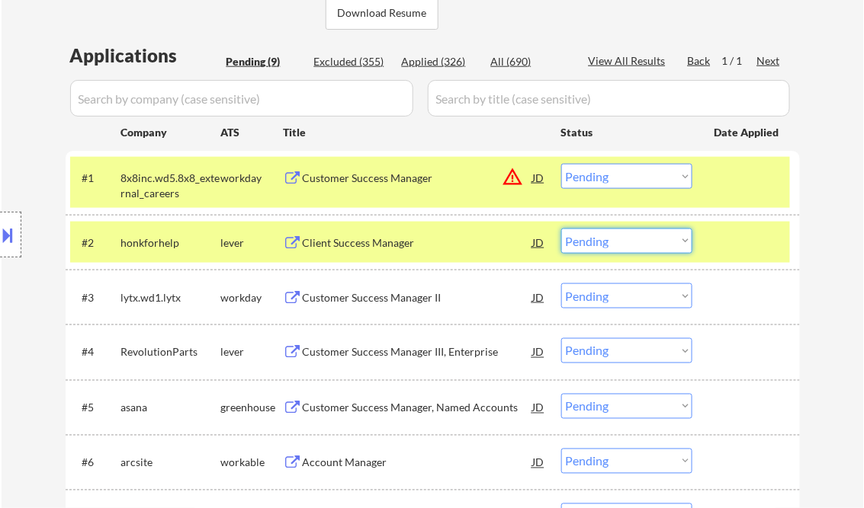
click at [582, 245] on select "Choose an option... Pending Applied Excluded (Questions) Excluded (Expired) Exc…" at bounding box center [626, 241] width 131 height 25
click at [561, 229] on select "Choose an option... Pending Applied Excluded (Questions) Excluded (Expired) Exc…" at bounding box center [626, 241] width 131 height 25
select select ""pending""
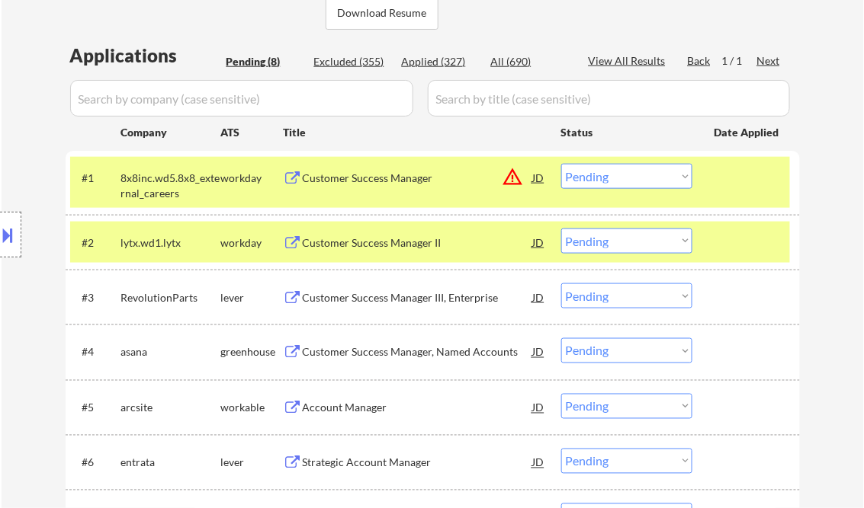
click at [398, 300] on div "Customer Success Manager III, Enterprise" at bounding box center [418, 297] width 230 height 15
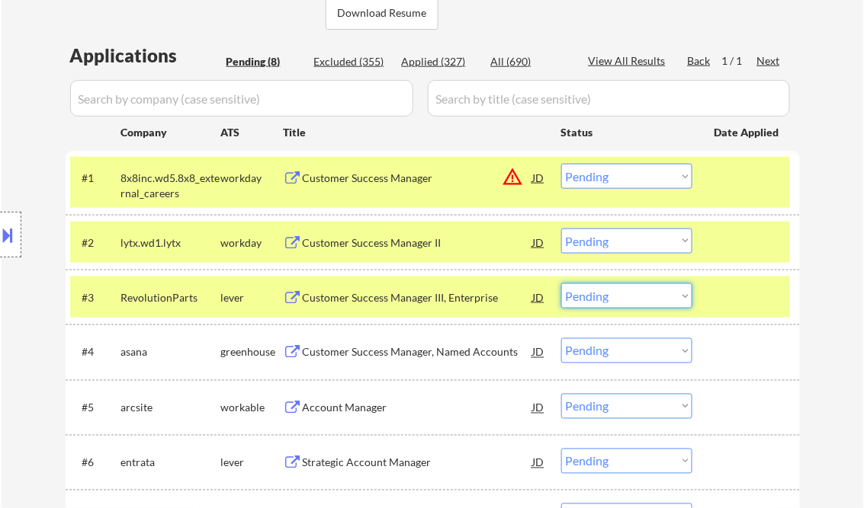
click at [620, 297] on select "Choose an option... Pending Applied Excluded (Questions) Excluded (Expired) Exc…" at bounding box center [626, 296] width 131 height 25
click at [441, 364] on div "Customer Success Manager, Named Accounts" at bounding box center [418, 351] width 230 height 27
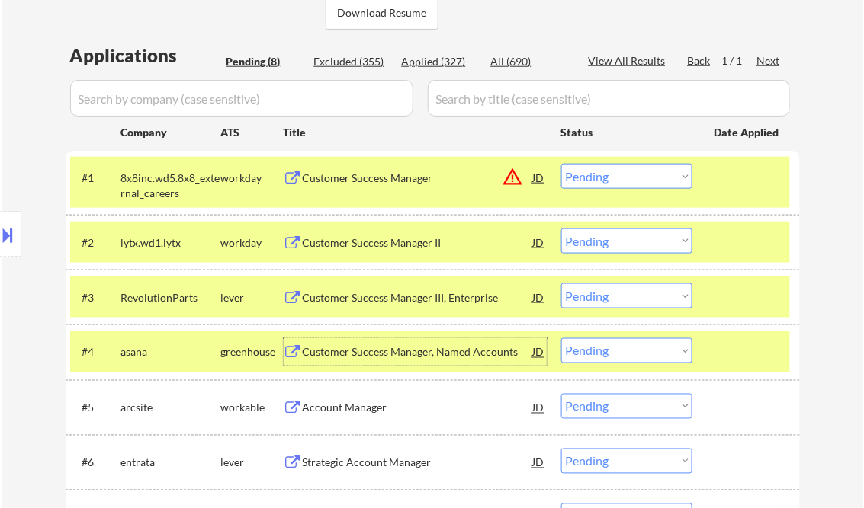
click at [602, 352] on select "Choose an option... Pending Applied Excluded (Questions) Excluded (Expired) Exc…" at bounding box center [626, 350] width 131 height 25
click at [561, 338] on select "Choose an option... Pending Applied Excluded (Questions) Excluded (Expired) Exc…" at bounding box center [626, 350] width 131 height 25
click at [373, 352] on div "Account Manager" at bounding box center [418, 352] width 230 height 15
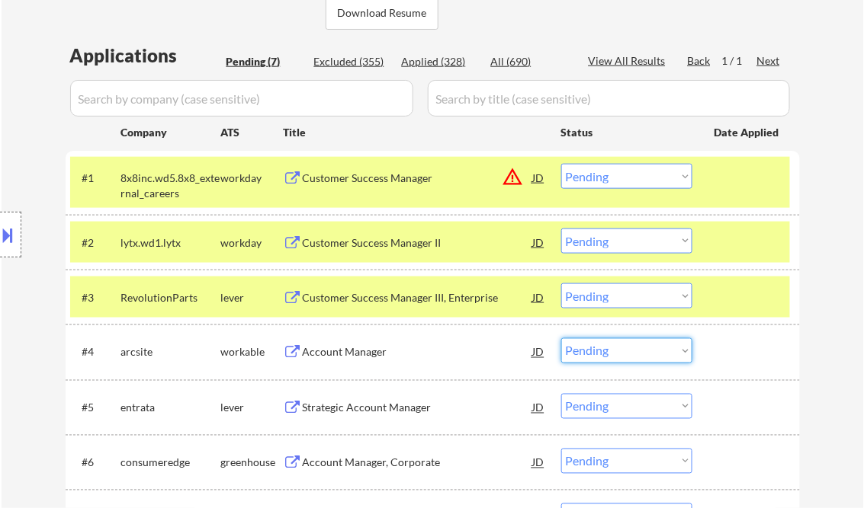
click at [624, 357] on select "Choose an option... Pending Applied Excluded (Questions) Excluded (Expired) Exc…" at bounding box center [626, 350] width 131 height 25
click at [561, 338] on select "Choose an option... Pending Applied Excluded (Questions) Excluded (Expired) Exc…" at bounding box center [626, 350] width 131 height 25
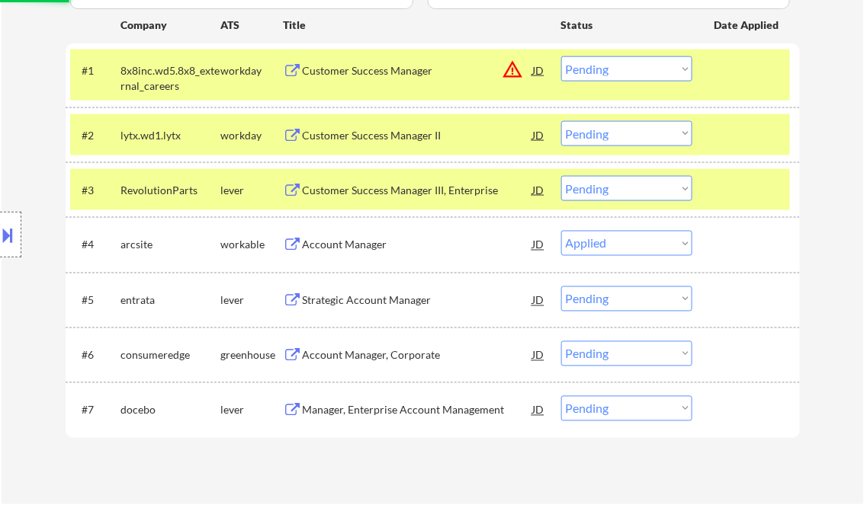
scroll to position [488, 0]
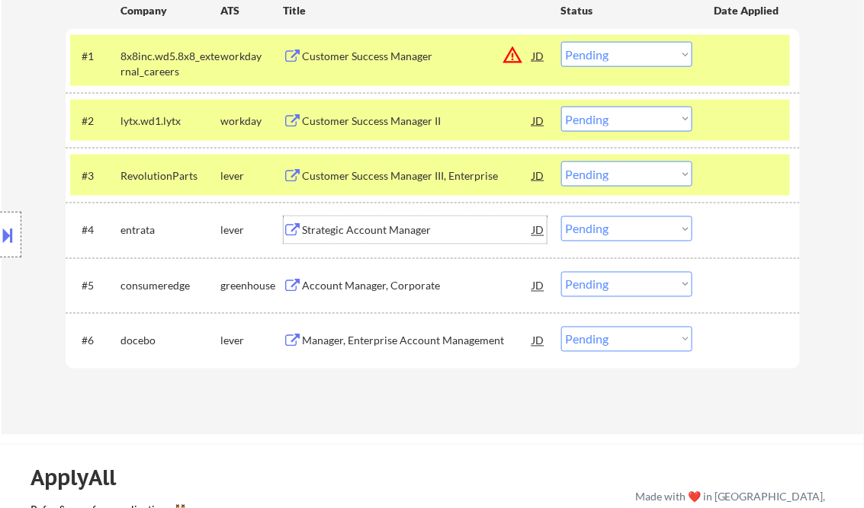
click at [342, 235] on div "Strategic Account Manager" at bounding box center [418, 230] width 230 height 15
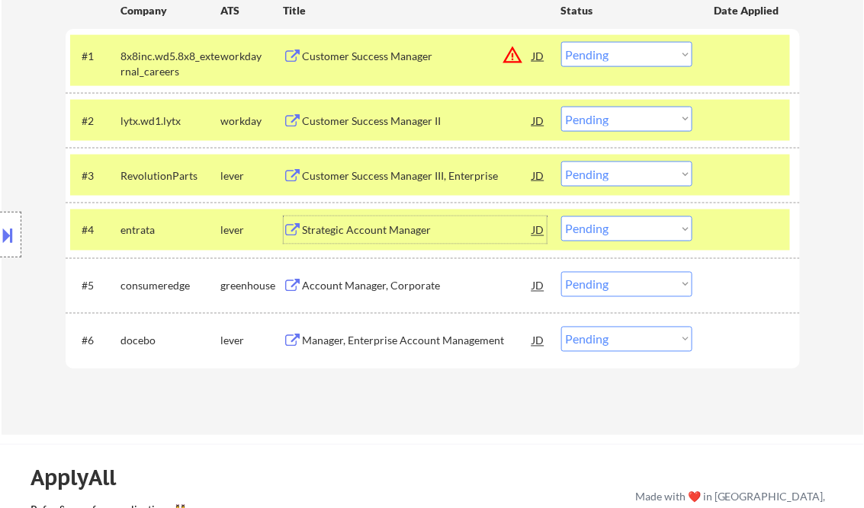
click at [426, 235] on div "Strategic Account Manager" at bounding box center [418, 230] width 230 height 15
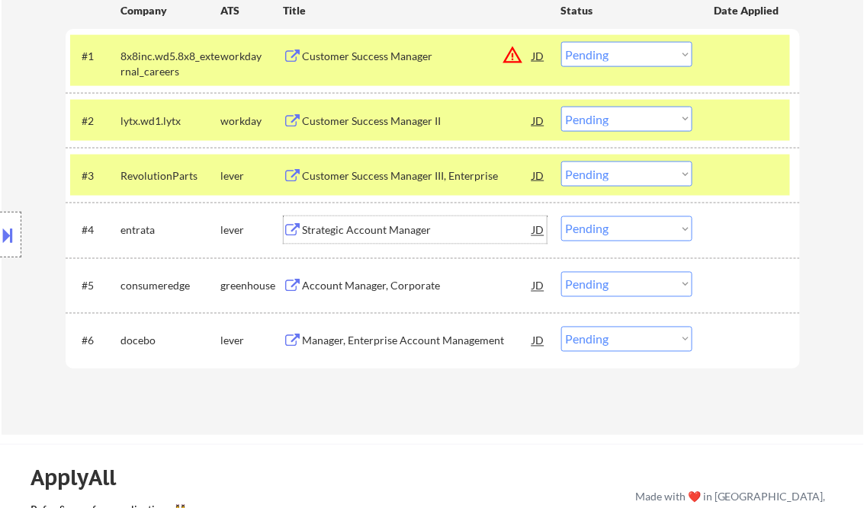
click at [593, 231] on select "Choose an option... Pending Applied Excluded (Questions) Excluded (Expired) Exc…" at bounding box center [626, 228] width 131 height 25
click at [561, 216] on select "Choose an option... Pending Applied Excluded (Questions) Excluded (Expired) Exc…" at bounding box center [626, 228] width 131 height 25
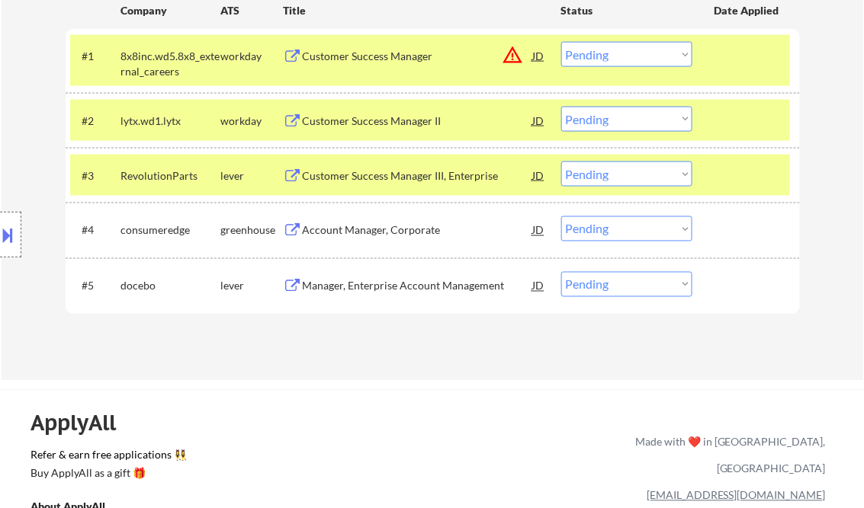
click at [388, 226] on div "Account Manager, Corporate" at bounding box center [418, 230] width 230 height 15
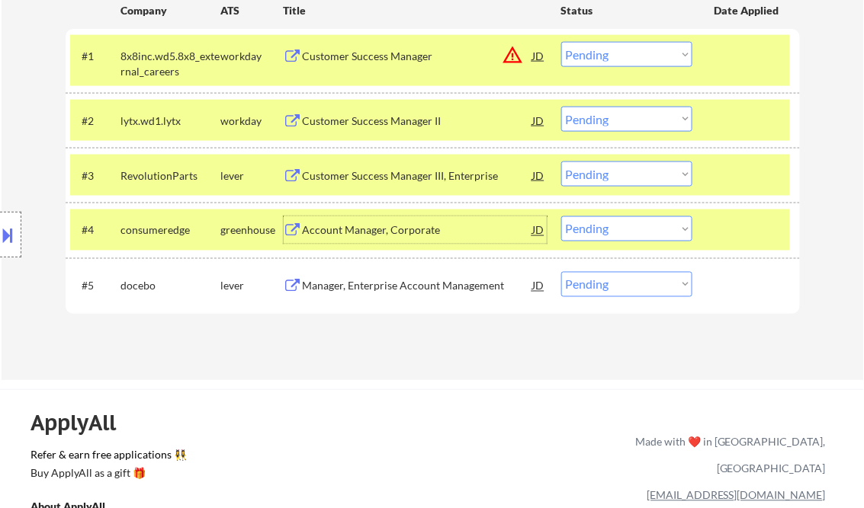
drag, startPoint x: 625, startPoint y: 232, endPoint x: 636, endPoint y: 239, distance: 13.1
click at [625, 232] on select "Choose an option... Pending Applied Excluded (Questions) Excluded (Expired) Exc…" at bounding box center [626, 228] width 131 height 25
click at [561, 216] on select "Choose an option... Pending Applied Excluded (Questions) Excluded (Expired) Exc…" at bounding box center [626, 228] width 131 height 25
click at [420, 293] on div "Manager, Enterprise Account Management" at bounding box center [418, 286] width 230 height 15
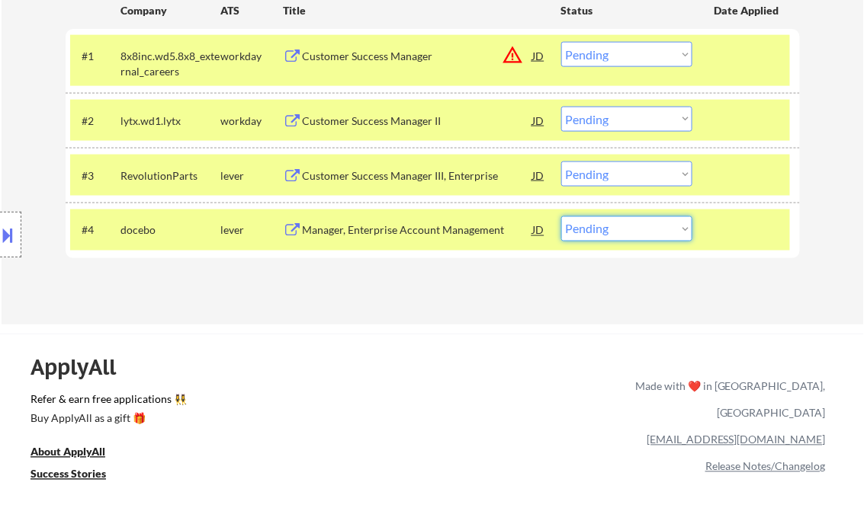
drag, startPoint x: 649, startPoint y: 236, endPoint x: 674, endPoint y: 239, distance: 24.7
click at [649, 236] on select "Choose an option... Pending Applied Excluded (Questions) Excluded (Expired) Exc…" at bounding box center [626, 228] width 131 height 25
select select ""excluded__bad_match_""
click at [561, 216] on select "Choose an option... Pending Applied Excluded (Questions) Excluded (Expired) Exc…" at bounding box center [626, 228] width 131 height 25
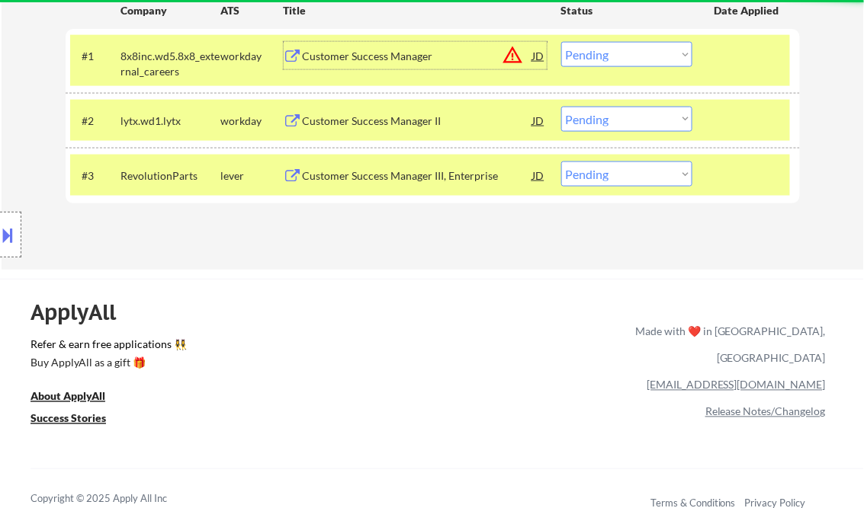
click at [386, 57] on div "Customer Success Manager" at bounding box center [418, 56] width 230 height 15
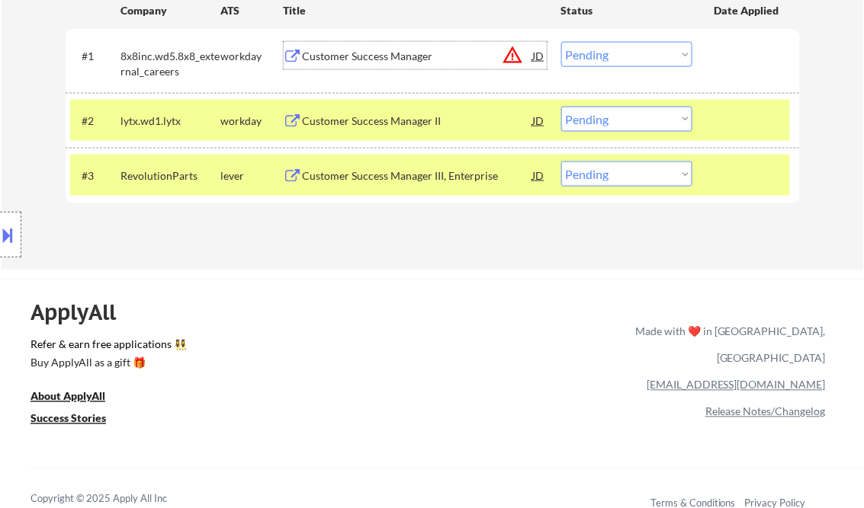
click at [14, 232] on button at bounding box center [8, 235] width 17 height 25
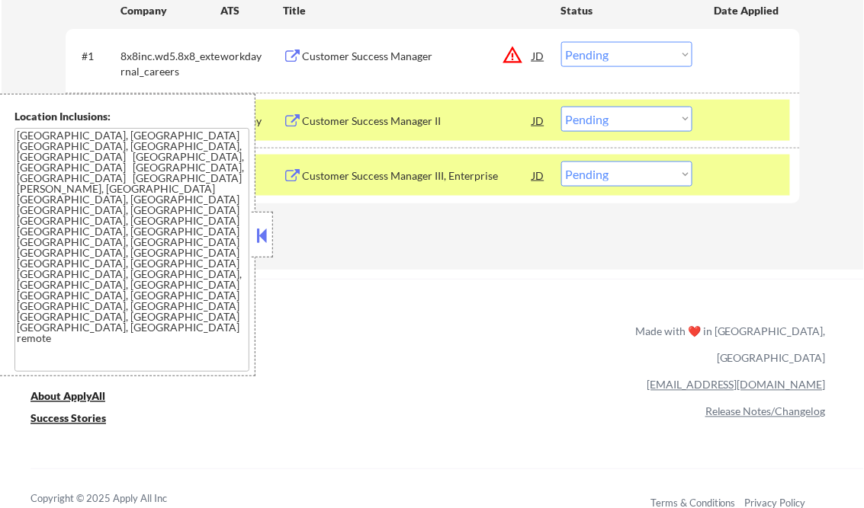
click at [267, 228] on button at bounding box center [262, 235] width 17 height 23
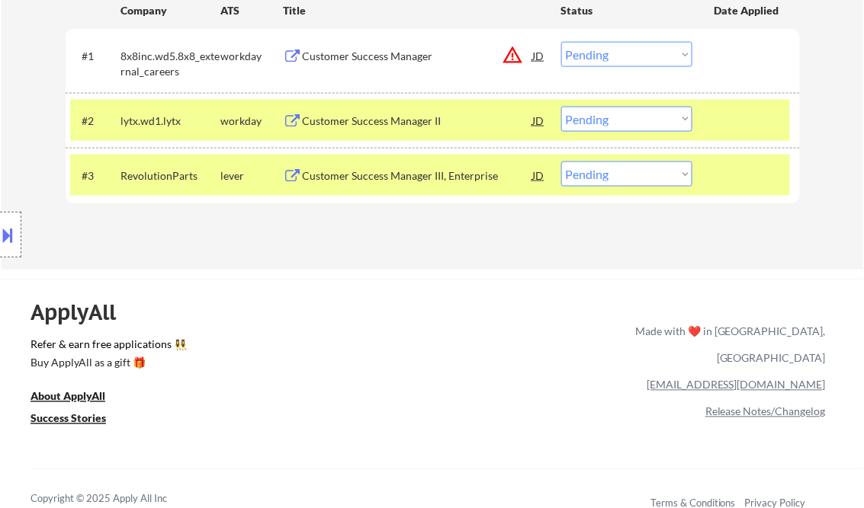
scroll to position [366, 0]
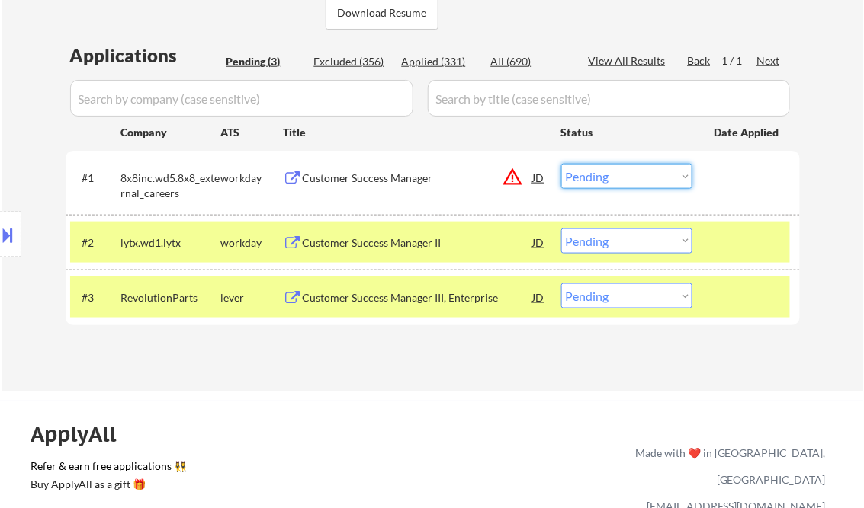
drag, startPoint x: 608, startPoint y: 176, endPoint x: 639, endPoint y: 191, distance: 34.4
click at [608, 176] on select "Choose an option... Pending Applied Excluded (Questions) Excluded (Expired) Exc…" at bounding box center [626, 176] width 131 height 25
click at [561, 164] on select "Choose an option... Pending Applied Excluded (Questions) Excluded (Expired) Exc…" at bounding box center [626, 176] width 131 height 25
click at [393, 241] on div "Customer Success Manager II" at bounding box center [418, 243] width 230 height 15
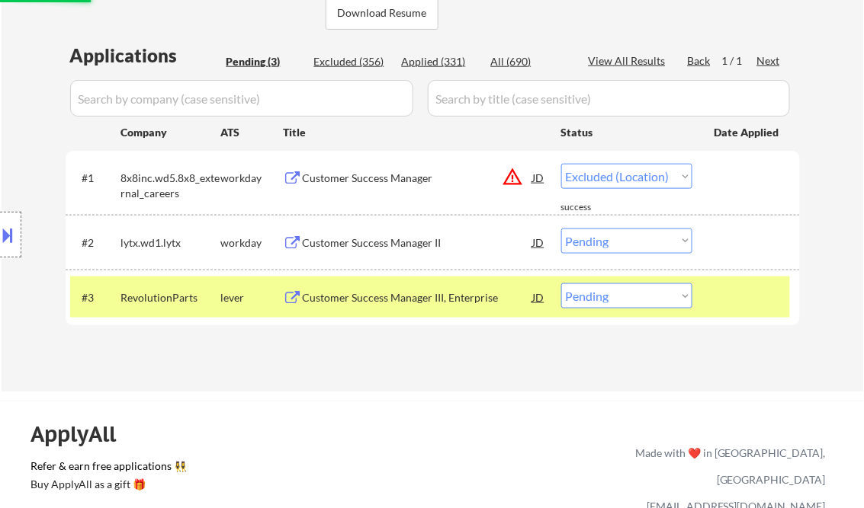
select select ""pending""
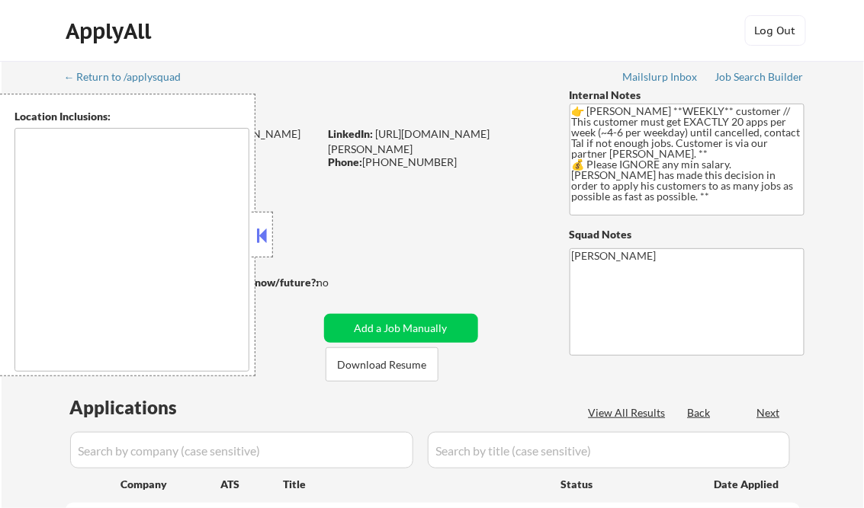
type textarea "[GEOGRAPHIC_DATA], [GEOGRAPHIC_DATA] [GEOGRAPHIC_DATA], [GEOGRAPHIC_DATA], [GEO…"
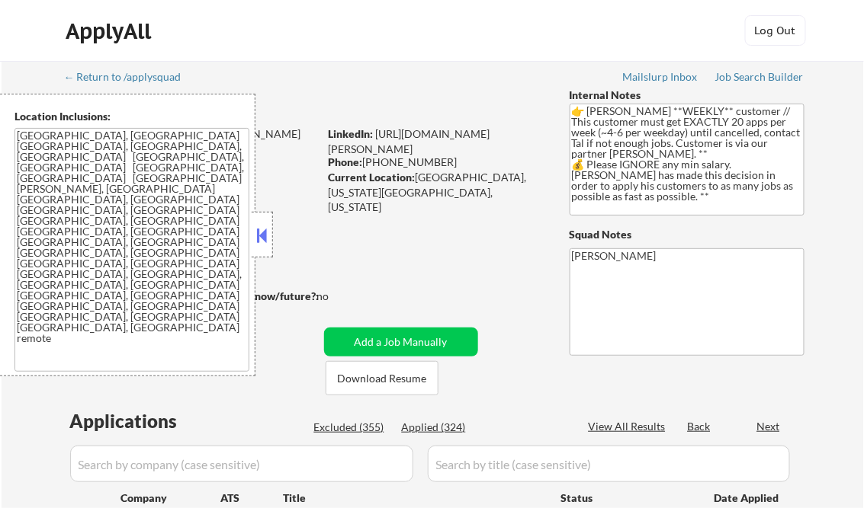
select select ""pending""
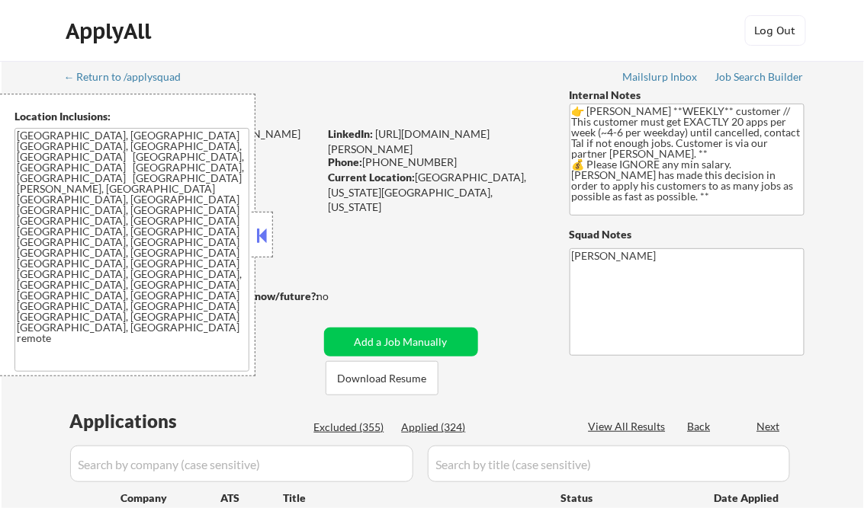
select select ""pending""
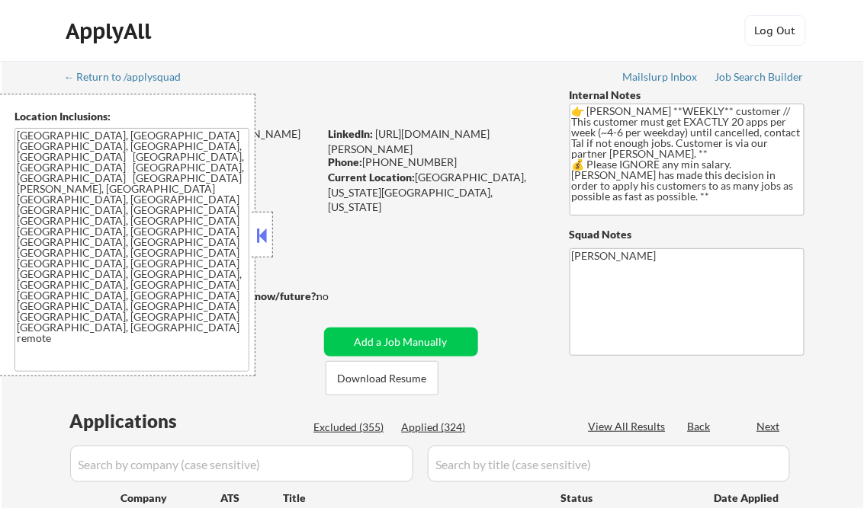
select select ""pending""
click at [255, 234] on button at bounding box center [262, 235] width 17 height 23
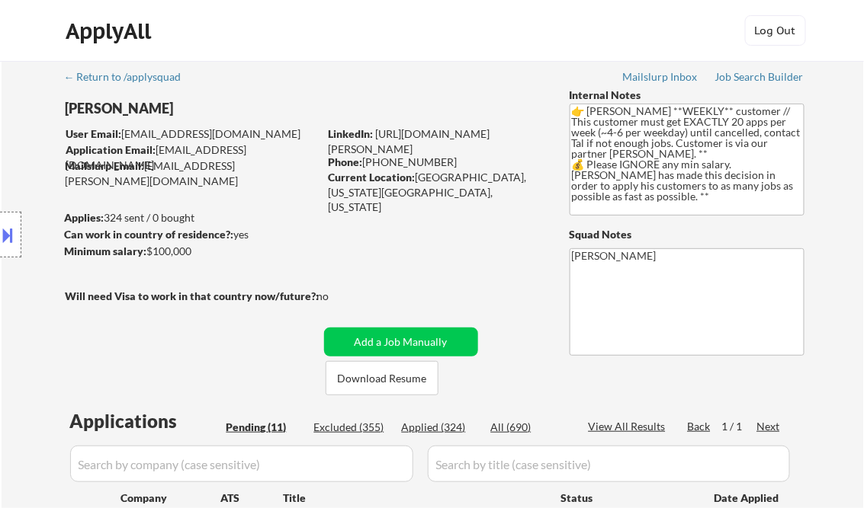
click at [442, 430] on div "Applied (324)" at bounding box center [440, 427] width 76 height 15
select select ""applied""
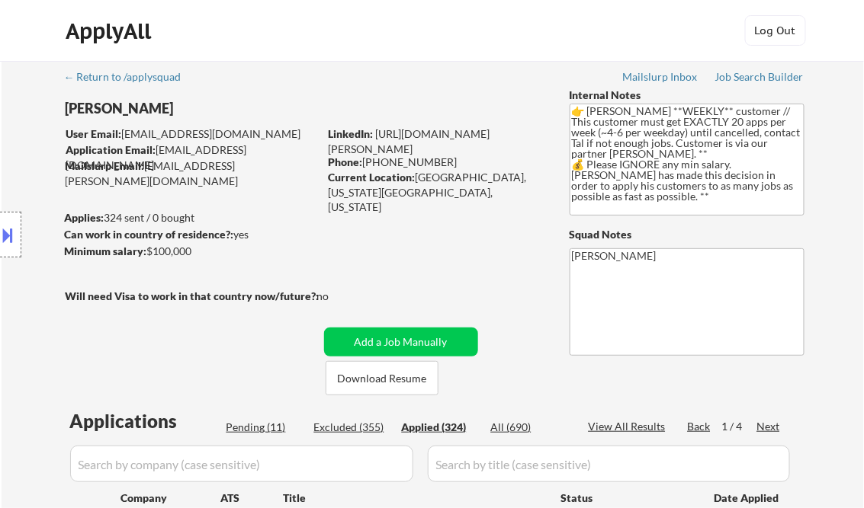
select select ""applied""
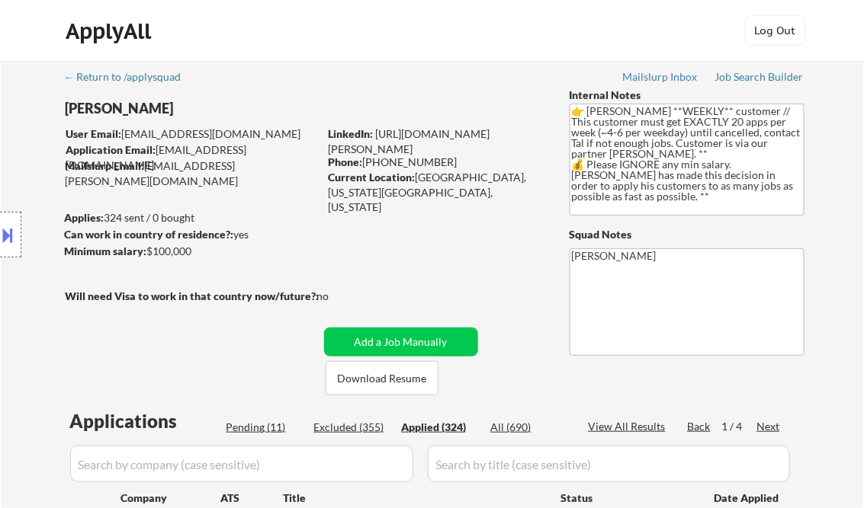
select select ""applied""
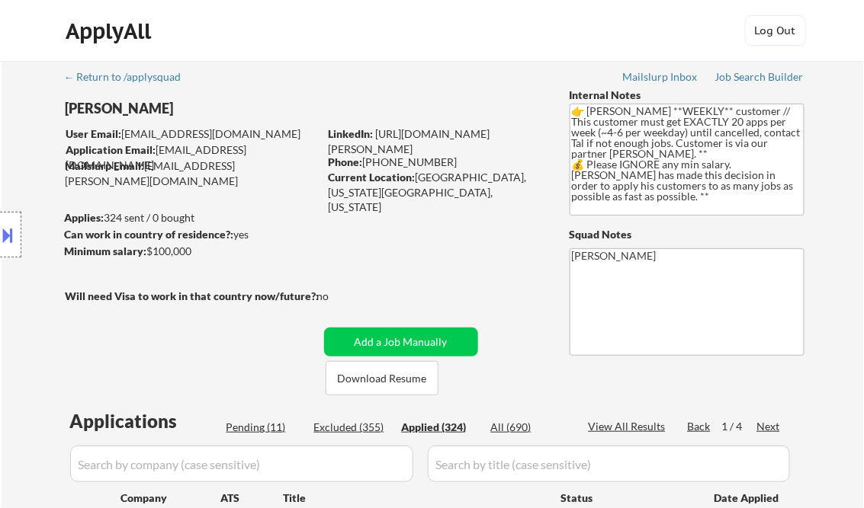
select select ""applied""
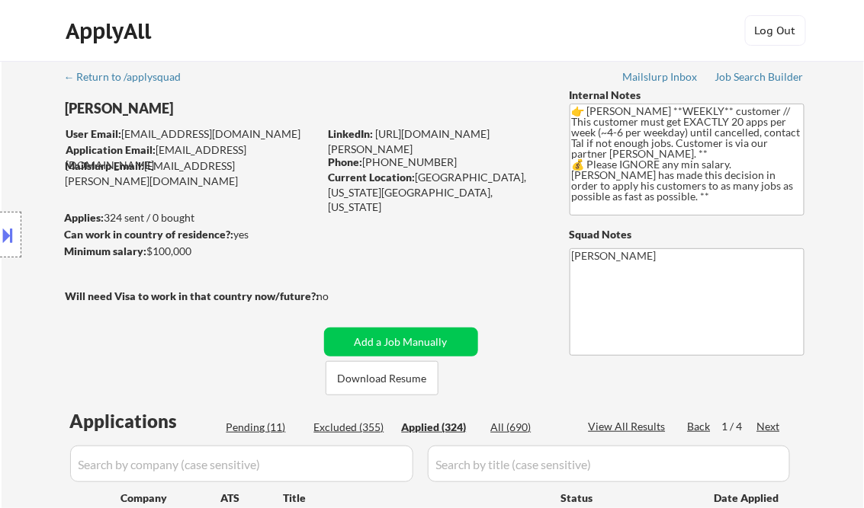
select select ""applied""
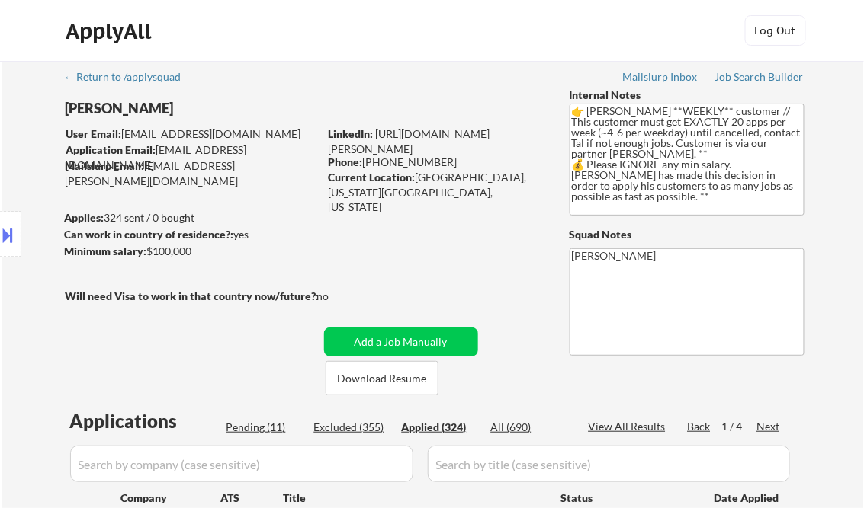
select select ""applied""
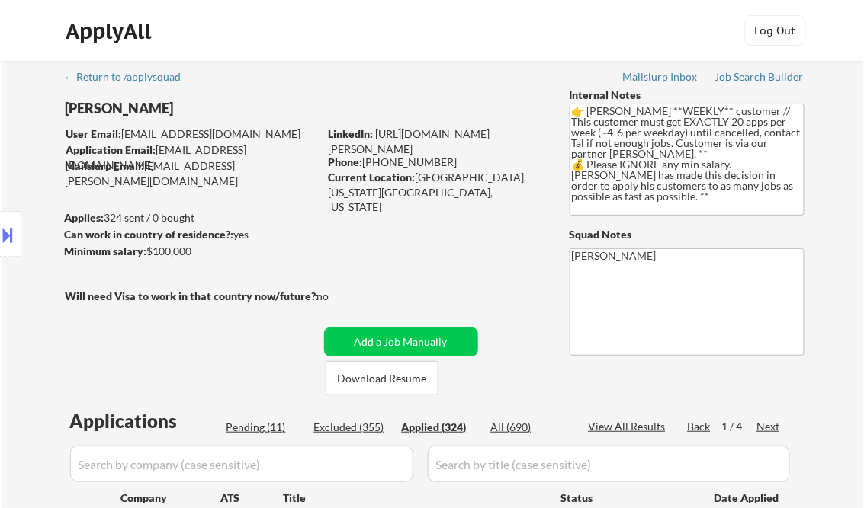
select select ""applied""
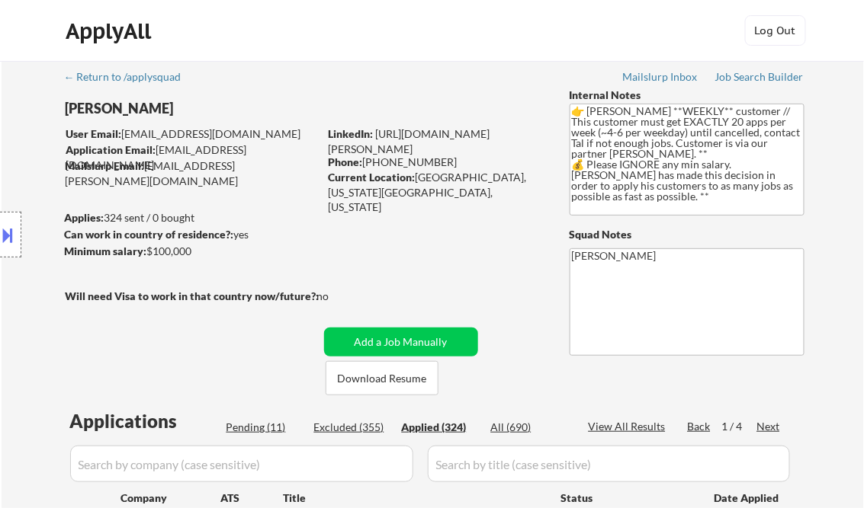
select select ""applied""
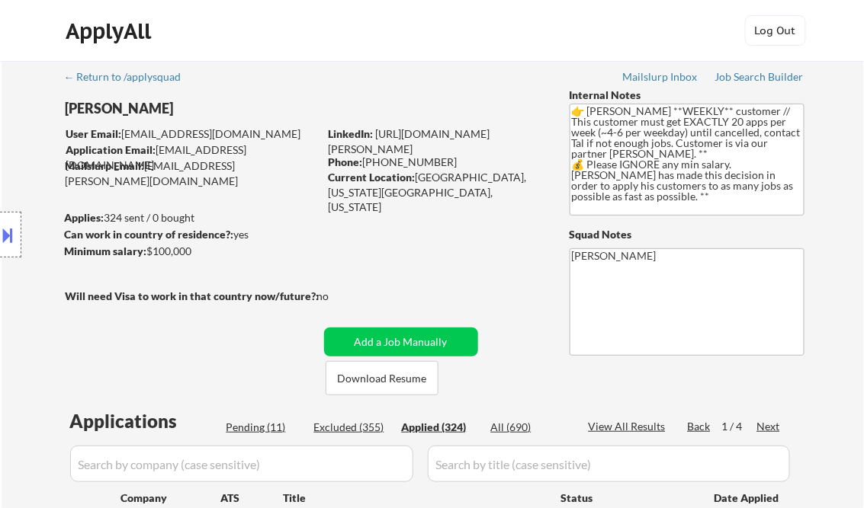
select select ""applied""
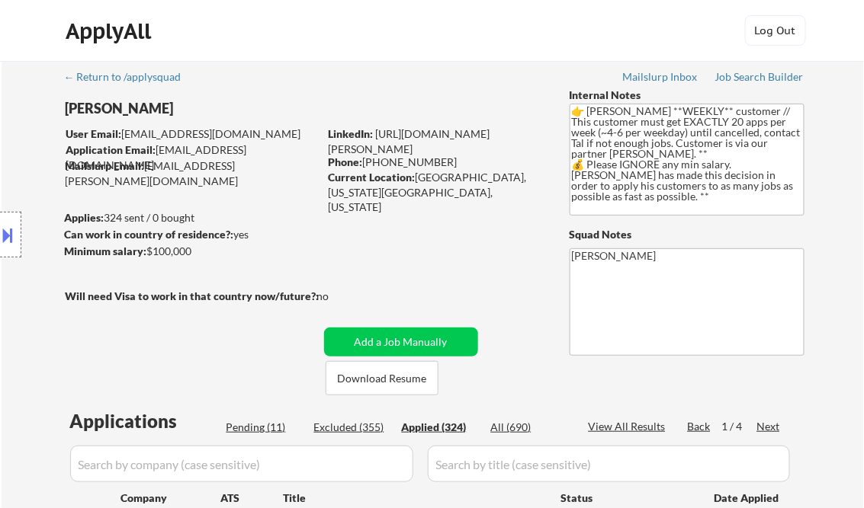
select select ""applied""
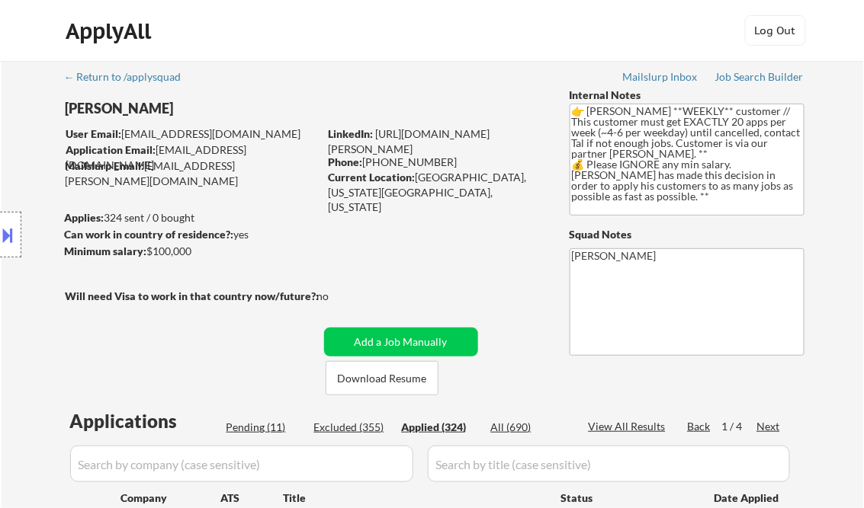
select select ""applied""
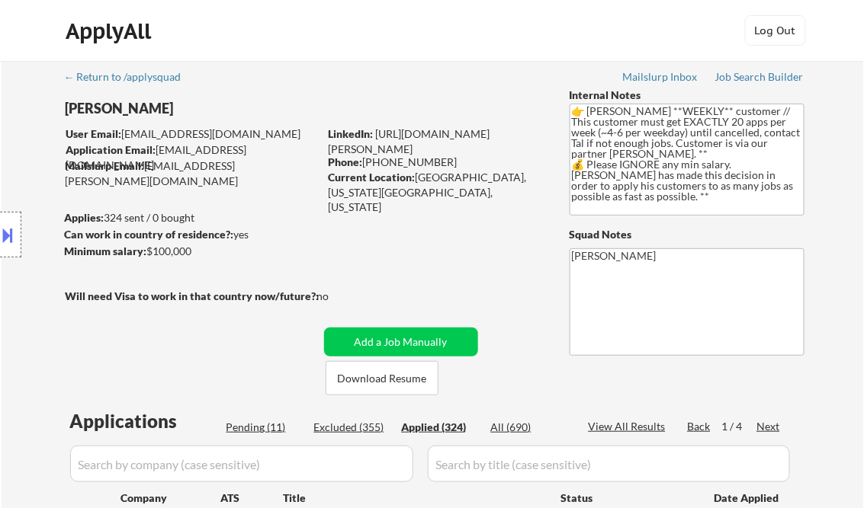
select select ""applied""
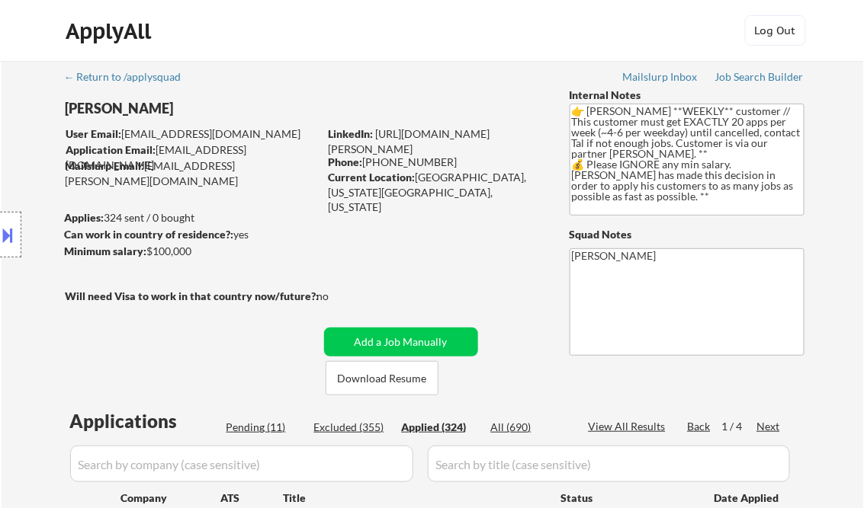
select select ""applied""
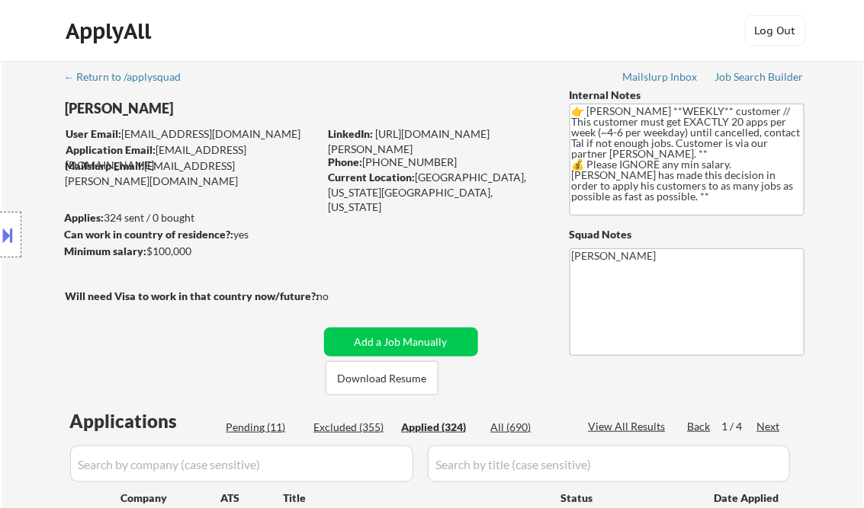
select select ""applied""
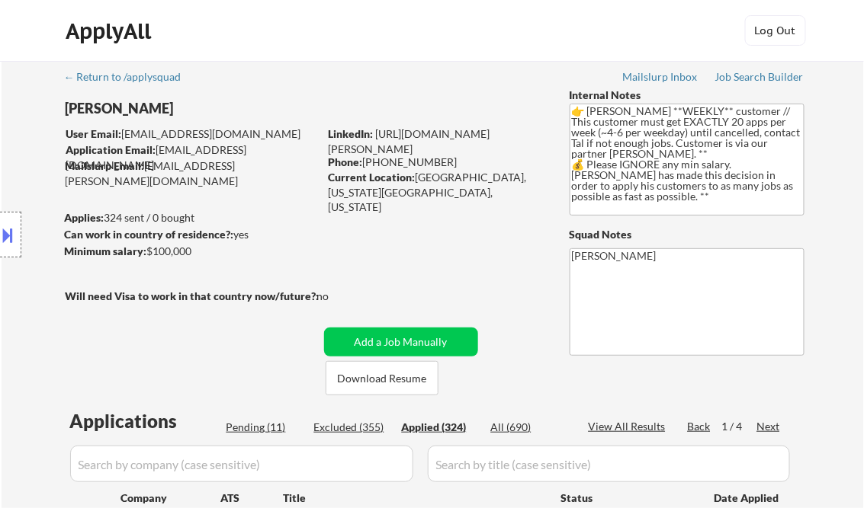
select select ""applied""
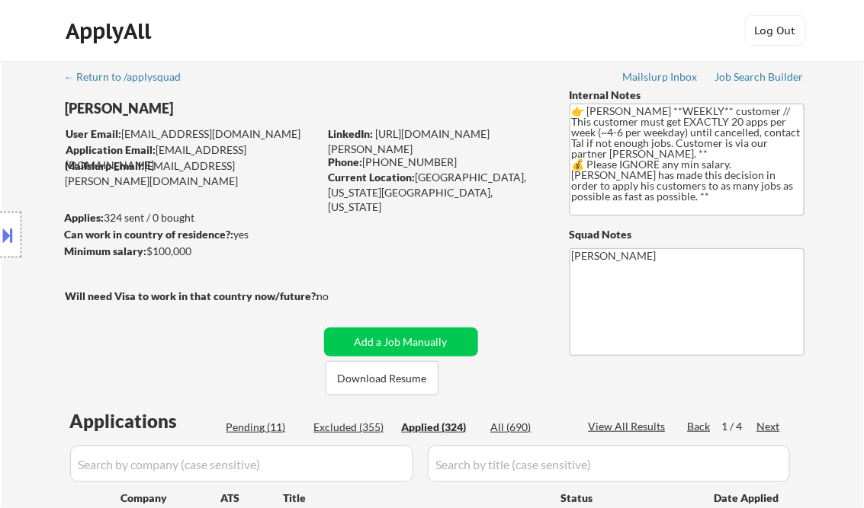
select select ""applied""
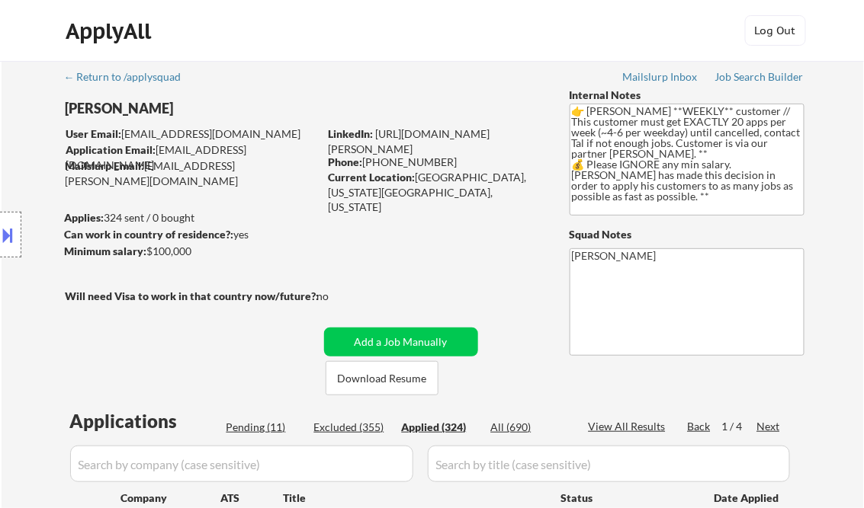
select select ""applied""
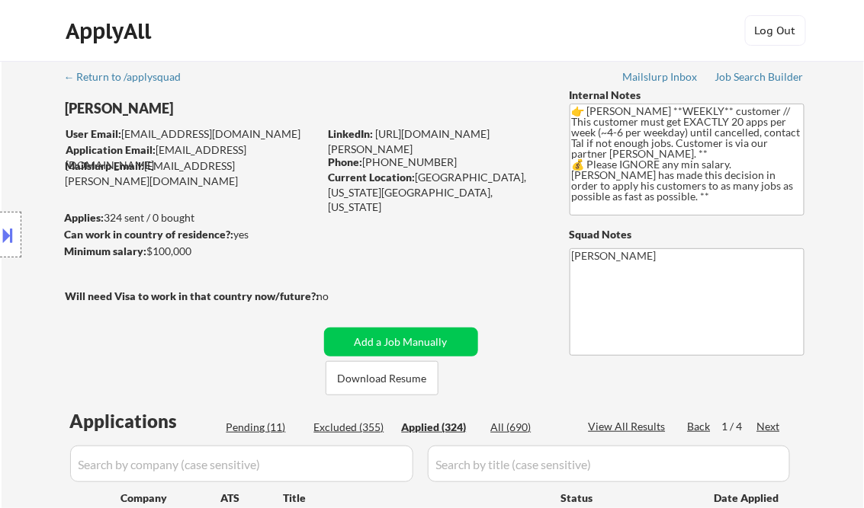
select select ""applied""
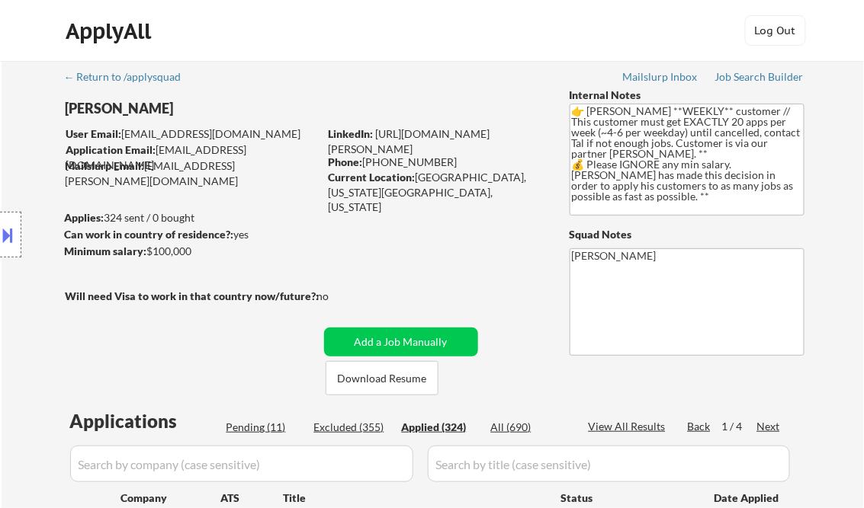
select select ""applied""
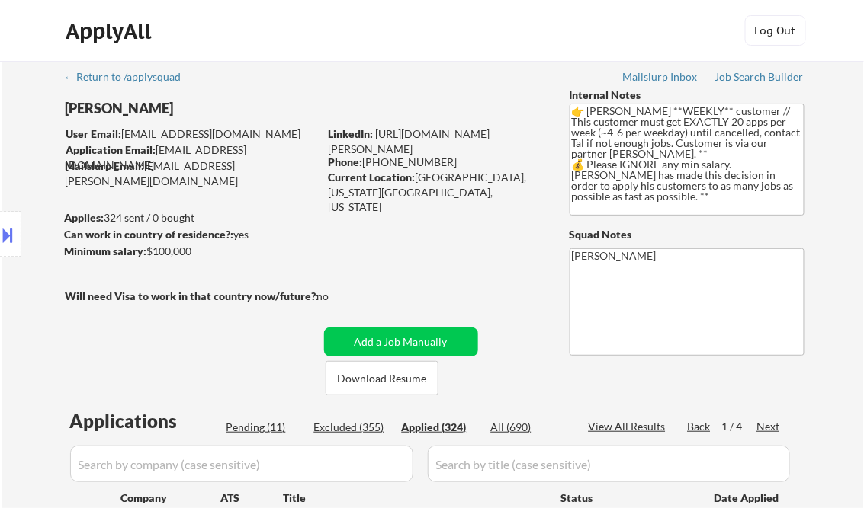
select select ""applied""
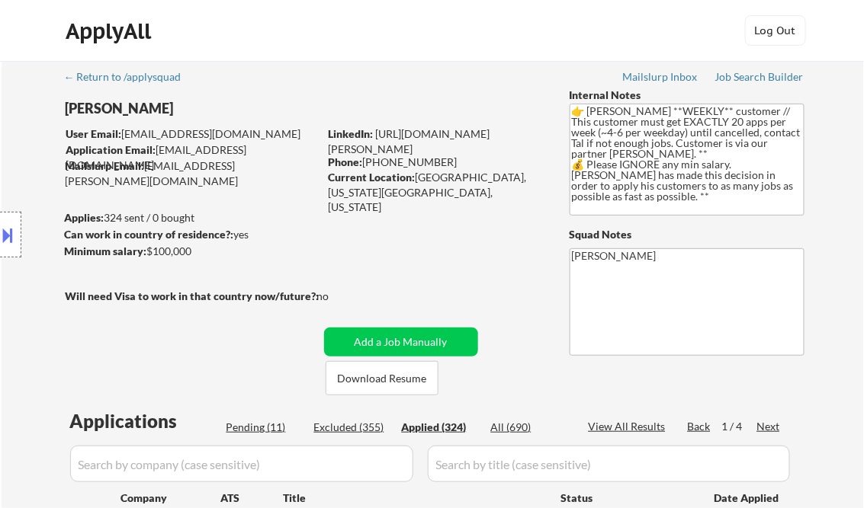
select select ""applied""
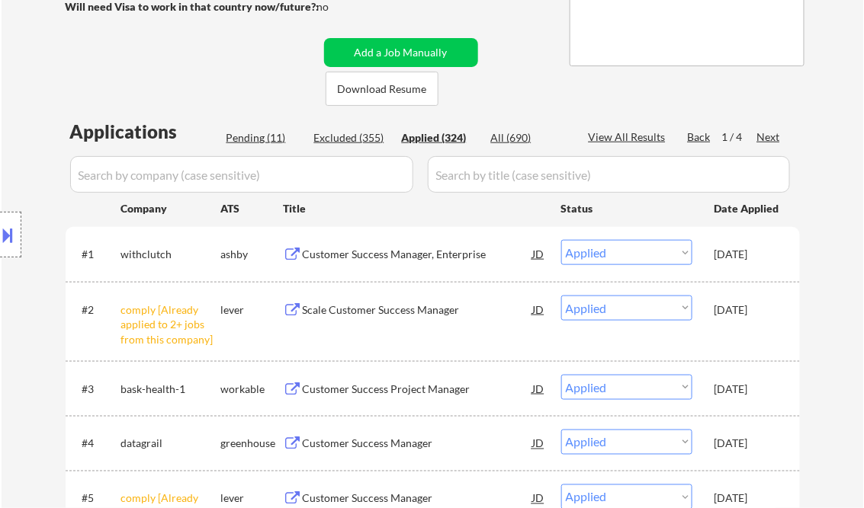
click at [630, 139] on div "View All Results" at bounding box center [629, 137] width 82 height 15
select select ""applied""
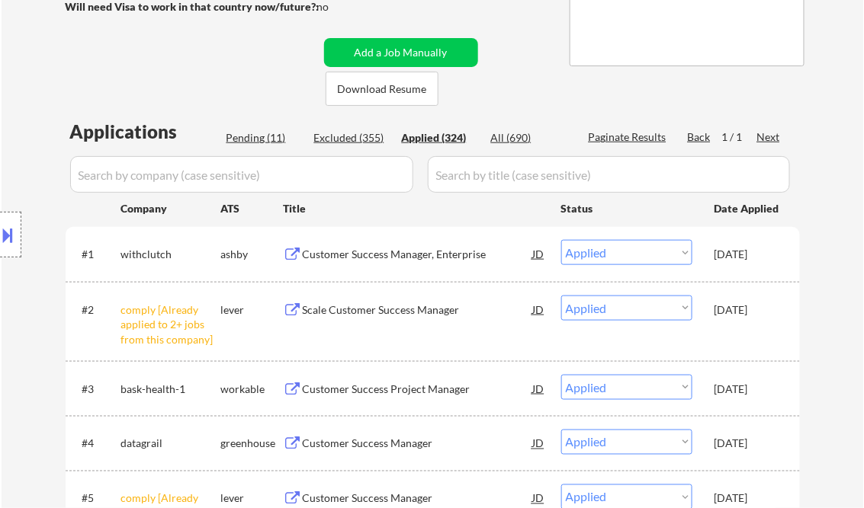
select select ""applied""
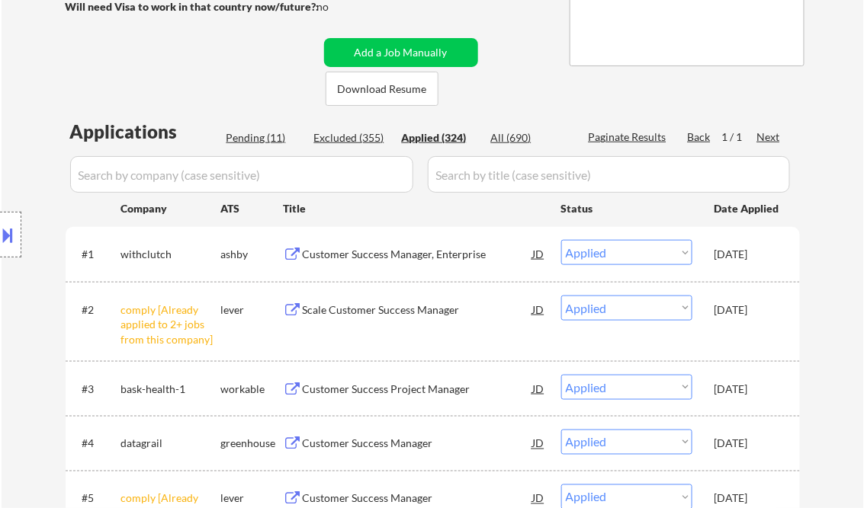
select select ""applied""
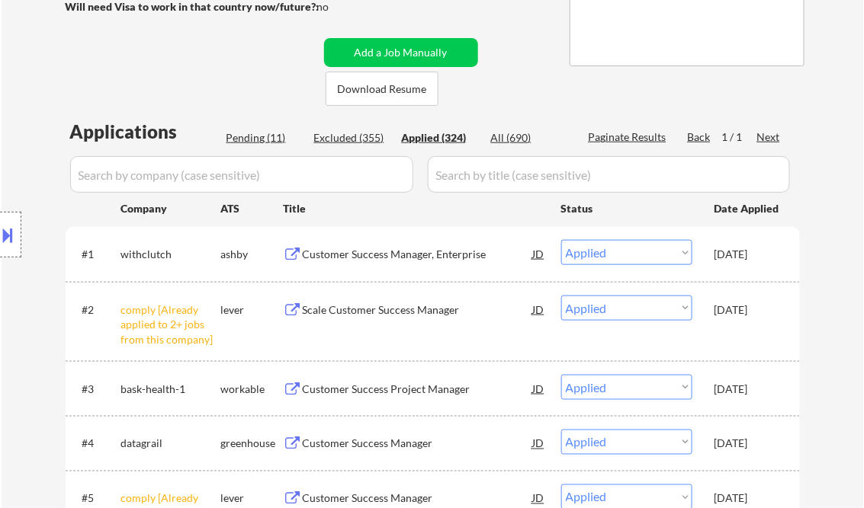
select select ""applied""
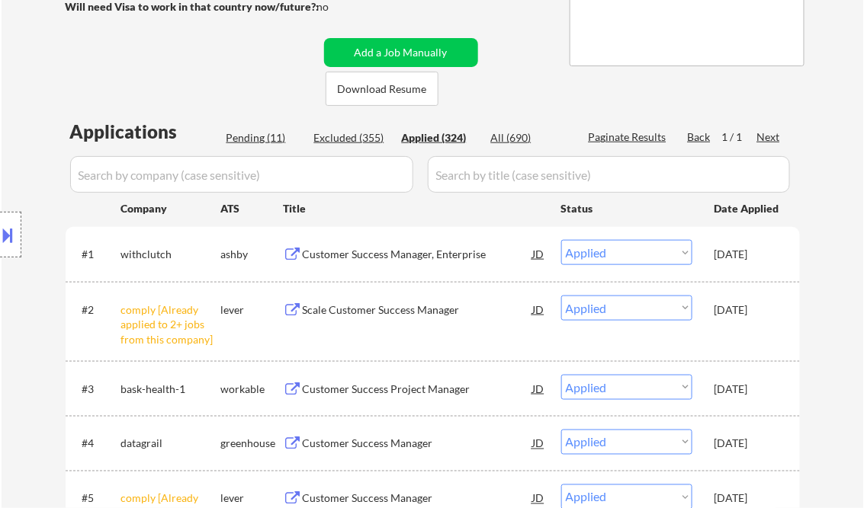
select select ""applied""
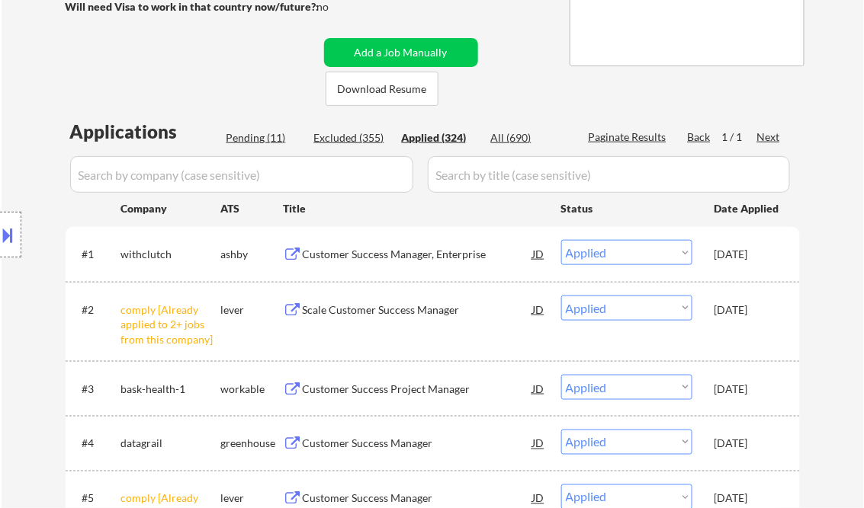
select select ""applied""
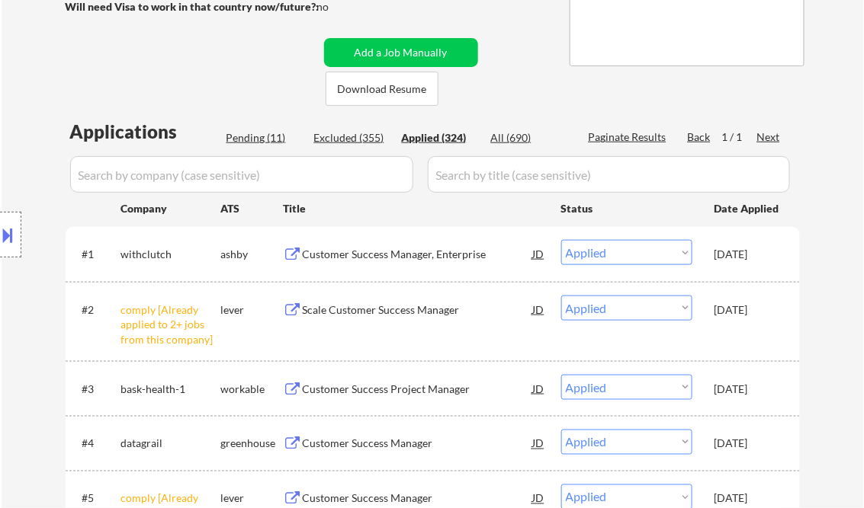
select select ""applied""
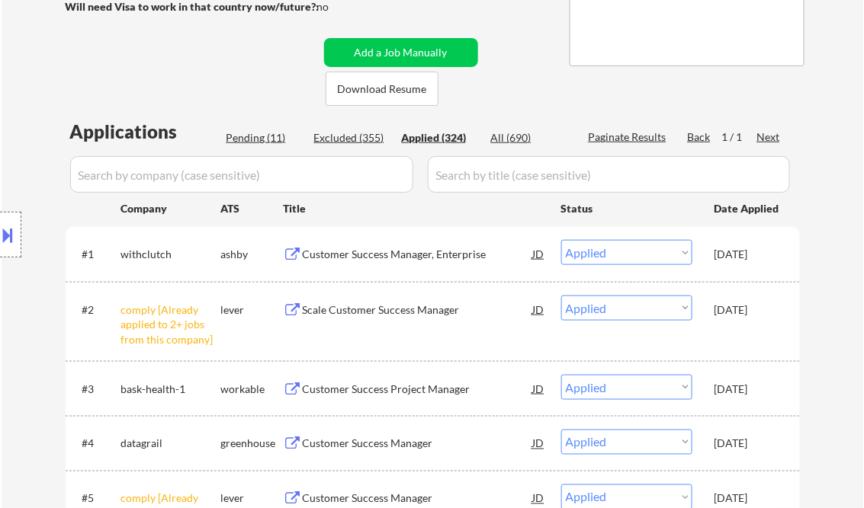
select select ""applied""
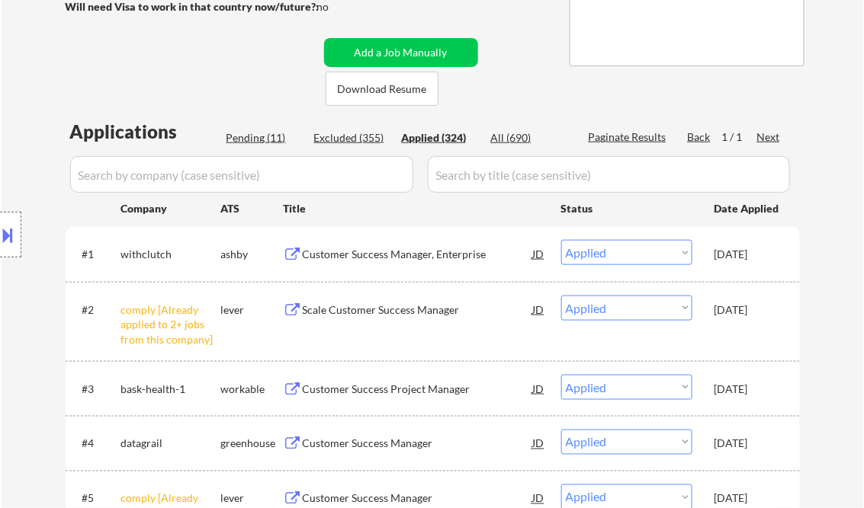
select select ""applied""
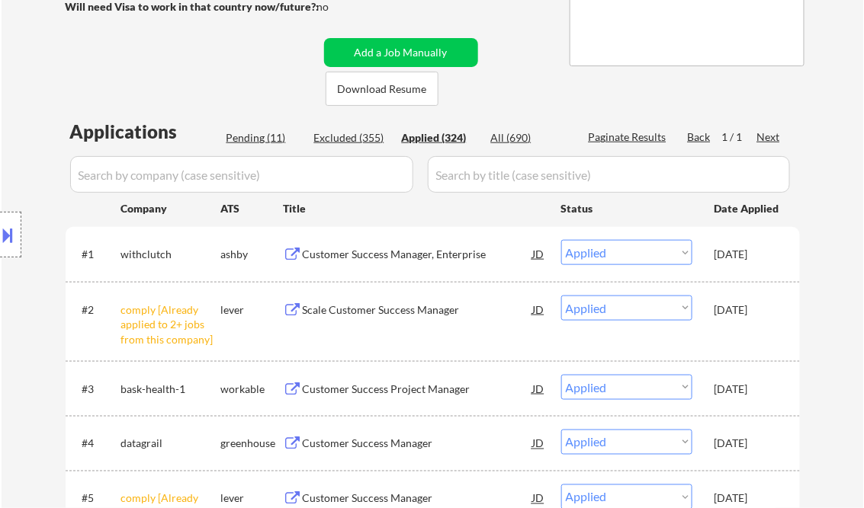
select select ""applied""
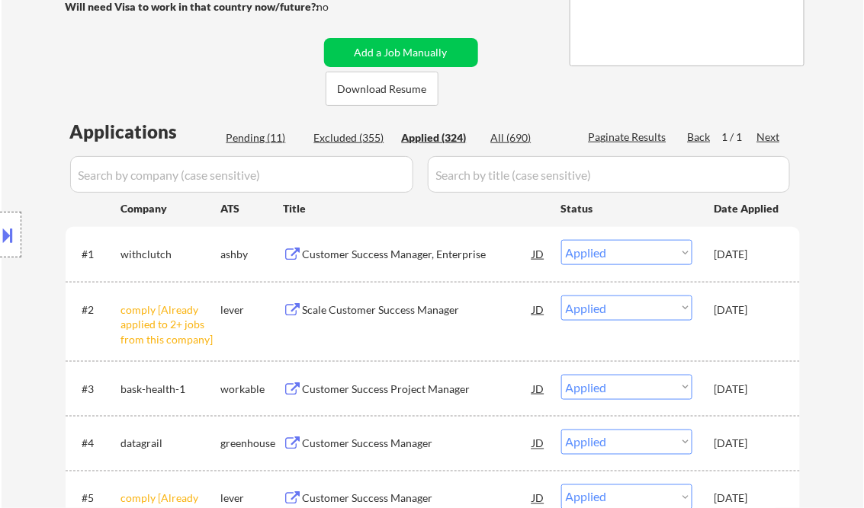
select select ""applied""
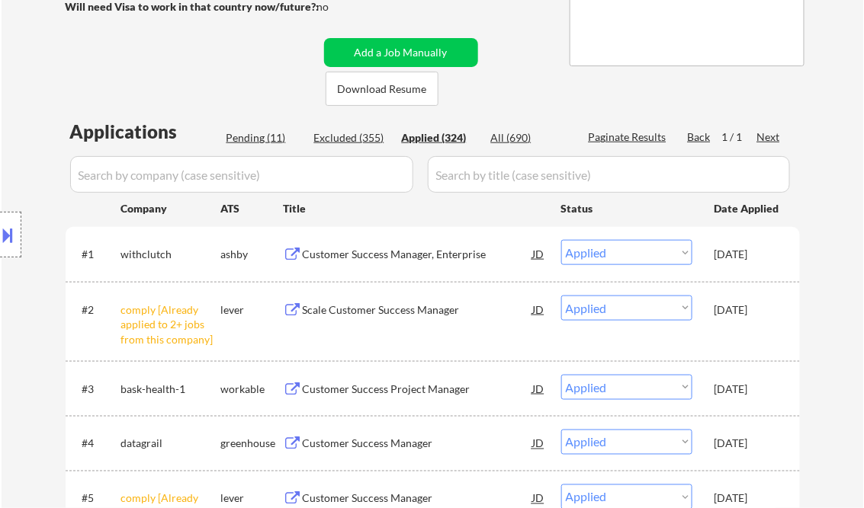
select select ""applied""
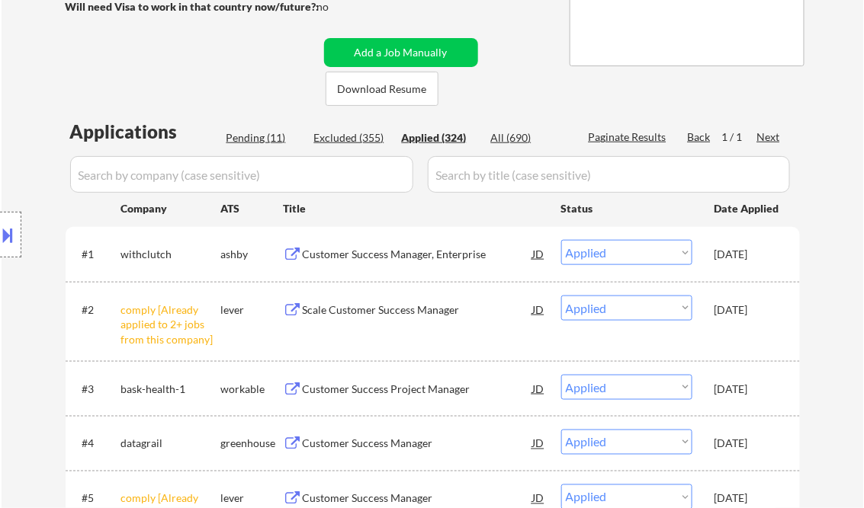
select select ""applied""
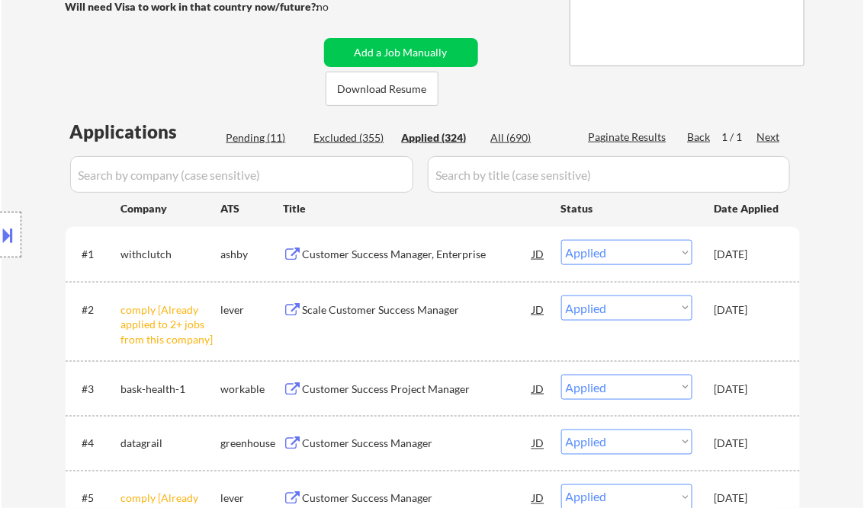
select select ""applied""
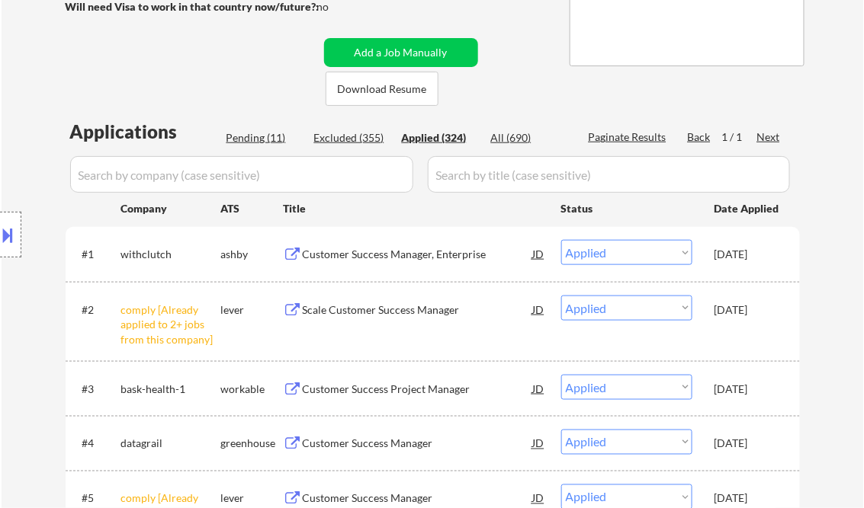
select select ""applied""
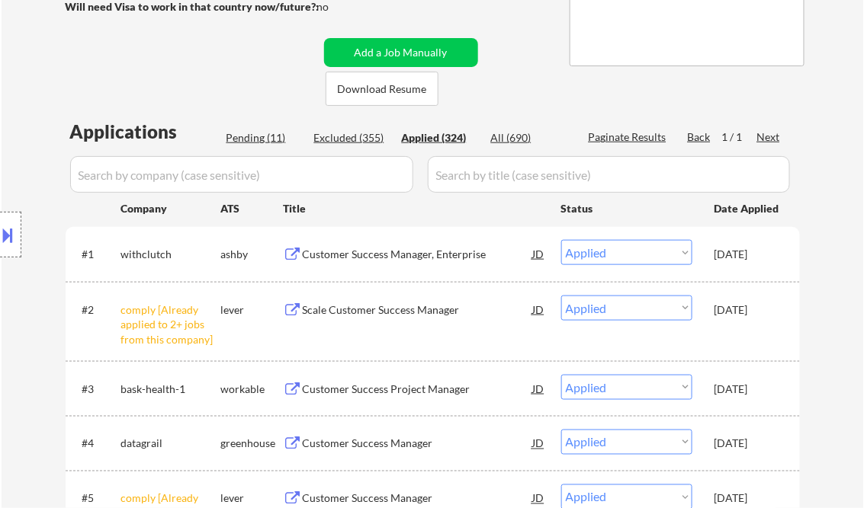
select select ""applied""
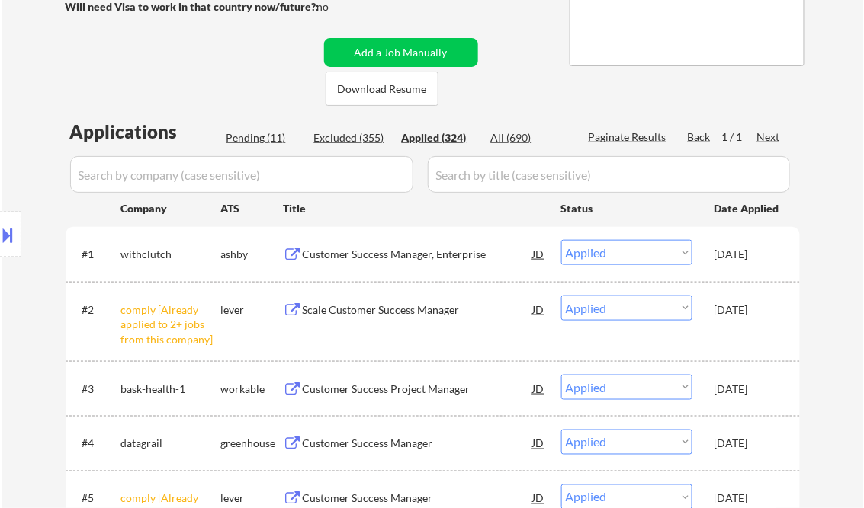
select select ""applied""
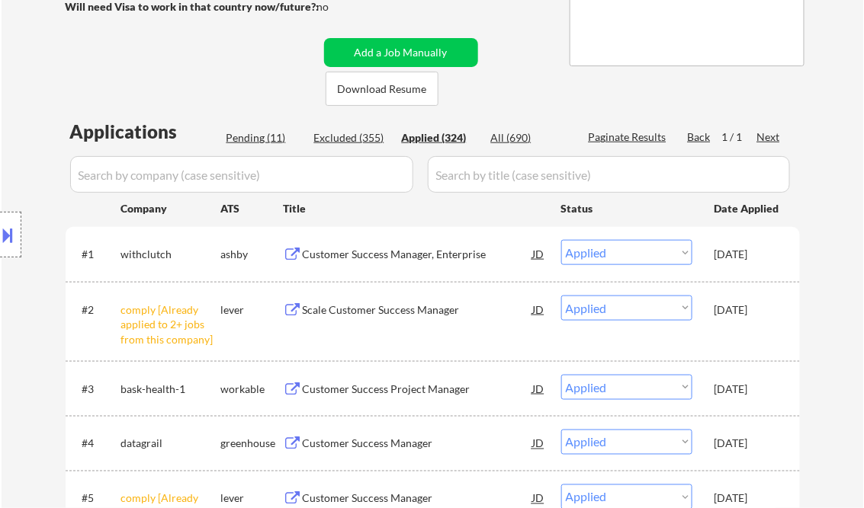
select select ""applied""
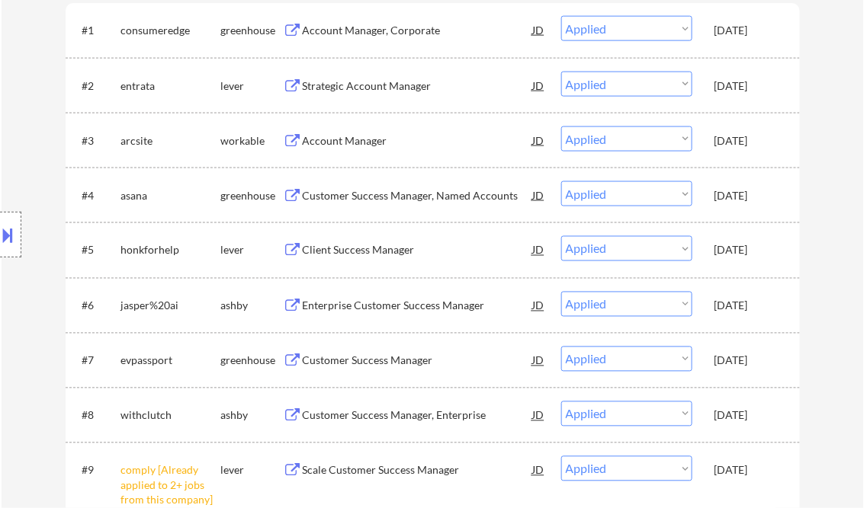
scroll to position [549, 0]
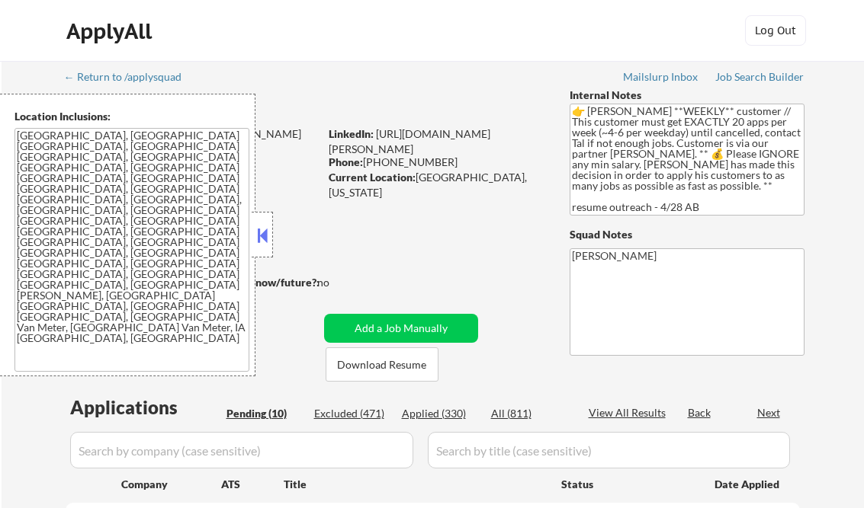
select select ""pending""
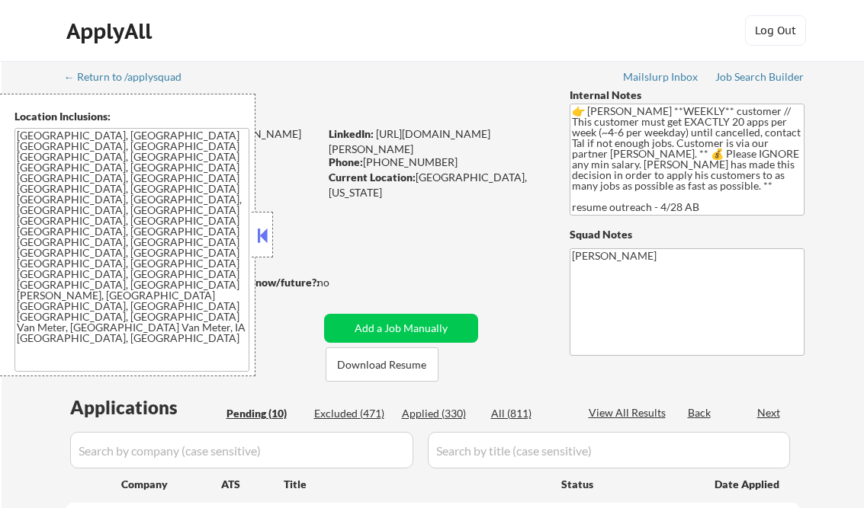
select select ""pending""
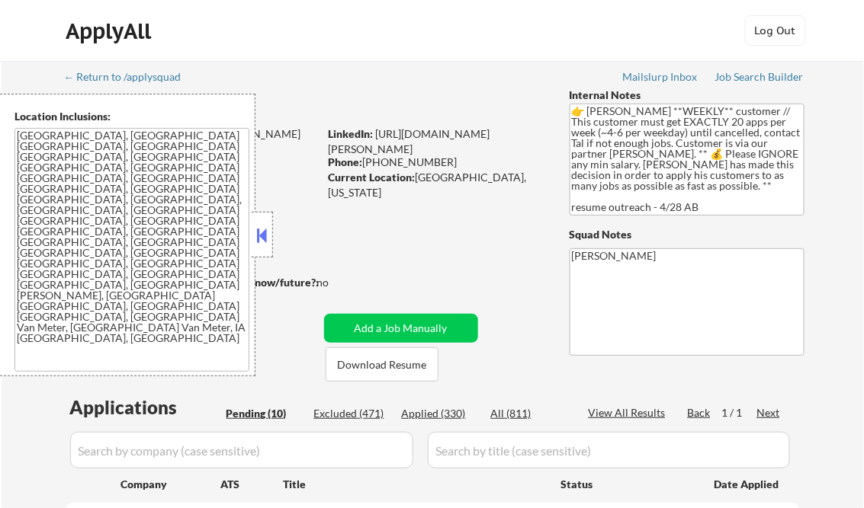
click at [266, 220] on div at bounding box center [262, 235] width 21 height 46
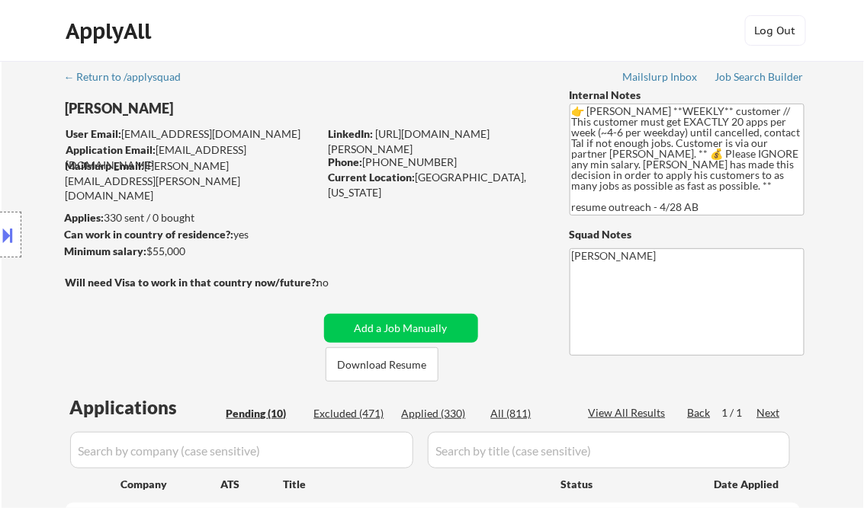
click at [758, 75] on div "Job Search Builder" at bounding box center [759, 77] width 89 height 11
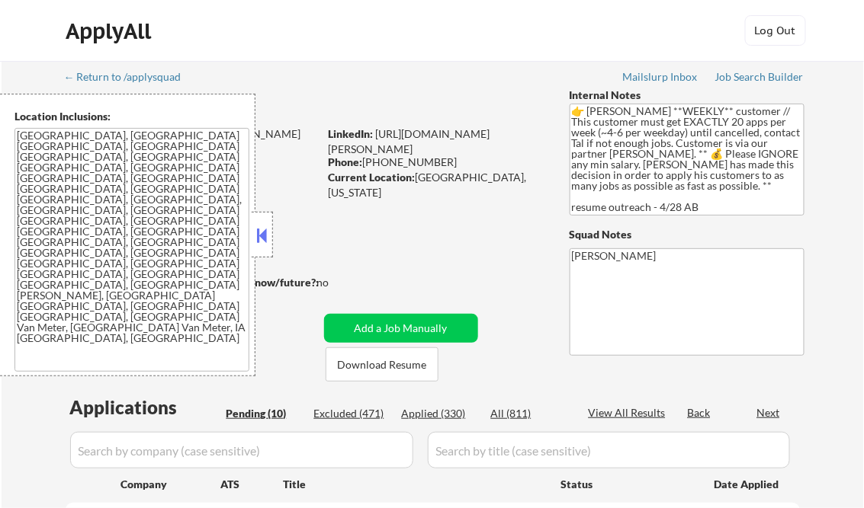
select select ""pending""
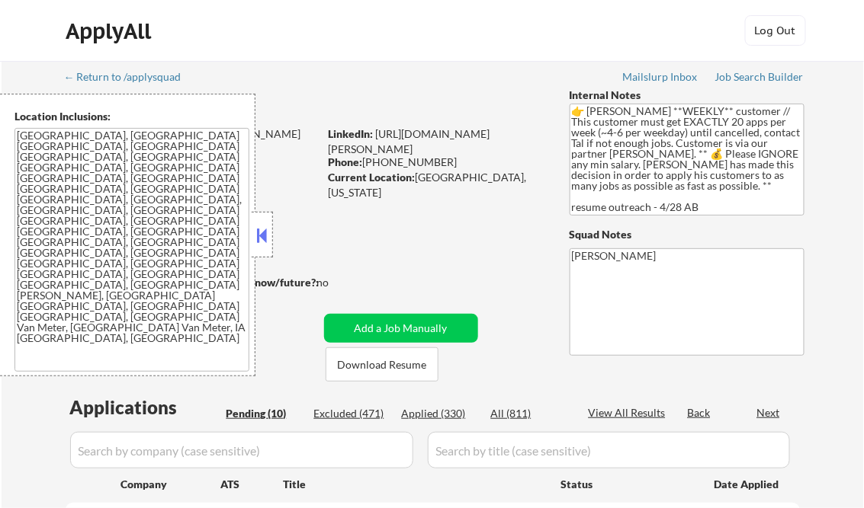
select select ""pending""
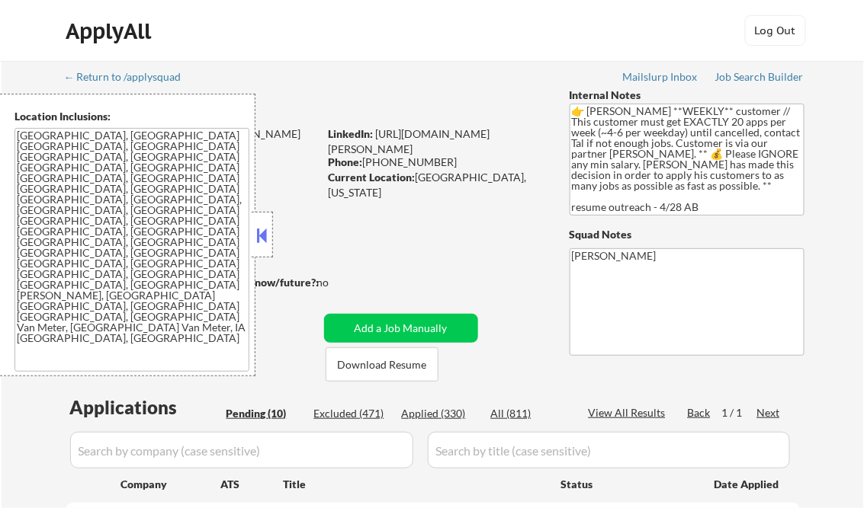
click at [255, 240] on button at bounding box center [262, 235] width 17 height 23
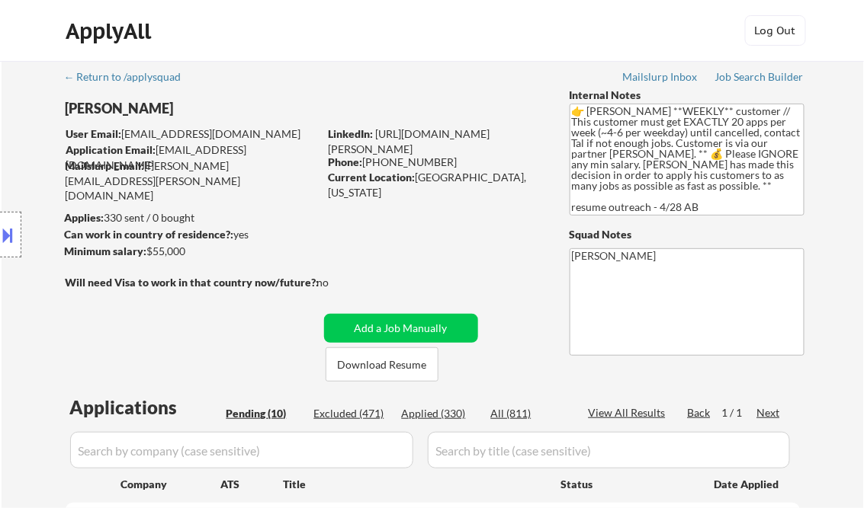
click at [454, 408] on div "Applied (330)" at bounding box center [440, 413] width 76 height 15
click at [617, 420] on div "View All Results" at bounding box center [629, 412] width 82 height 15
select select ""applied""
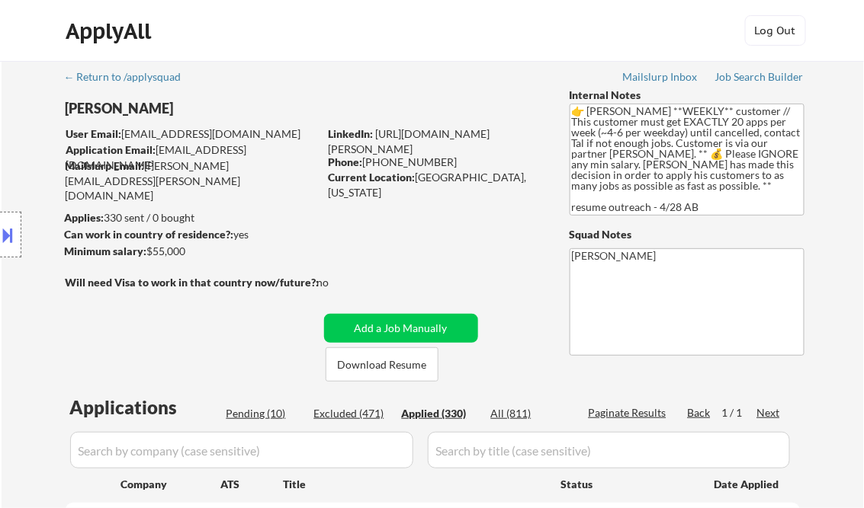
select select ""applied""
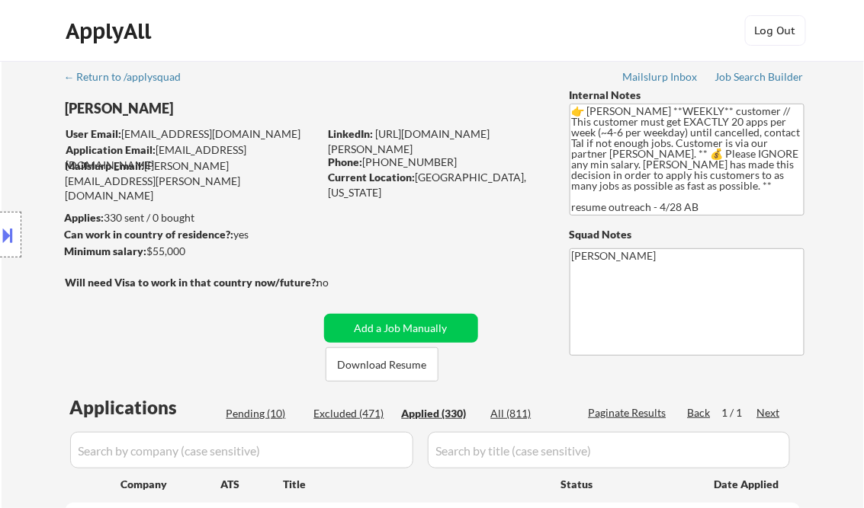
select select ""applied""
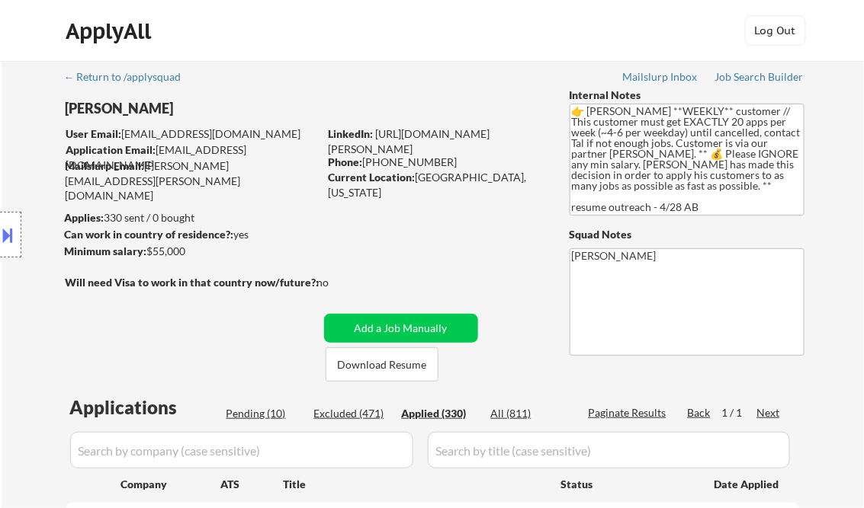
select select ""applied""
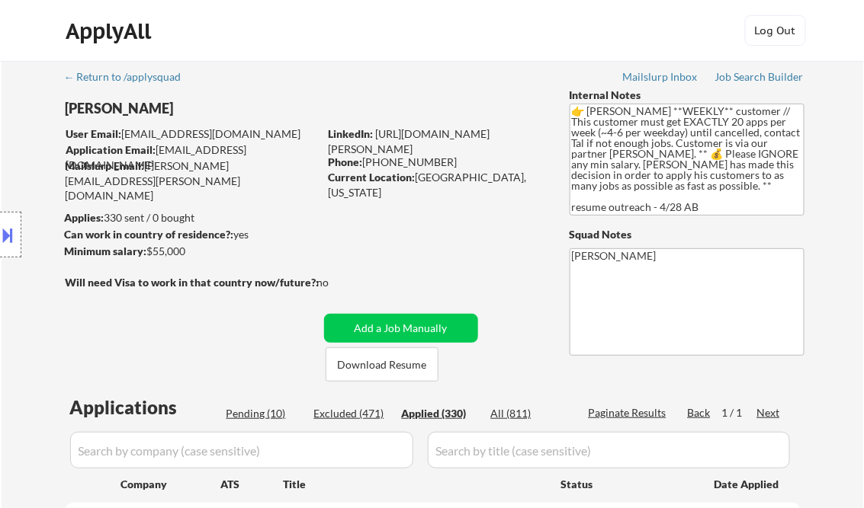
select select ""applied""
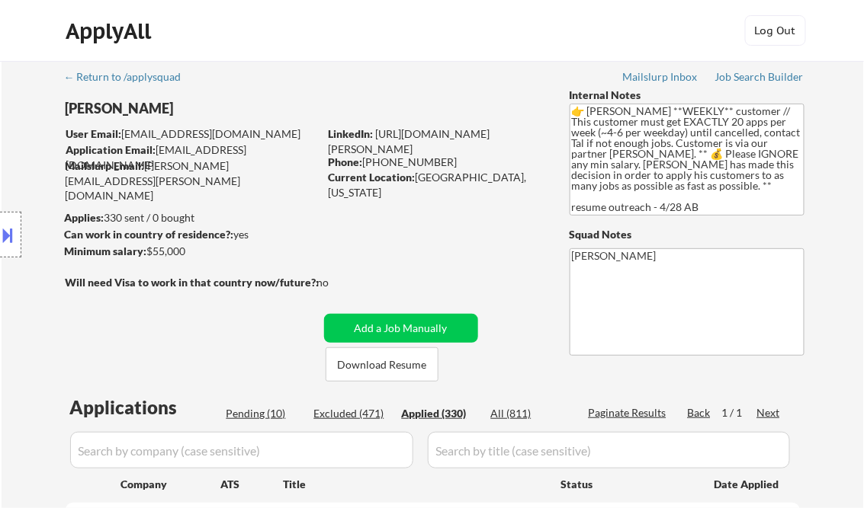
select select ""applied""
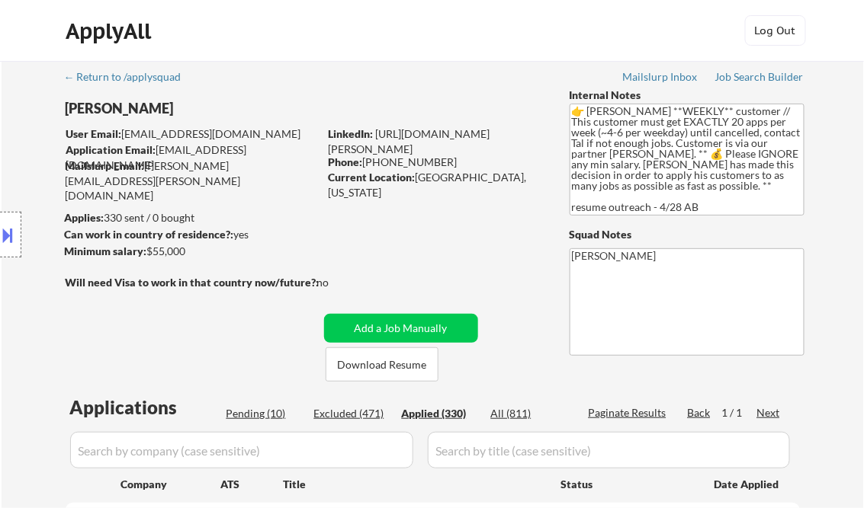
select select ""applied""
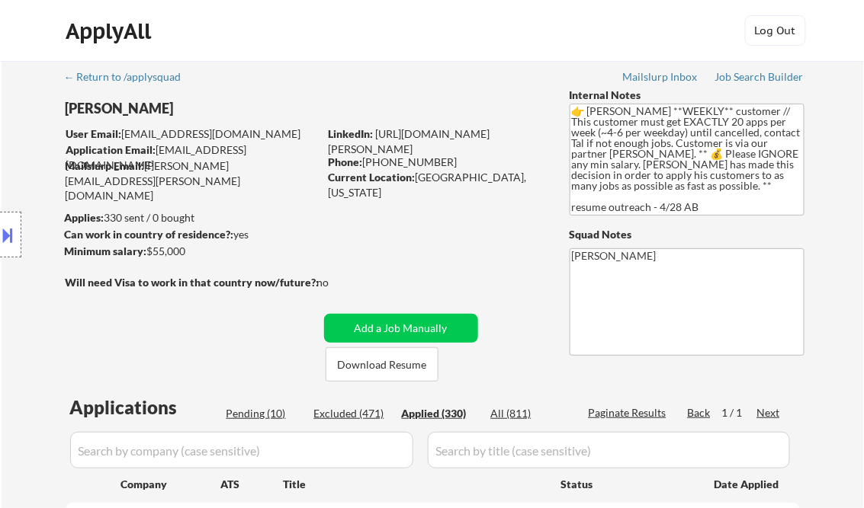
select select ""applied""
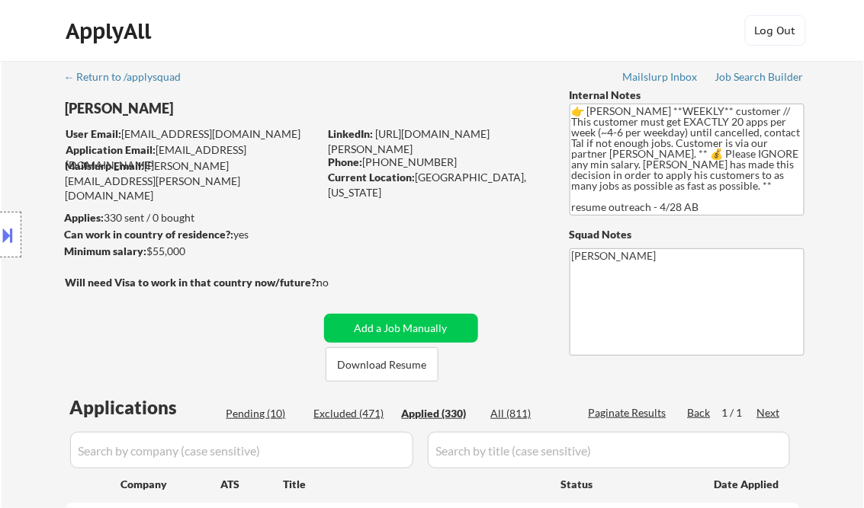
select select ""applied""
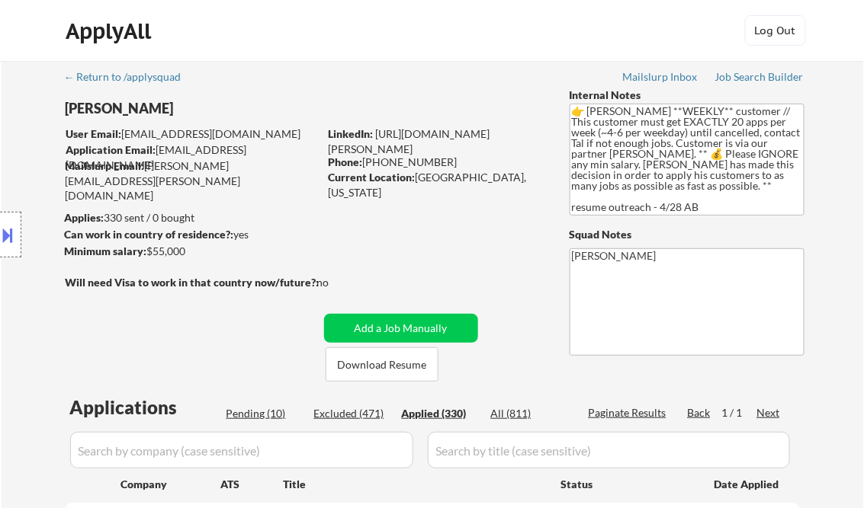
select select ""applied""
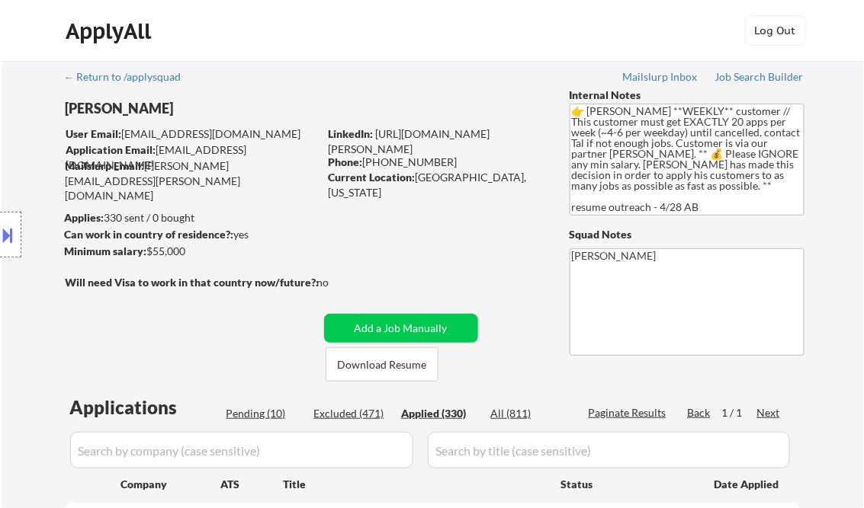
select select ""applied""
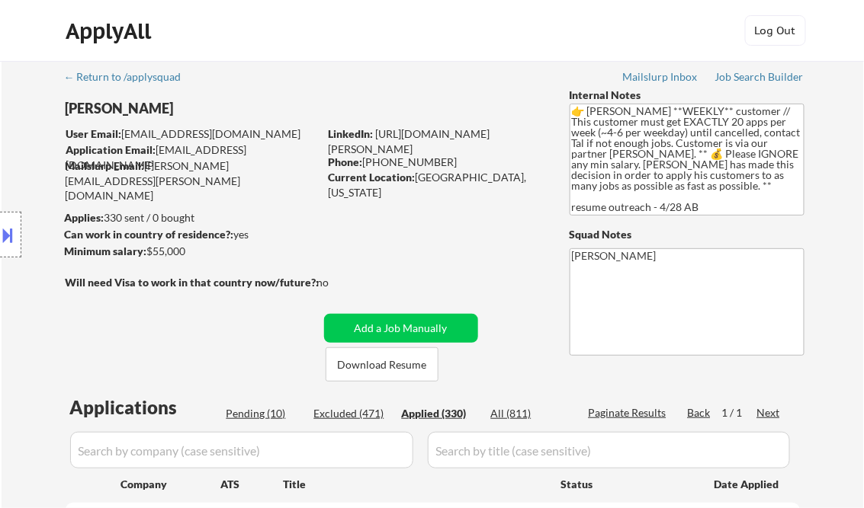
select select ""applied""
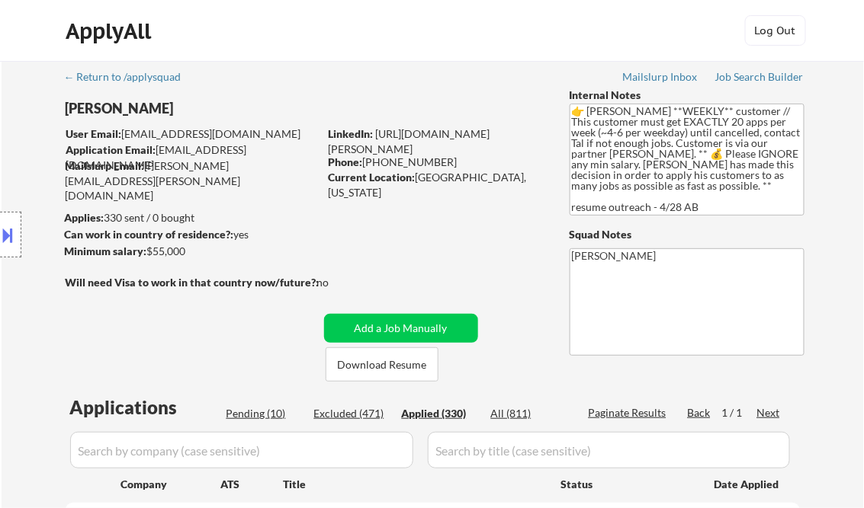
select select ""applied""
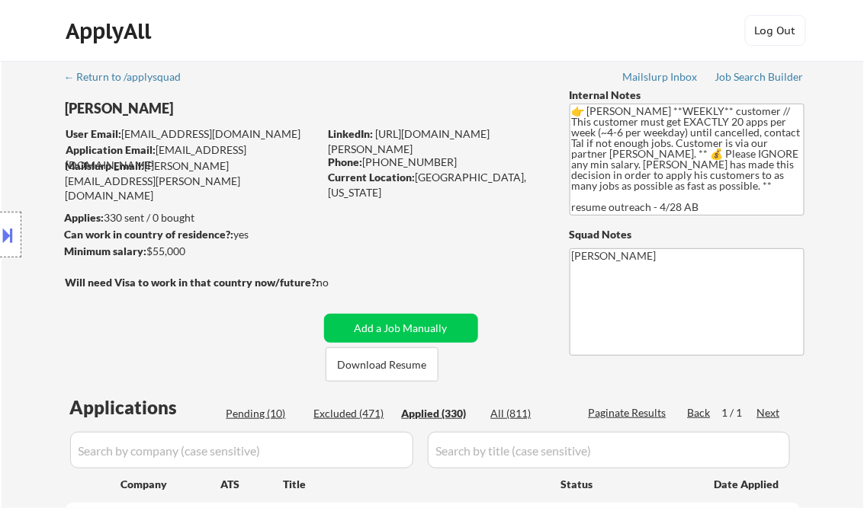
select select ""applied""
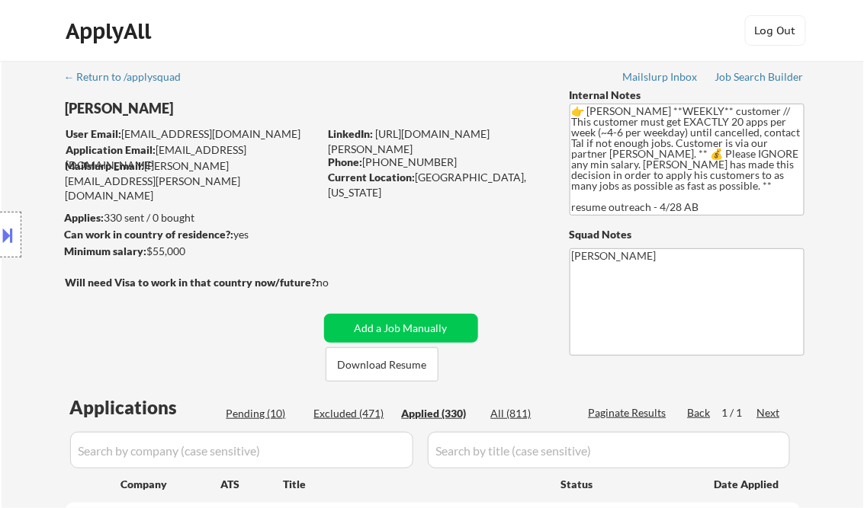
select select ""applied""
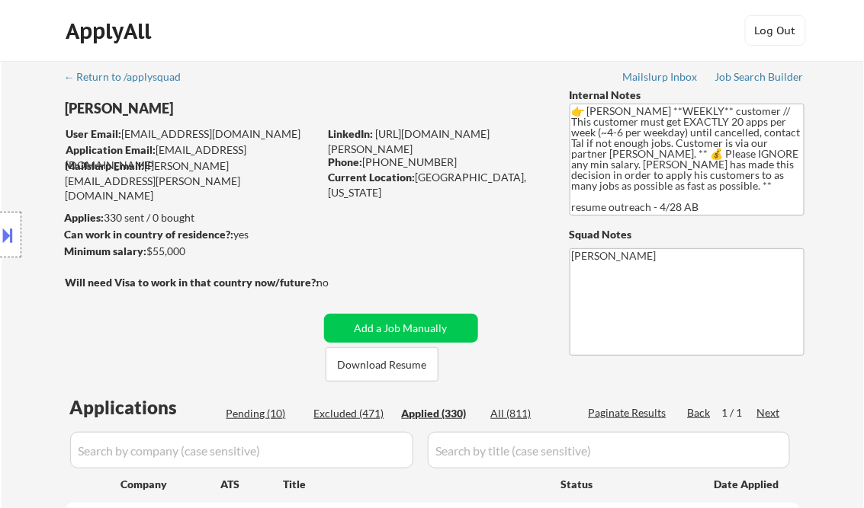
select select ""applied""
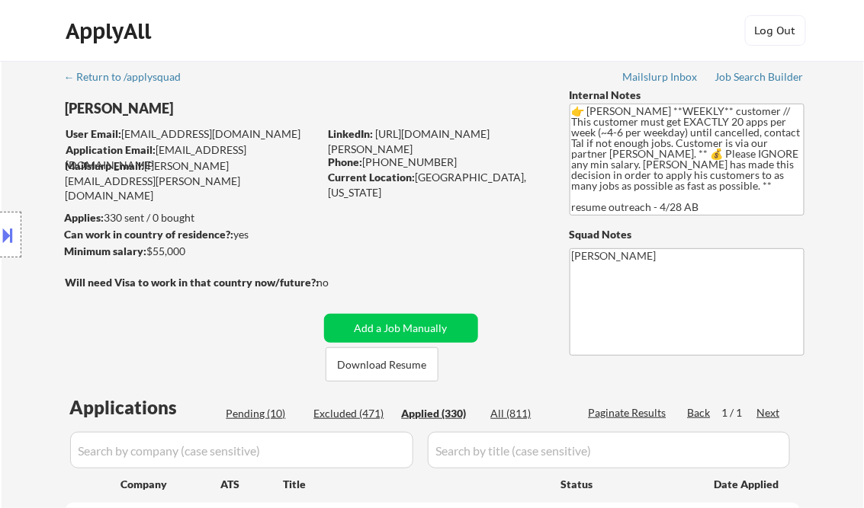
select select ""applied""
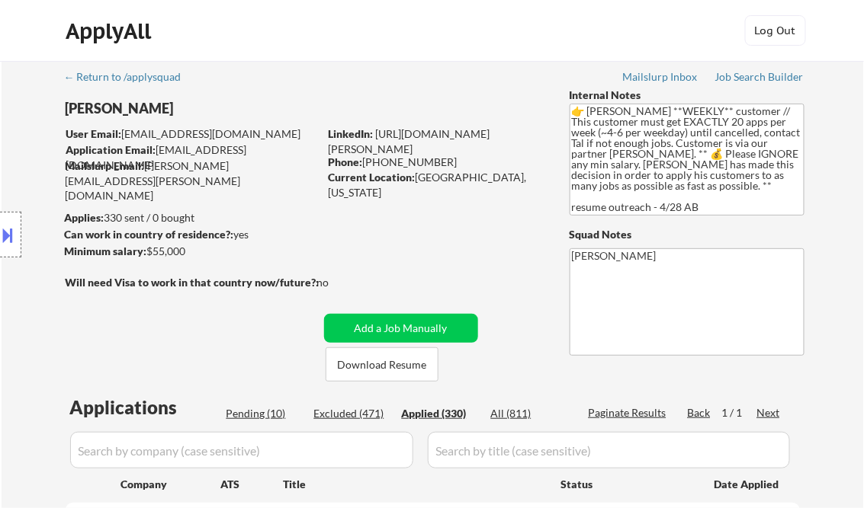
select select ""applied""
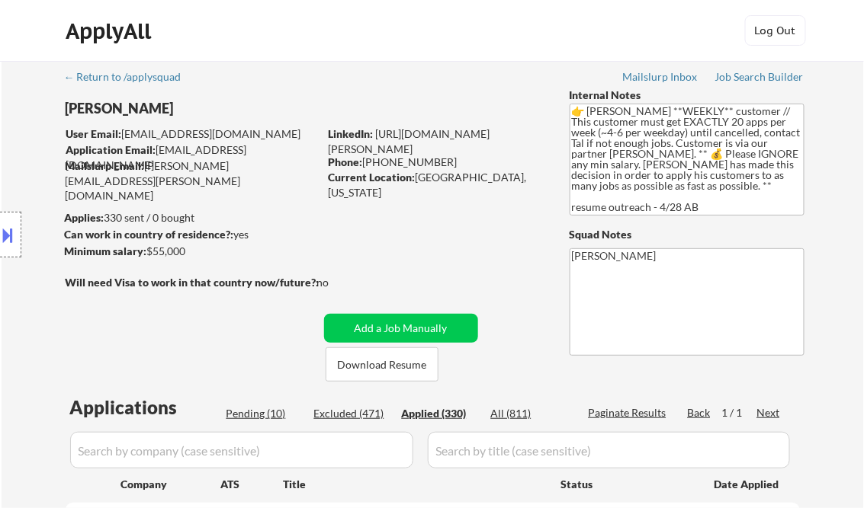
select select ""applied""
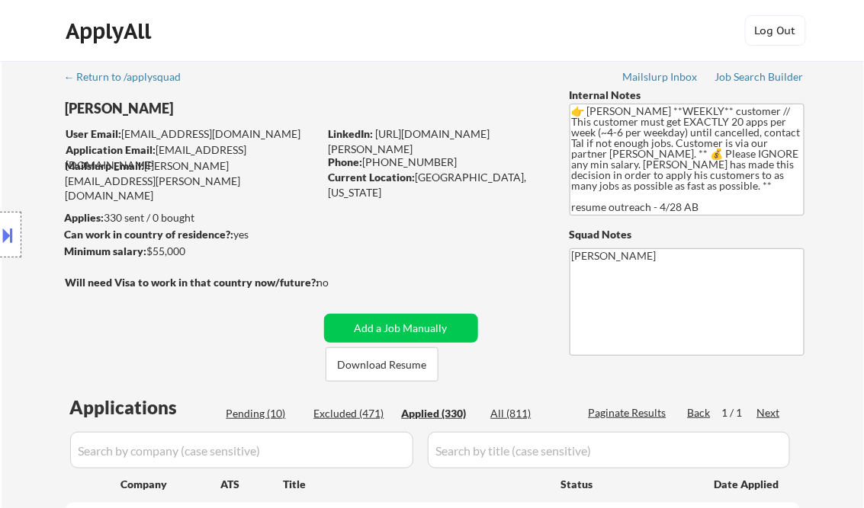
select select ""applied""
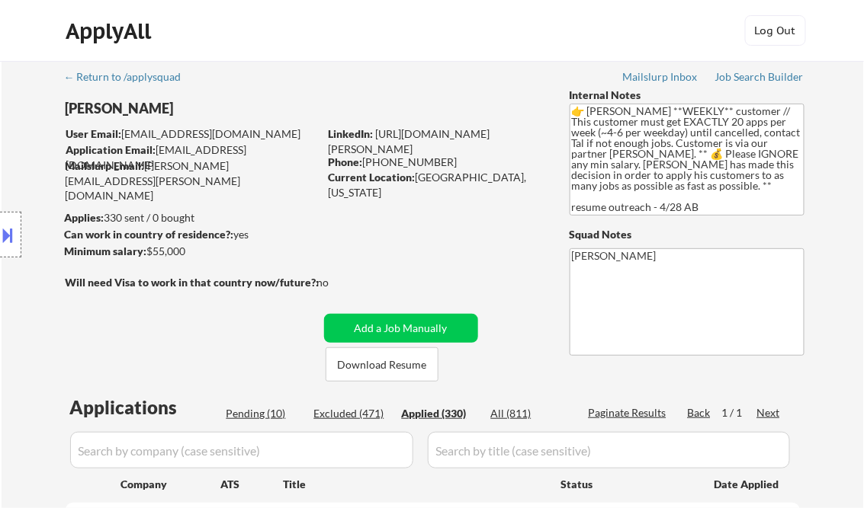
select select ""applied""
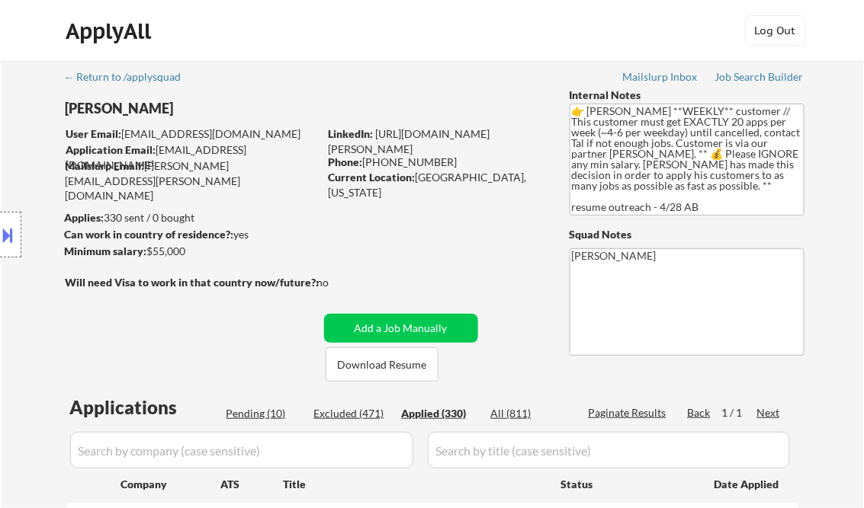
select select ""applied""
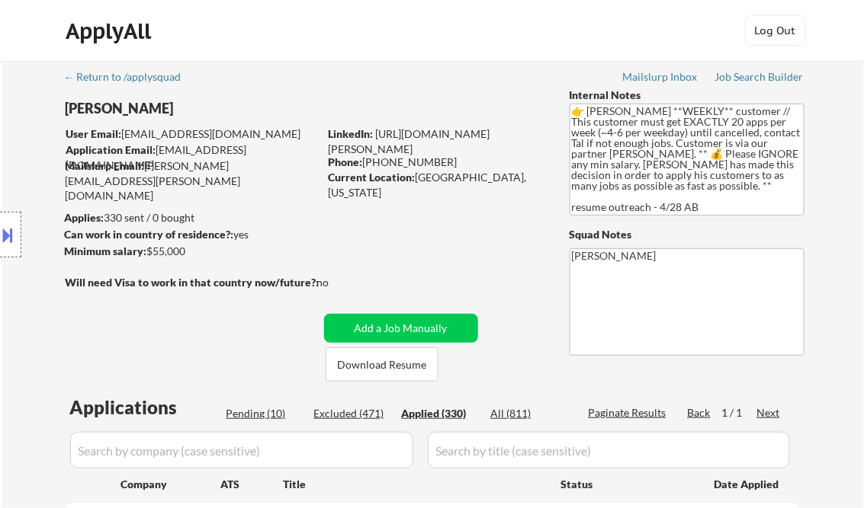
select select ""applied""
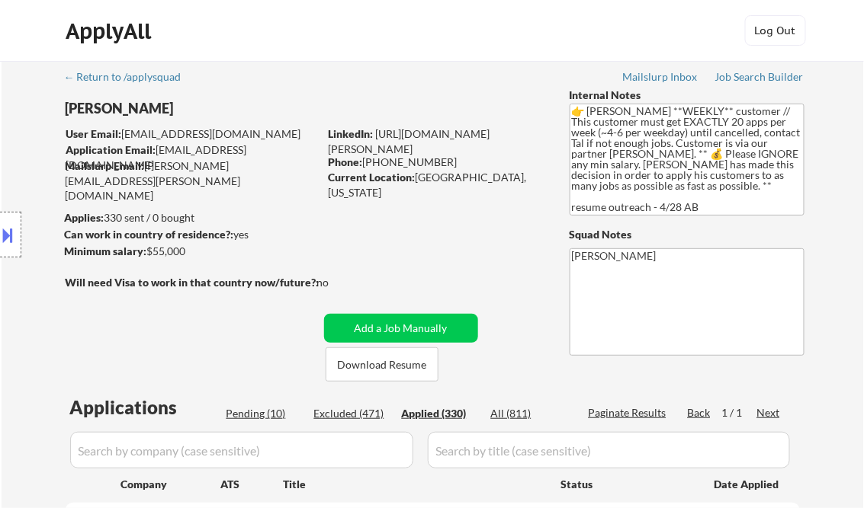
select select ""applied""
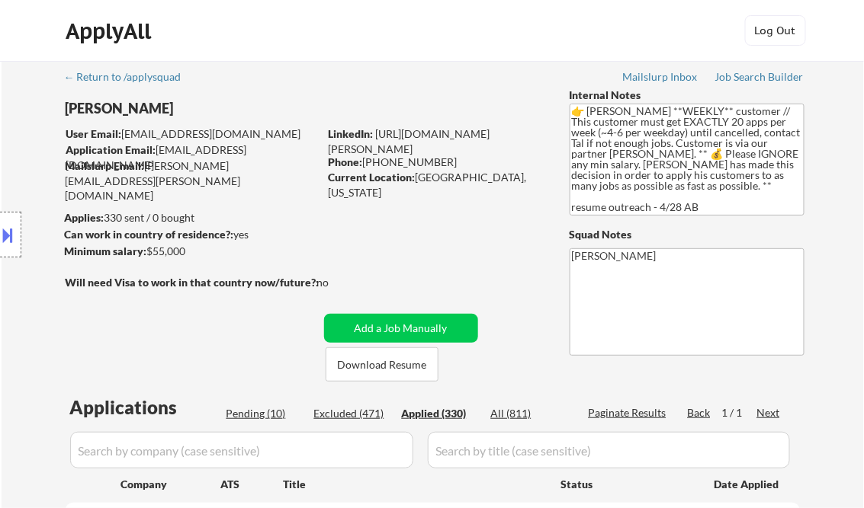
select select ""applied""
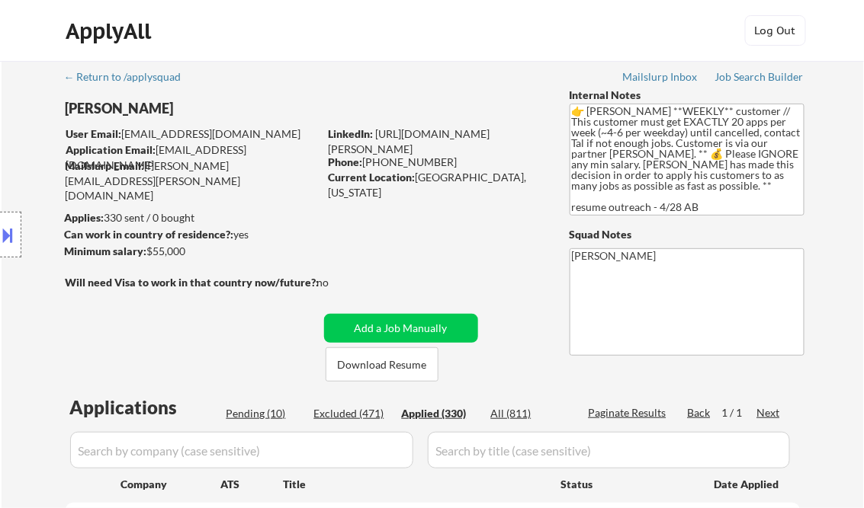
select select ""applied""
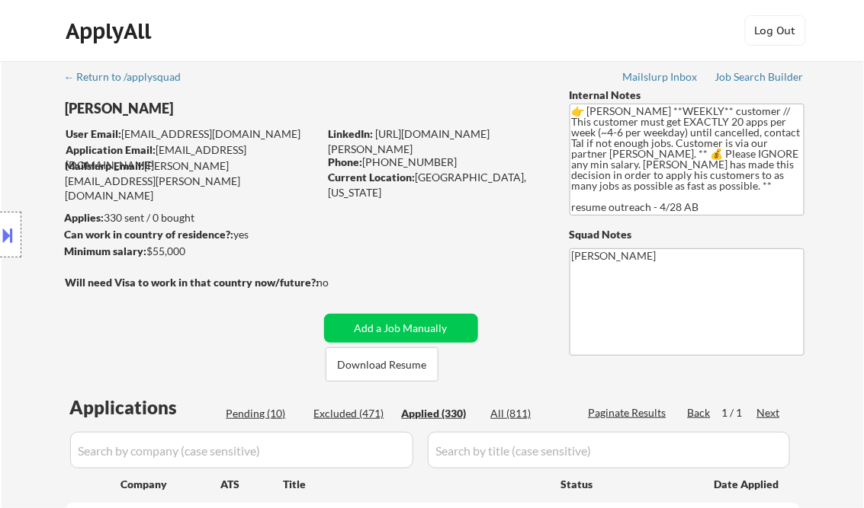
select select ""applied""
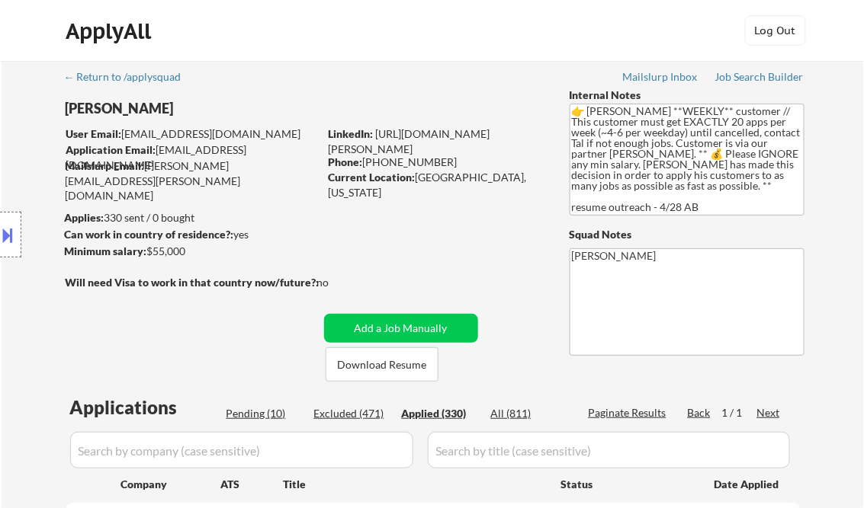
select select ""applied""
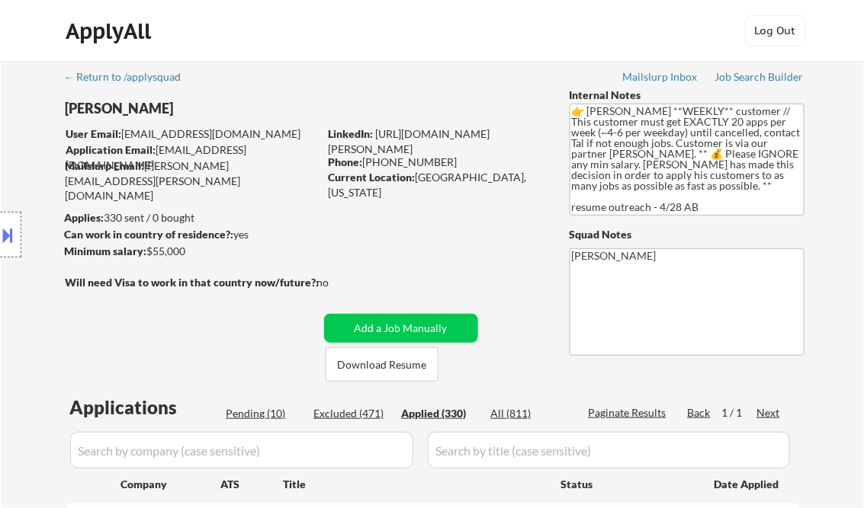
select select ""applied""
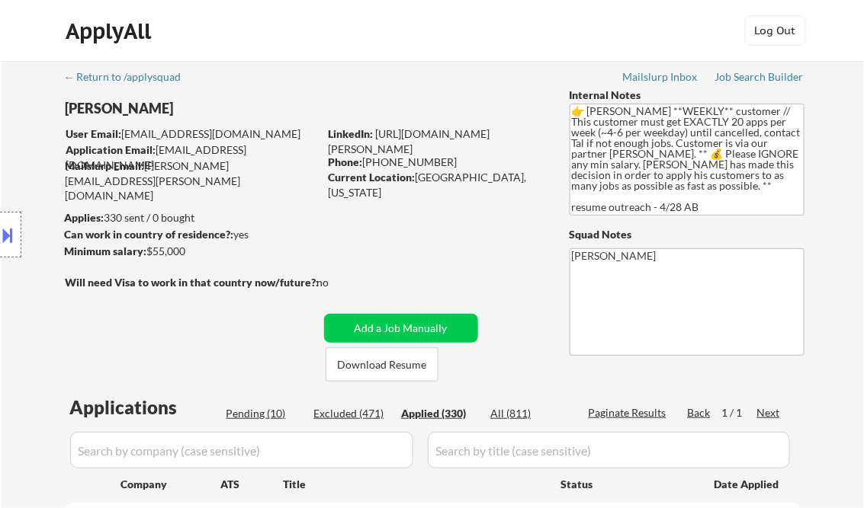
select select ""applied""
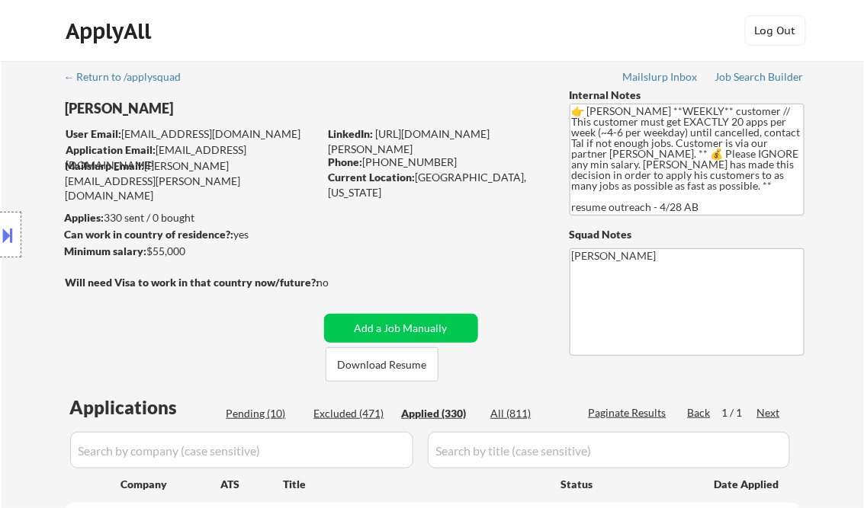
select select ""applied""
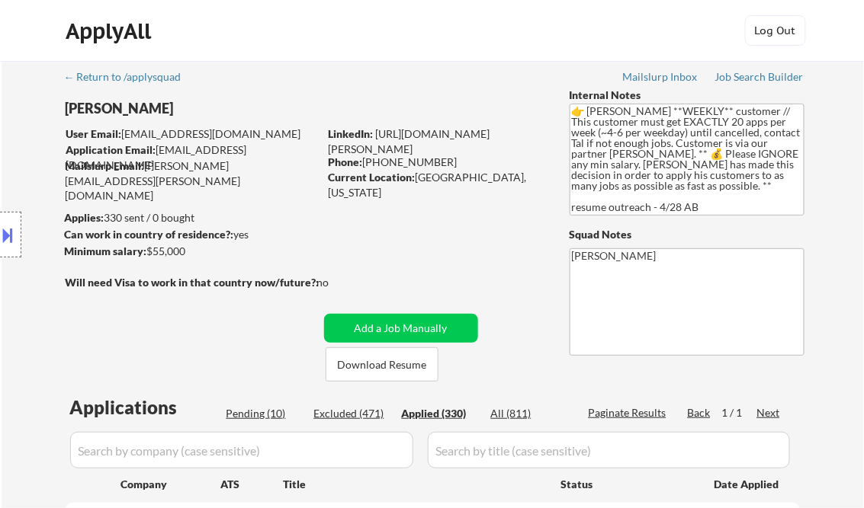
select select ""applied""
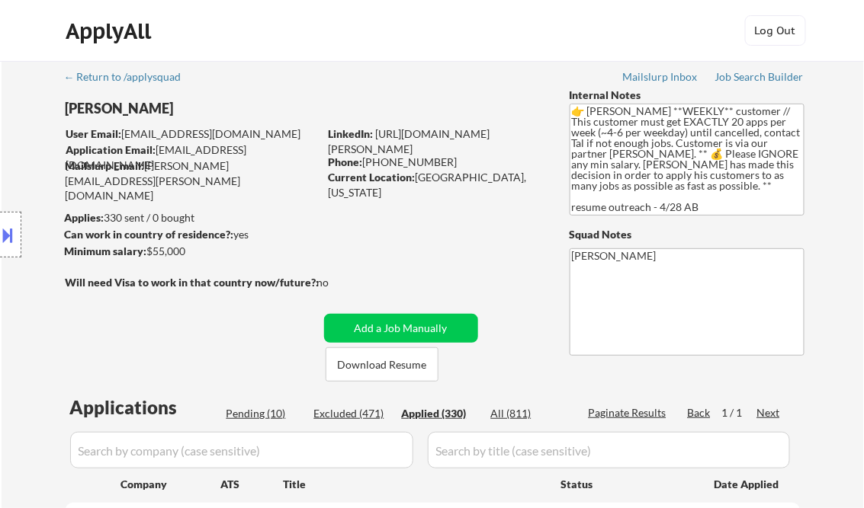
select select ""applied""
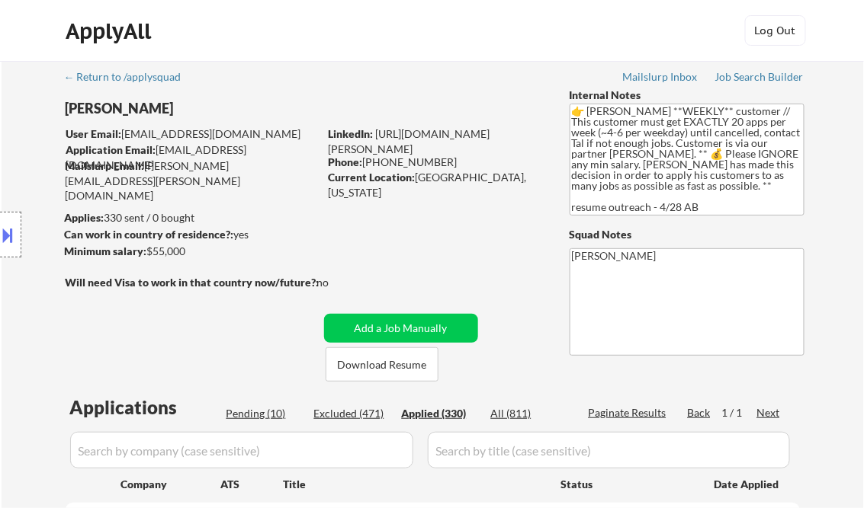
select select ""applied""
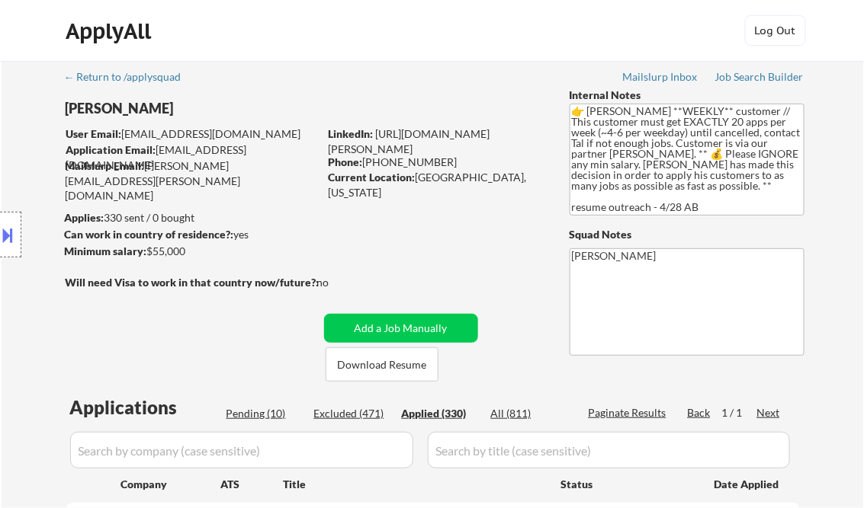
select select ""applied""
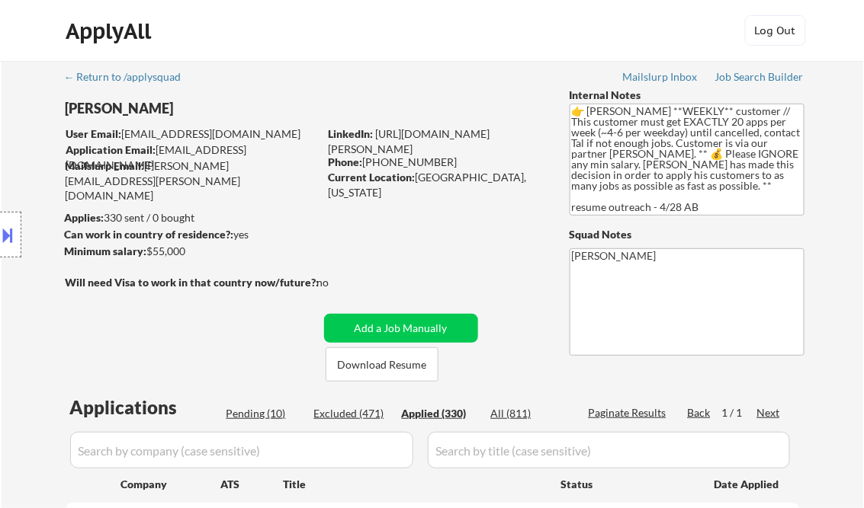
select select ""applied""
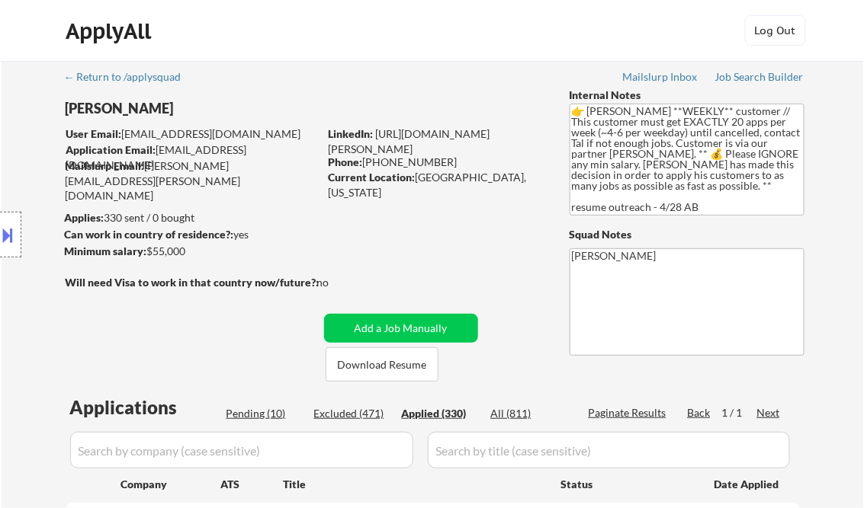
select select ""applied""
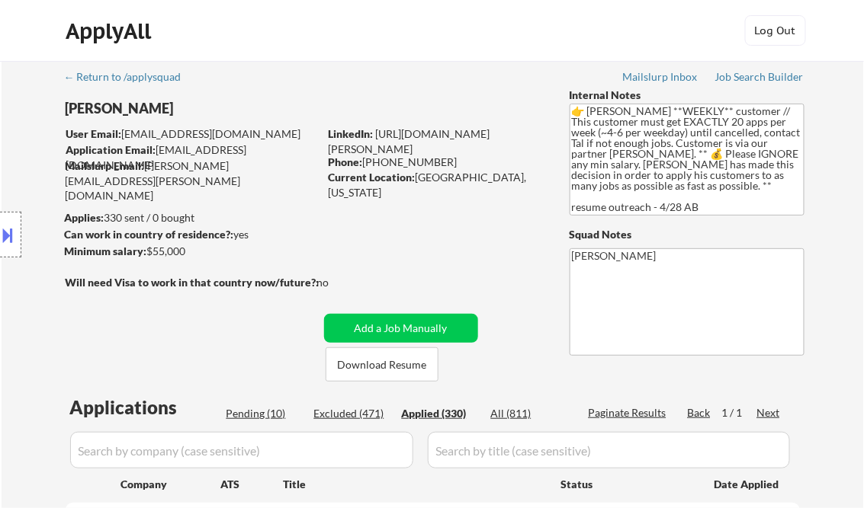
select select ""applied""
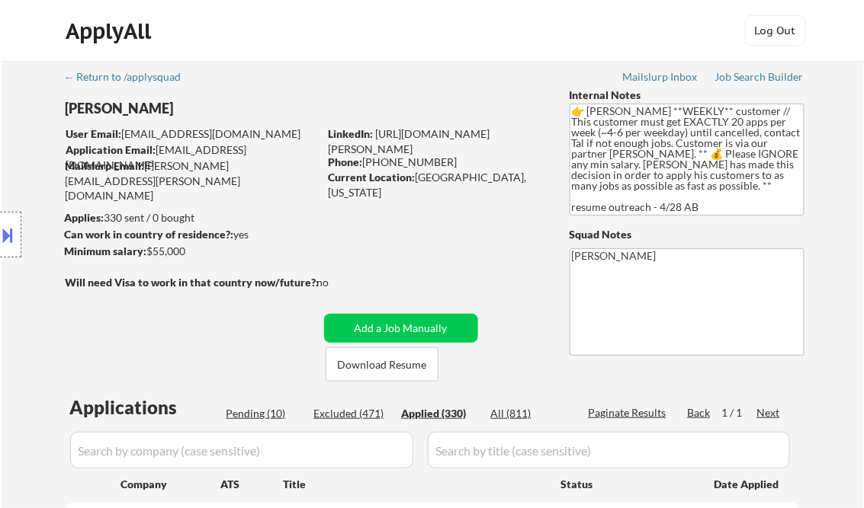
select select ""applied""
